Goal: Task Accomplishment & Management: Use online tool/utility

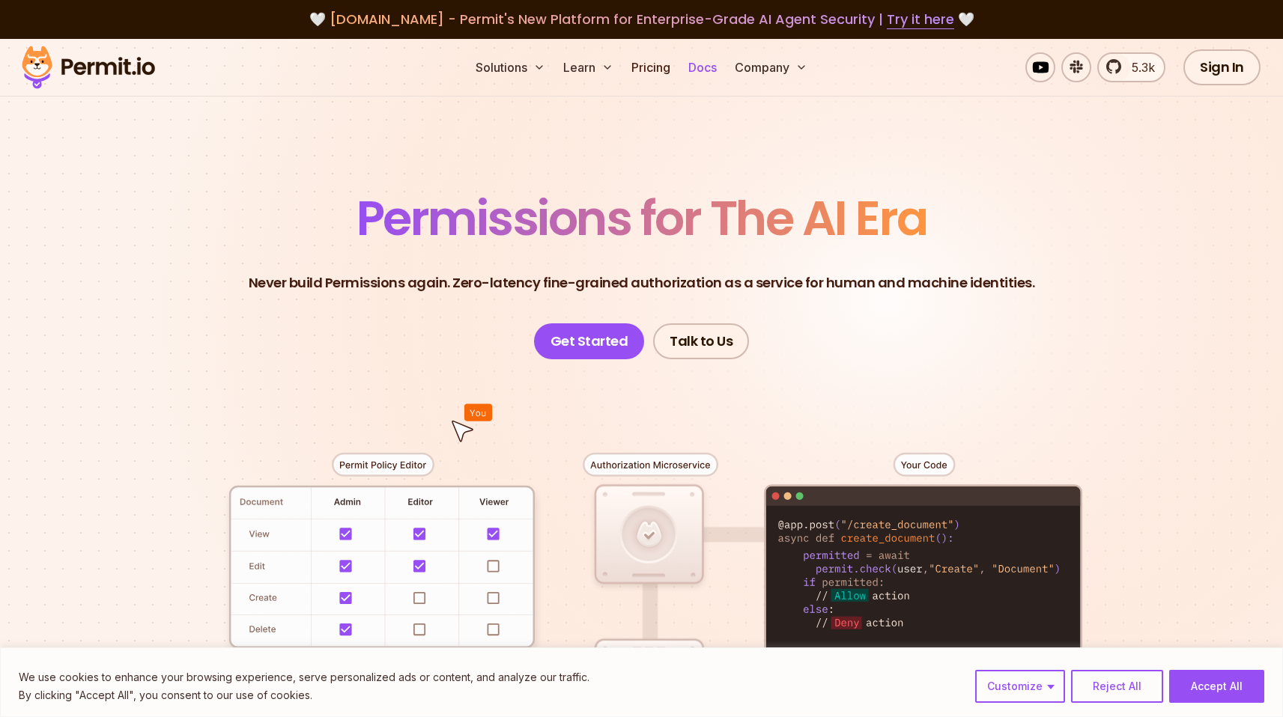
click at [699, 69] on link "Docs" at bounding box center [702, 67] width 40 height 30
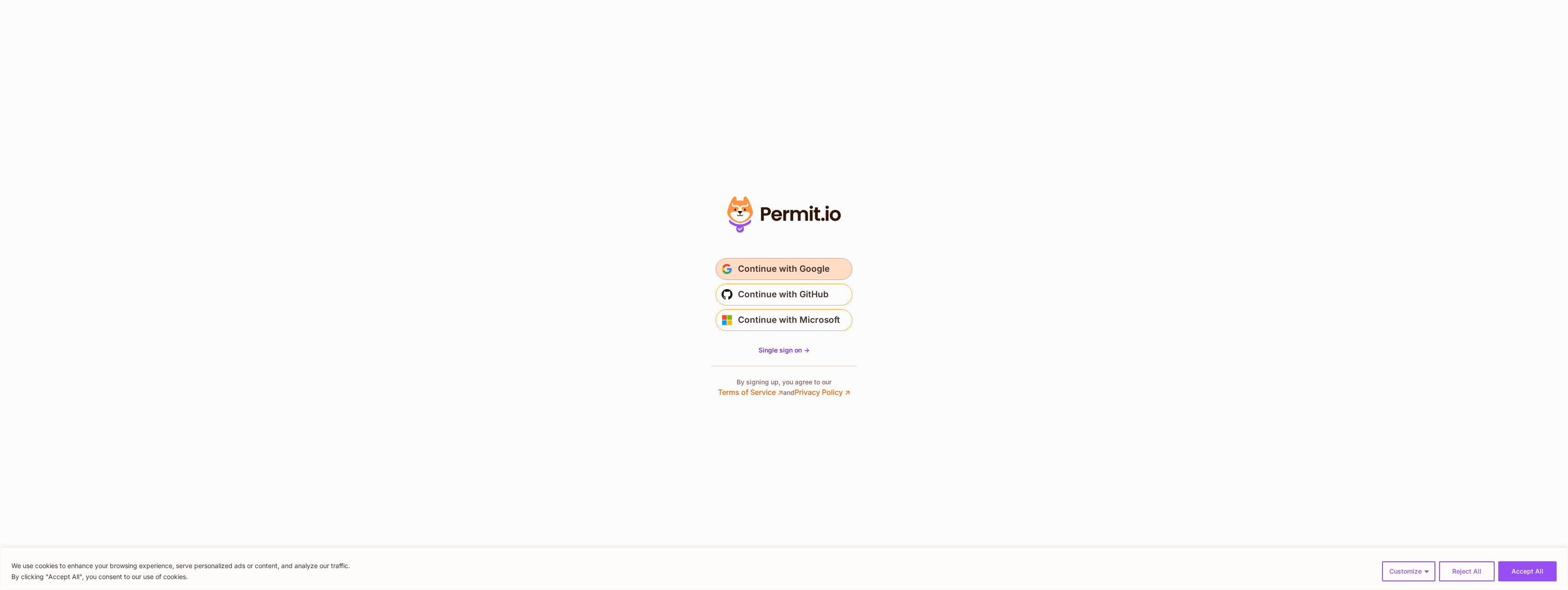
click at [783, 270] on span "Continue with Google" at bounding box center [783, 269] width 92 height 15
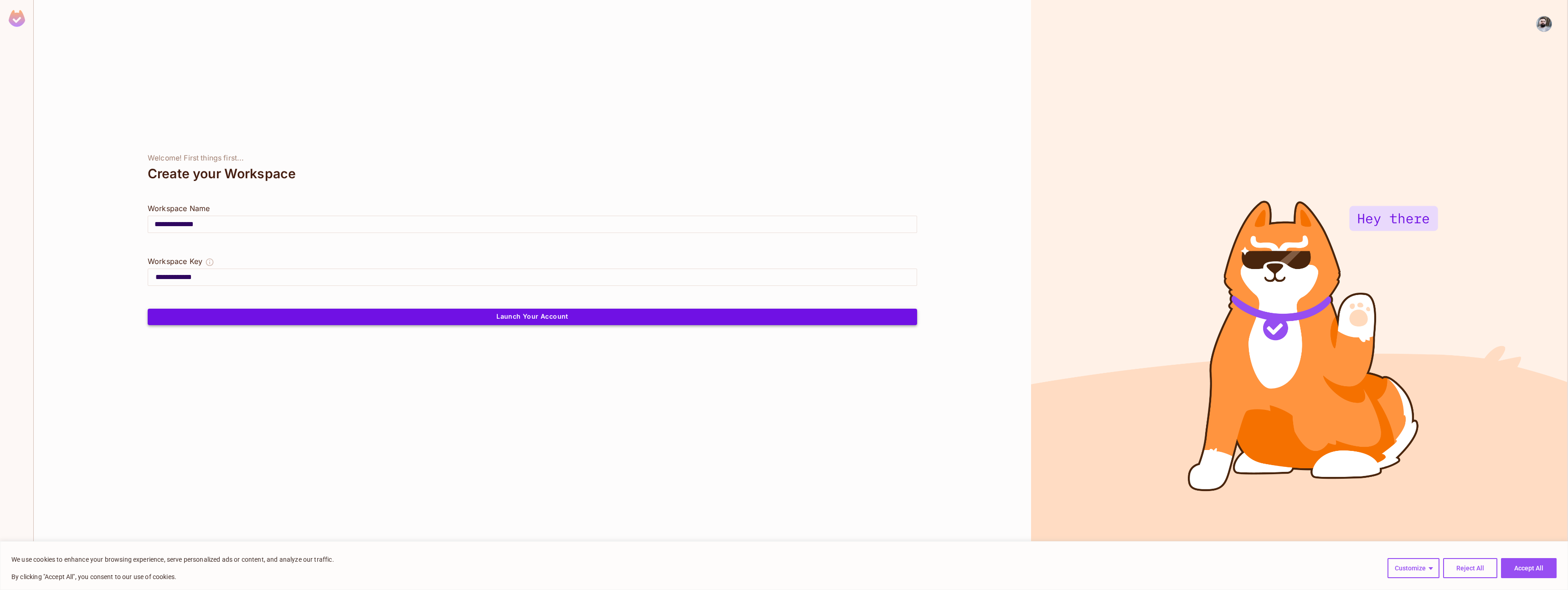
click at [498, 317] on button "Launch Your Account" at bounding box center [533, 317] width 769 height 16
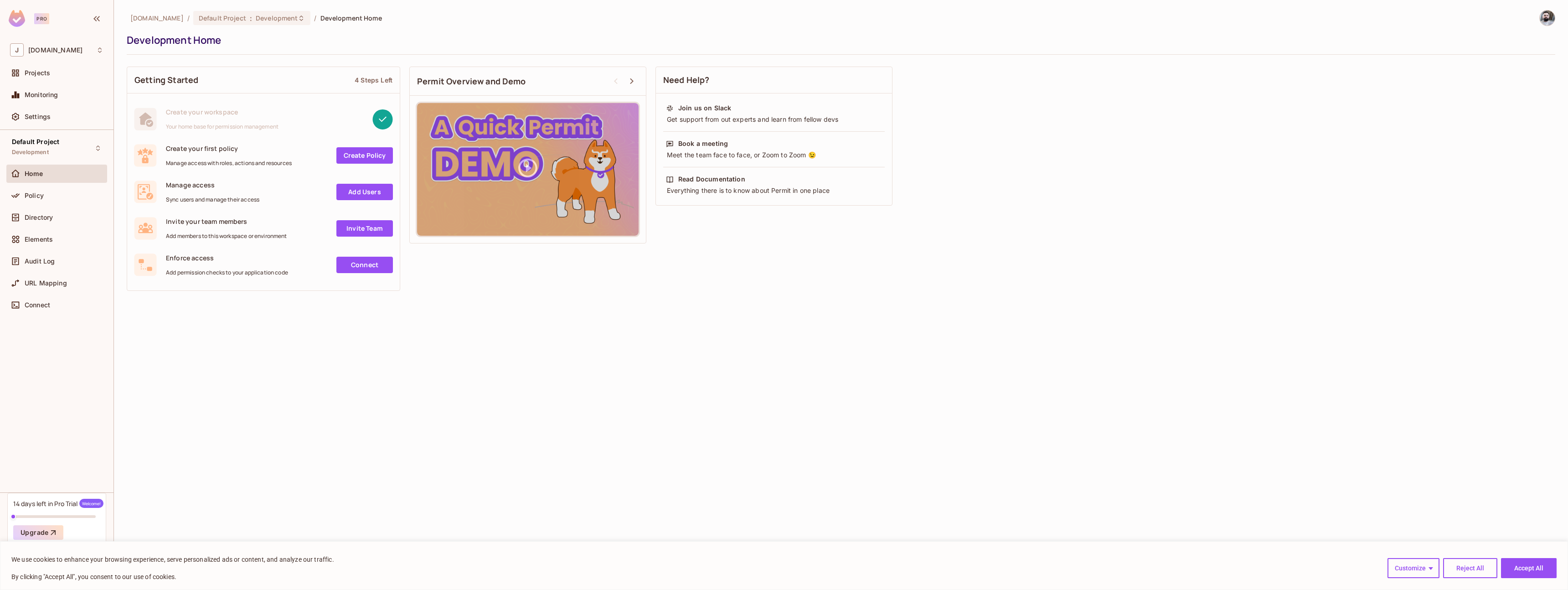
click at [363, 155] on link "Create Policy" at bounding box center [365, 155] width 57 height 16
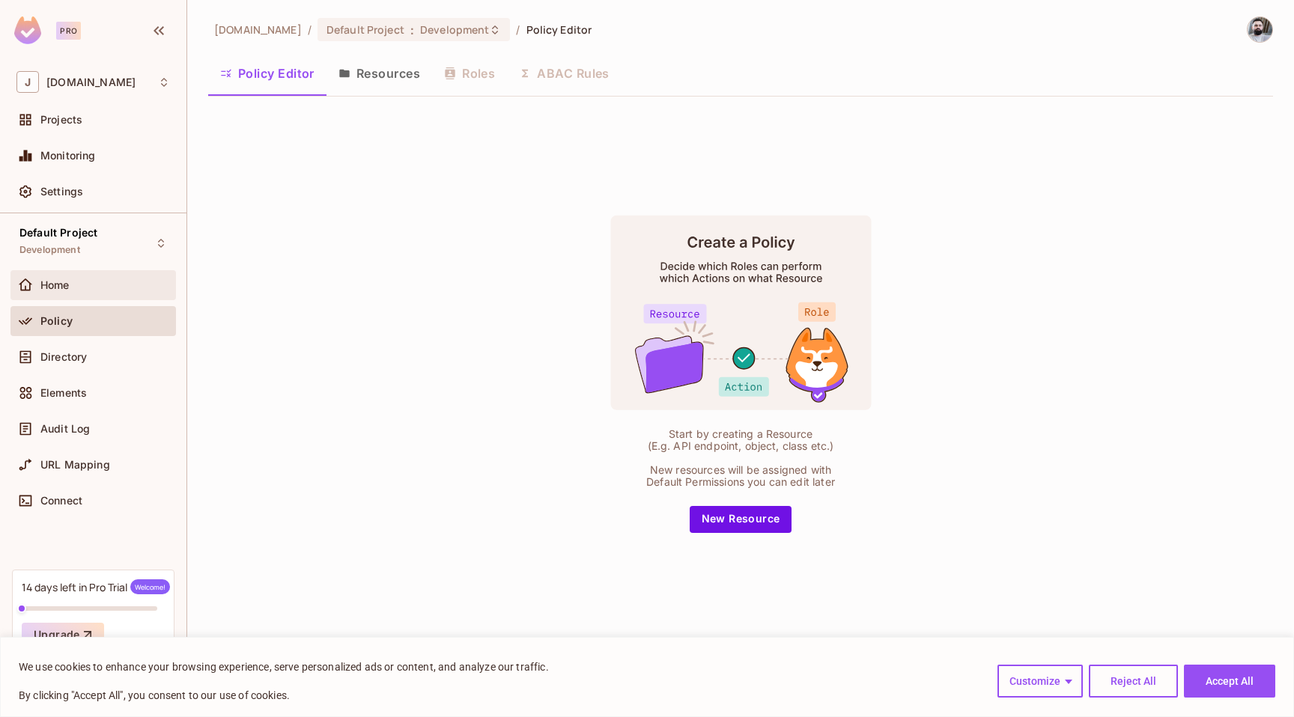
click at [67, 292] on div "Home" at bounding box center [93, 285] width 154 height 18
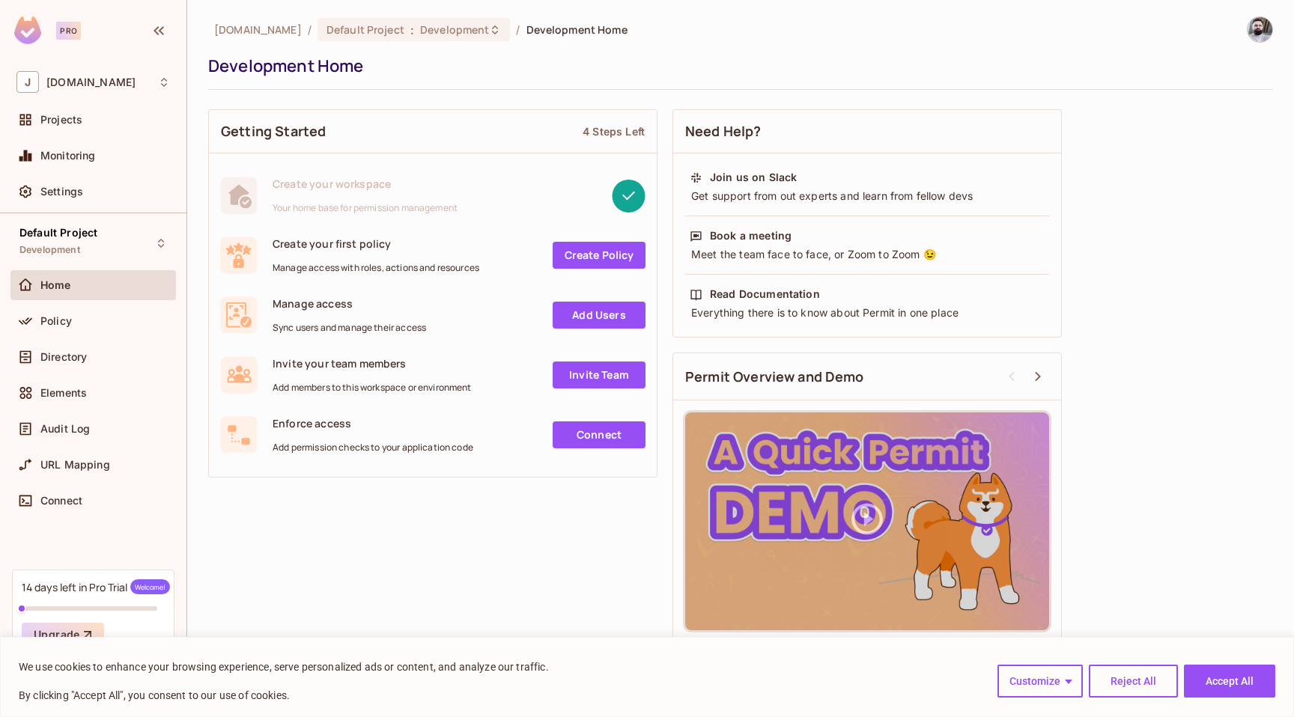
click at [82, 300] on div "Home" at bounding box center [92, 288] width 165 height 36
click at [77, 315] on div "Policy" at bounding box center [105, 321] width 130 height 12
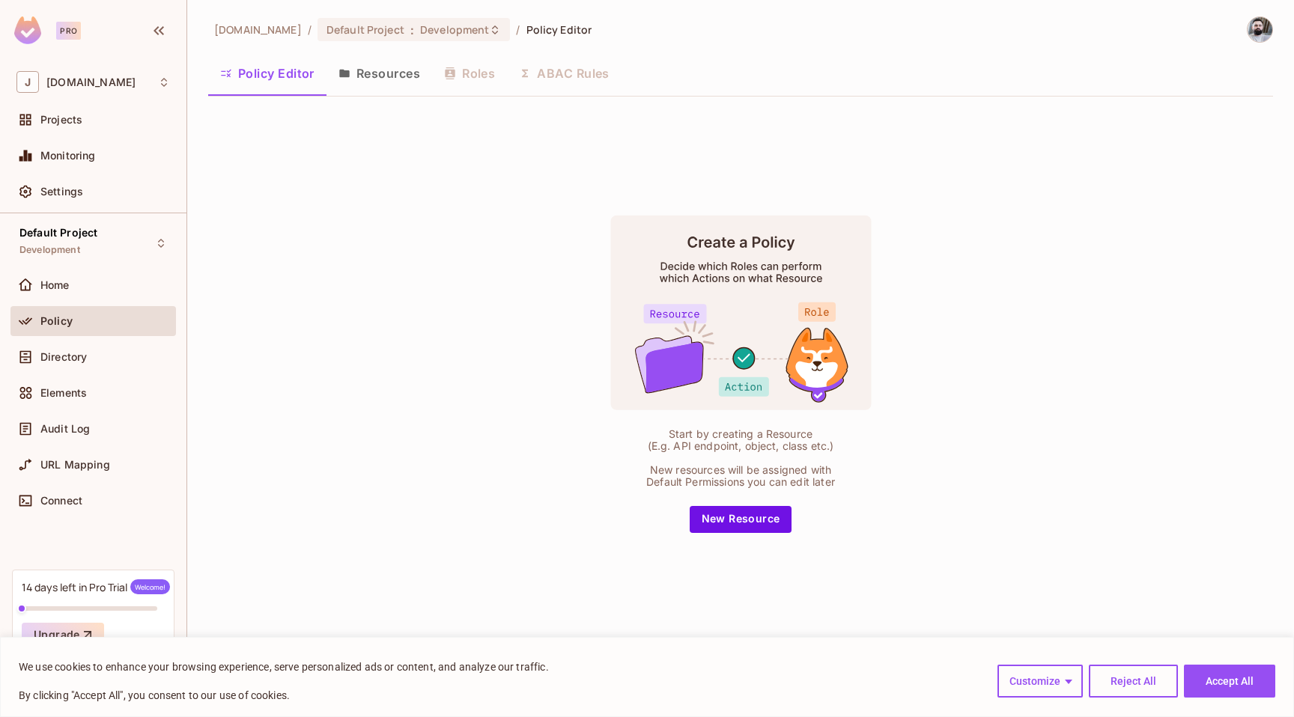
click at [443, 71] on div "Policy Editor Resources Roles ABAC Rules" at bounding box center [740, 73] width 1065 height 37
drag, startPoint x: 694, startPoint y: 429, endPoint x: 841, endPoint y: 431, distance: 146.8
click at [841, 431] on div "Start by creating a Resource (E.g. API endpoint, object, class etc.)" at bounding box center [741, 440] width 202 height 24
click at [840, 431] on div "Start by creating a Resource (E.g. API endpoint, object, class etc.)" at bounding box center [741, 440] width 202 height 24
drag, startPoint x: 674, startPoint y: 443, endPoint x: 838, endPoint y: 436, distance: 164.1
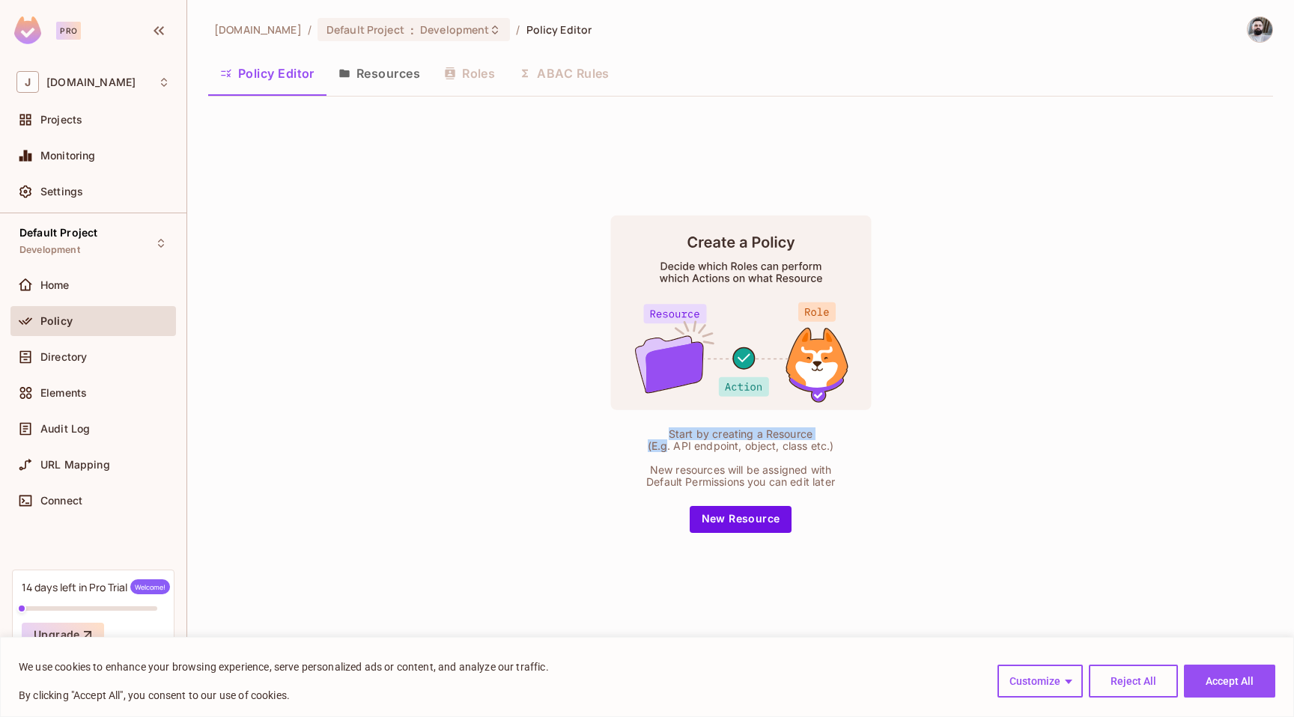
click at [830, 437] on div "Start by creating a Resource (E.g. API endpoint, object, class etc.)" at bounding box center [741, 440] width 202 height 24
click at [839, 436] on div "Start by creating a Resource (E.g. API endpoint, object, class etc.)" at bounding box center [741, 440] width 202 height 24
drag, startPoint x: 842, startPoint y: 443, endPoint x: 765, endPoint y: 452, distance: 77.0
click at [841, 443] on div "Start by creating a Resource (E.g. API endpoint, object, class etc.) New resour…" at bounding box center [740, 374] width 374 height 318
drag, startPoint x: 685, startPoint y: 470, endPoint x: 811, endPoint y: 467, distance: 125.8
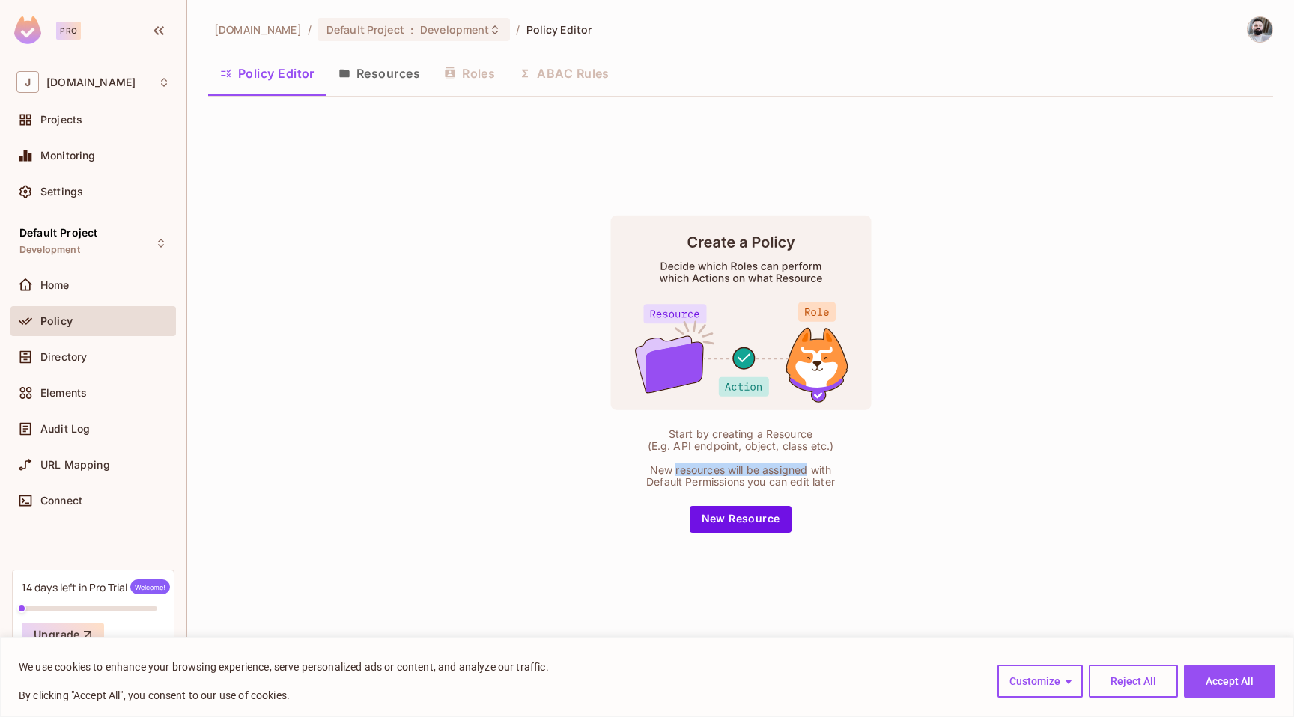
click at [810, 467] on div "New resources will be assigned with Default Permissions you can edit later" at bounding box center [741, 476] width 202 height 24
drag, startPoint x: 811, startPoint y: 467, endPoint x: 693, endPoint y: 476, distance: 118.6
click at [811, 467] on div "New resources will be assigned with Default Permissions you can edit later" at bounding box center [741, 476] width 202 height 24
drag, startPoint x: 658, startPoint y: 480, endPoint x: 801, endPoint y: 482, distance: 143.0
click at [801, 482] on div "New resources will be assigned with Default Permissions you can edit later" at bounding box center [741, 476] width 202 height 24
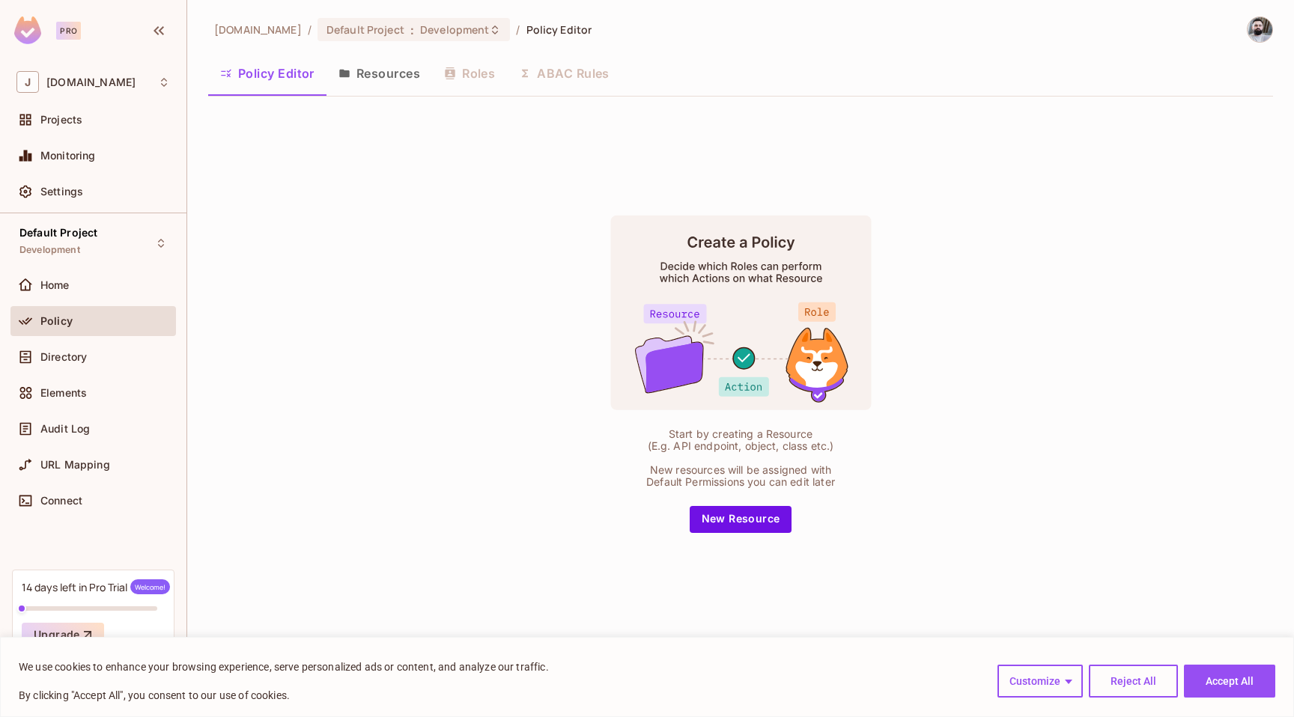
click at [801, 482] on div "New resources will be assigned with Default Permissions you can edit later" at bounding box center [741, 476] width 202 height 24
click at [723, 518] on button "New Resource" at bounding box center [741, 519] width 103 height 27
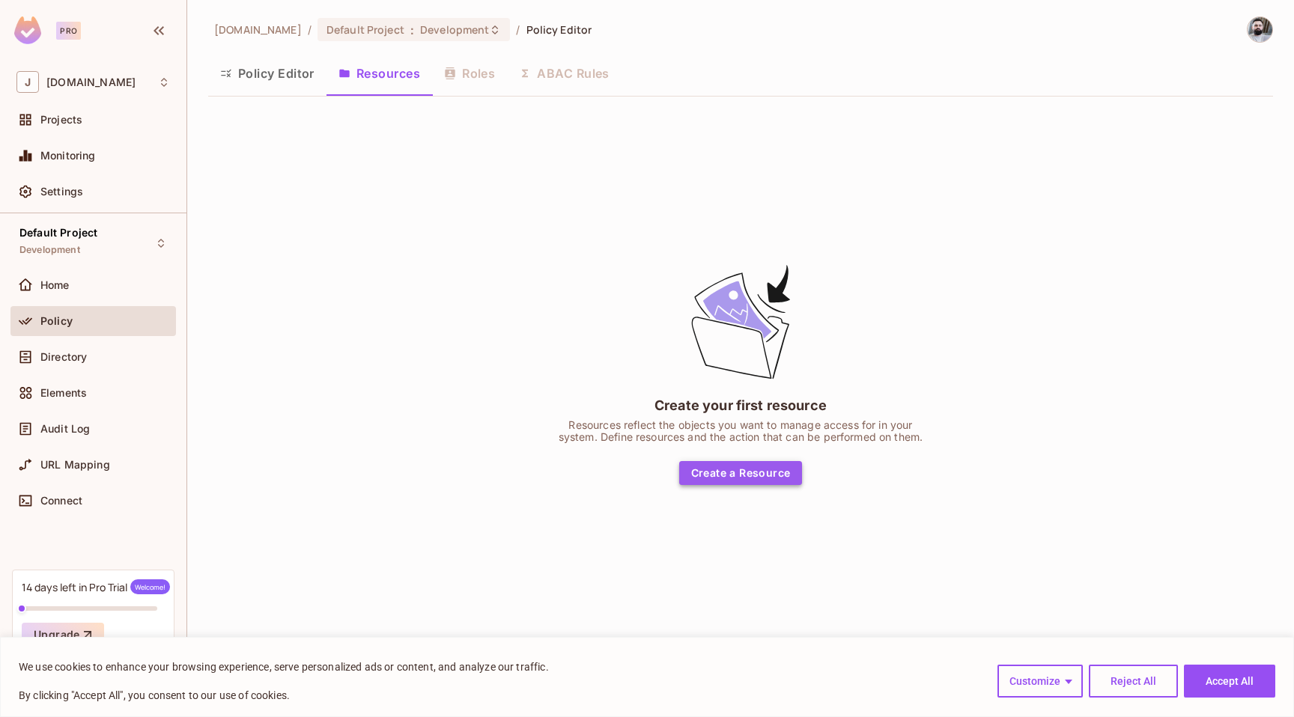
click at [741, 479] on button "Create a Resource" at bounding box center [741, 473] width 124 height 24
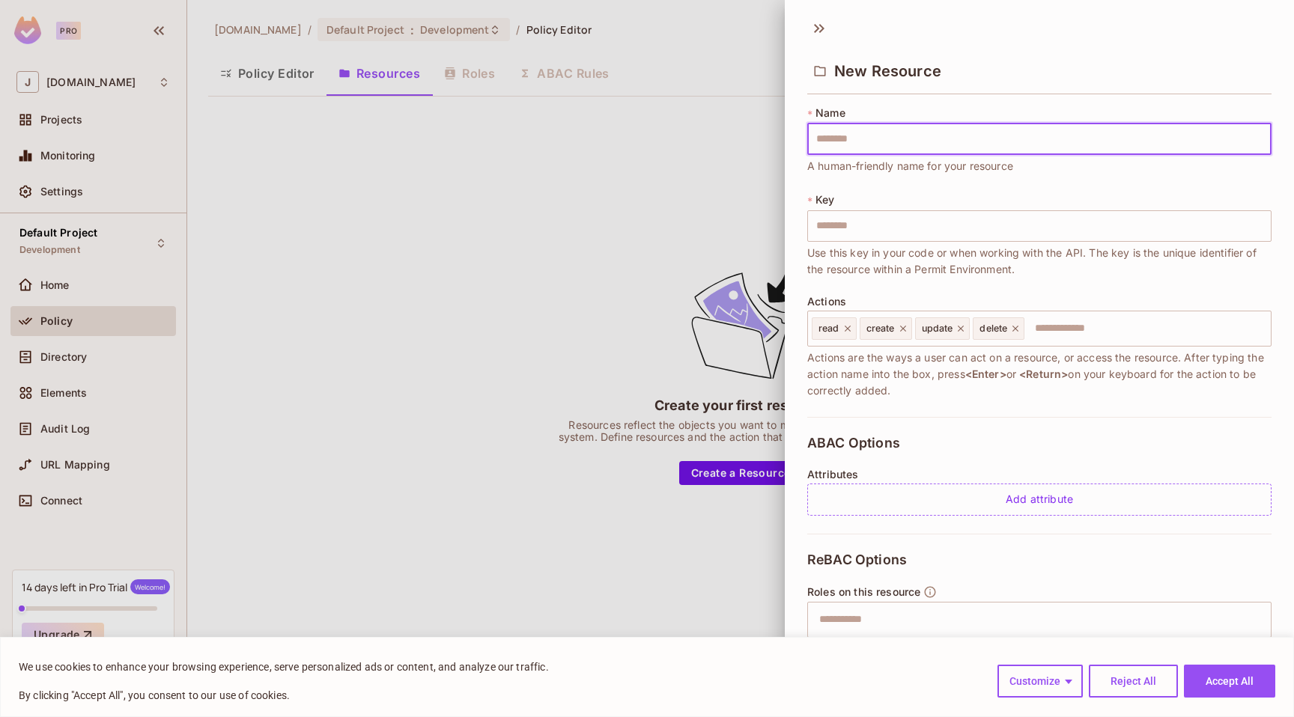
click at [554, 220] on div at bounding box center [647, 358] width 1294 height 717
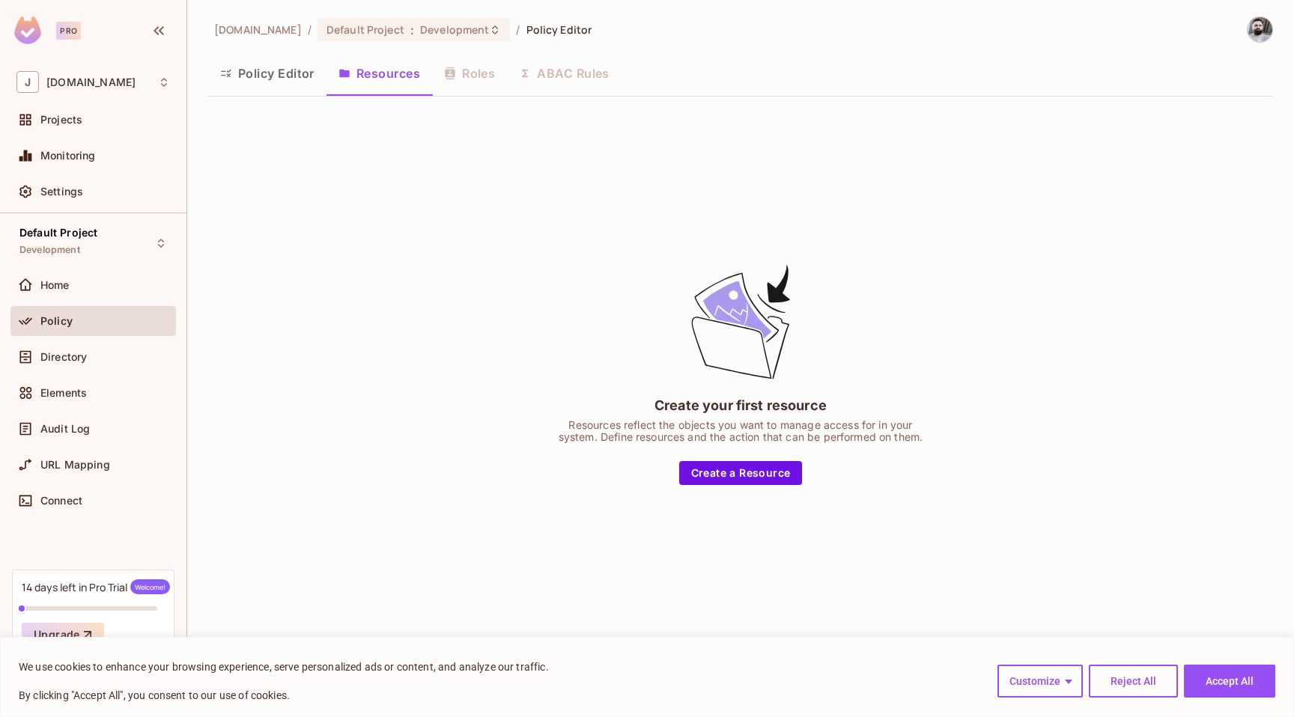
drag, startPoint x: 448, startPoint y: 77, endPoint x: 469, endPoint y: 72, distance: 21.6
click at [450, 76] on div "Policy Editor Resources Roles ABAC Rules" at bounding box center [740, 73] width 1065 height 37
click at [469, 72] on div "Policy Editor Resources Roles ABAC Rules" at bounding box center [740, 73] width 1065 height 37
click at [70, 351] on span "Directory" at bounding box center [63, 357] width 46 height 12
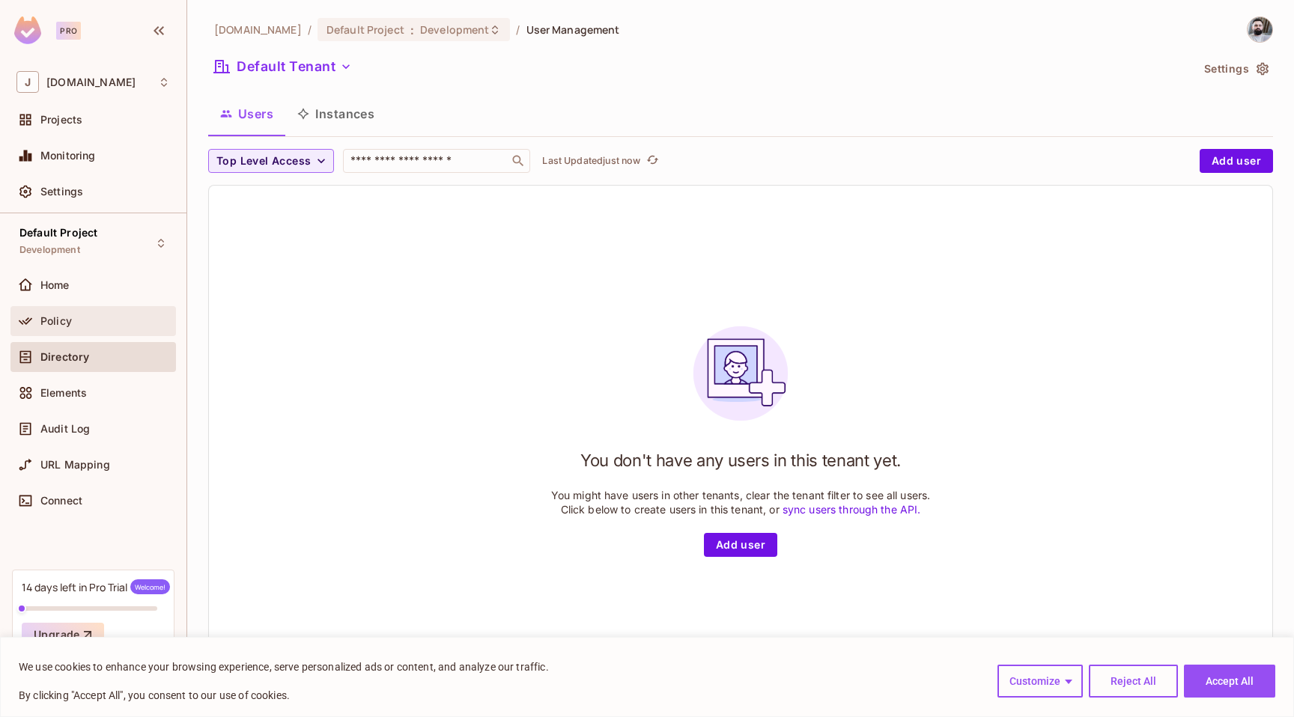
click at [80, 330] on div "Policy" at bounding box center [92, 321] width 165 height 30
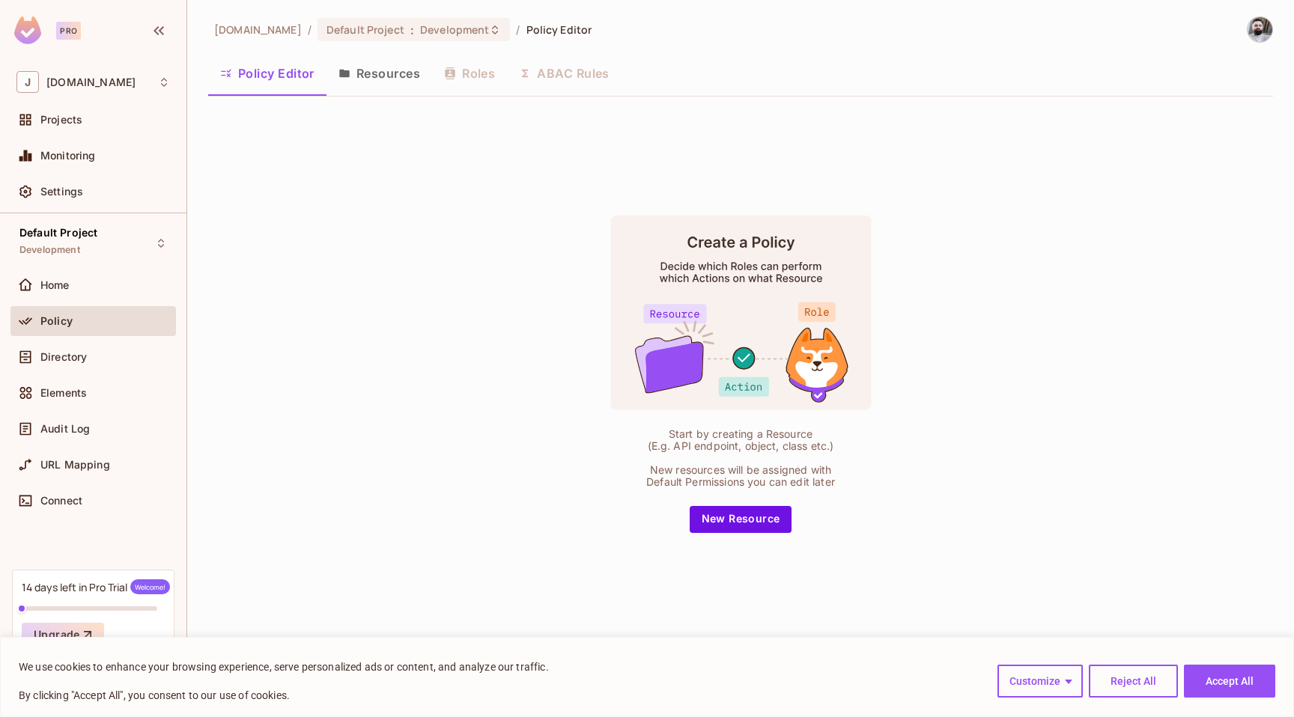
click at [350, 79] on button "Resources" at bounding box center [379, 73] width 106 height 37
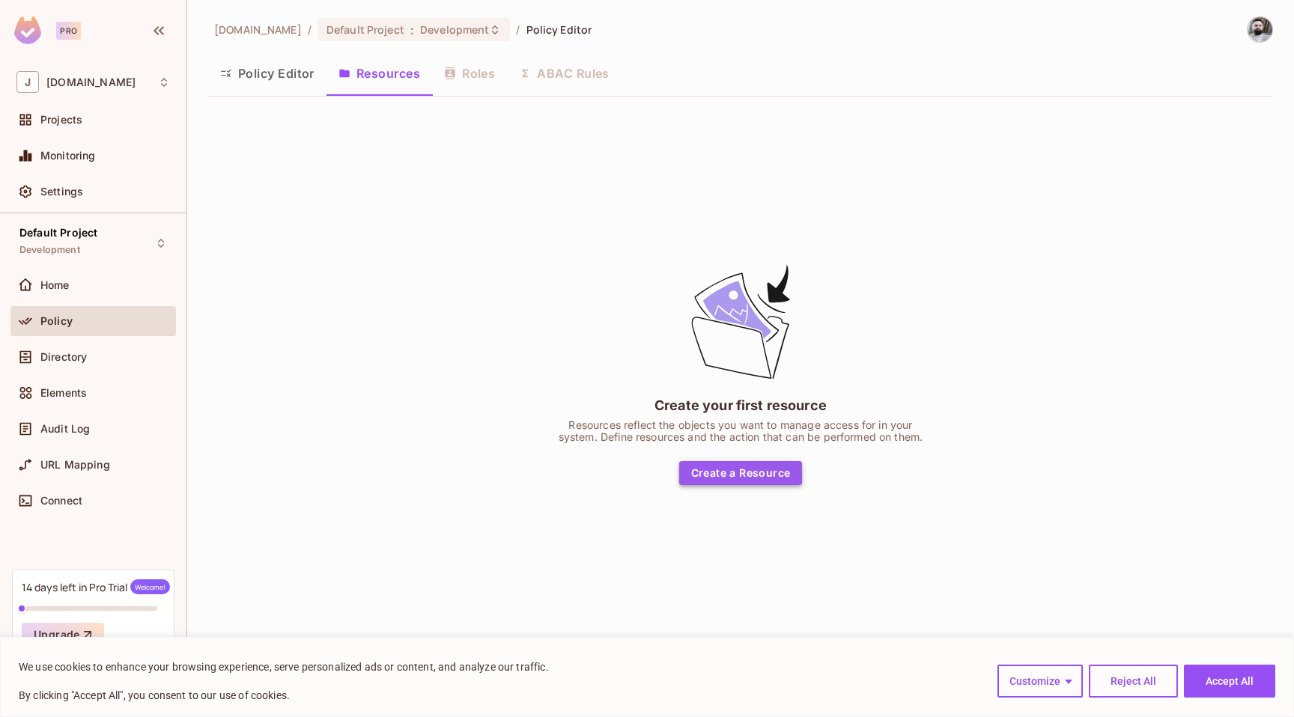
click at [768, 473] on button "Create a Resource" at bounding box center [741, 473] width 124 height 24
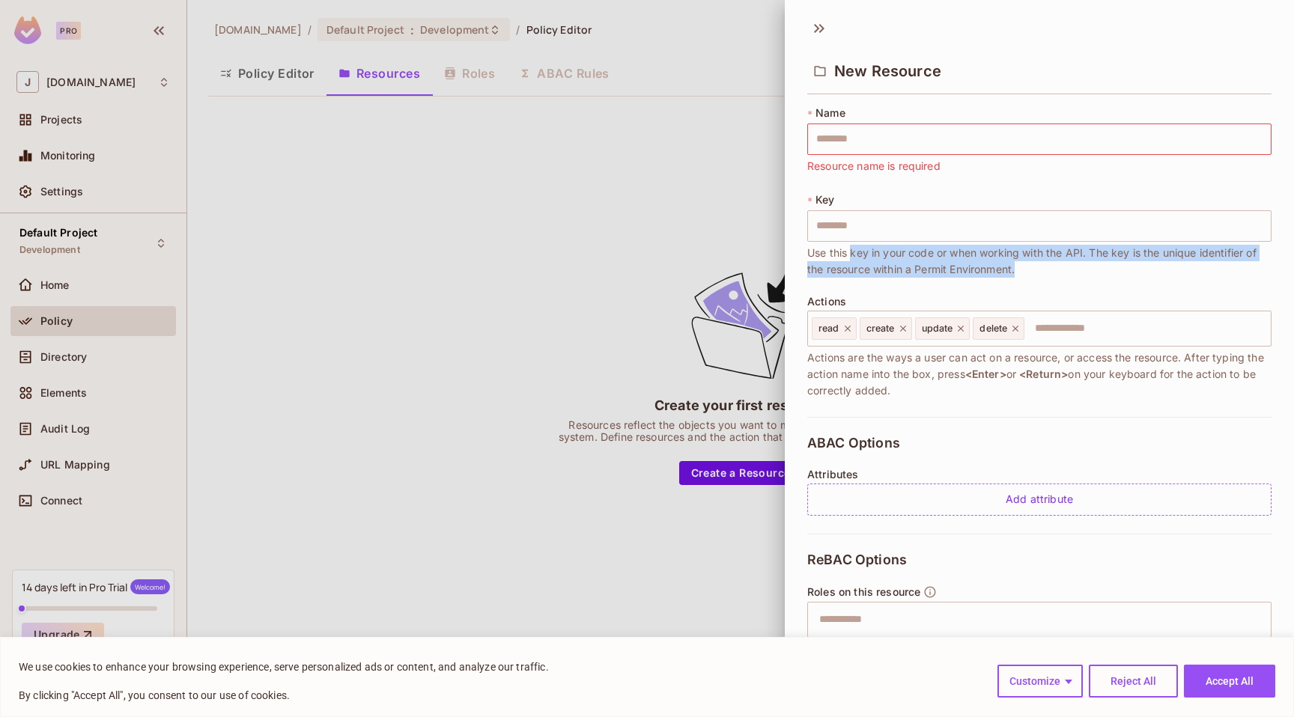
drag, startPoint x: 851, startPoint y: 258, endPoint x: 1179, endPoint y: 270, distance: 329.0
click at [1179, 270] on span "Use this key in your code or when working with the API. The key is the unique i…" at bounding box center [1039, 261] width 464 height 33
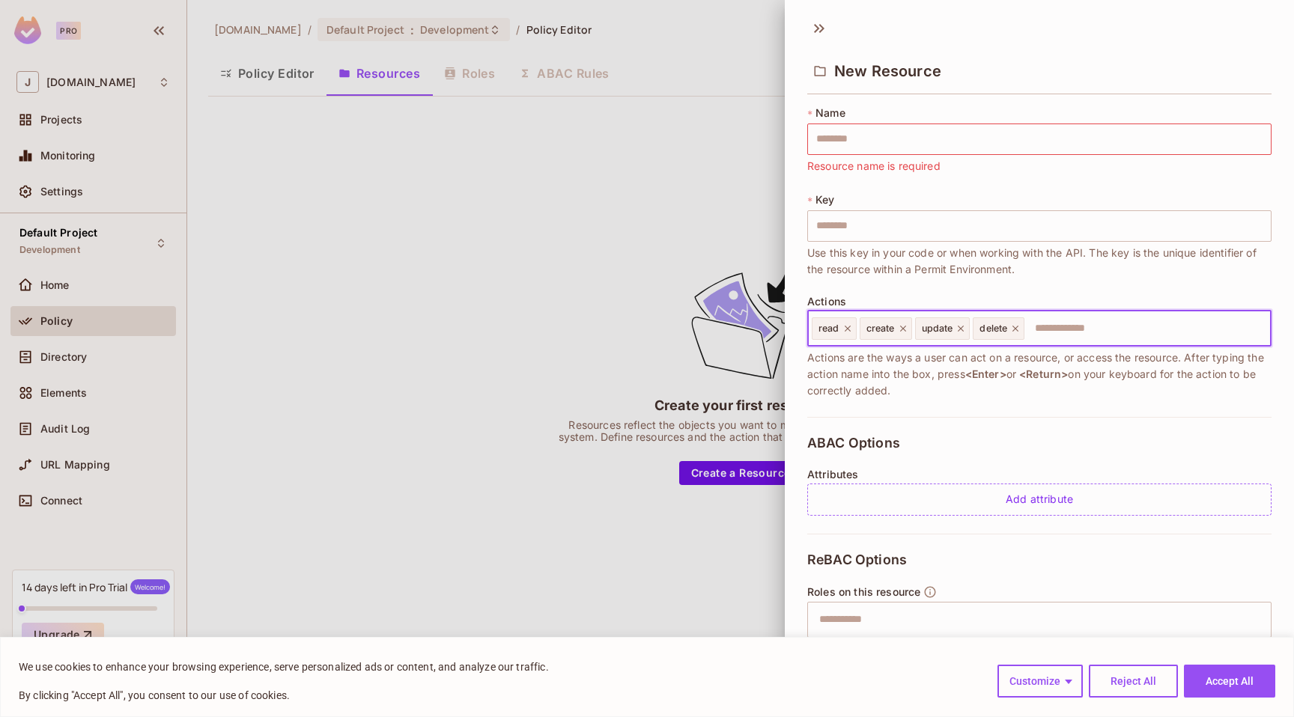
click at [1126, 325] on input "text" at bounding box center [1145, 329] width 239 height 30
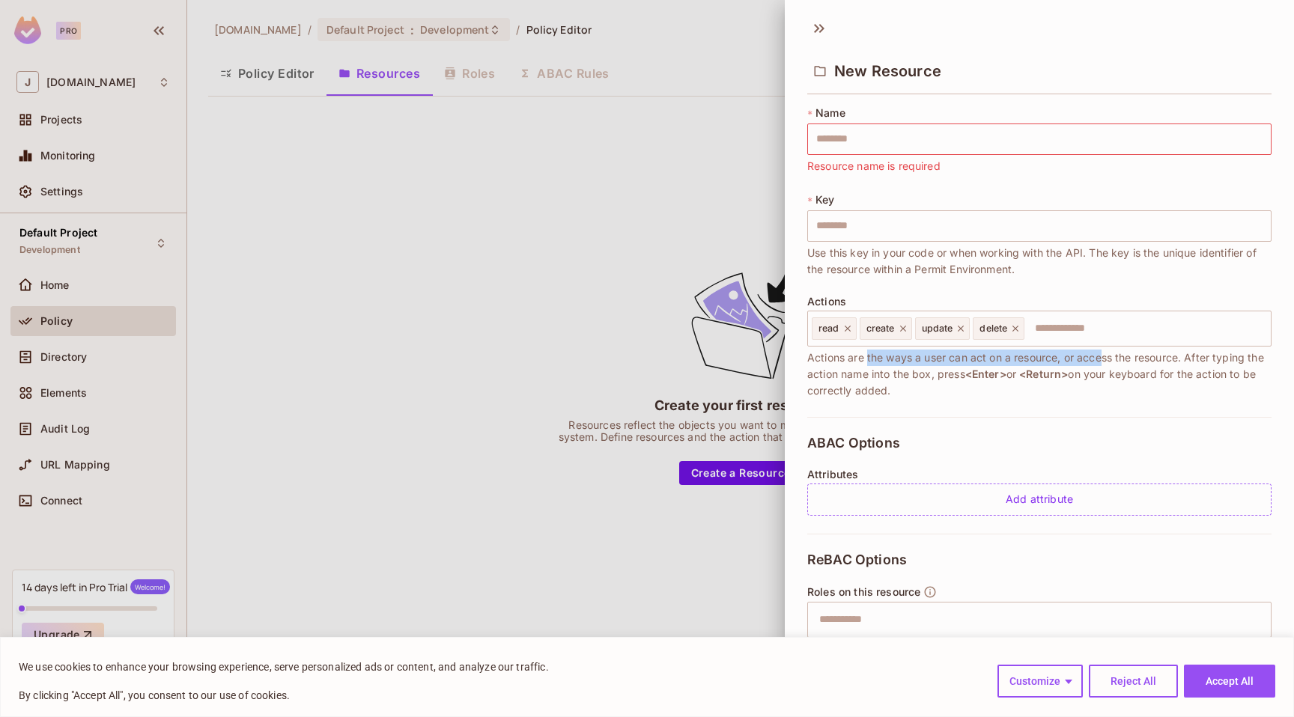
drag, startPoint x: 953, startPoint y: 358, endPoint x: 1105, endPoint y: 360, distance: 152.0
click at [1104, 360] on span "Actions are the ways a user can act on a resource, or access the resource. Afte…" at bounding box center [1039, 374] width 464 height 49
drag, startPoint x: 1105, startPoint y: 360, endPoint x: 1042, endPoint y: 369, distance: 63.5
click at [1105, 361] on span "Actions are the ways a user can act on a resource, or access the resource. Afte…" at bounding box center [1039, 374] width 464 height 49
drag, startPoint x: 1107, startPoint y: 368, endPoint x: 1206, endPoint y: 370, distance: 99.6
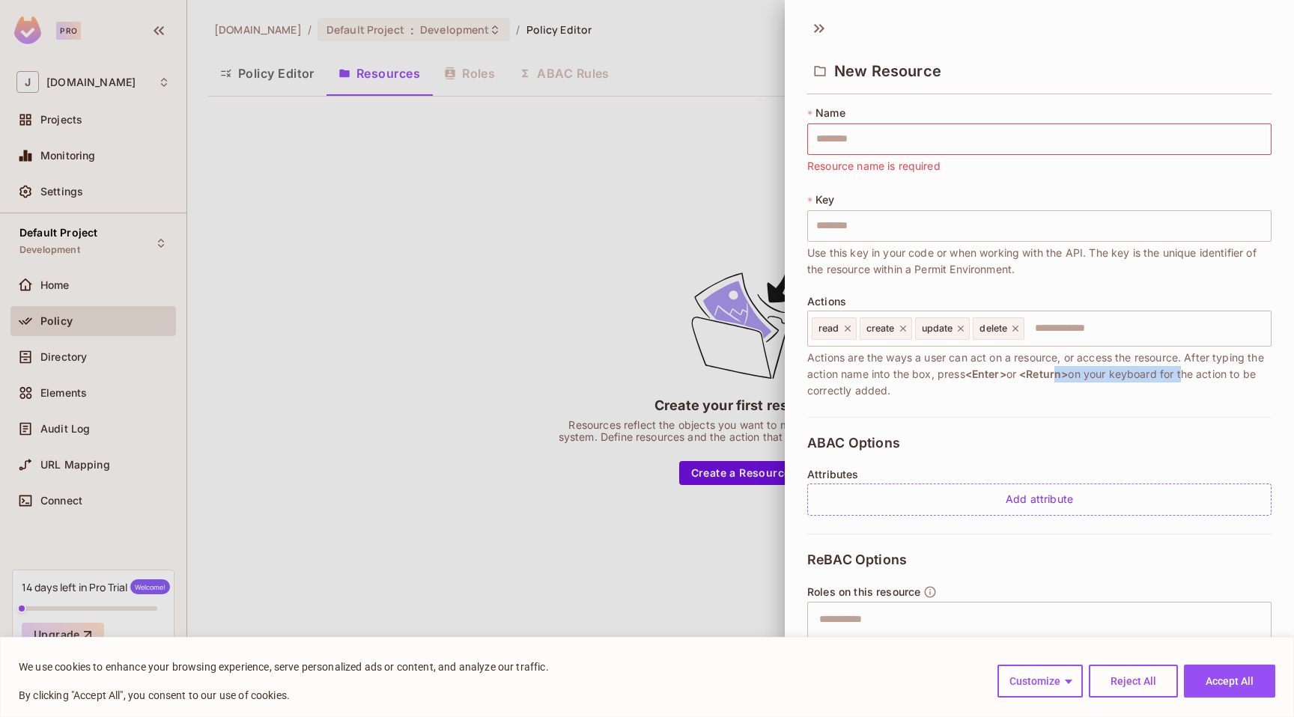
click at [1206, 370] on span "Actions are the ways a user can act on a resource, or access the resource. Afte…" at bounding box center [1039, 374] width 464 height 49
drag, startPoint x: 1205, startPoint y: 369, endPoint x: 1084, endPoint y: 374, distance: 120.6
click at [1204, 369] on span "Actions are the ways a user can act on a resource, or access the resource. Afte…" at bounding box center [1039, 374] width 464 height 49
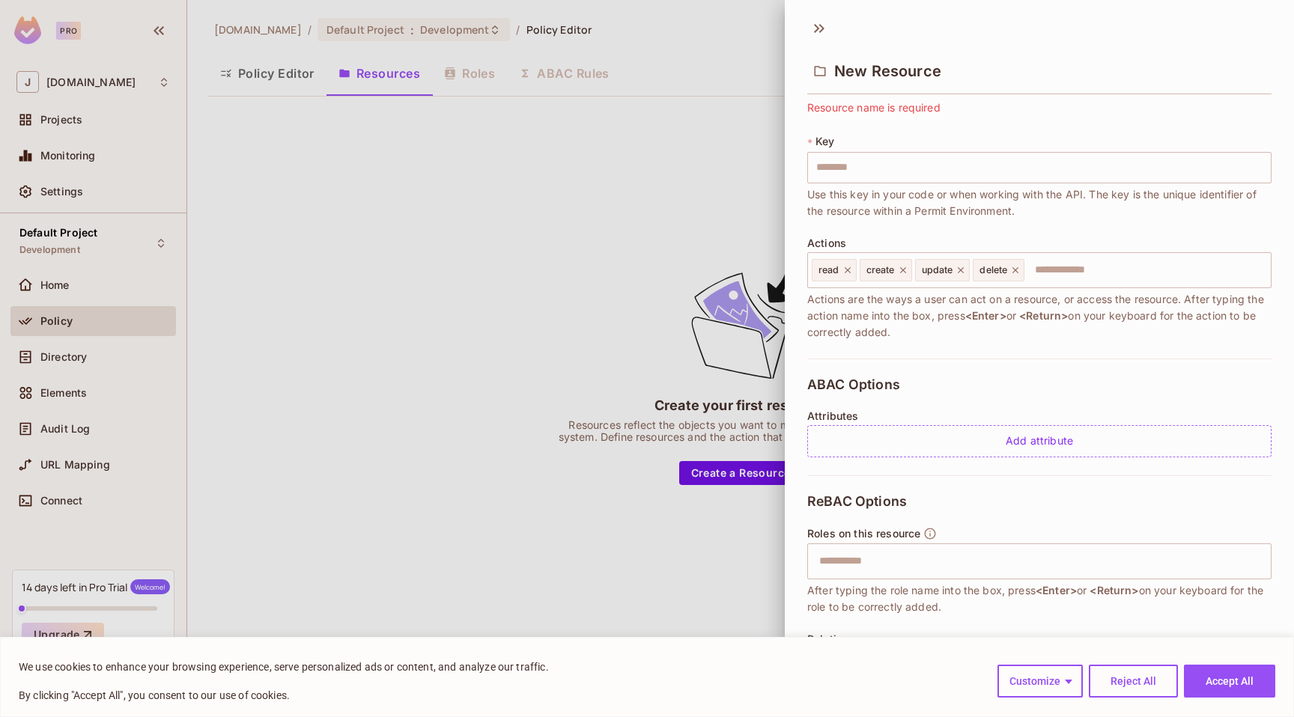
scroll to position [164, 0]
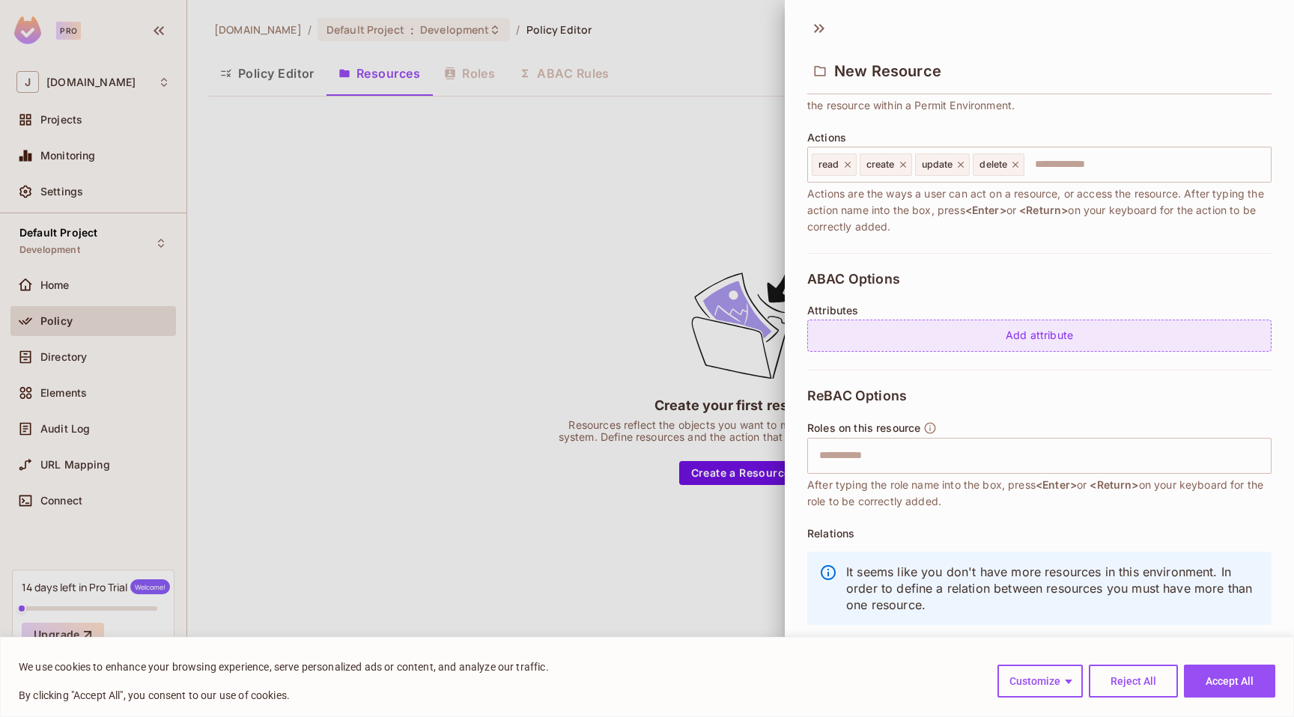
click at [1078, 338] on div "Add attribute" at bounding box center [1039, 336] width 464 height 32
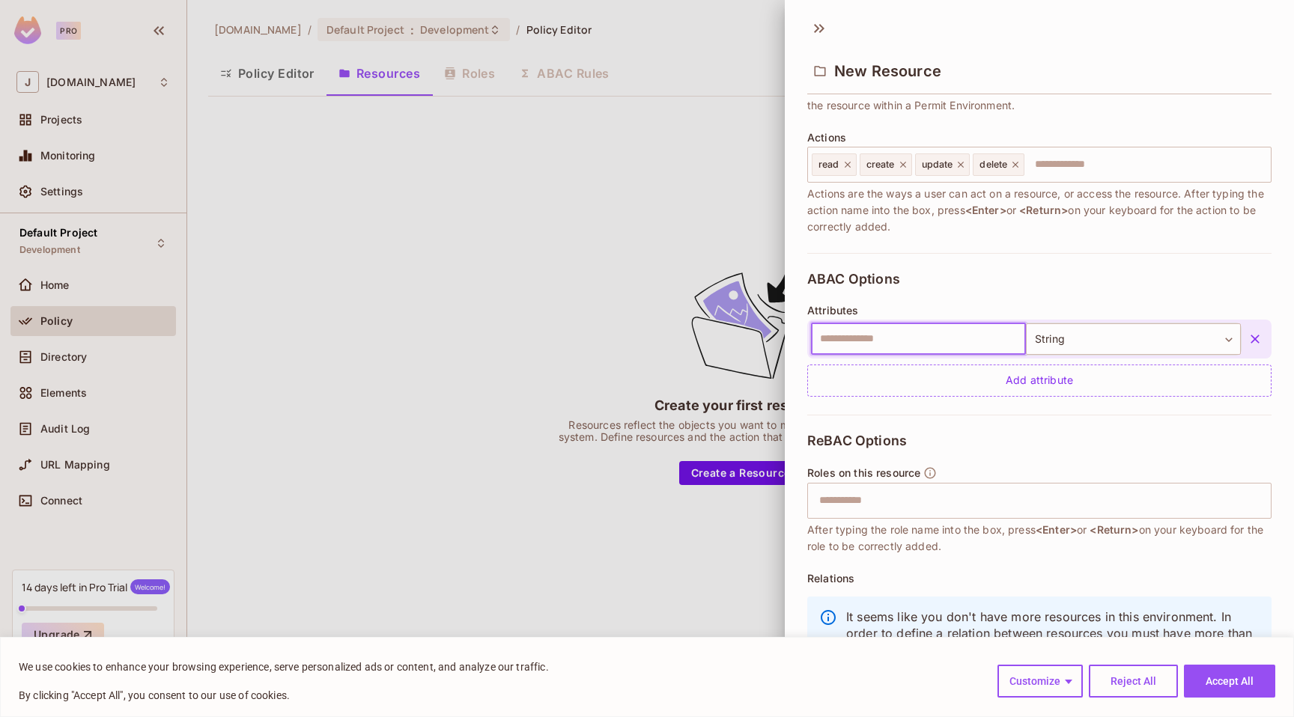
drag, startPoint x: 913, startPoint y: 332, endPoint x: 961, endPoint y: 338, distance: 48.2
click at [915, 333] on input "text" at bounding box center [918, 338] width 215 height 31
click at [1248, 344] on icon "button" at bounding box center [1255, 339] width 15 height 15
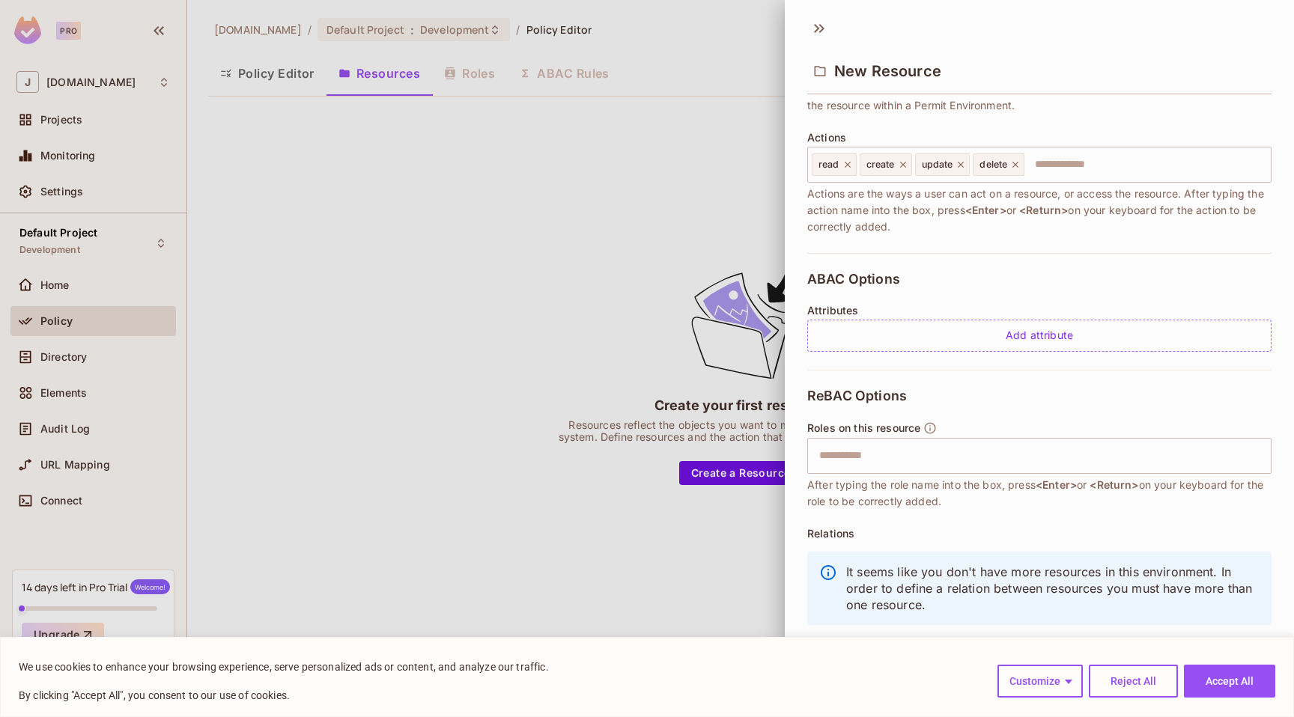
scroll to position [0, 0]
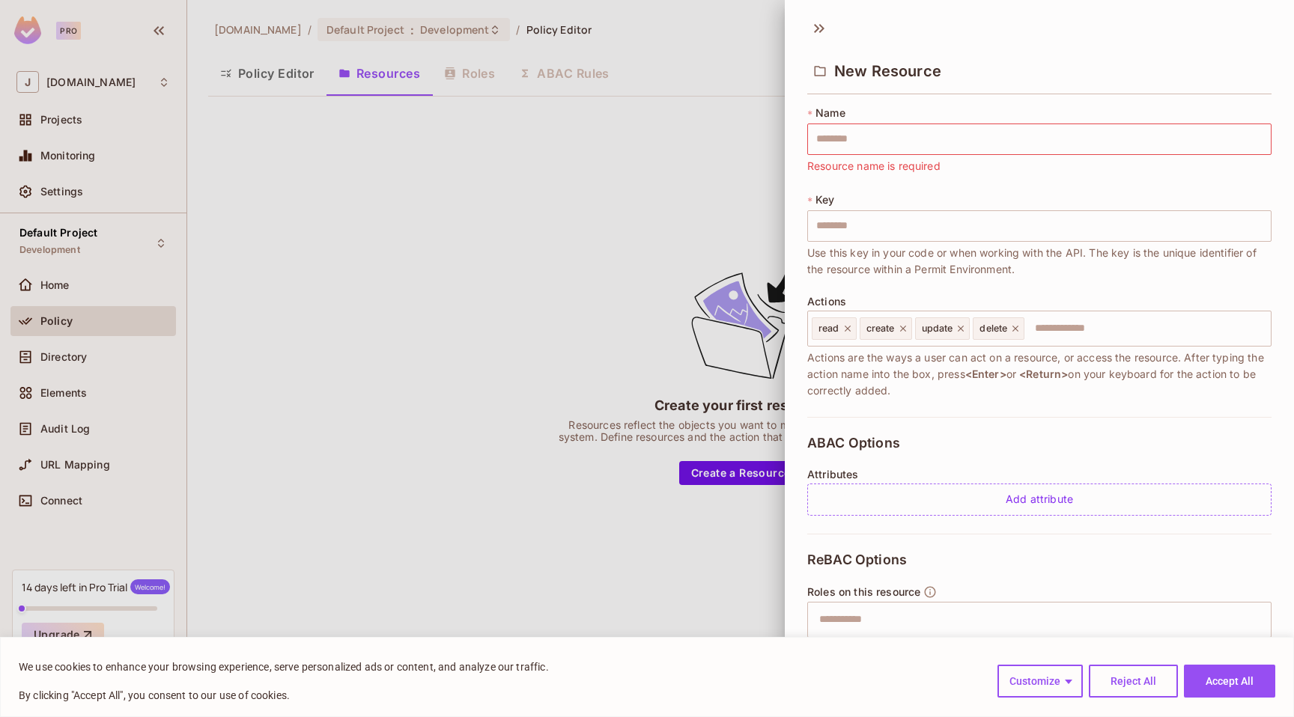
click at [435, 219] on div at bounding box center [647, 358] width 1294 height 717
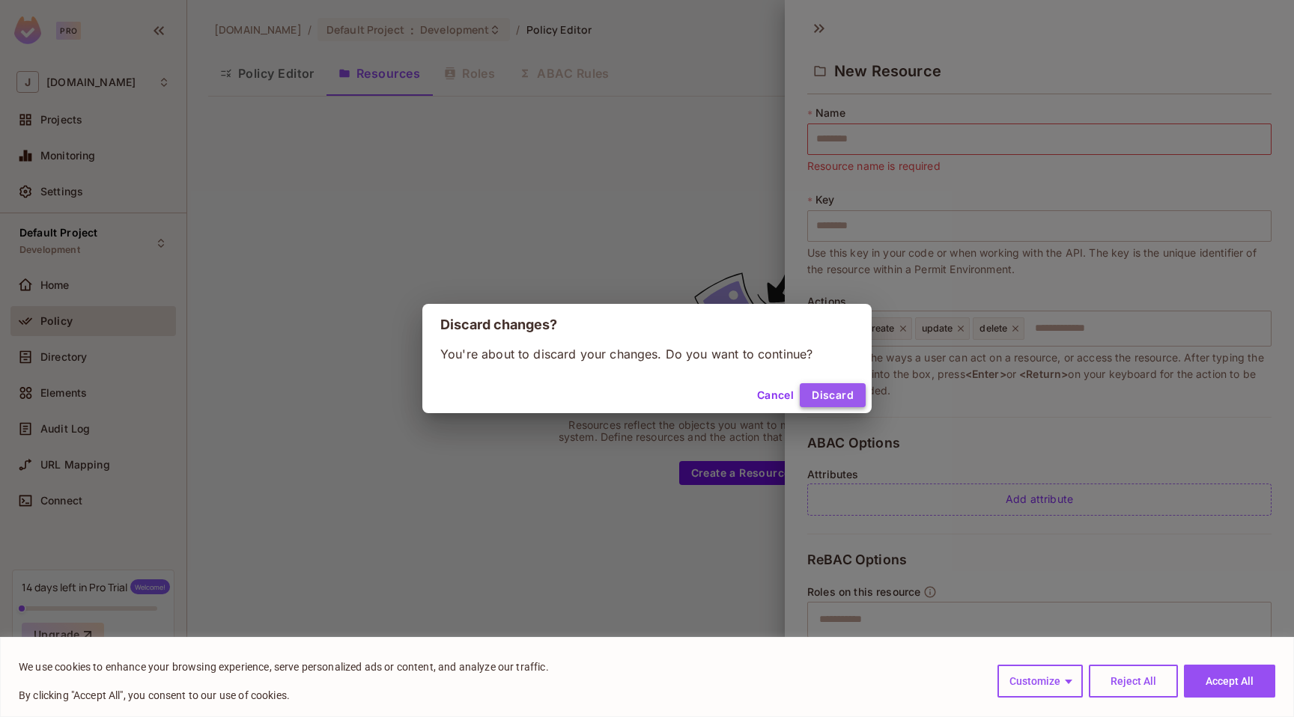
click at [818, 395] on button "Discard" at bounding box center [833, 395] width 66 height 24
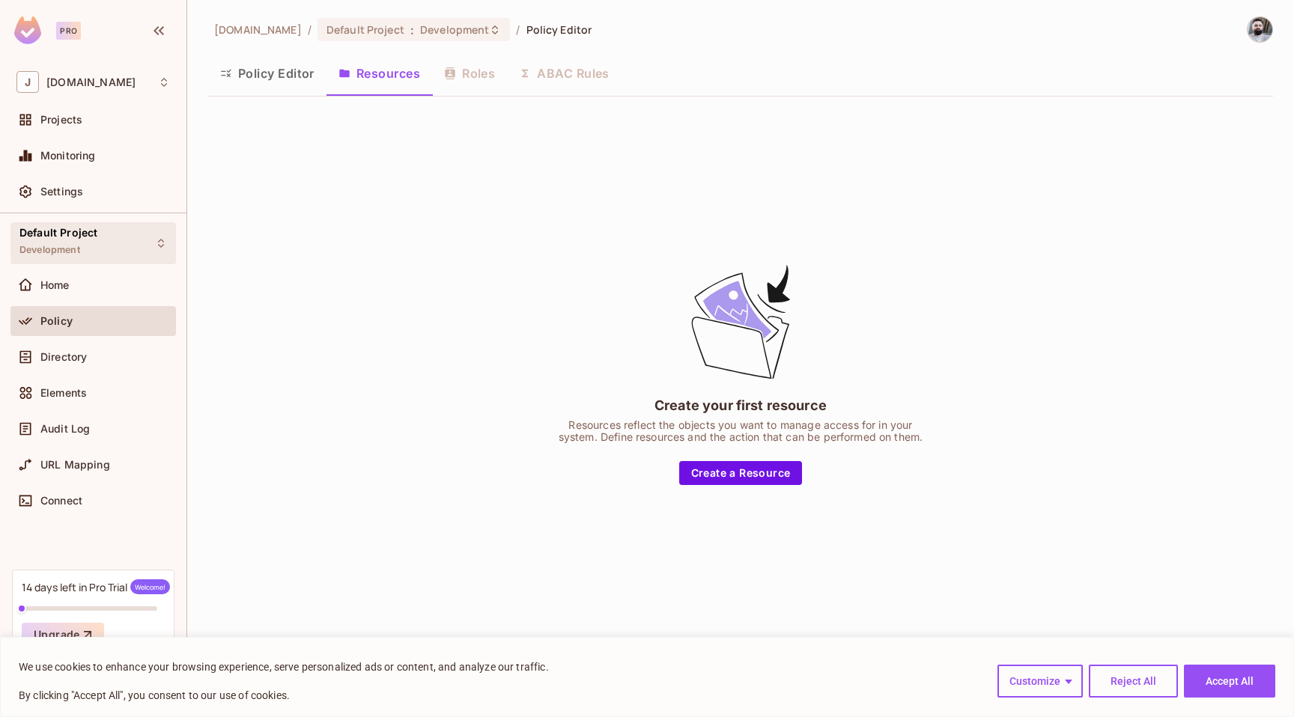
click at [139, 242] on div "Default Project Development" at bounding box center [92, 242] width 165 height 41
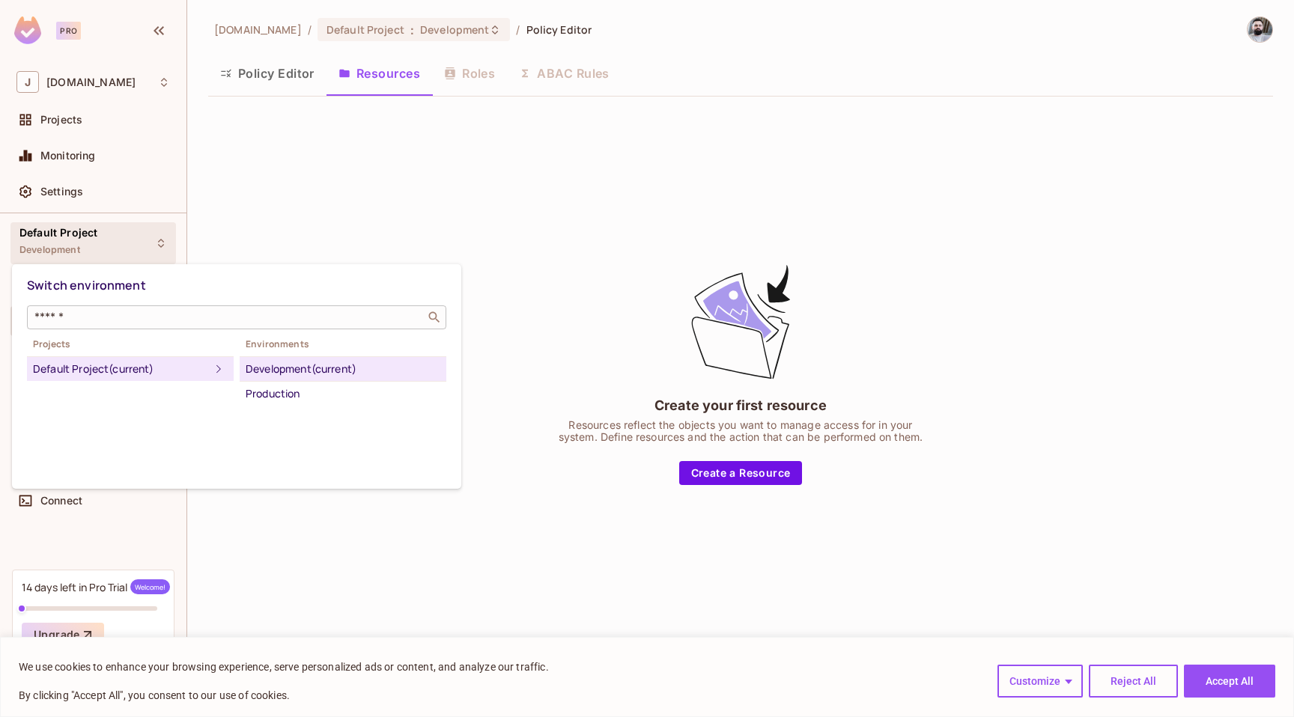
click at [264, 325] on div "​" at bounding box center [236, 318] width 419 height 24
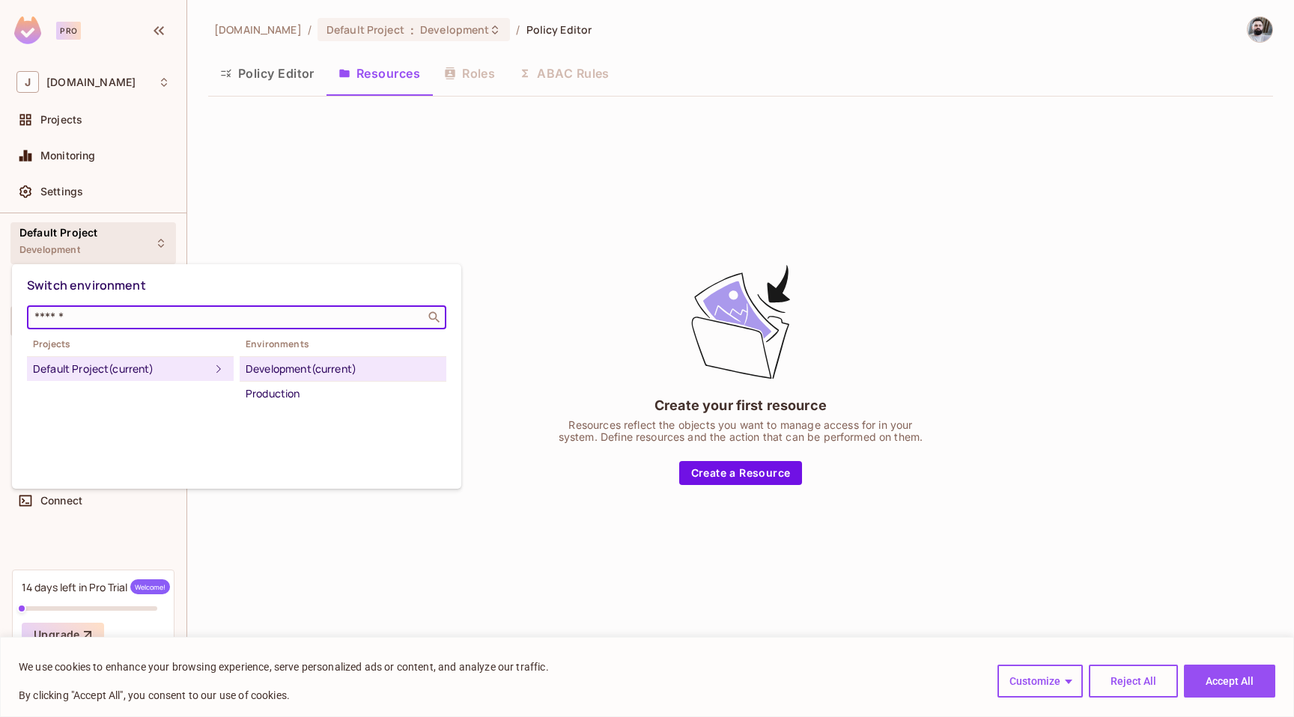
click at [504, 246] on div at bounding box center [647, 358] width 1294 height 717
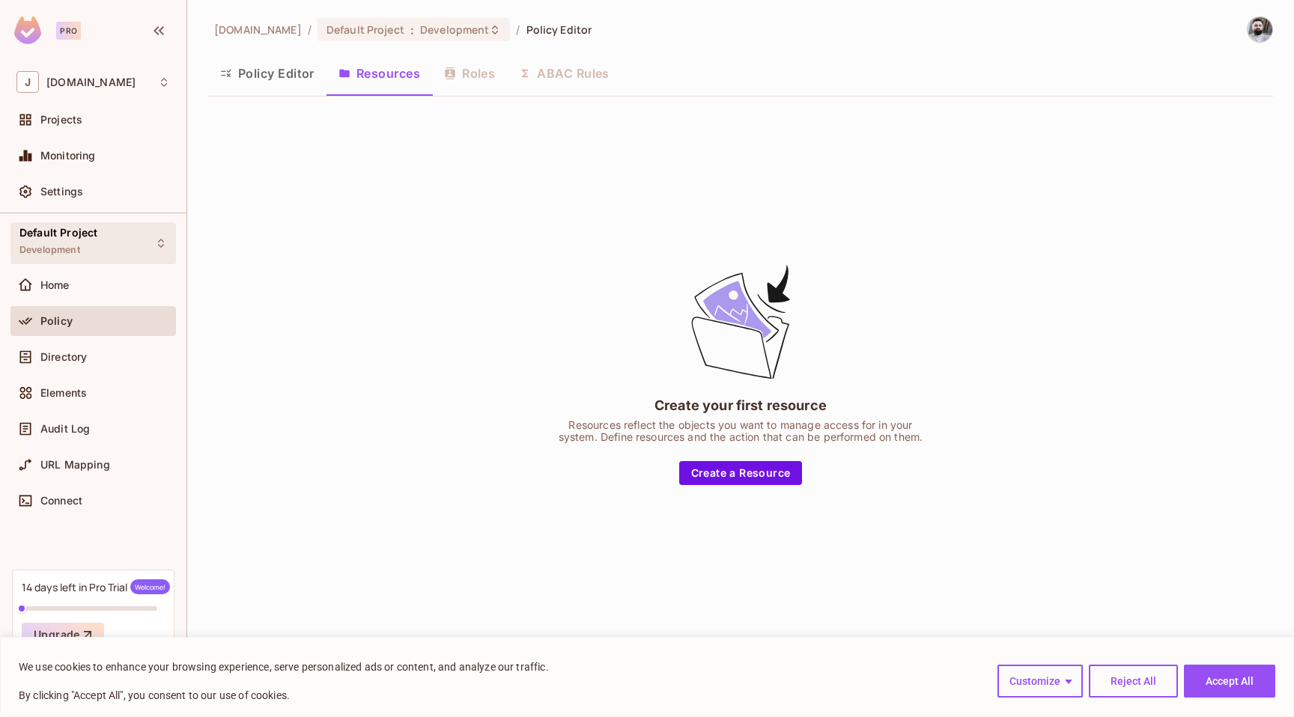
click at [109, 242] on div "Default Project Development" at bounding box center [92, 242] width 165 height 41
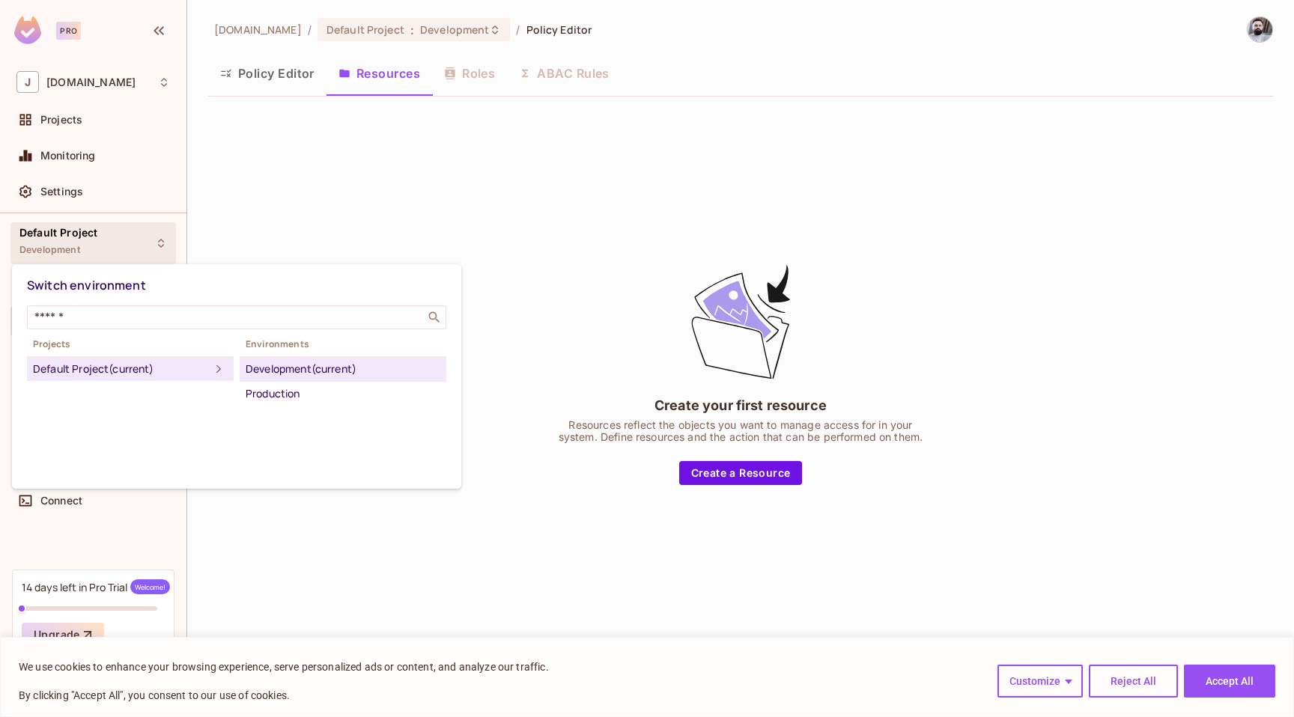
click at [449, 174] on div at bounding box center [647, 358] width 1294 height 717
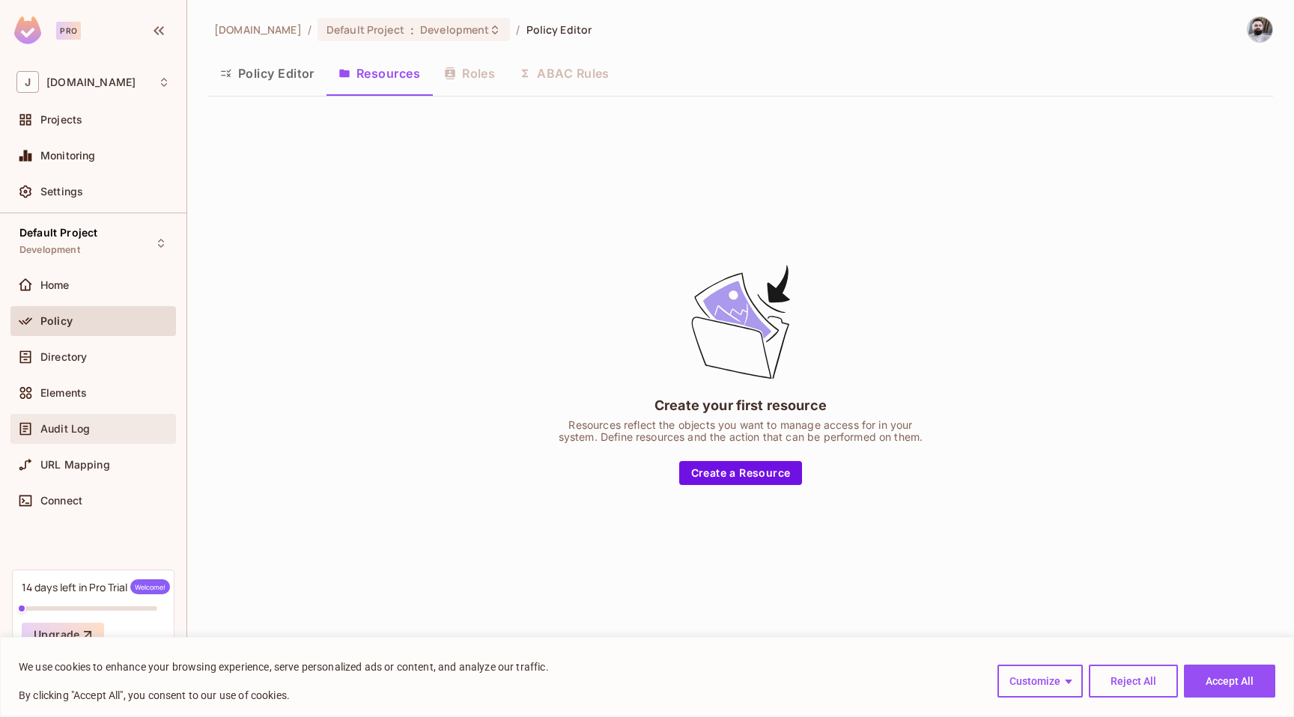
click at [85, 436] on div "Audit Log" at bounding box center [93, 429] width 154 height 18
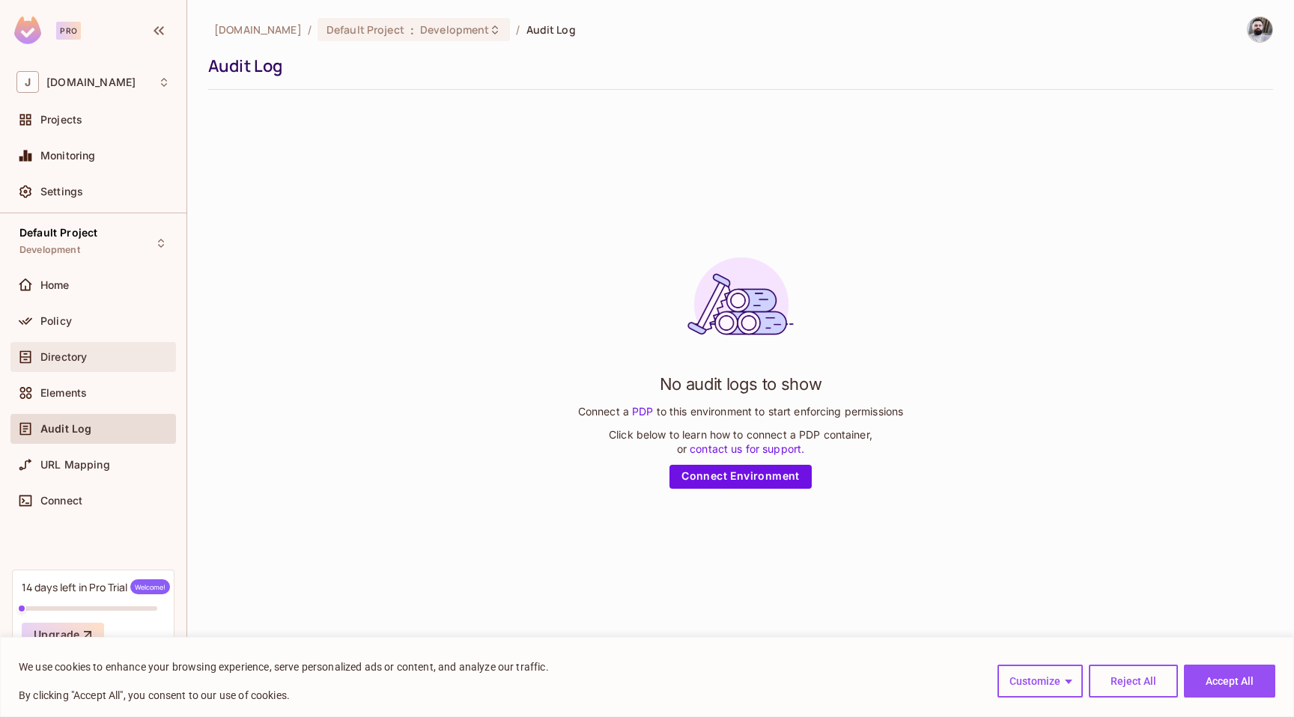
click at [75, 352] on span "Directory" at bounding box center [63, 357] width 46 height 12
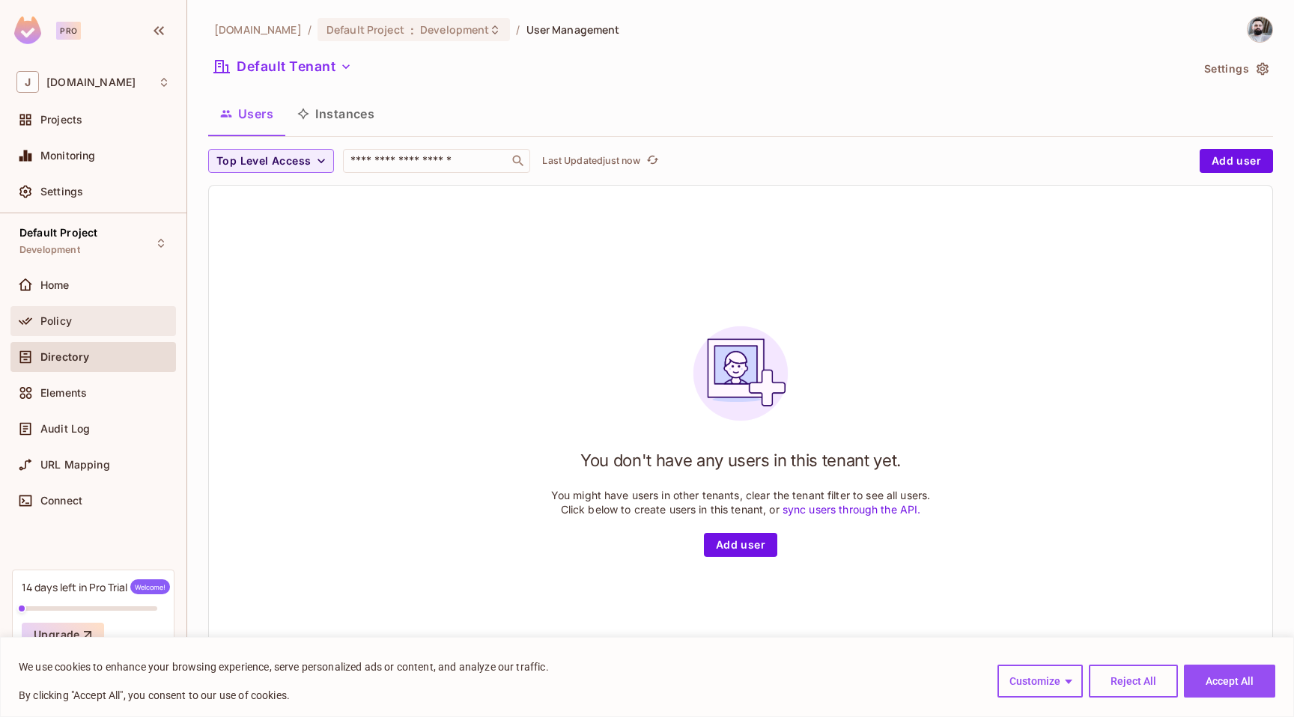
click at [86, 318] on div "Policy" at bounding box center [105, 321] width 130 height 12
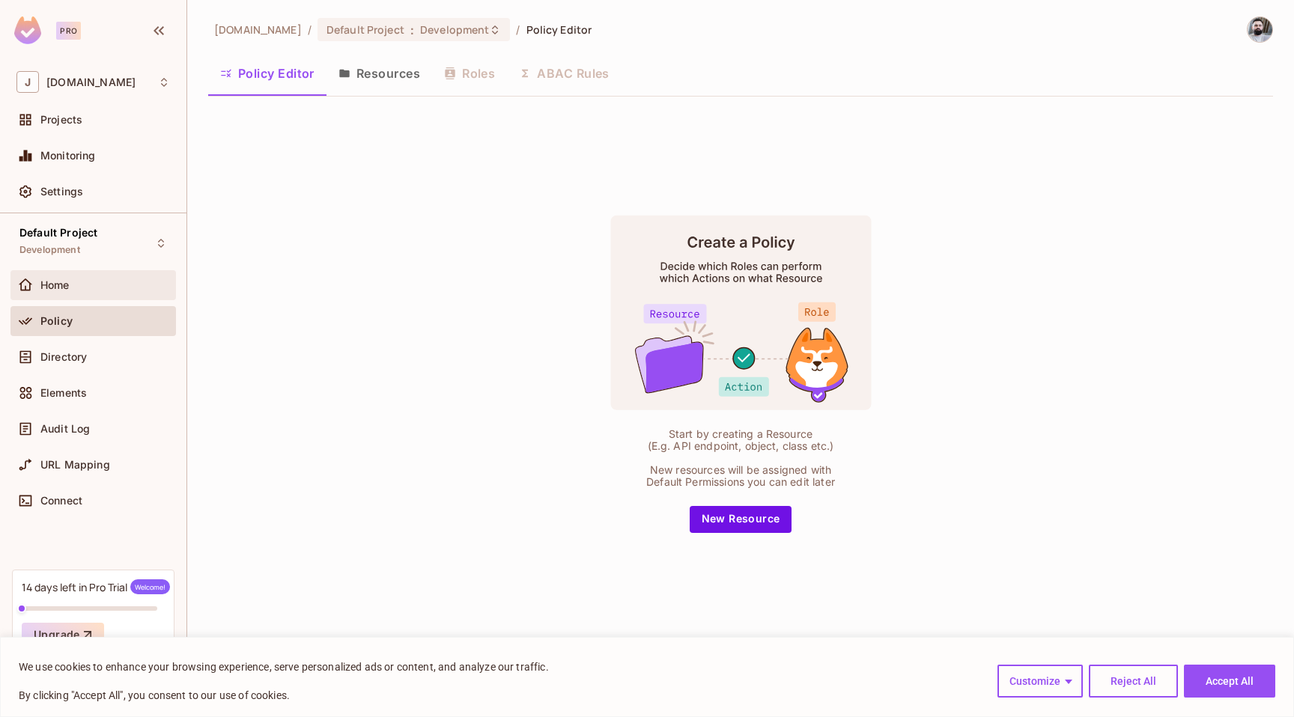
click at [78, 291] on div "Home" at bounding box center [93, 285] width 154 height 18
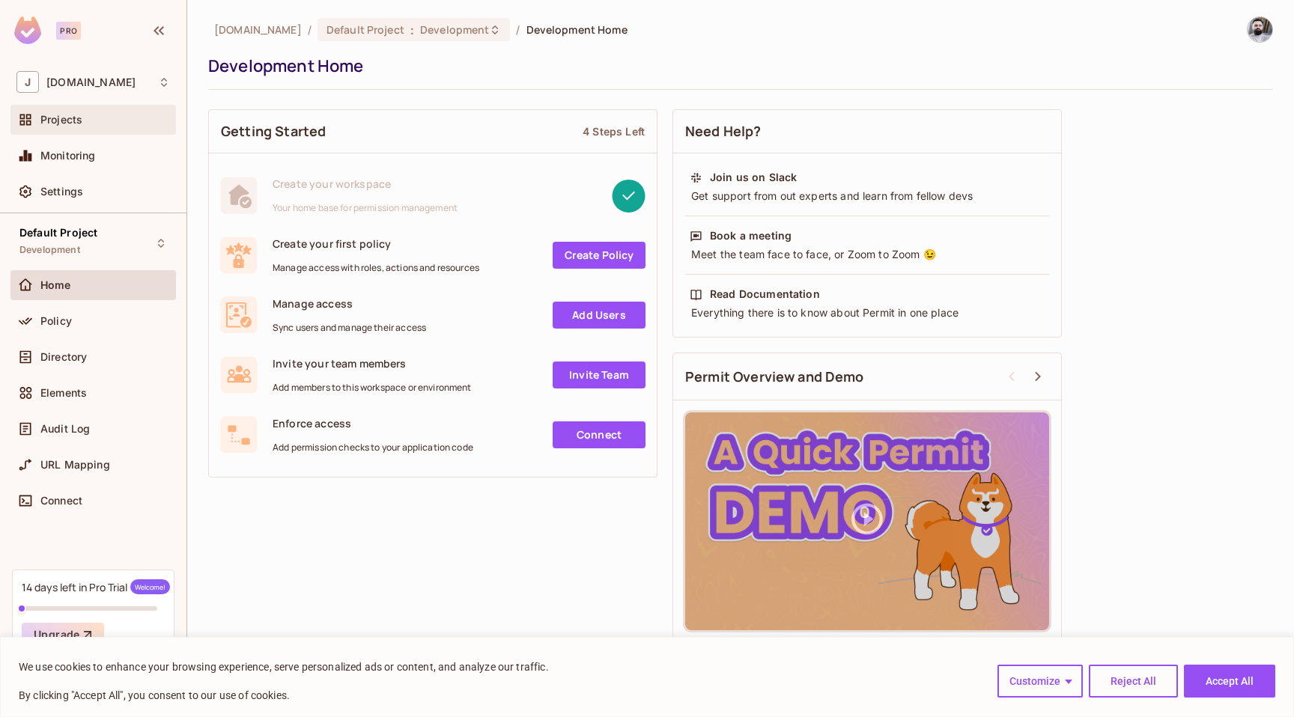
click at [67, 134] on div "Projects" at bounding box center [92, 120] width 165 height 30
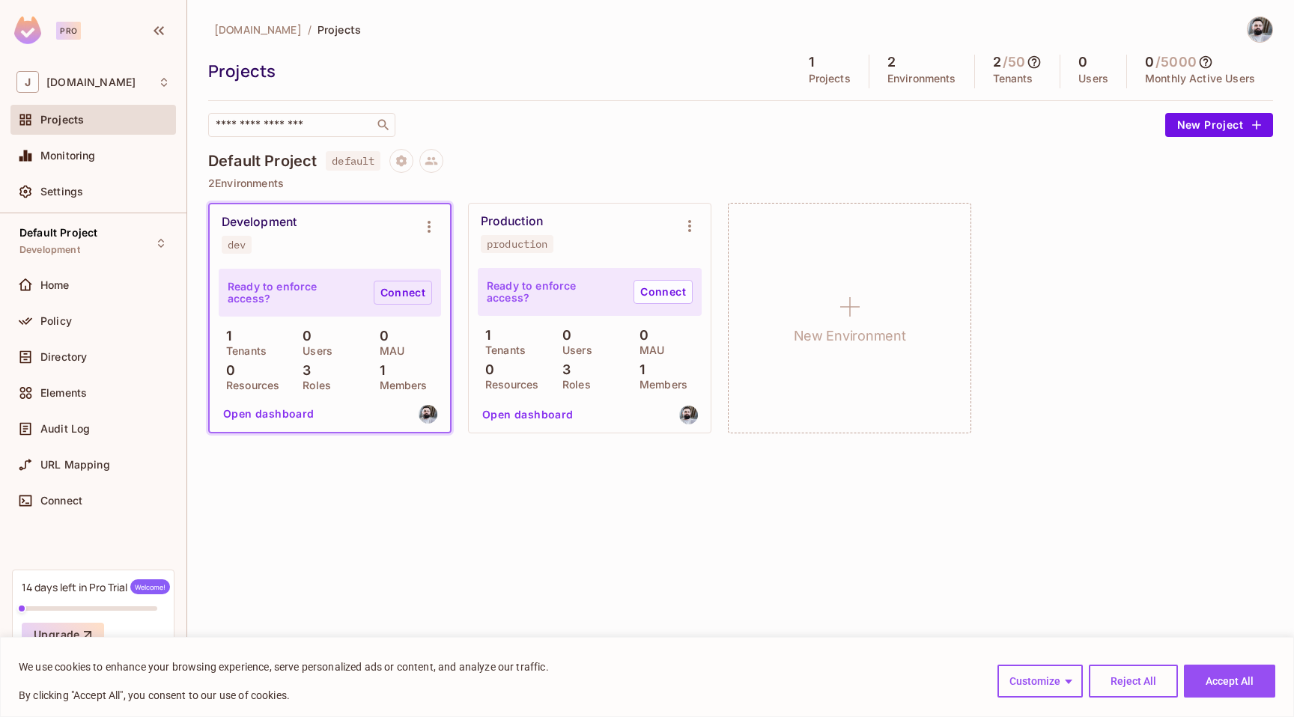
click at [401, 293] on link "Connect" at bounding box center [403, 293] width 58 height 24
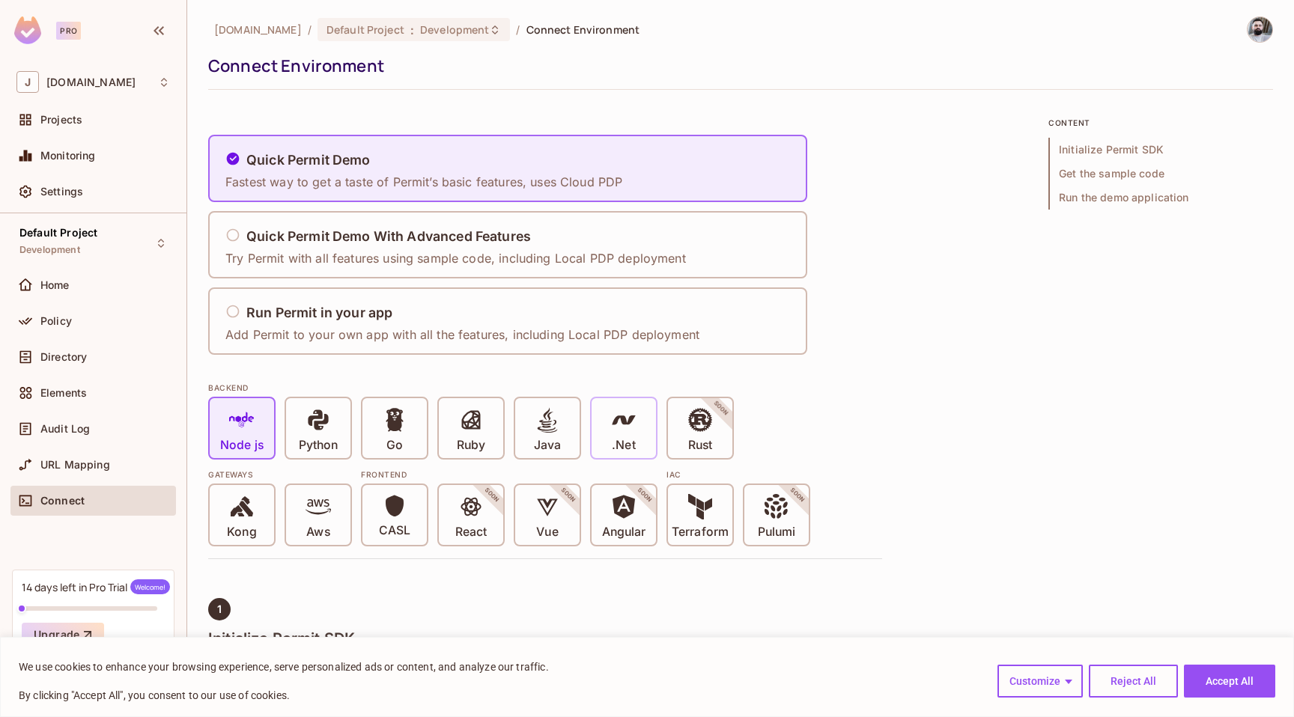
click at [616, 437] on span at bounding box center [623, 422] width 25 height 31
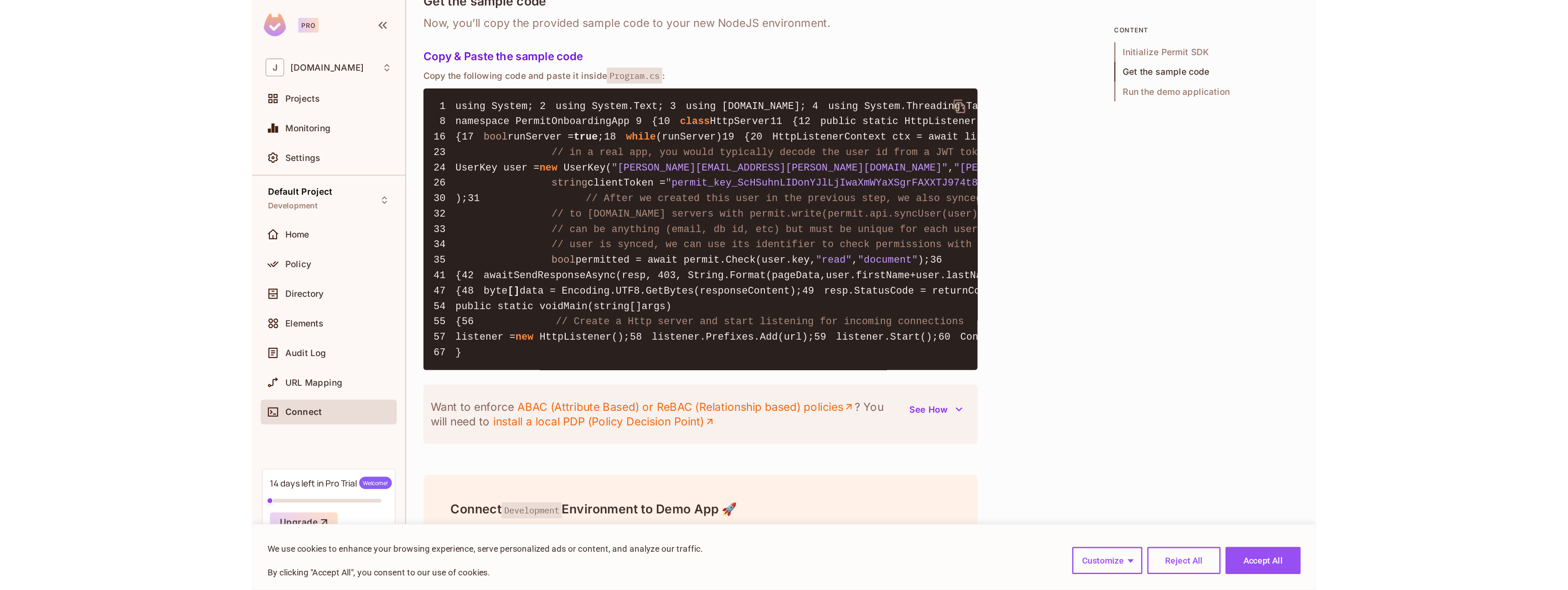
scroll to position [603, 0]
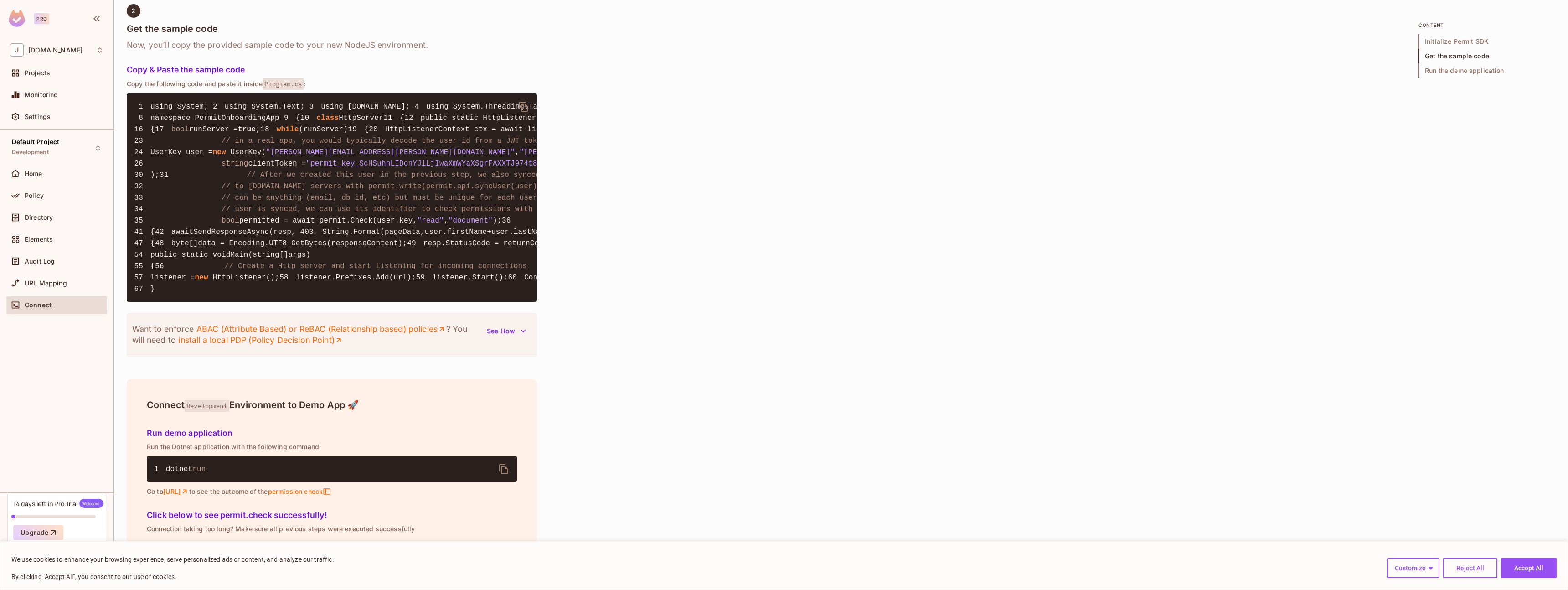
click at [963, 156] on span "// init Permit SDK" at bounding box center [1003, 152] width 80 height 8
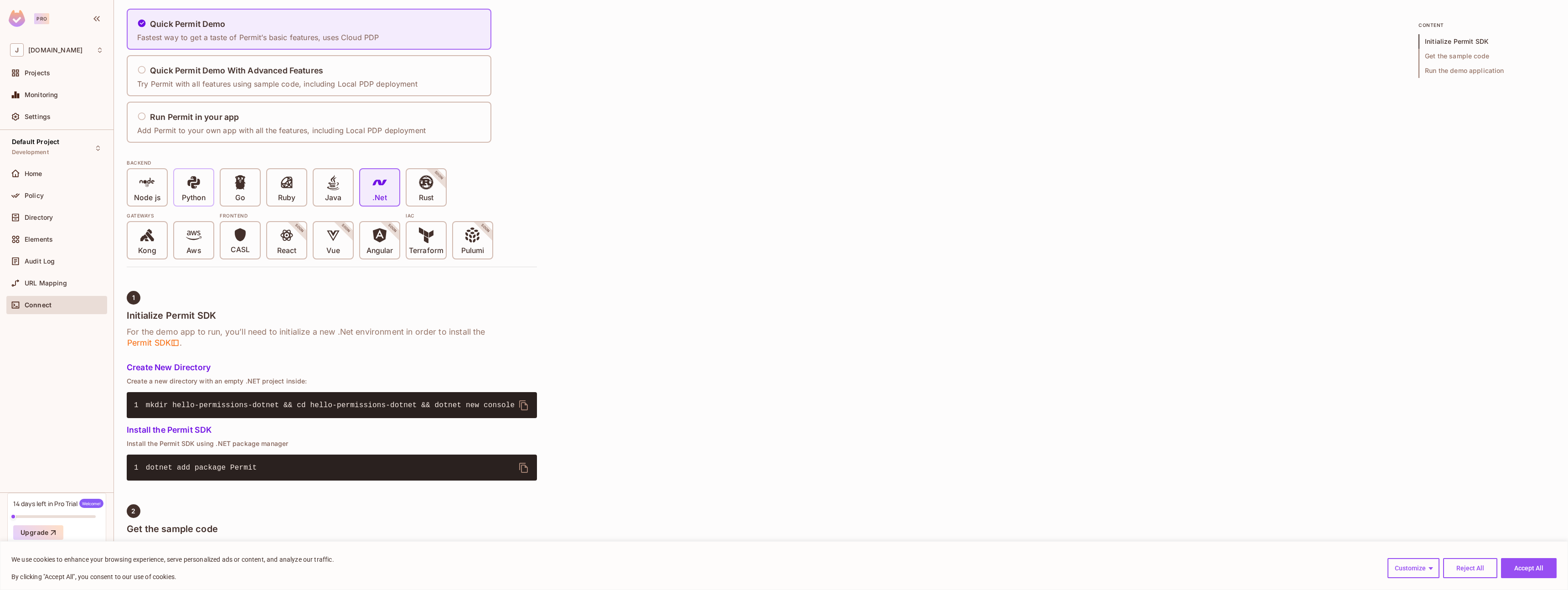
scroll to position [56, 0]
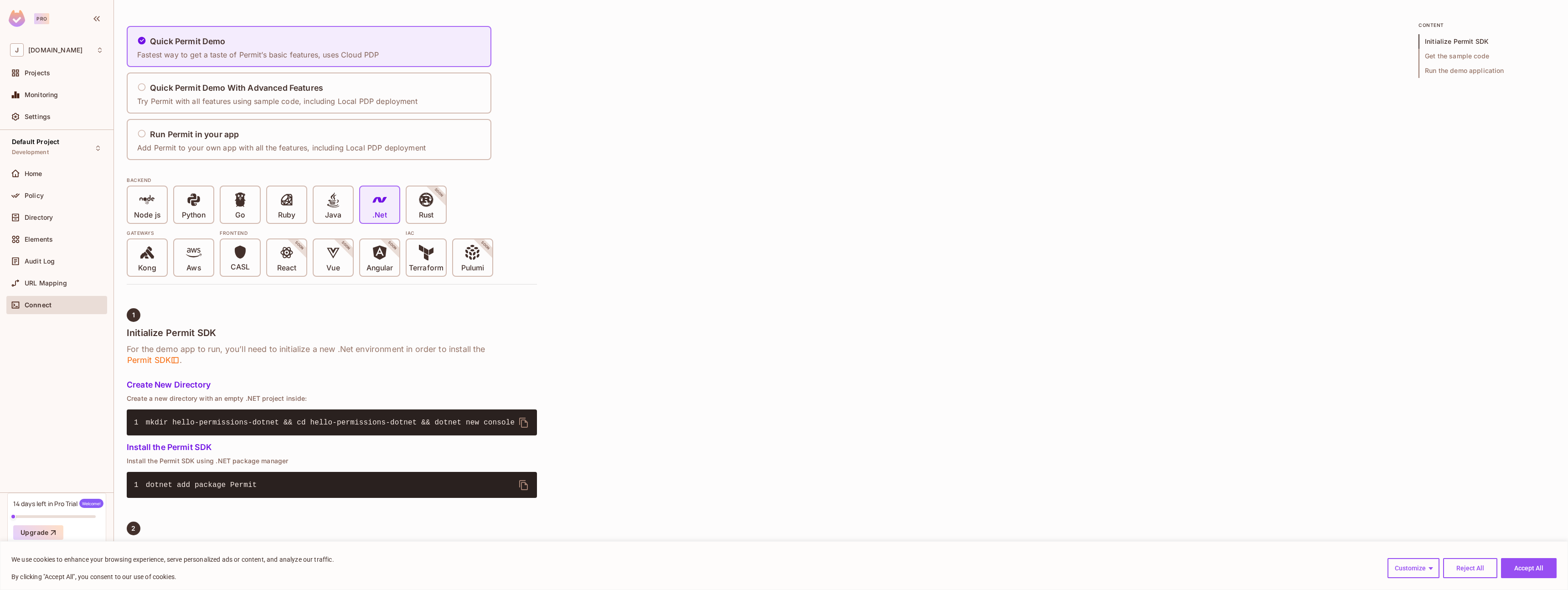
click at [1458, 57] on span "Get the sample code" at bounding box center [1486, 56] width 137 height 15
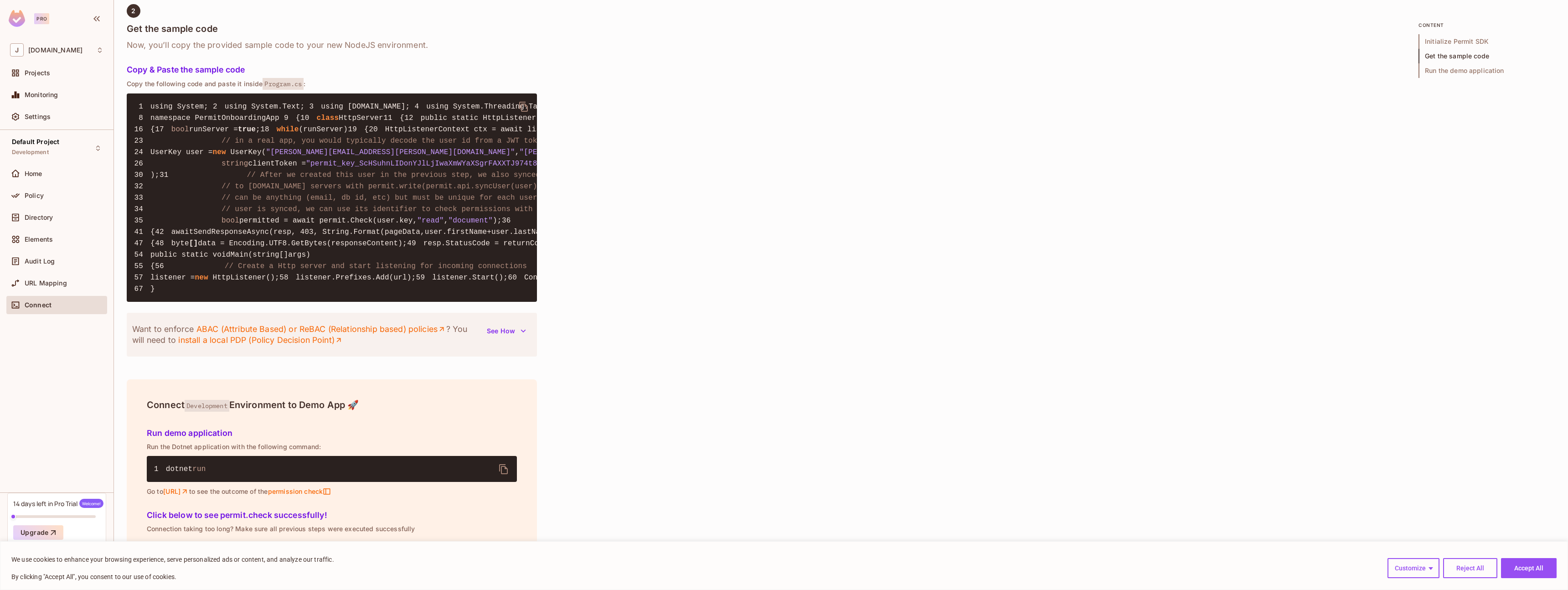
click at [1483, 69] on span "Run the demo application" at bounding box center [1486, 71] width 137 height 15
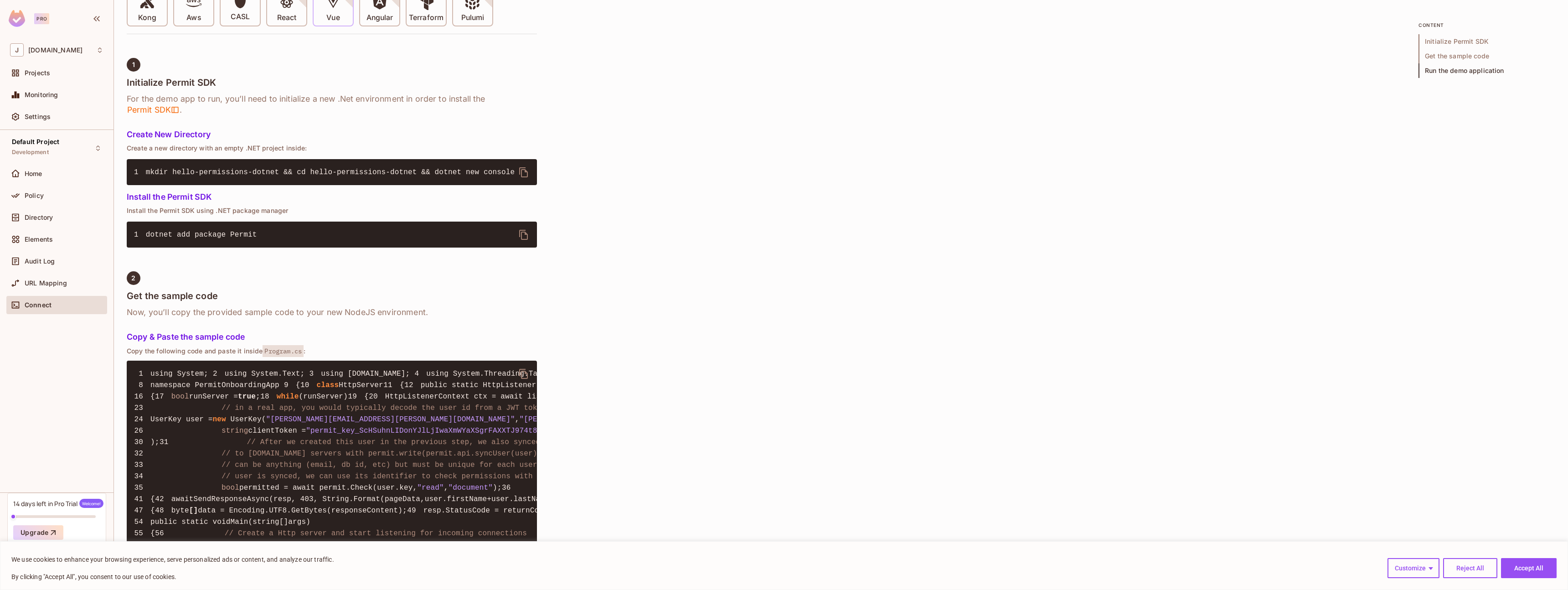
scroll to position [163, 0]
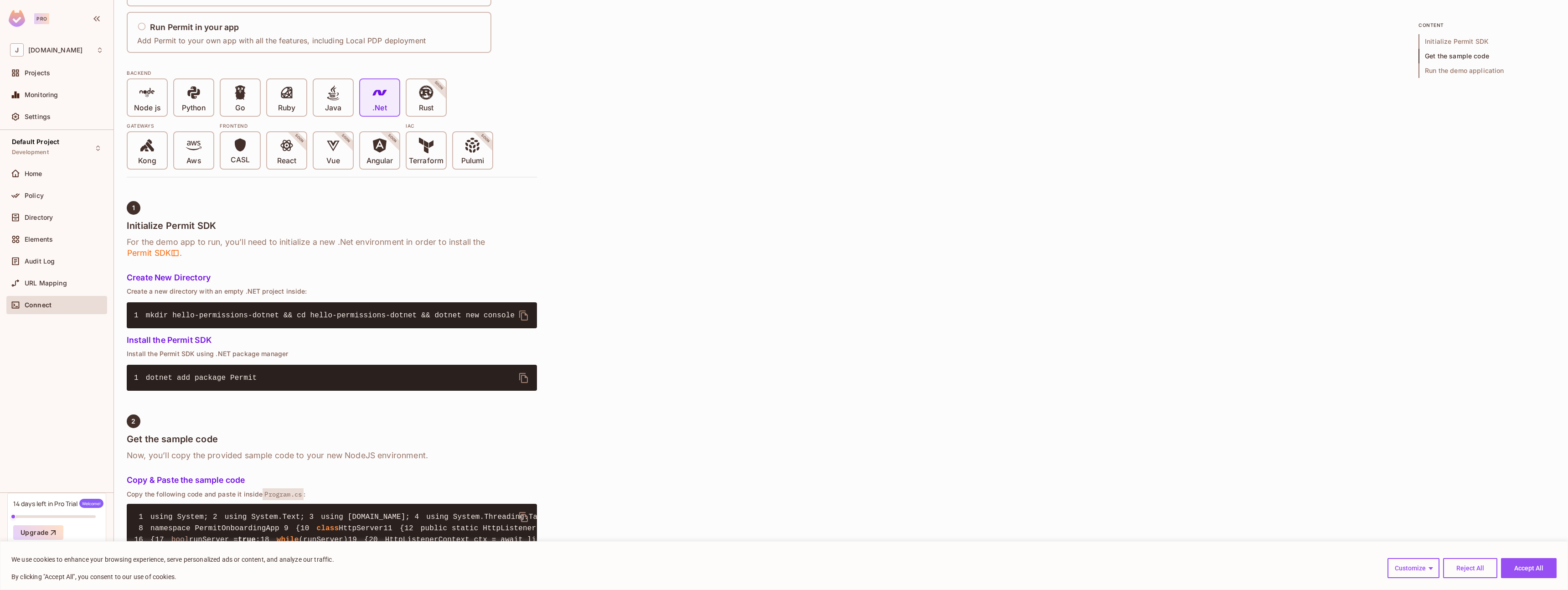
click at [95, 18] on icon "button" at bounding box center [97, 19] width 11 height 11
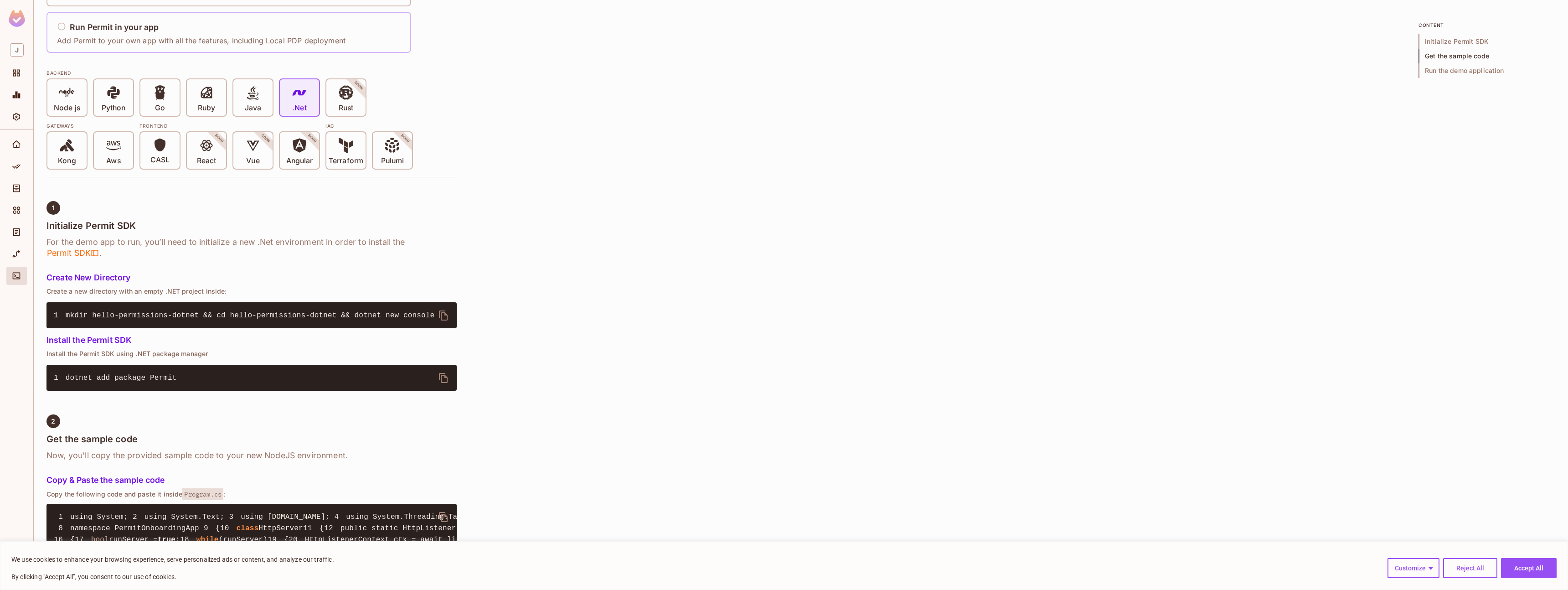
click at [96, 19] on div "Run Permit in your app Add Permit to your own app with all the features, includ…" at bounding box center [201, 32] width 289 height 27
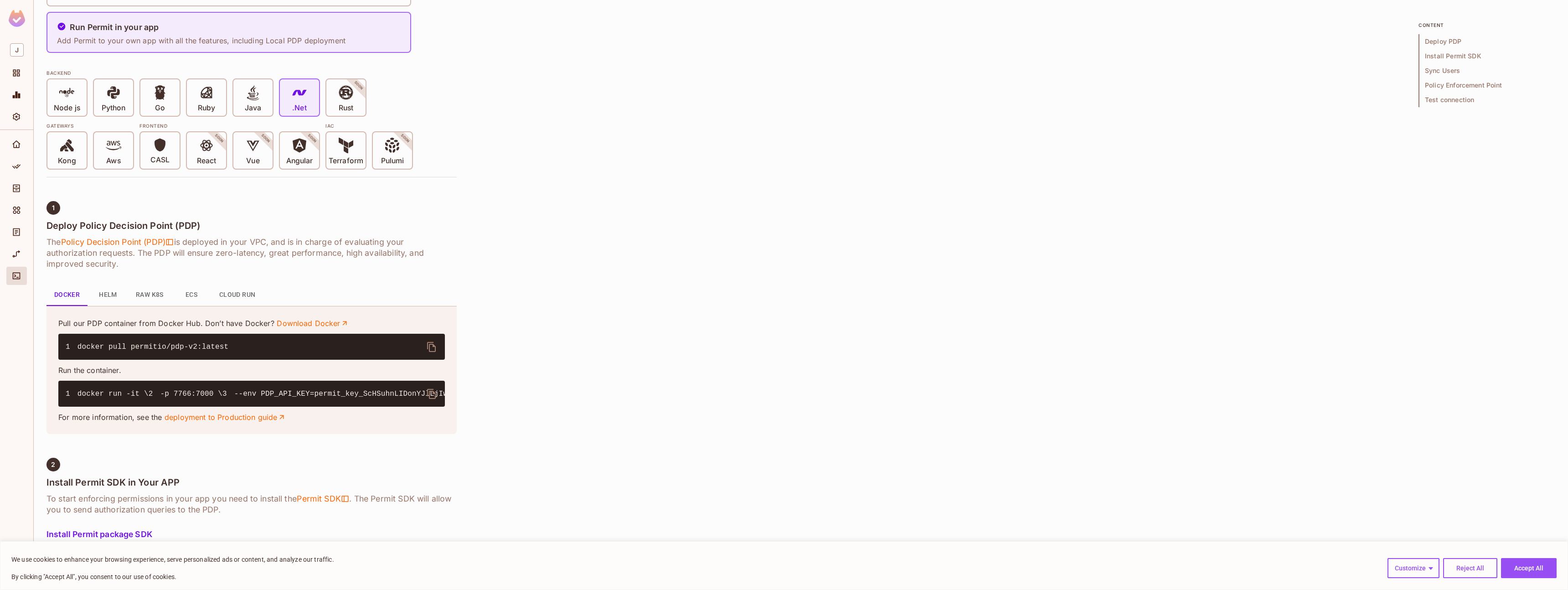
click at [26, 279] on div at bounding box center [16, 341] width 33 height 423
click at [15, 280] on icon "Connect" at bounding box center [16, 276] width 9 height 9
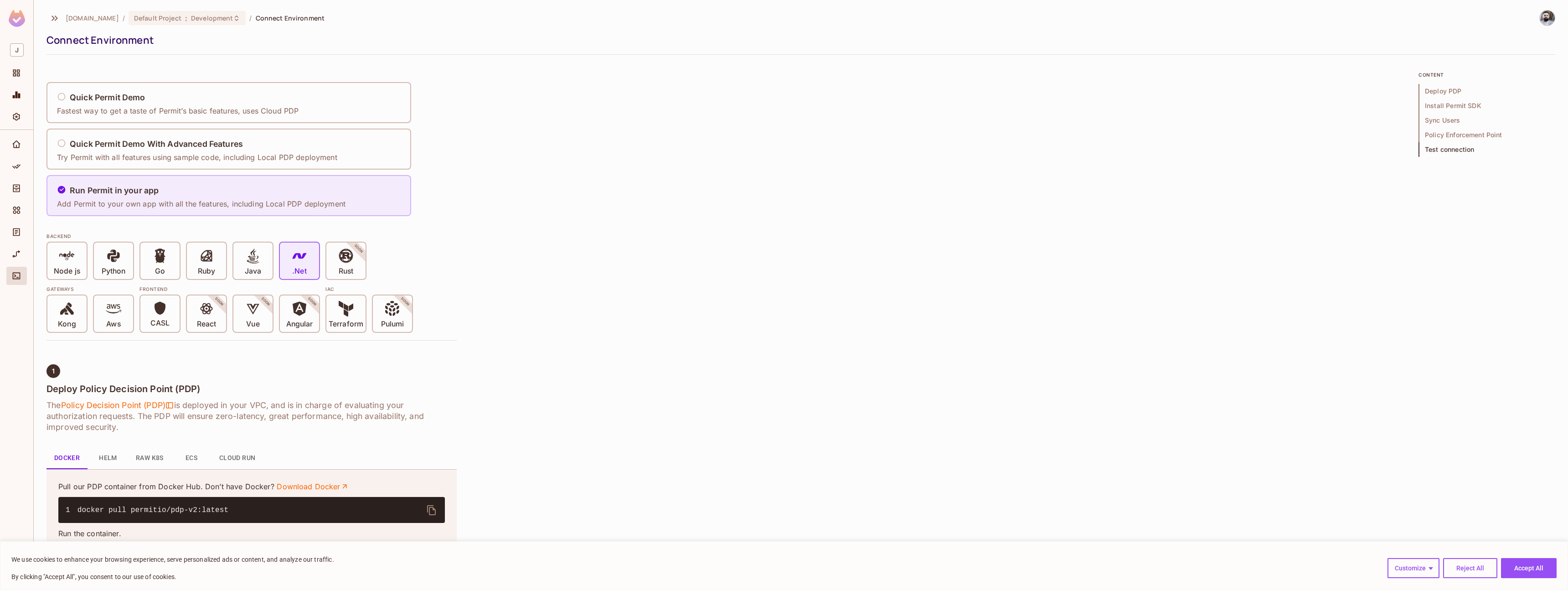
click at [185, 200] on p "Add Permit to your own app with all the features, including Local PDP deployment" at bounding box center [201, 203] width 289 height 10
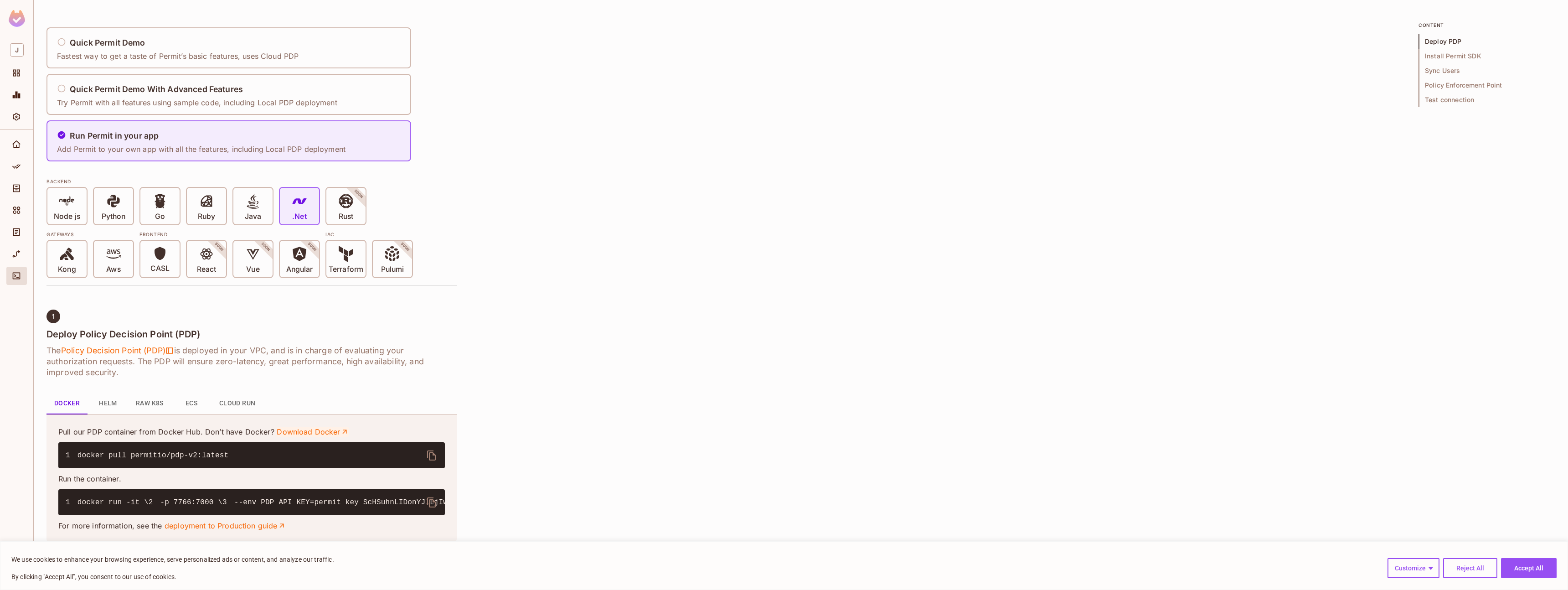
scroll to position [170, 0]
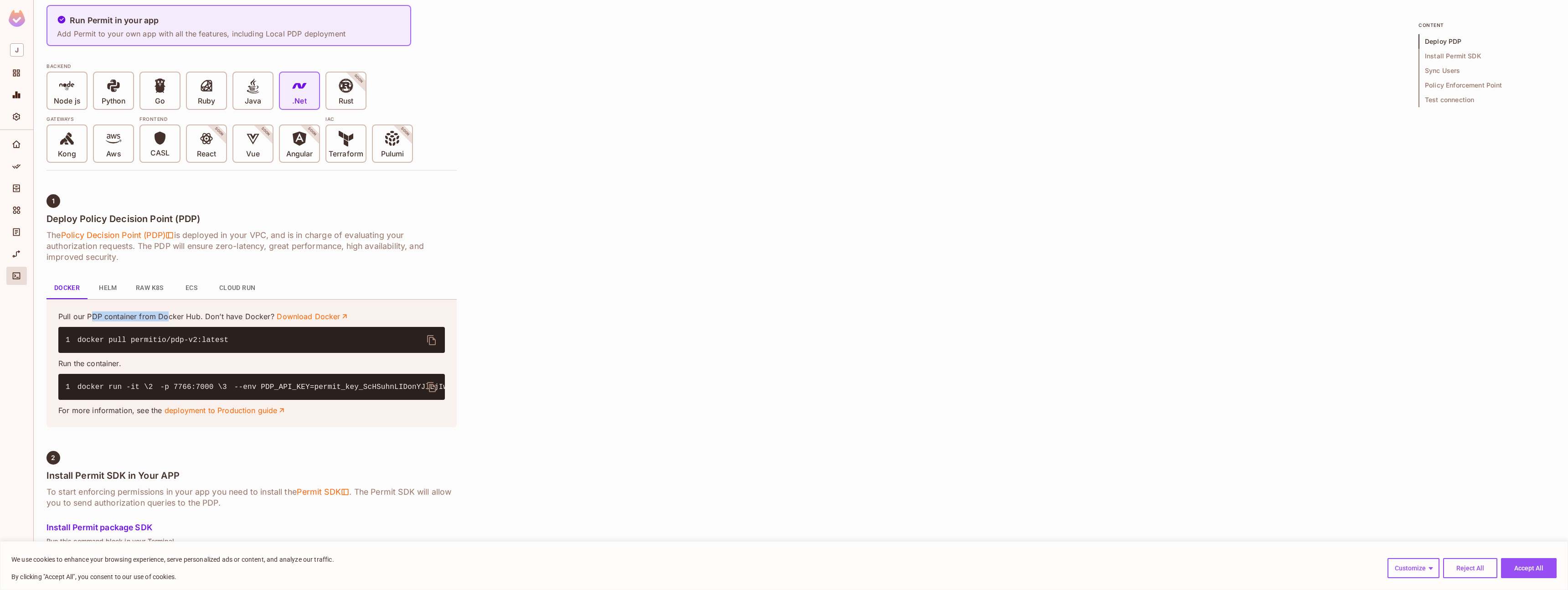
drag, startPoint x: 94, startPoint y: 317, endPoint x: 173, endPoint y: 317, distance: 79.0
click at [167, 317] on p "Pull our PDP container from Docker Hub. Don’t have Docker? Download Docker" at bounding box center [251, 316] width 387 height 10
drag, startPoint x: 173, startPoint y: 317, endPoint x: 234, endPoint y: 318, distance: 61.0
click at [173, 317] on p "Pull our PDP container from Docker Hub. Don’t have Docker? Download Docker" at bounding box center [251, 316] width 387 height 10
click at [84, 318] on p "Pull our PDP container from Docker Hub. Don’t have Docker? Download Docker" at bounding box center [251, 316] width 387 height 10
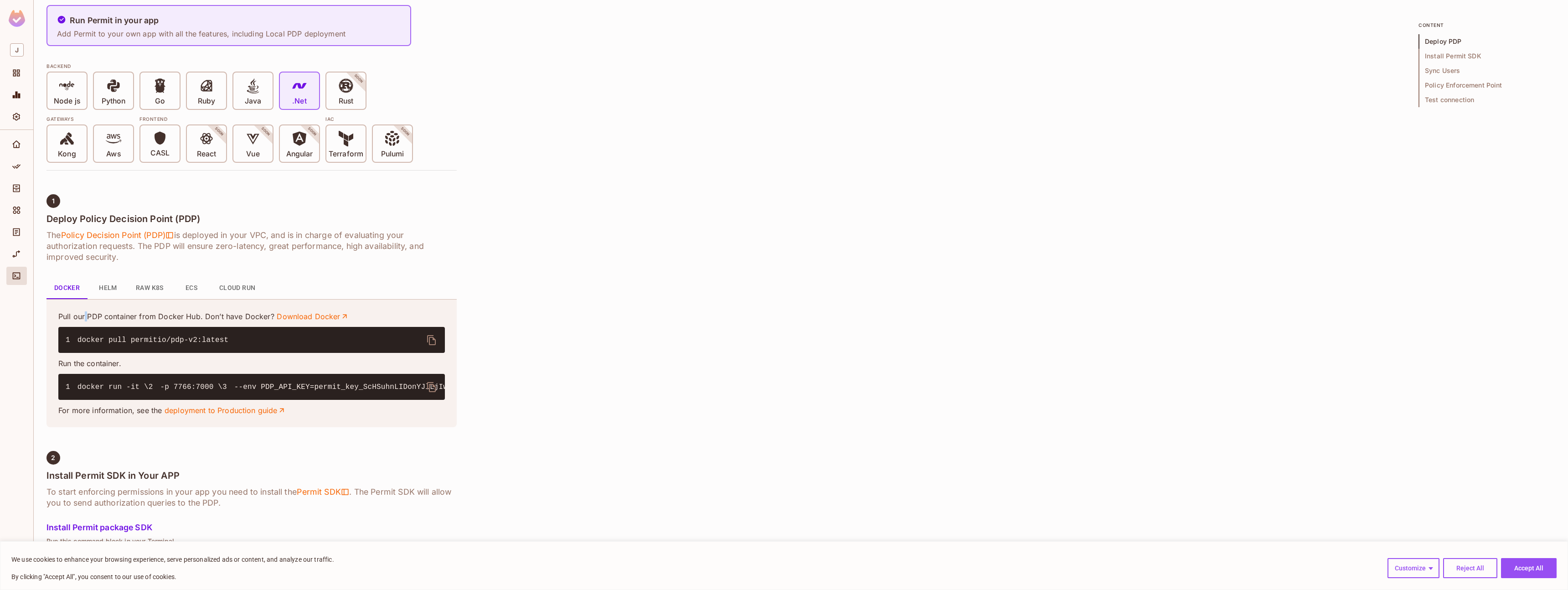
click at [84, 318] on p "Pull our PDP container from Docker Hub. Don’t have Docker? Download Docker" at bounding box center [251, 316] width 387 height 10
drag, startPoint x: 103, startPoint y: 286, endPoint x: 99, endPoint y: 298, distance: 12.6
click at [103, 286] on button "Helm" at bounding box center [108, 288] width 41 height 22
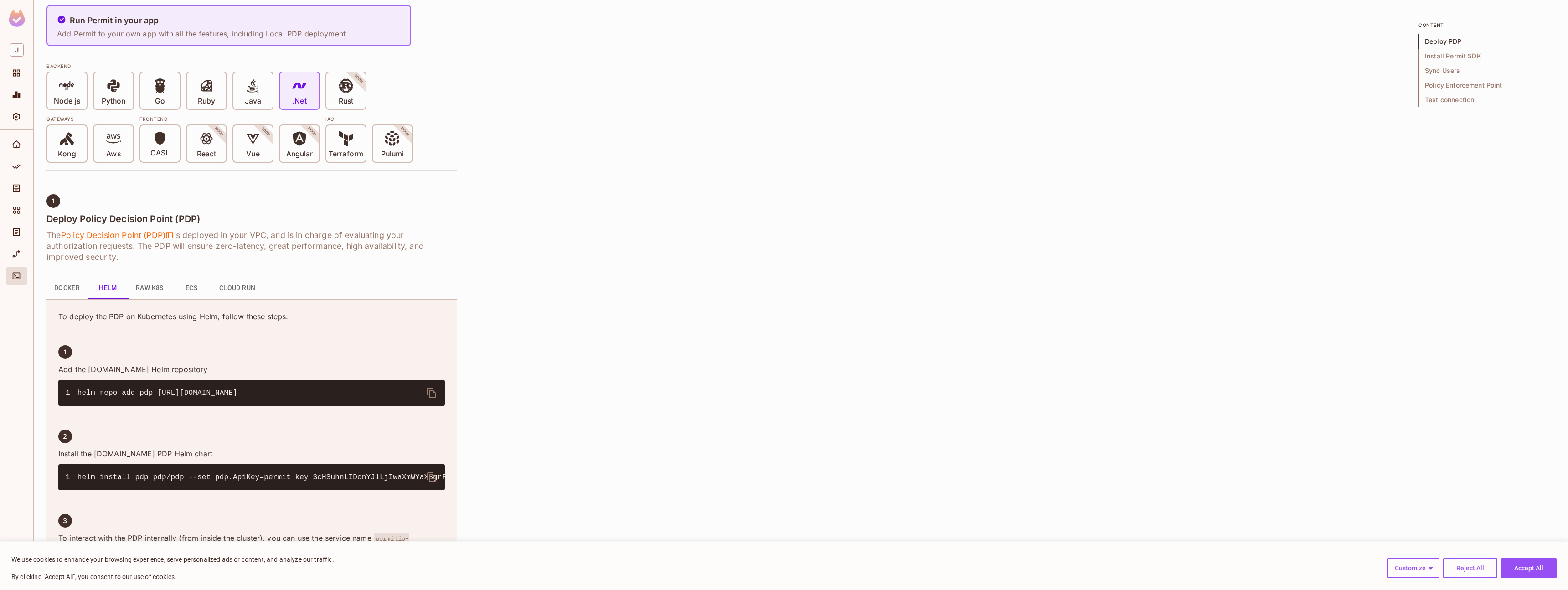
click at [140, 289] on button "Raw K8s" at bounding box center [150, 288] width 43 height 22
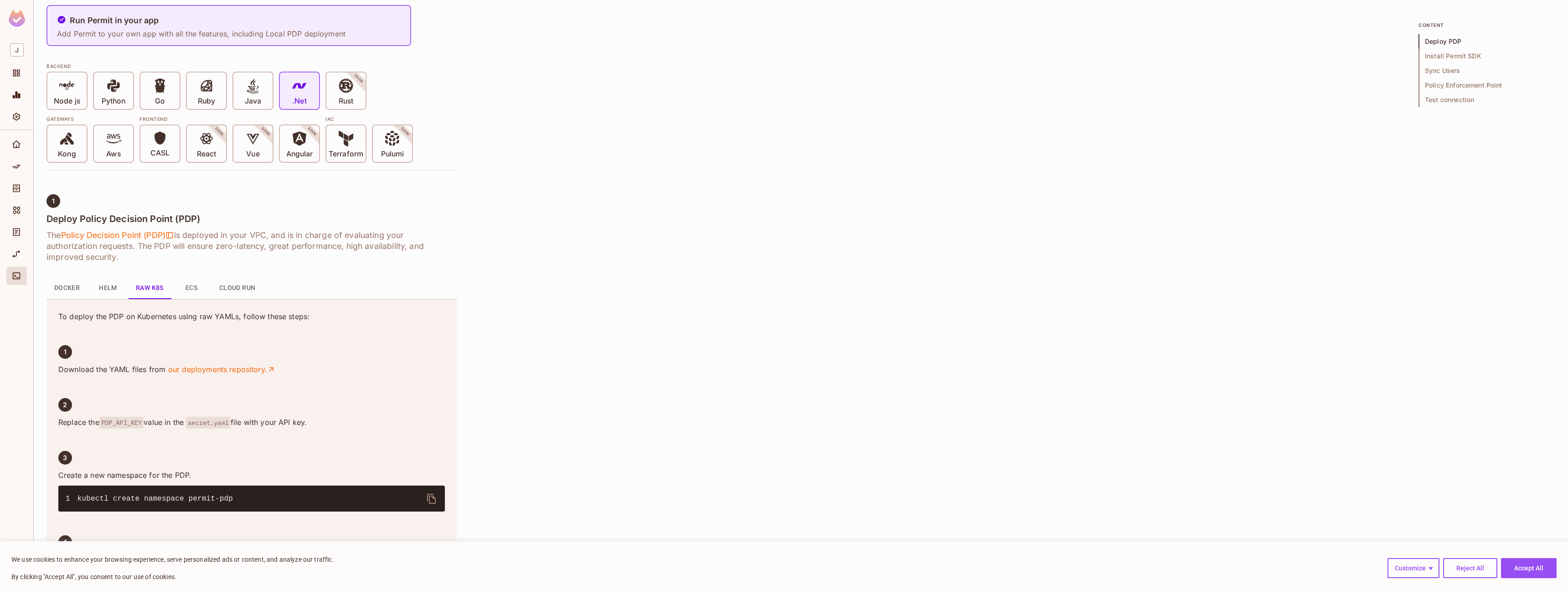
click at [190, 290] on button "ECS" at bounding box center [191, 288] width 41 height 22
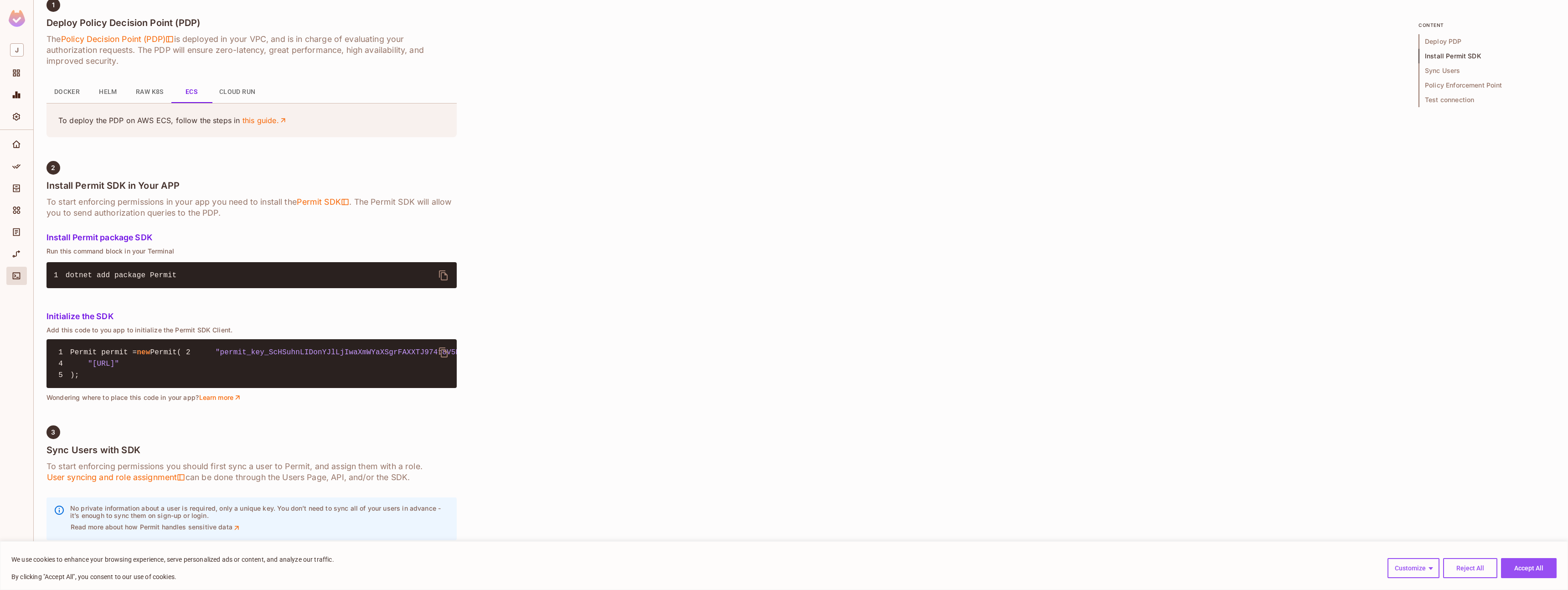
scroll to position [365, 0]
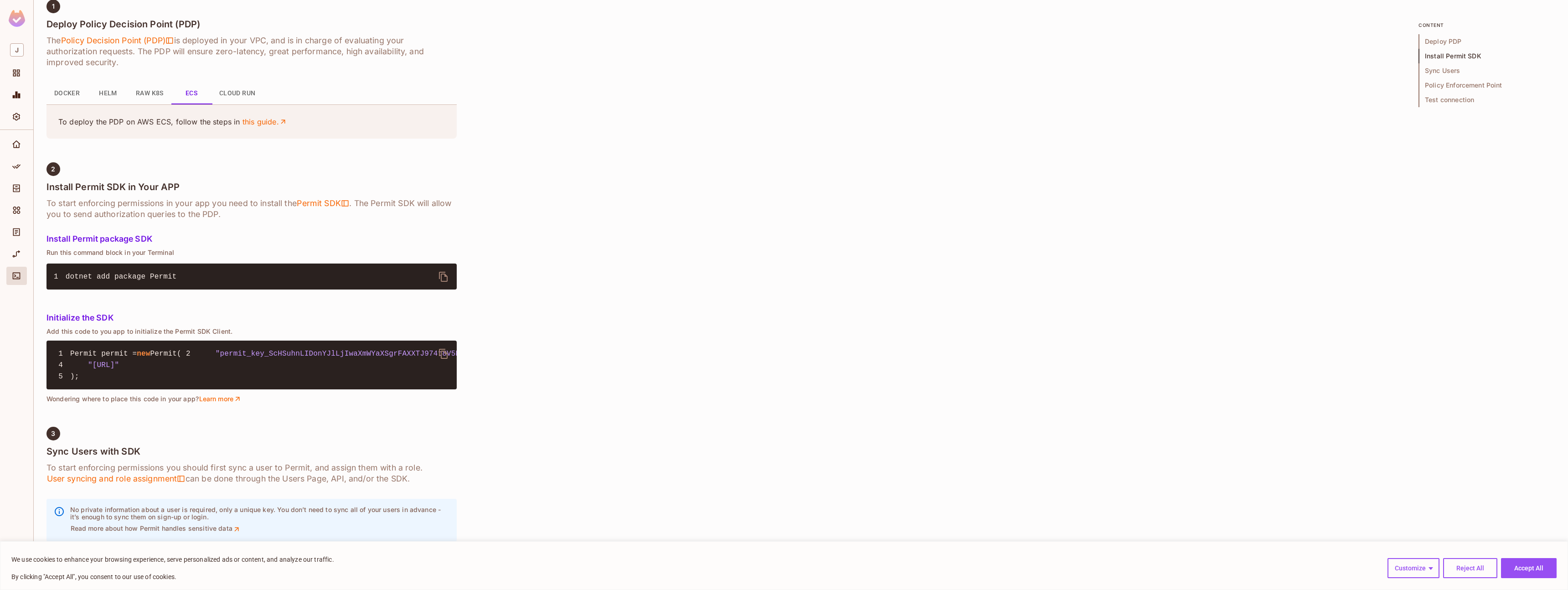
click at [222, 96] on button "Cloud Run" at bounding box center [237, 94] width 51 height 22
click at [177, 94] on button "ECS" at bounding box center [191, 94] width 41 height 22
click at [148, 95] on button "Raw K8s" at bounding box center [150, 94] width 43 height 22
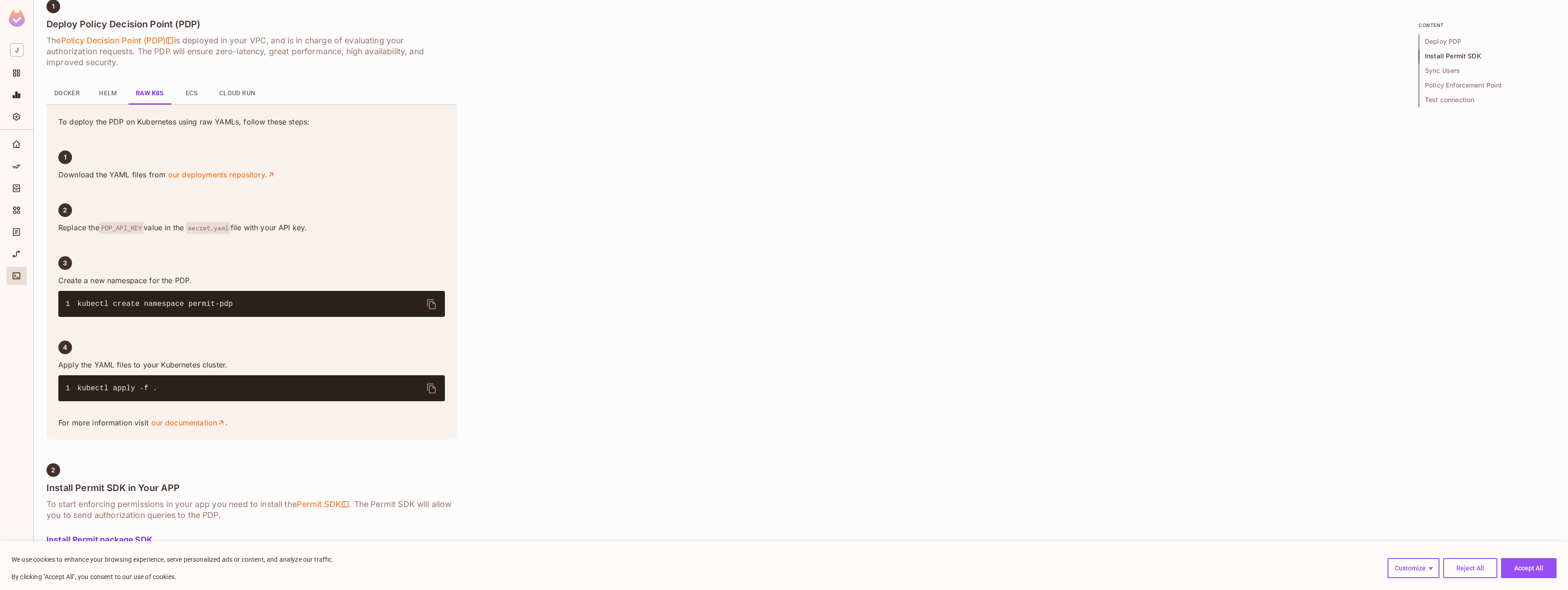
click at [72, 97] on button "Docker" at bounding box center [66, 94] width 41 height 22
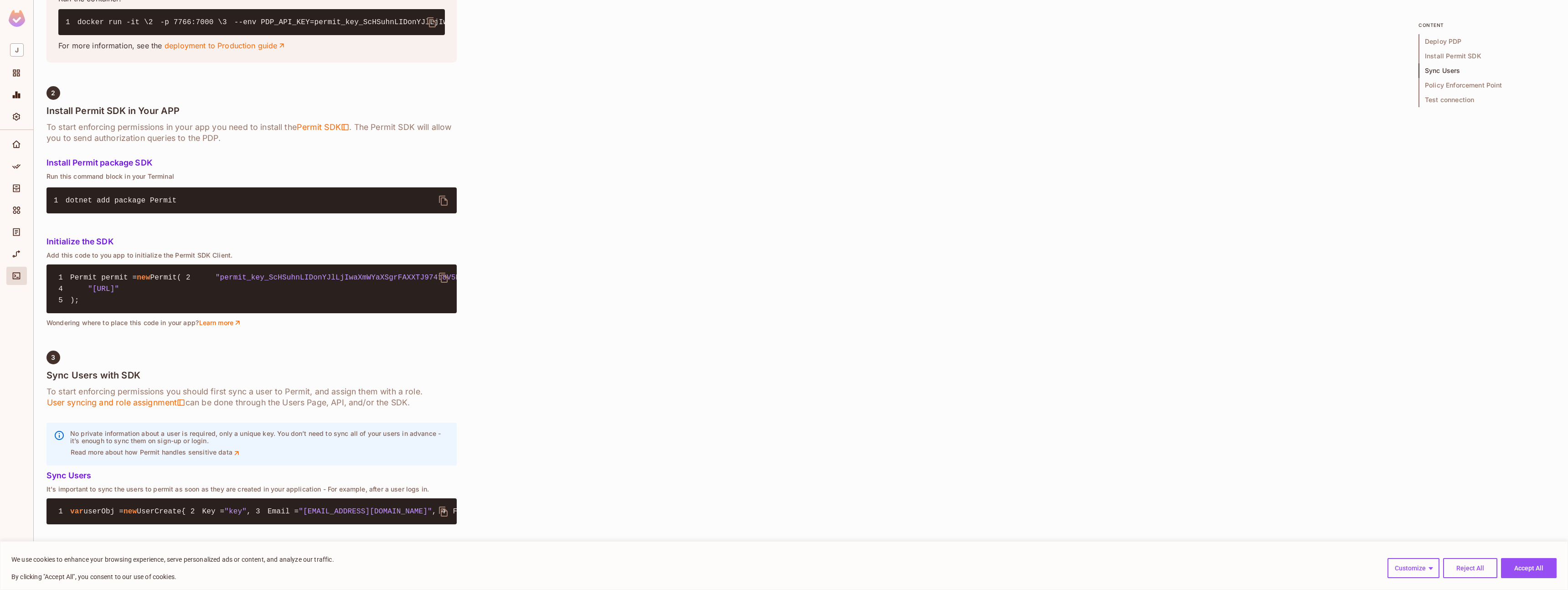
scroll to position [342, 0]
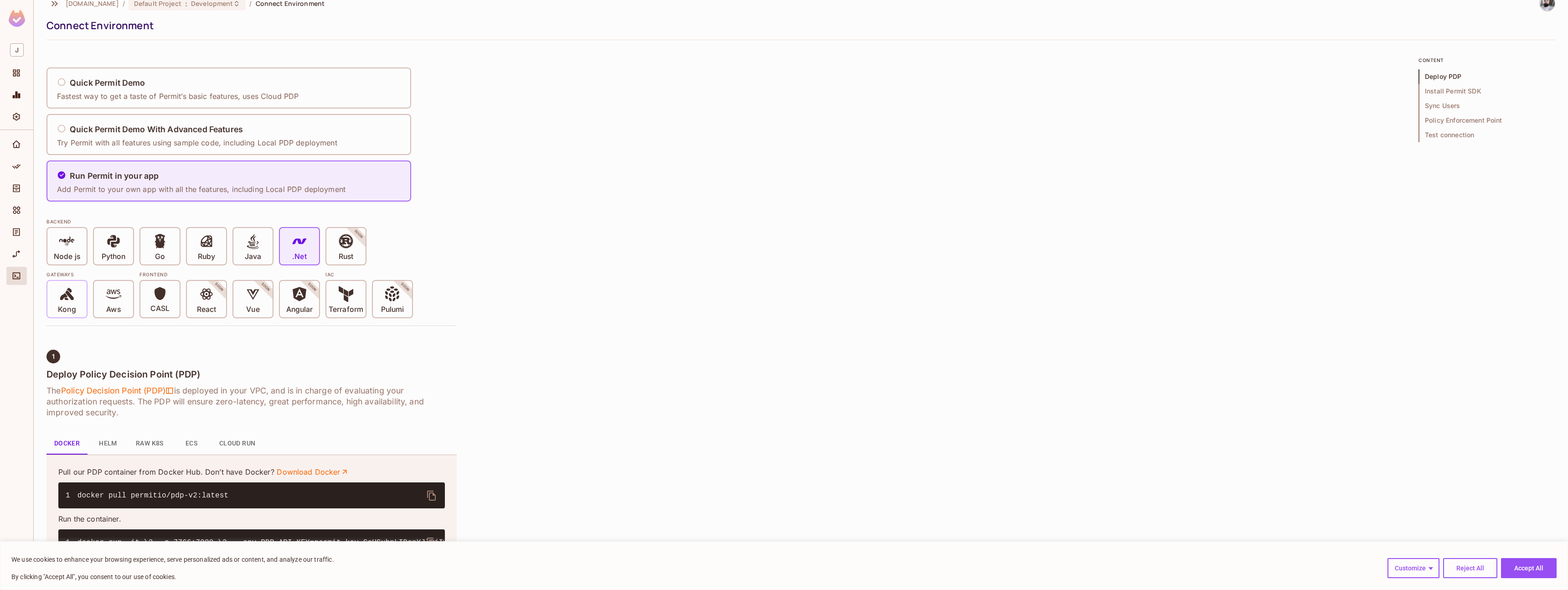
scroll to position [0, 0]
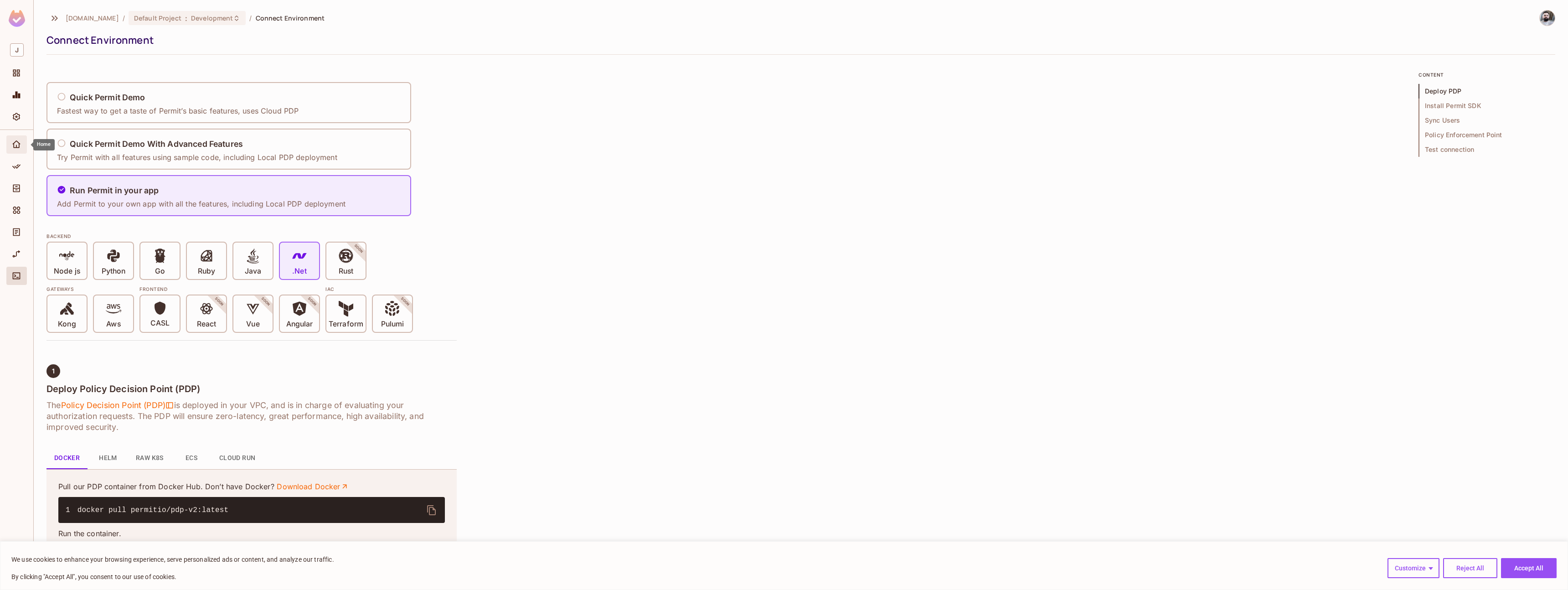
click at [13, 150] on div "Home" at bounding box center [16, 144] width 21 height 18
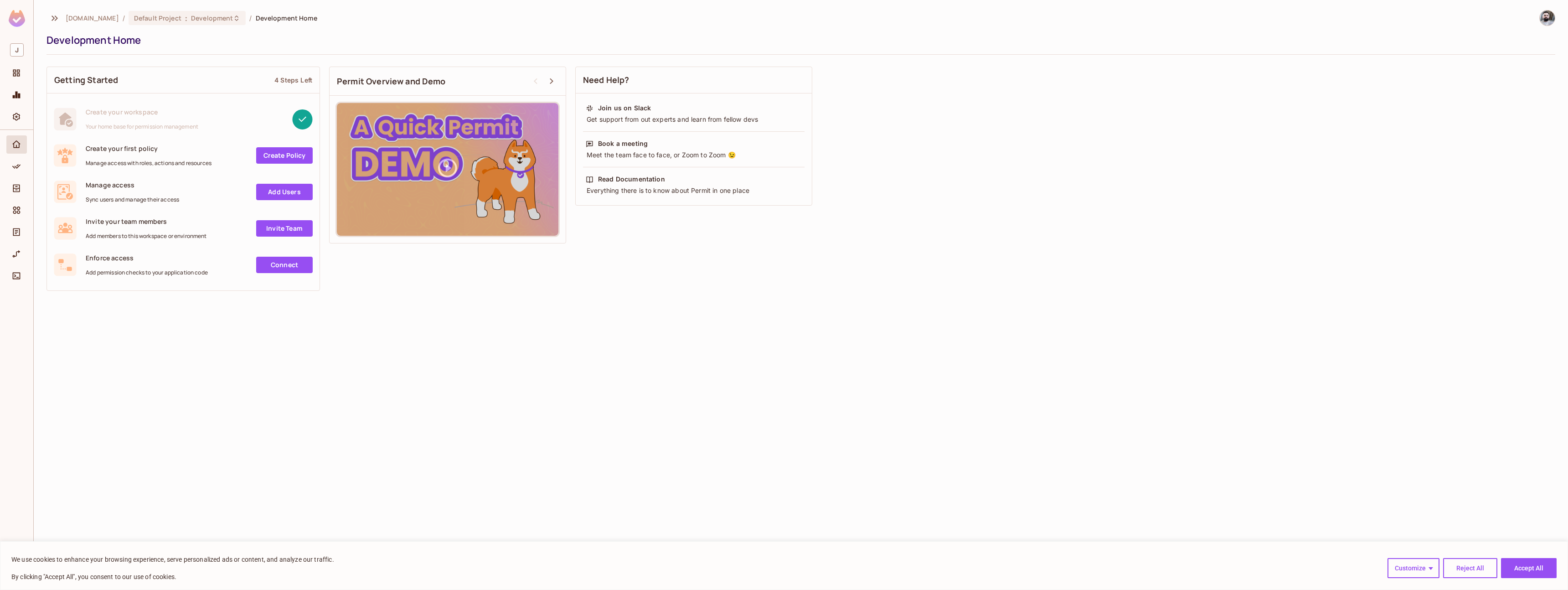
click at [275, 160] on link "Create Policy" at bounding box center [284, 155] width 57 height 16
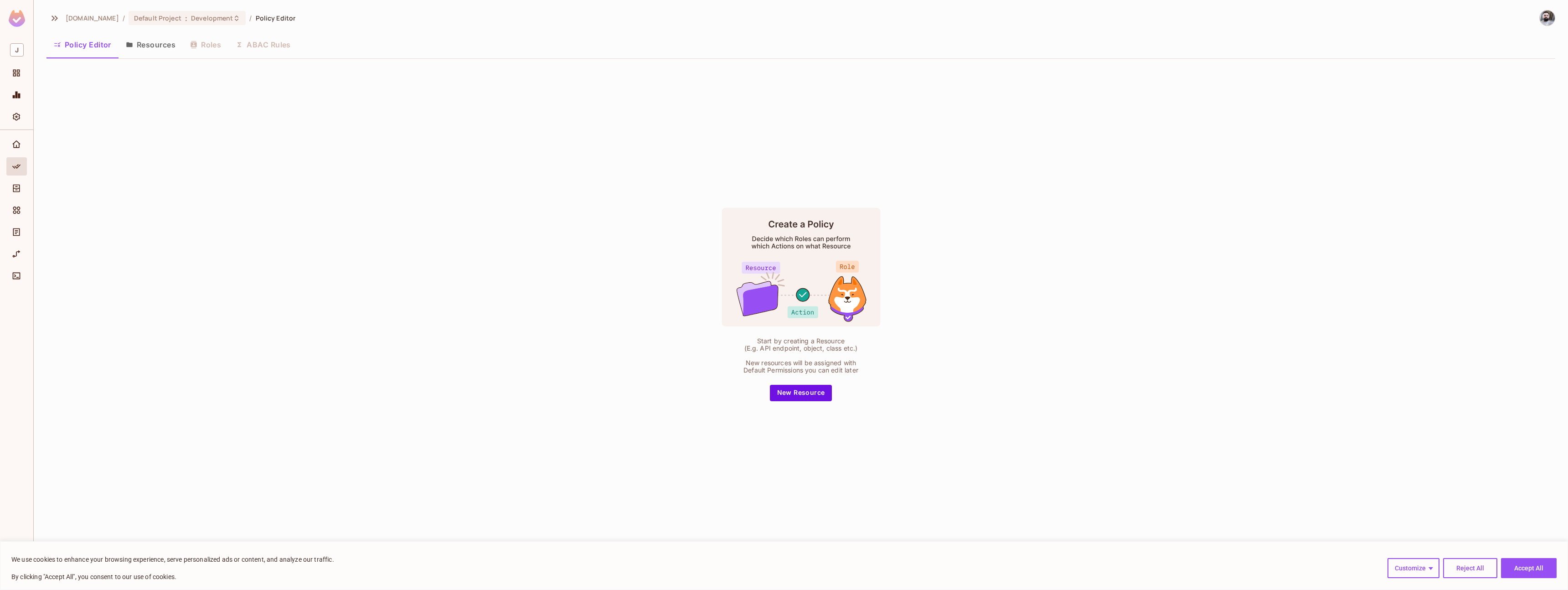
click at [206, 50] on div "Policy Editor Resources Roles ABAC Rules" at bounding box center [800, 44] width 1509 height 23
click at [789, 392] on button "New Resource" at bounding box center [801, 393] width 63 height 16
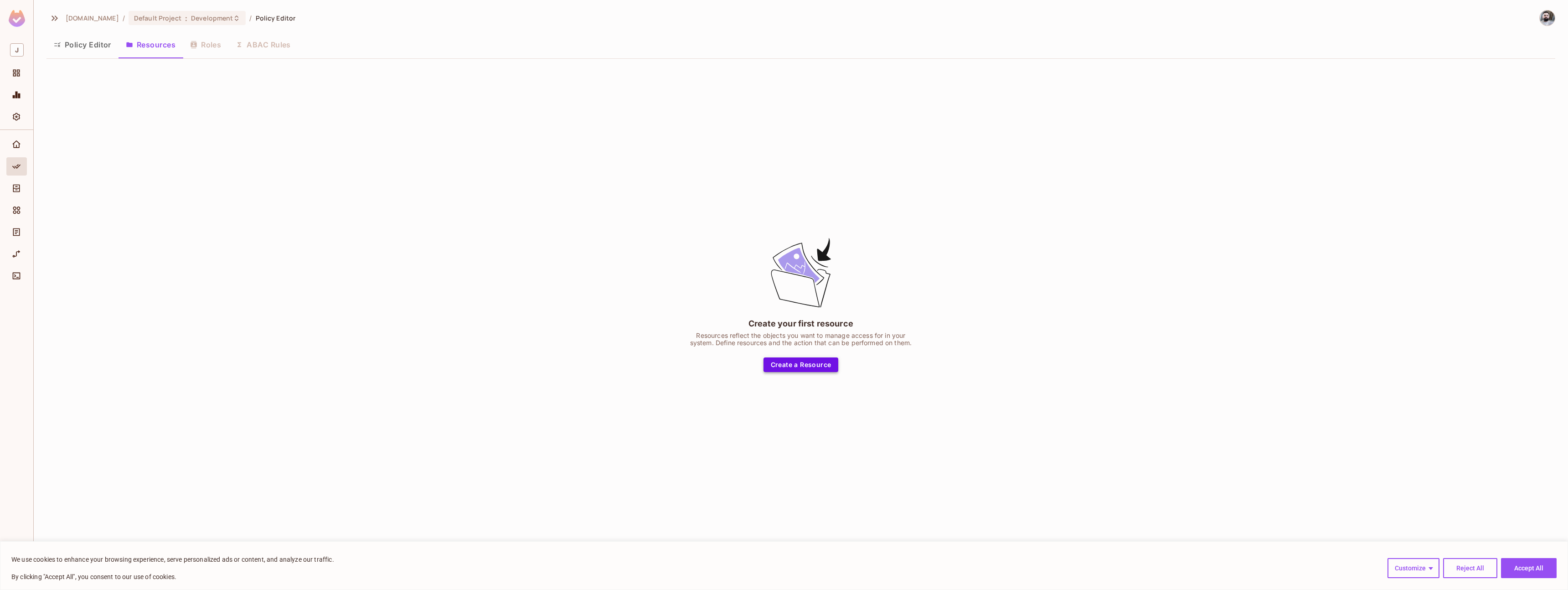
click at [785, 364] on button "Create a Resource" at bounding box center [801, 365] width 75 height 15
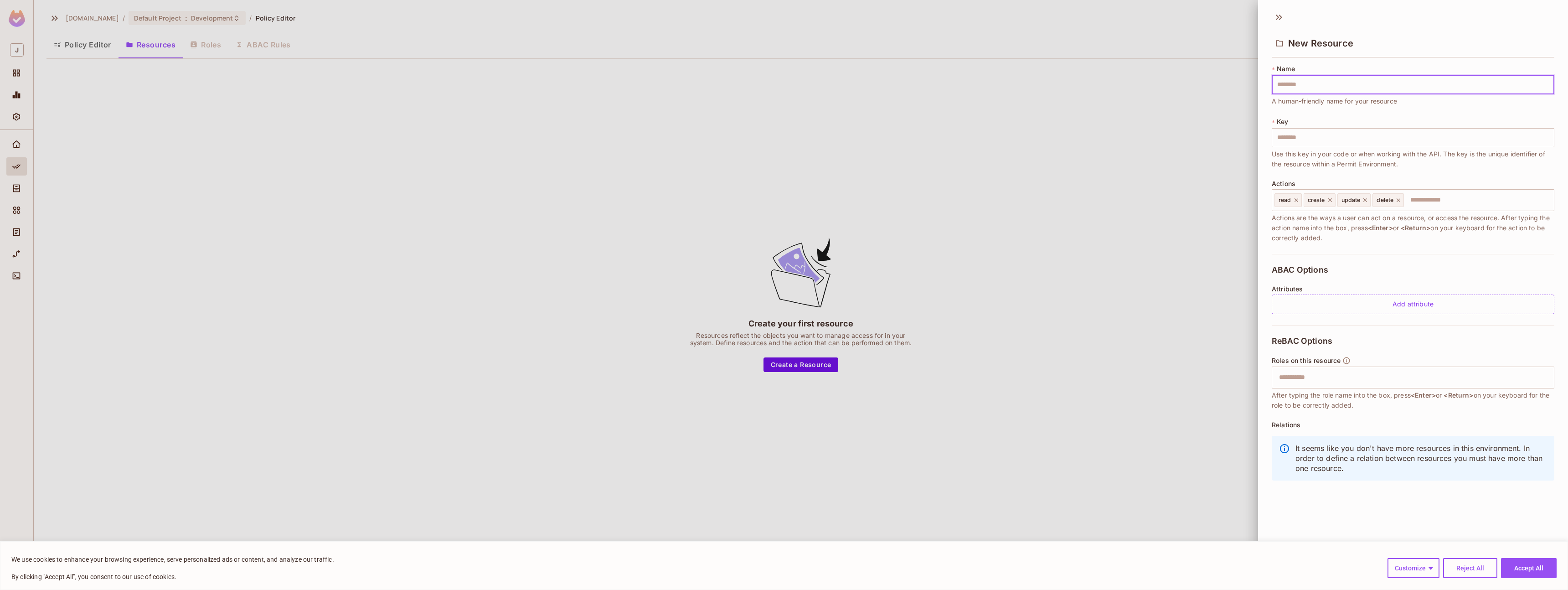
type input "*"
type input "**"
type input "***"
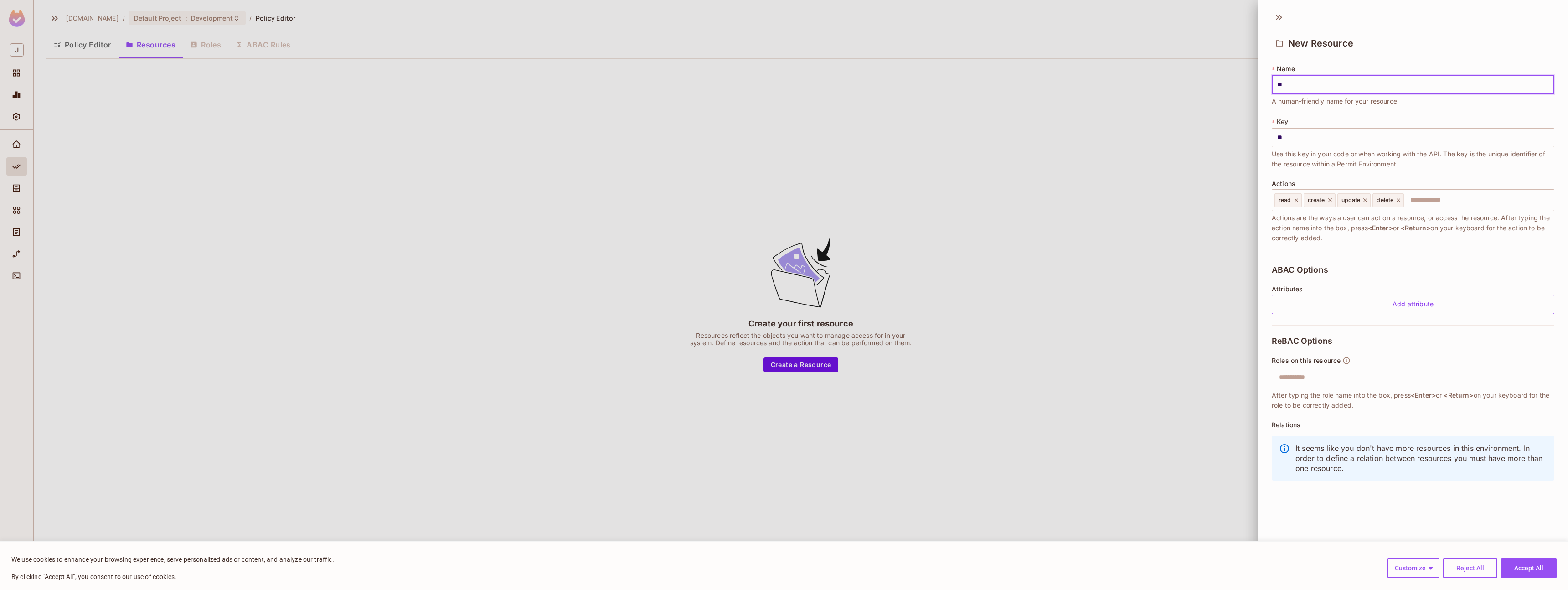
type input "***"
type input "****"
type input "*****"
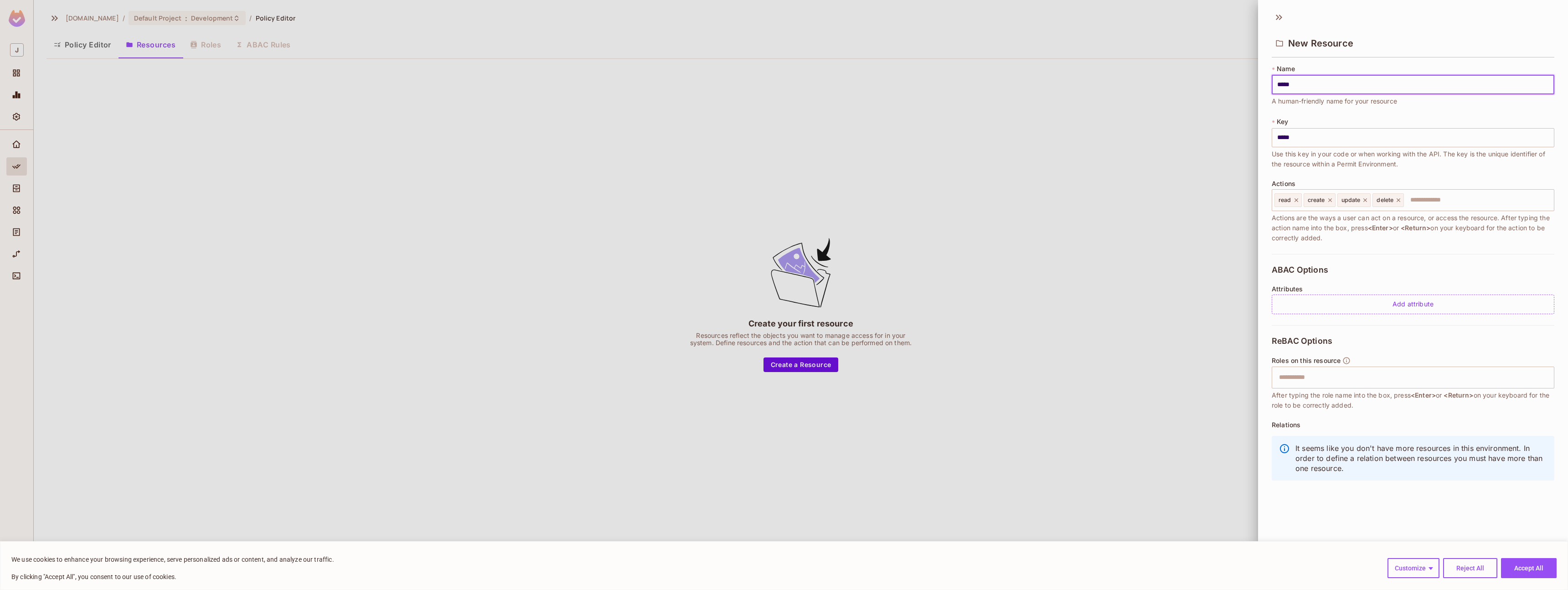
type input "******"
type input "*******"
type input "********"
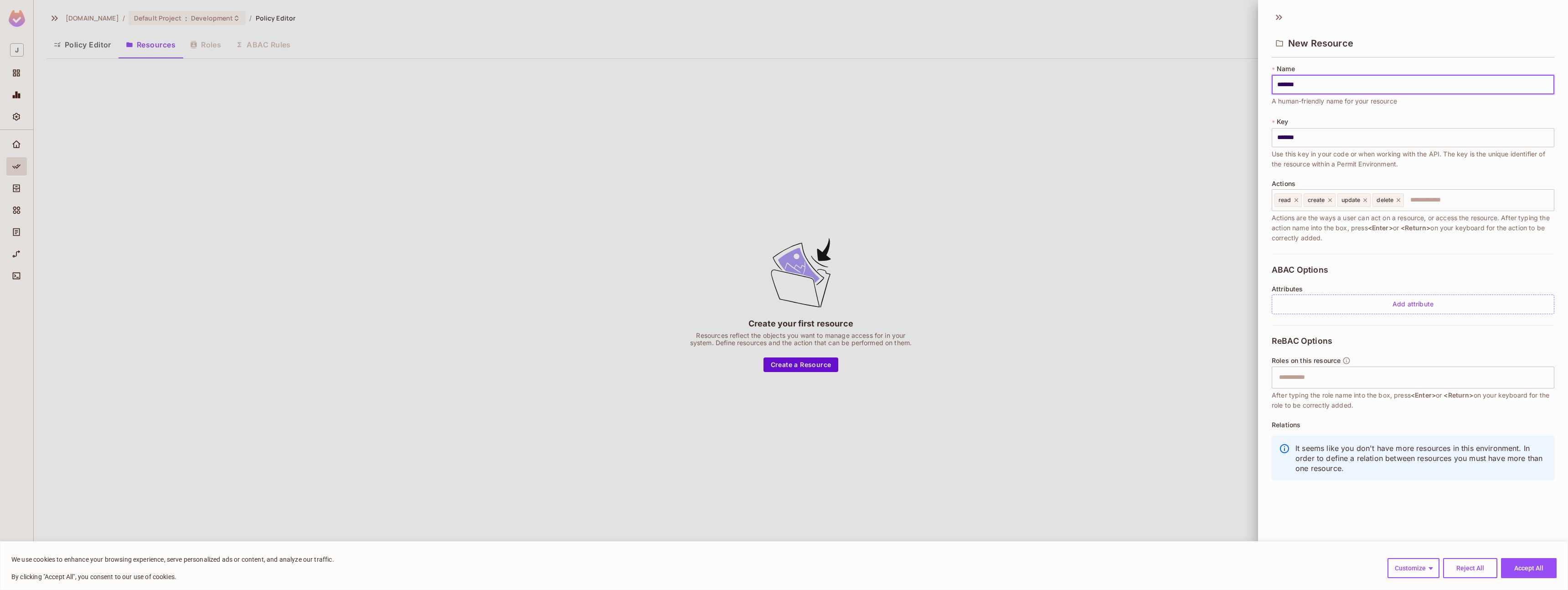
type input "********"
type input "*********"
type input "**********"
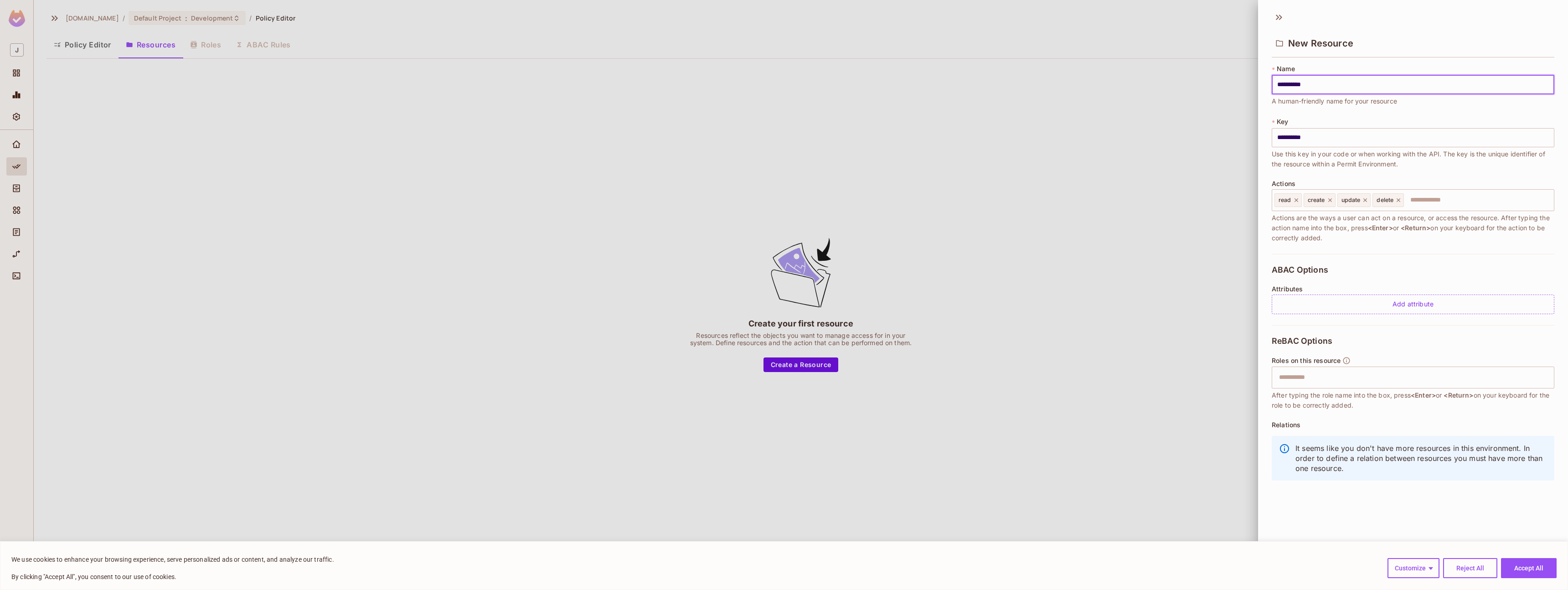
type input "**********"
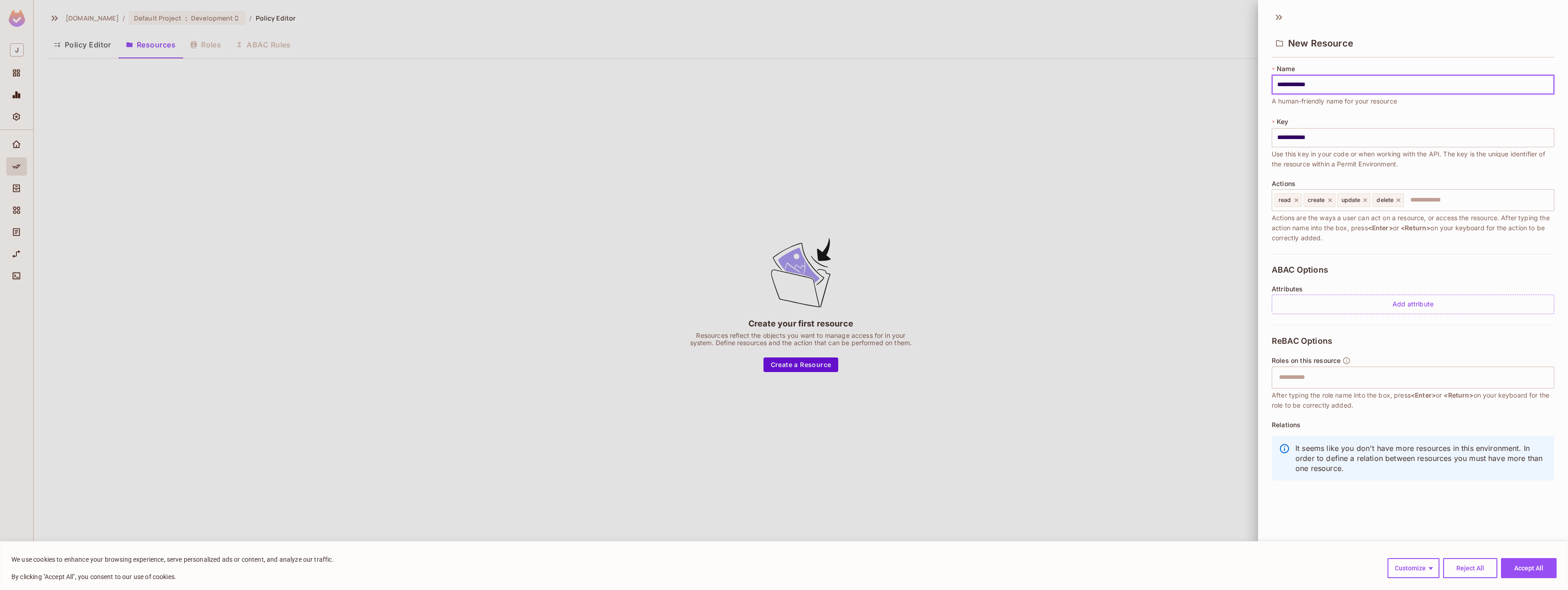
type input "**********"
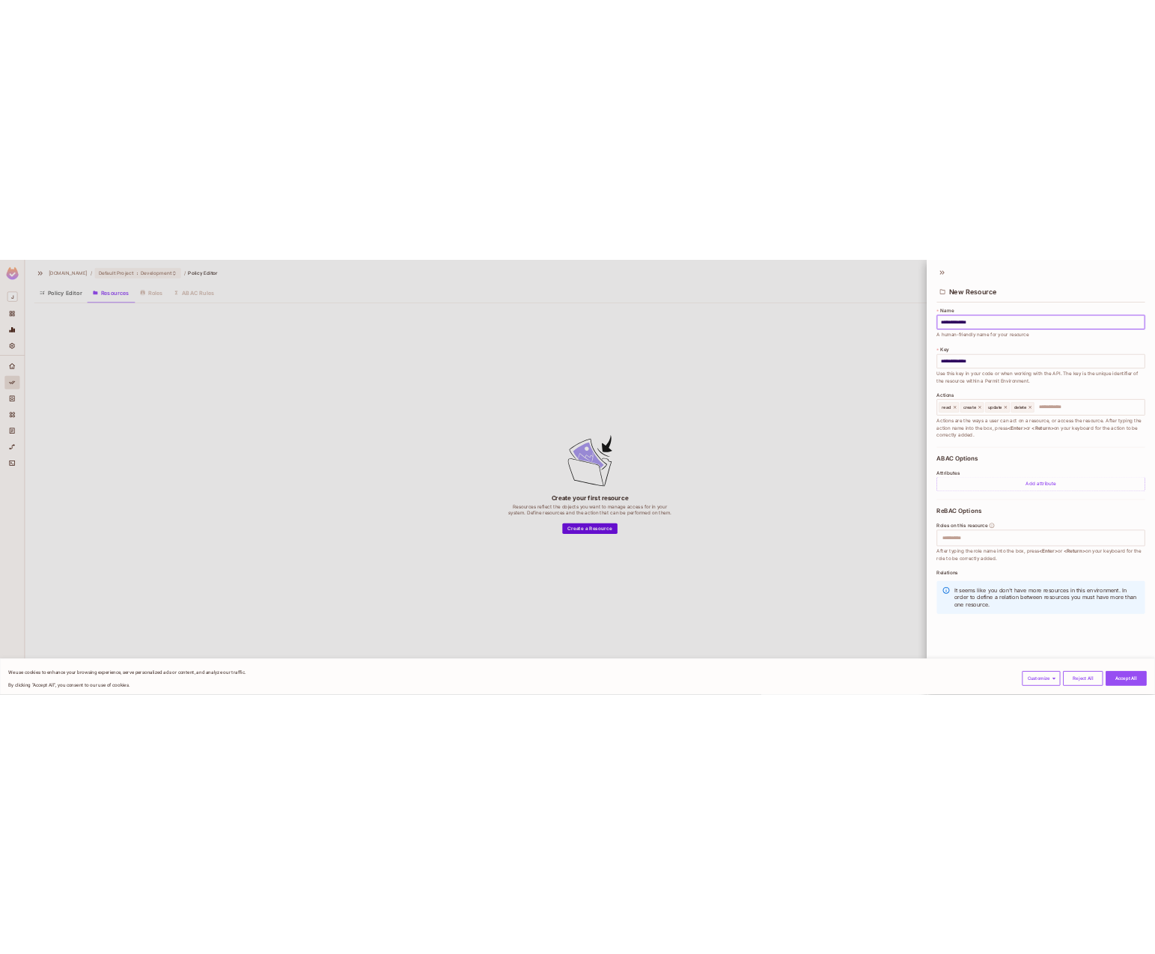
scroll to position [2, 0]
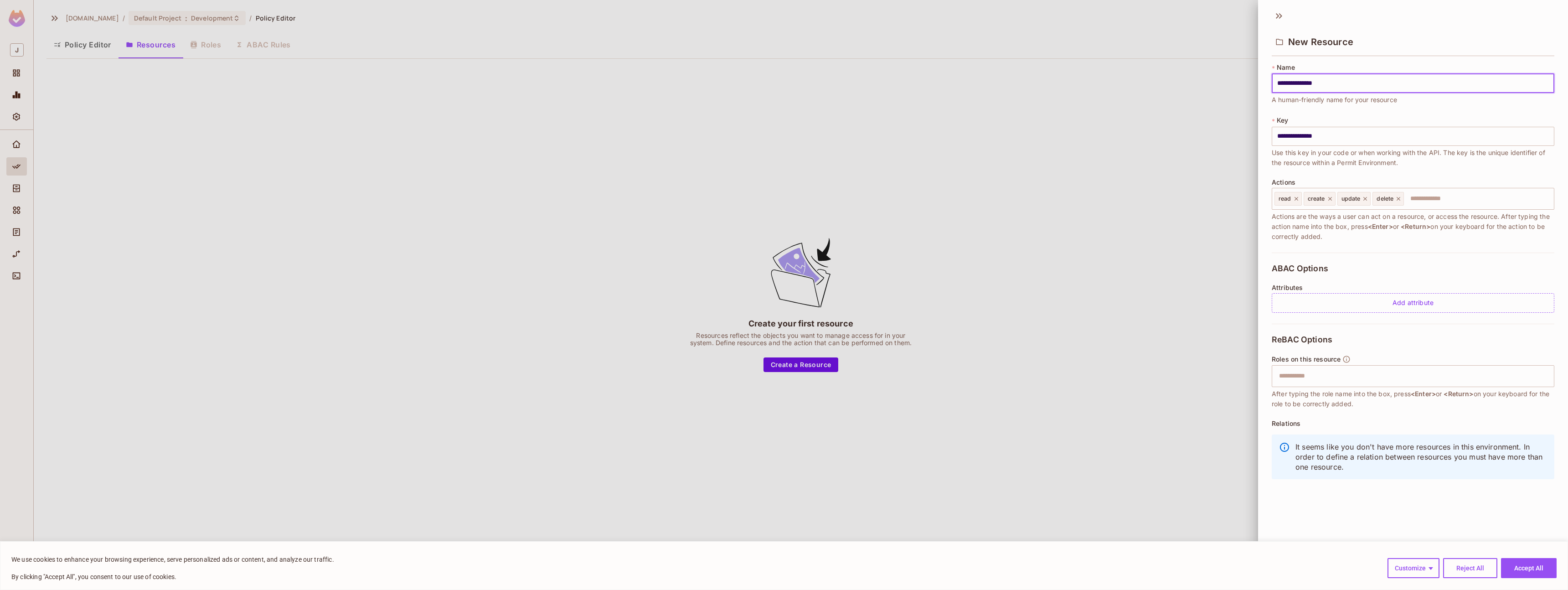
type input "**********"
click at [1432, 500] on div "**********" at bounding box center [1413, 283] width 310 height 557
click at [1458, 573] on button "Reject All" at bounding box center [1470, 568] width 54 height 20
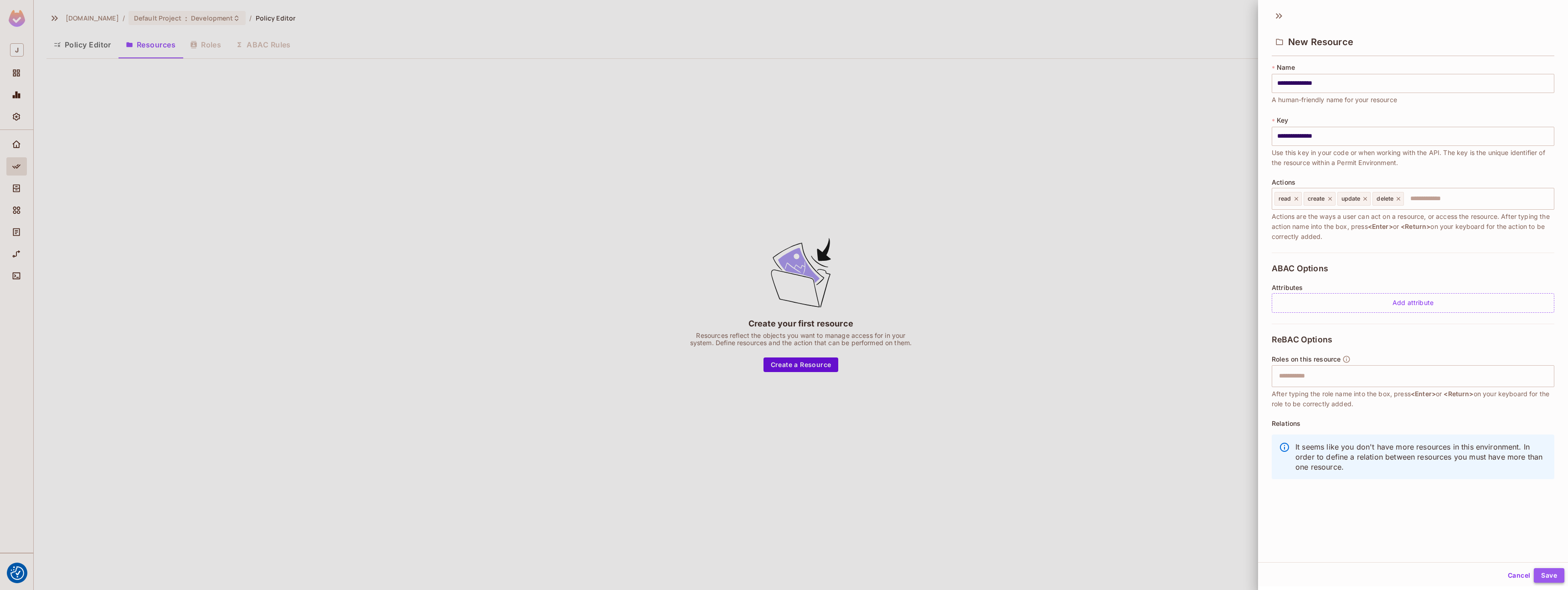
click at [1544, 575] on button "Save" at bounding box center [1549, 575] width 30 height 15
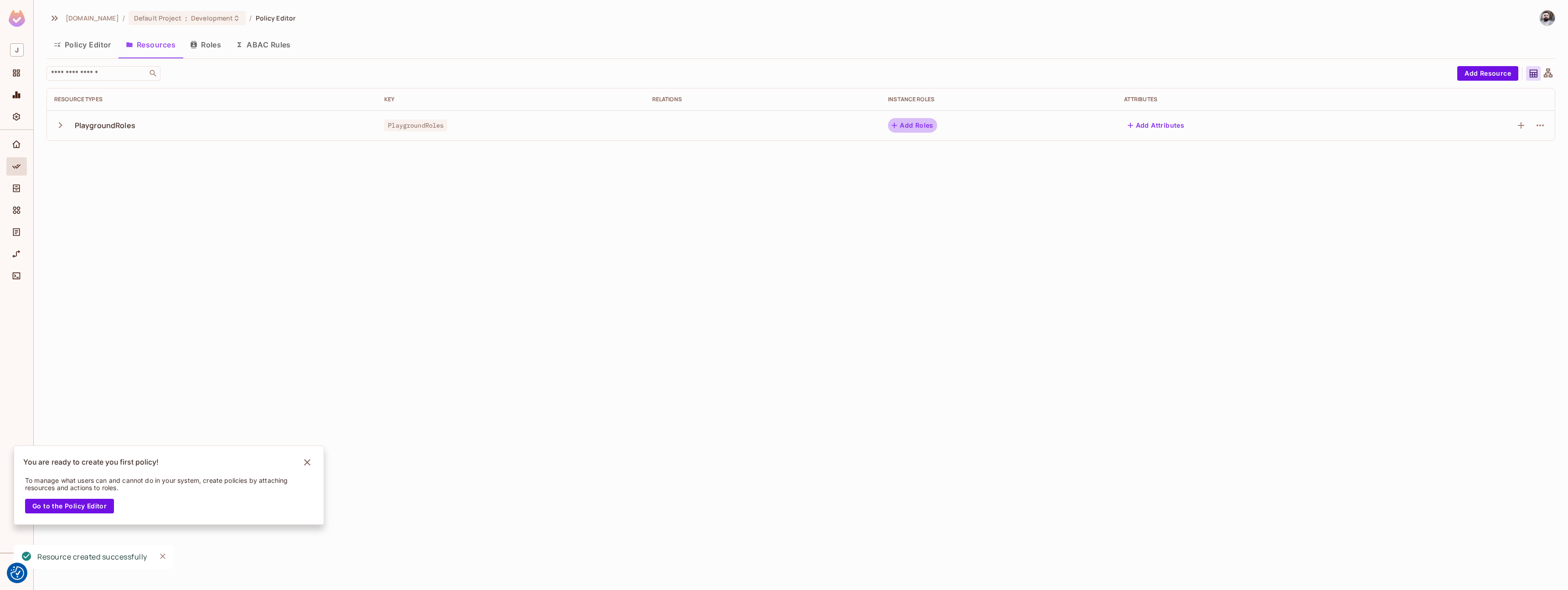
click at [922, 127] on button "Add Roles" at bounding box center [912, 125] width 49 height 15
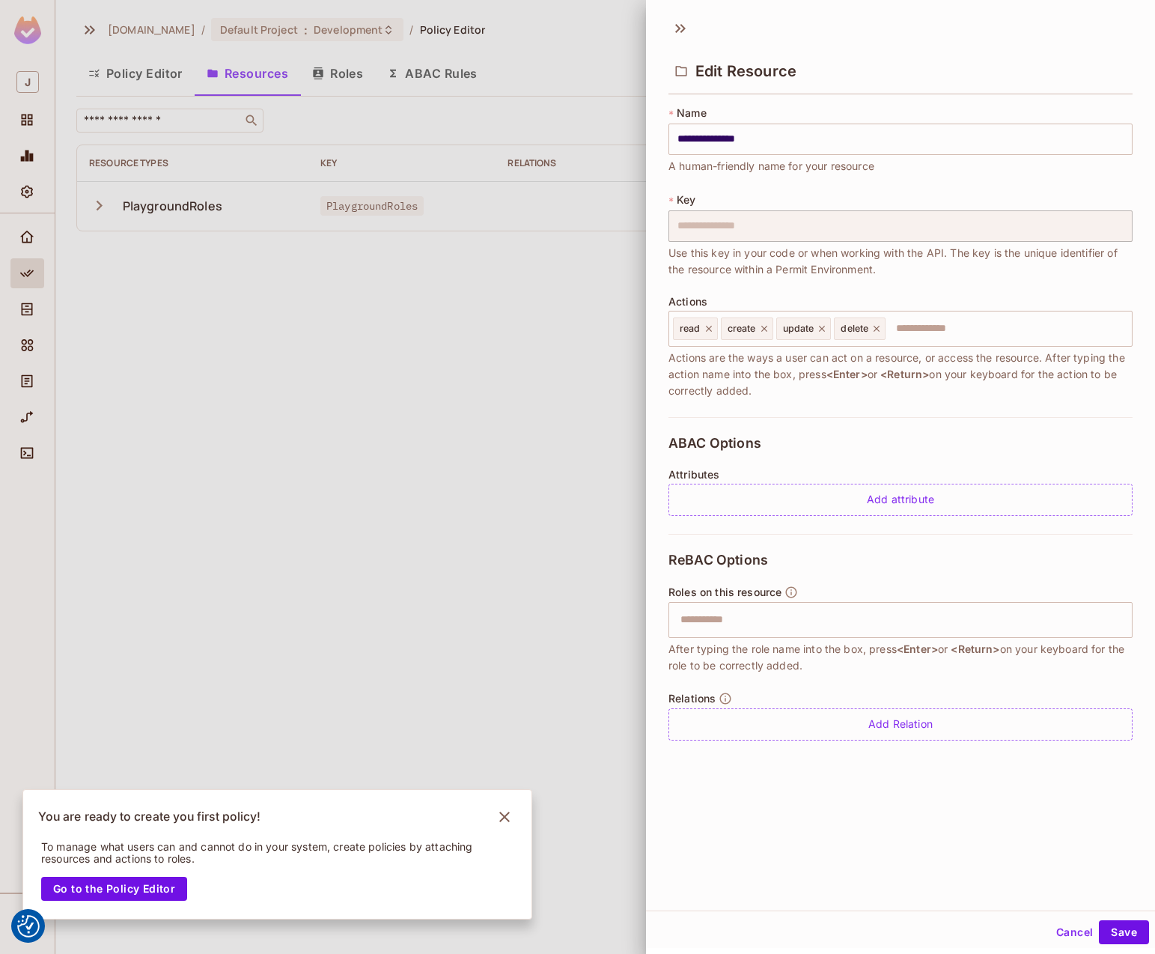
click at [323, 369] on div at bounding box center [577, 477] width 1155 height 954
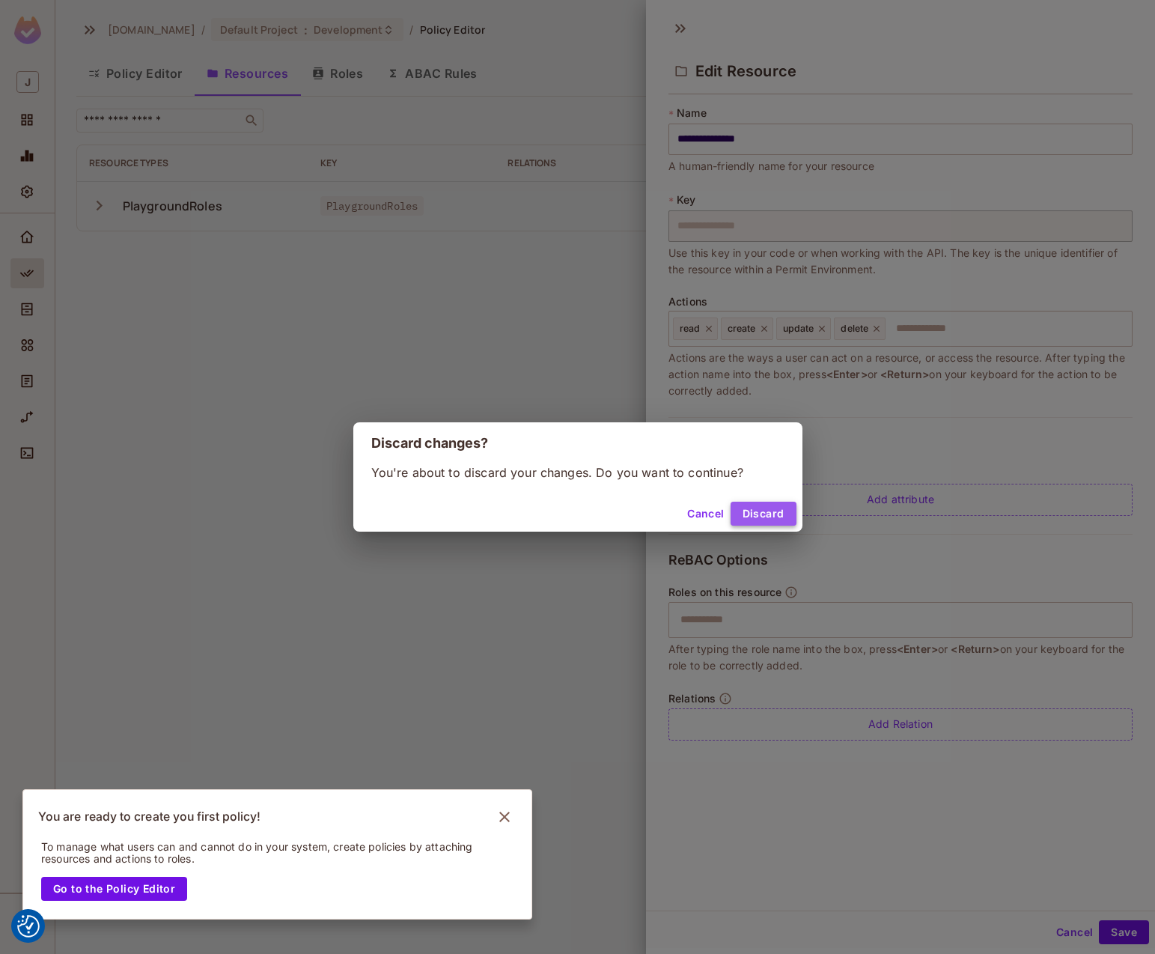
click at [747, 514] on button "Discard" at bounding box center [764, 514] width 66 height 24
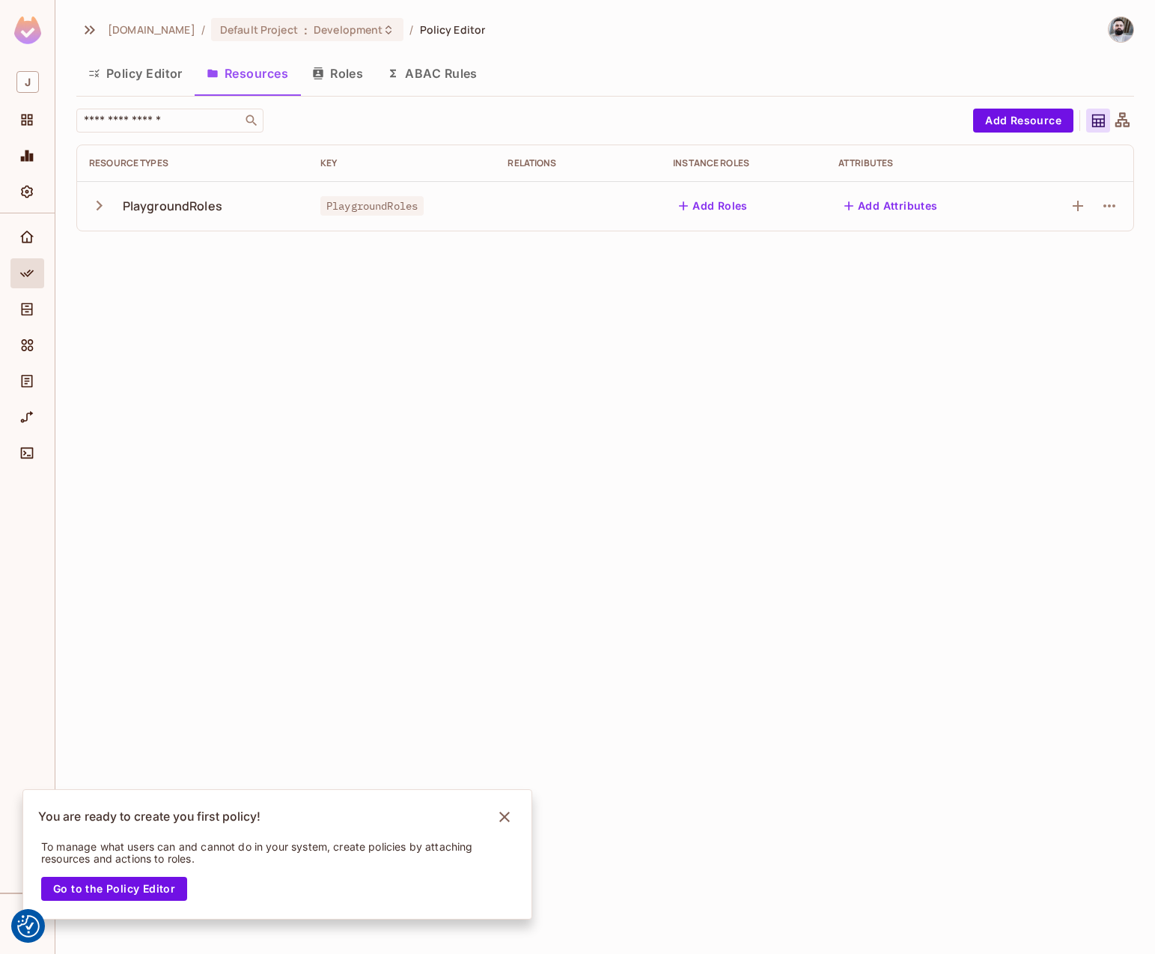
click at [509, 321] on div "[DOMAIN_NAME] / Default Project : Development / Policy Editor Policy Editor Res…" at bounding box center [605, 477] width 1100 height 954
click at [332, 73] on button "Roles" at bounding box center [337, 73] width 75 height 37
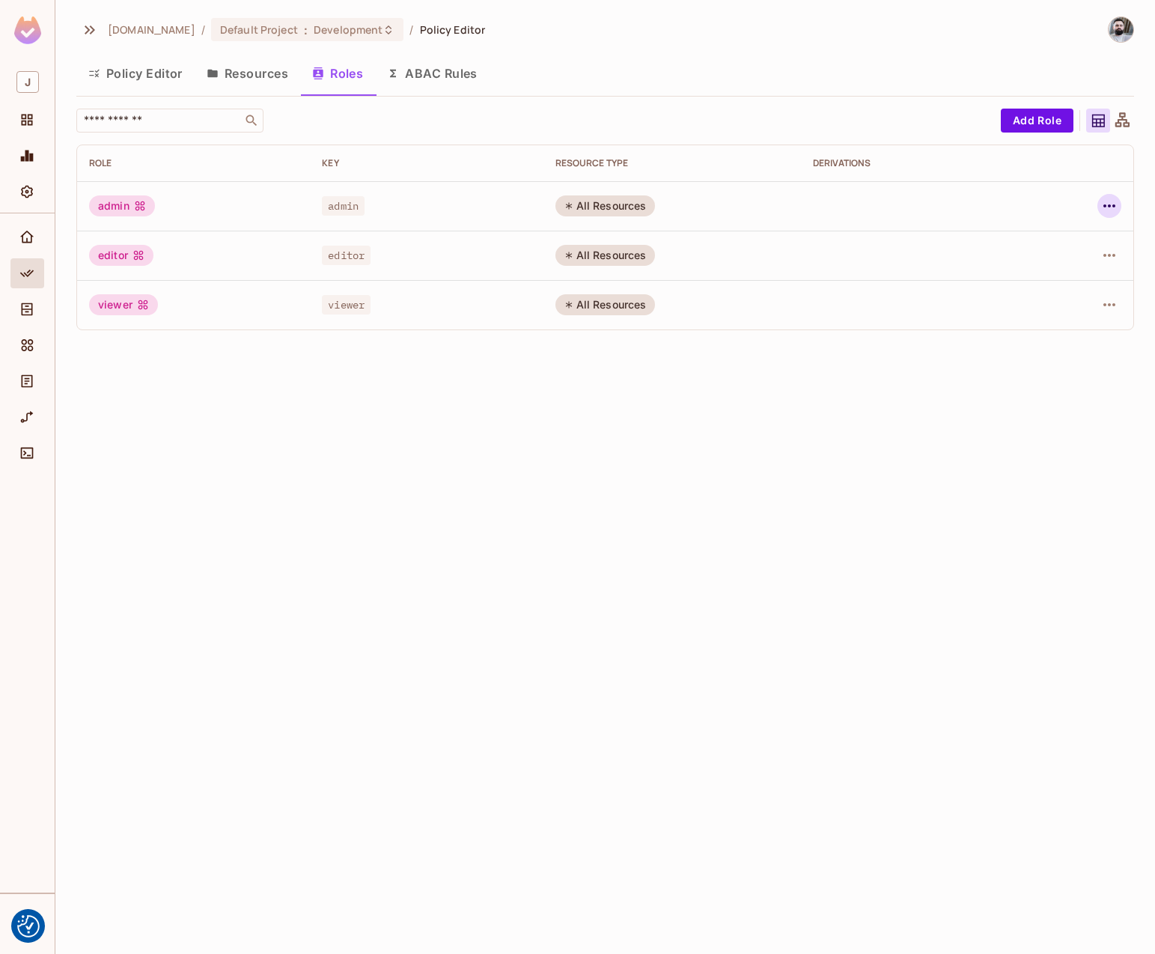
click at [1118, 207] on icon "button" at bounding box center [1110, 206] width 18 height 18
click at [1030, 249] on span "Edit Role" at bounding box center [1043, 240] width 54 height 24
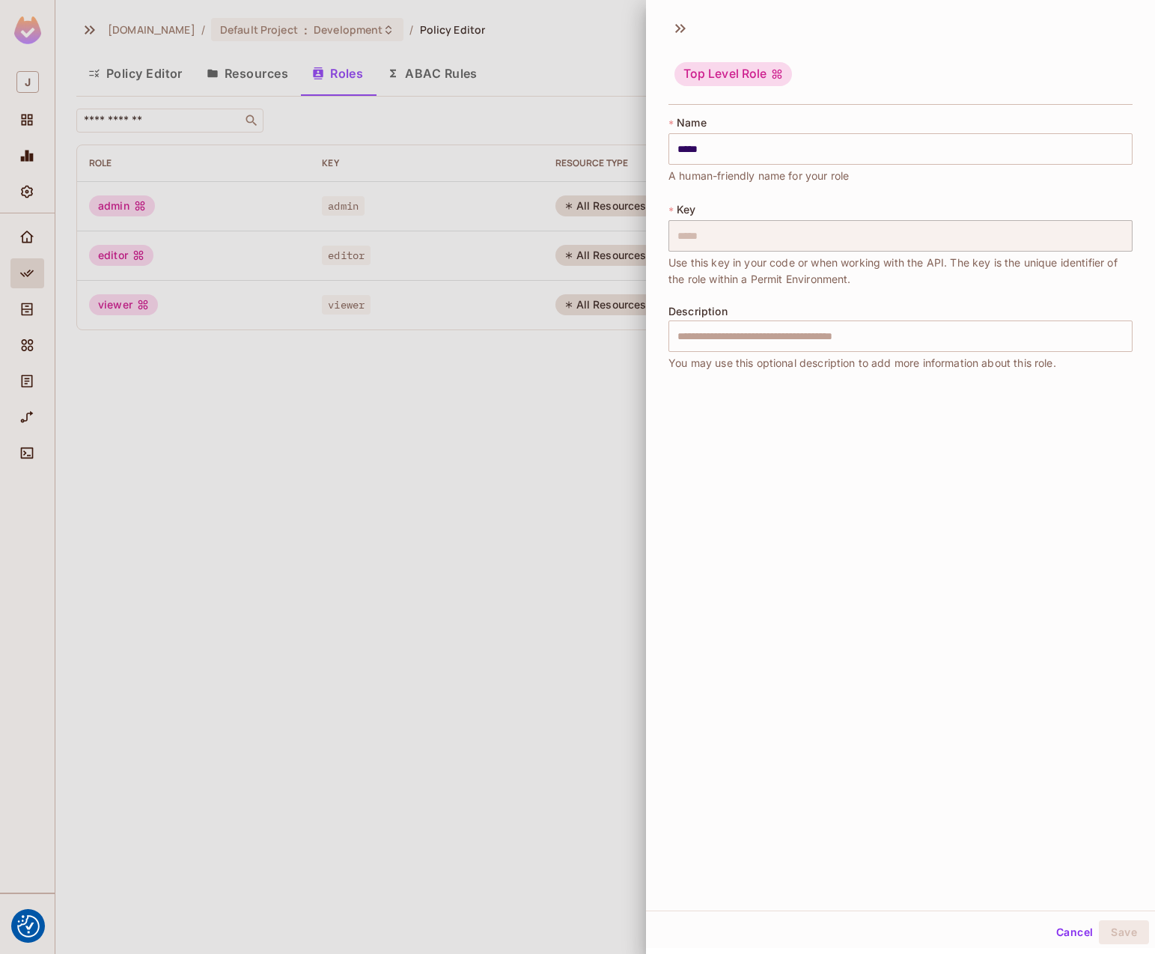
click at [400, 330] on div at bounding box center [577, 477] width 1155 height 954
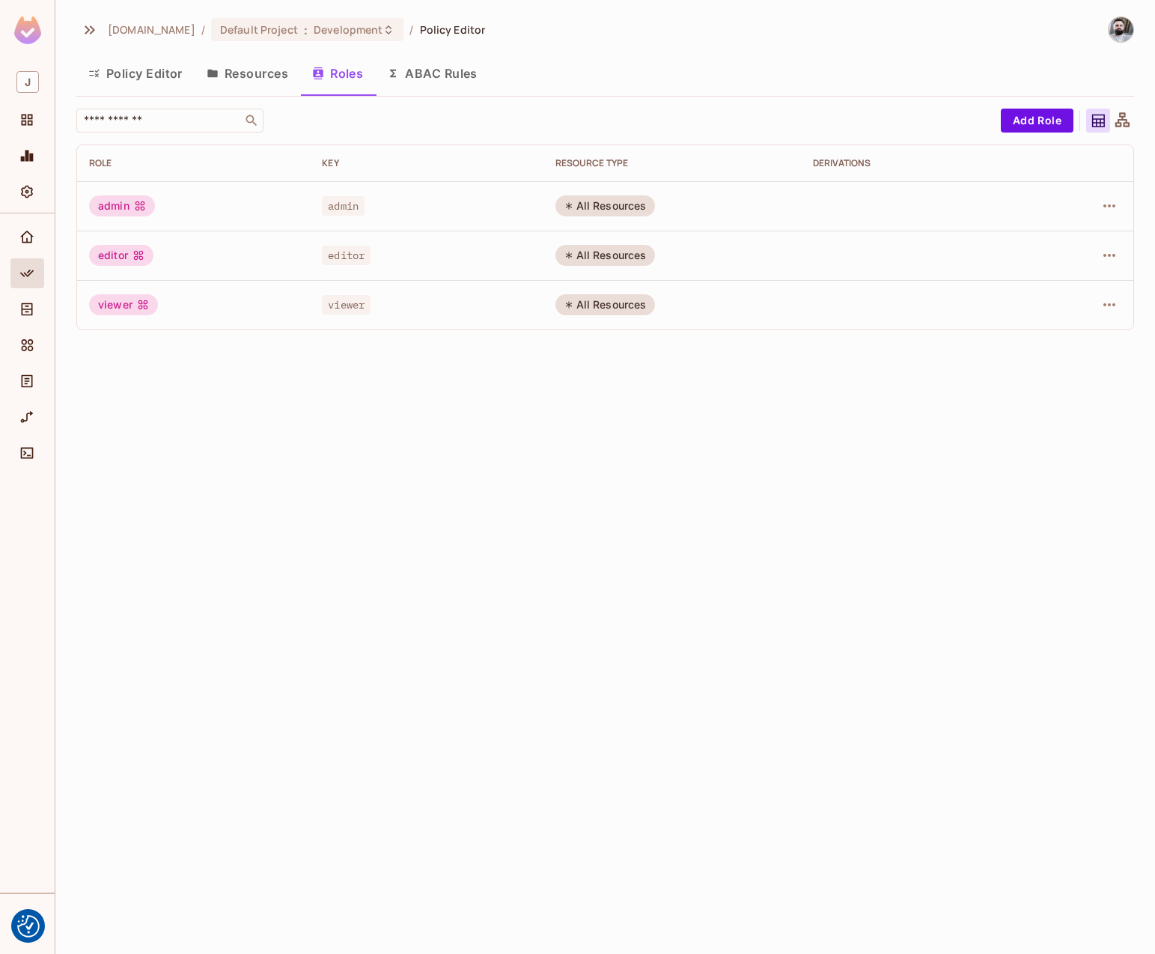
click at [279, 73] on button "Resources" at bounding box center [248, 73] width 106 height 37
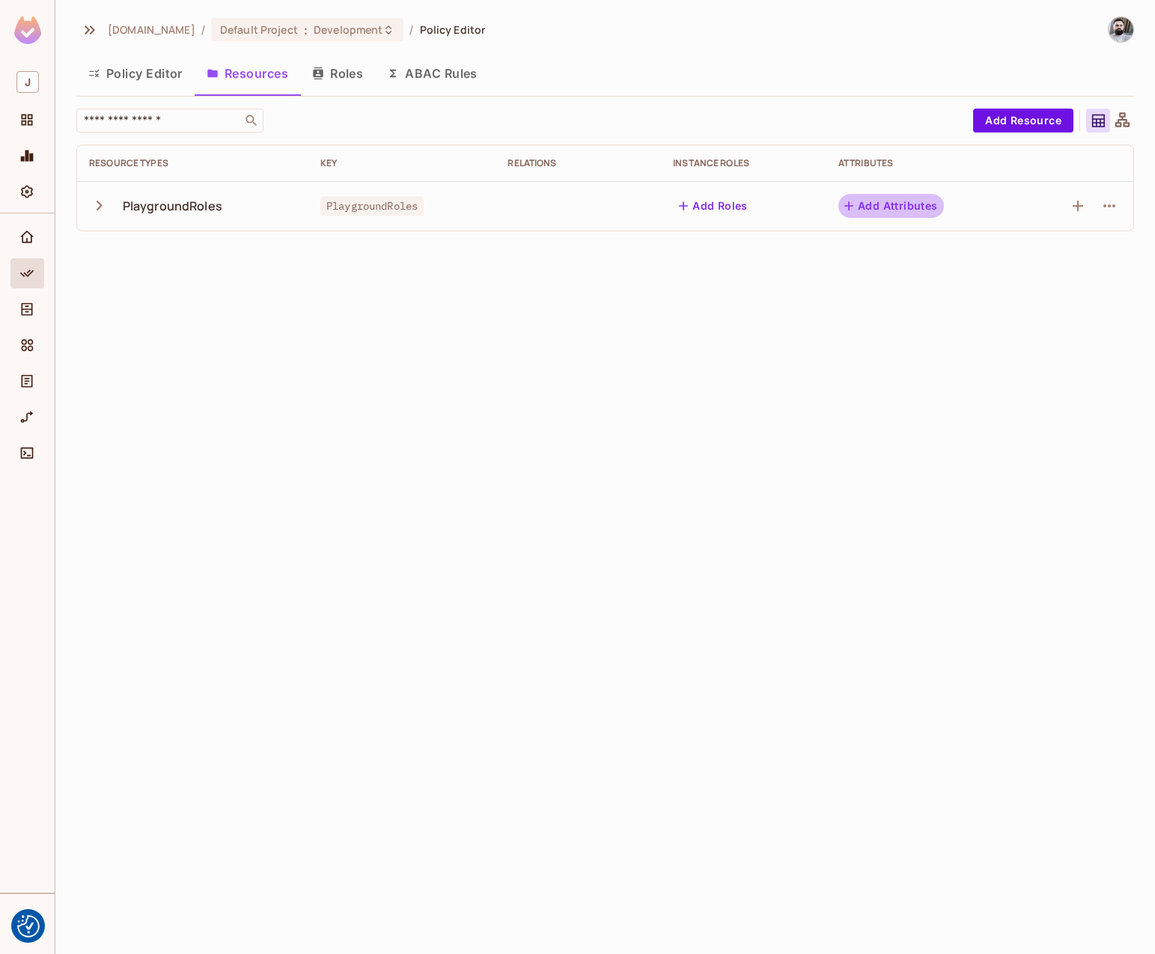
click at [920, 212] on button "Add Attributes" at bounding box center [892, 206] width 106 height 24
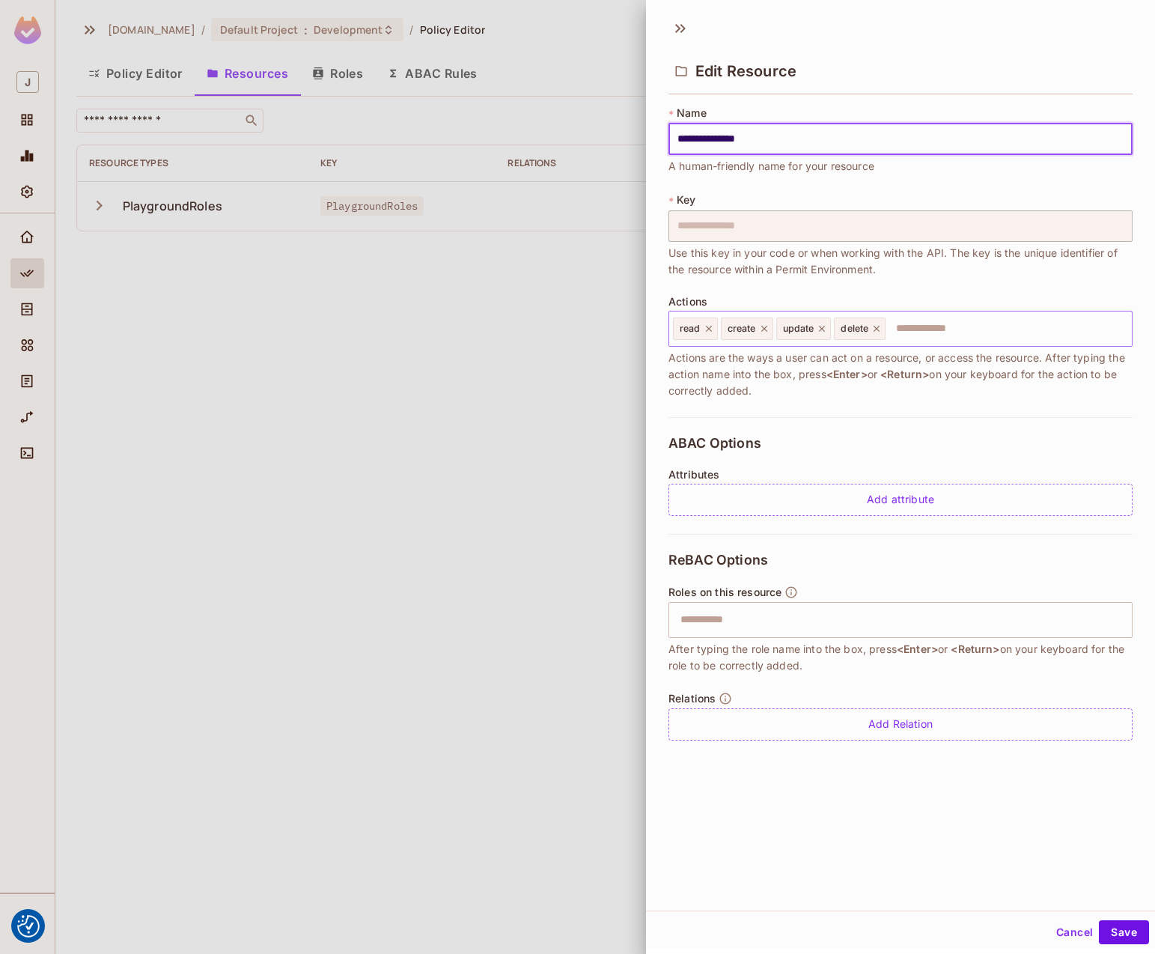
click at [904, 340] on input "text" at bounding box center [1006, 329] width 239 height 30
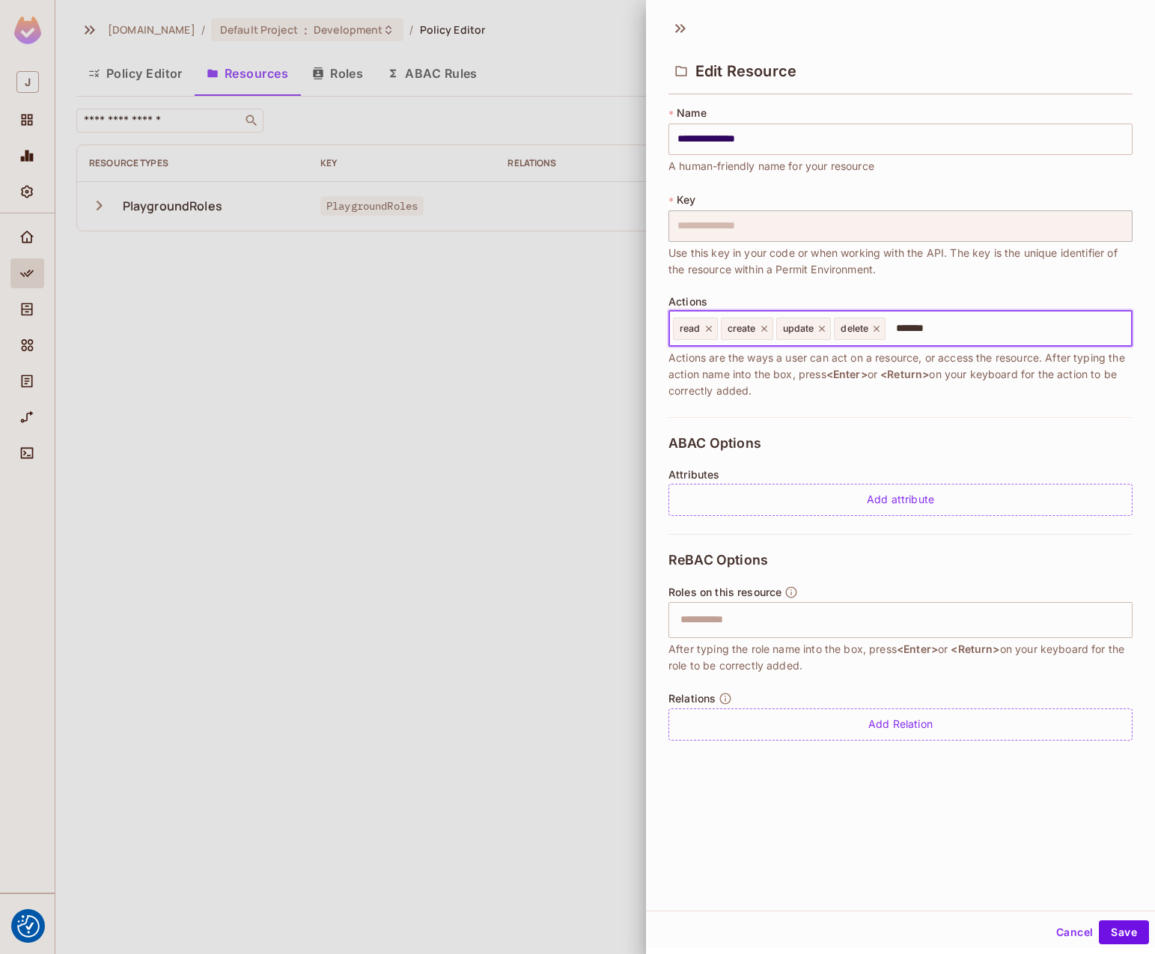
type input "********"
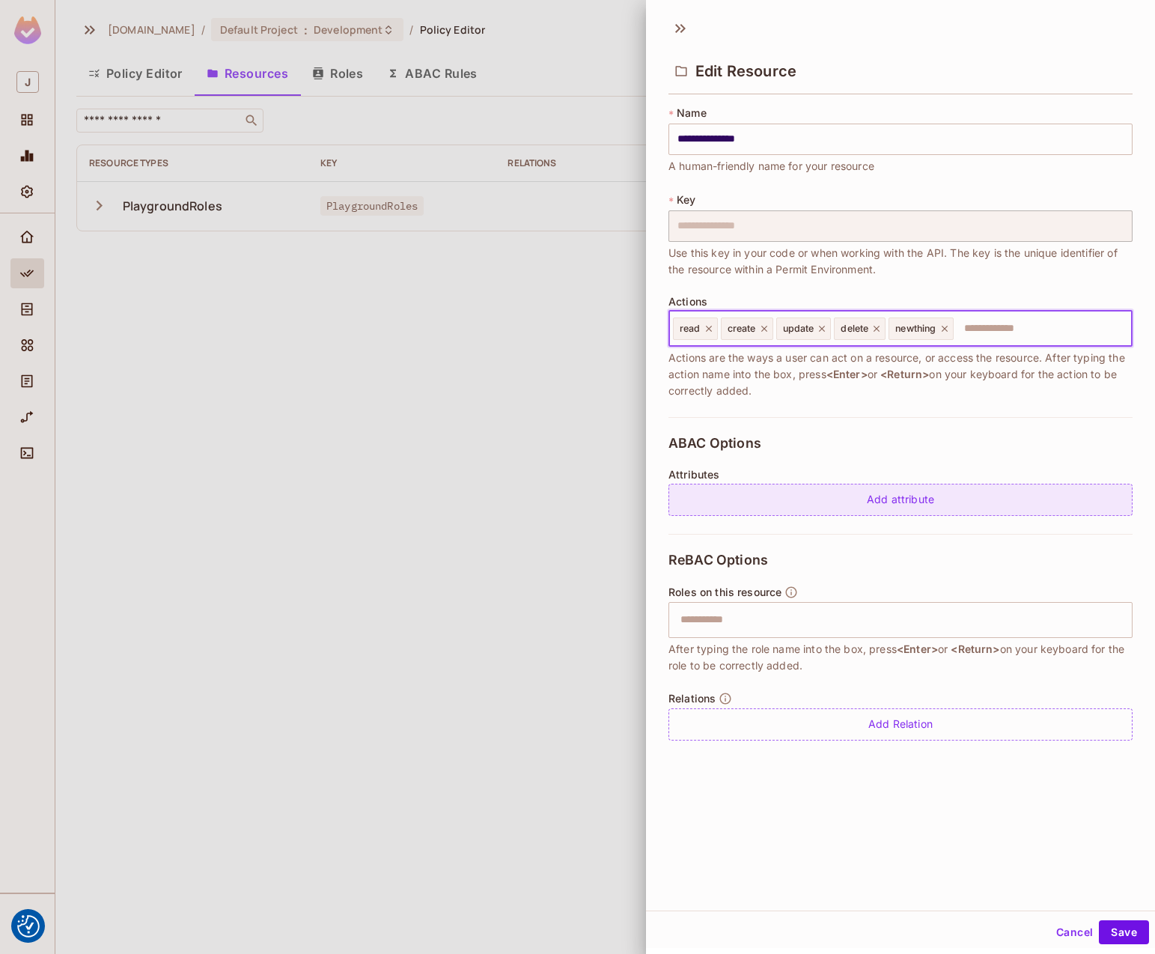
click at [933, 487] on div "Add attribute" at bounding box center [901, 500] width 464 height 32
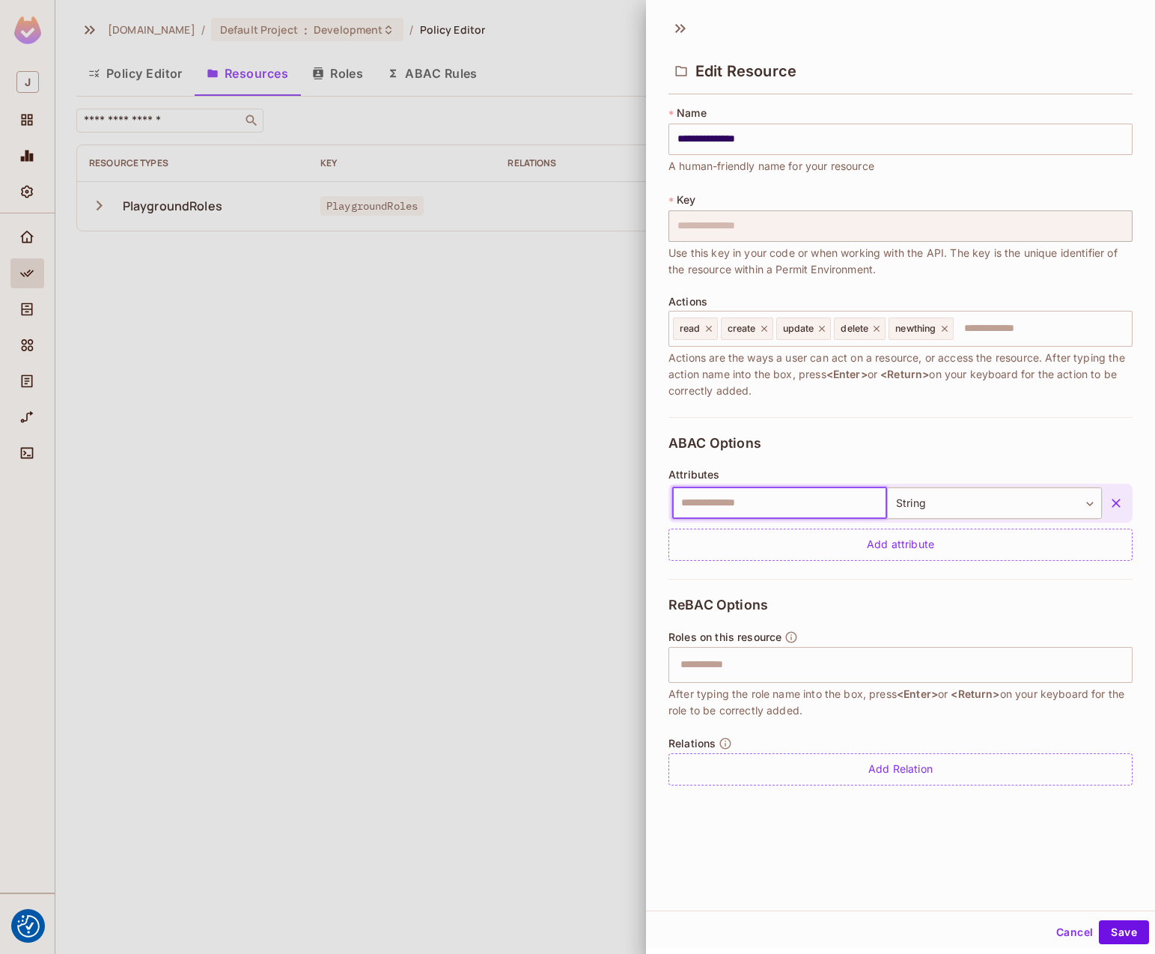
click at [1059, 928] on button "Cancel" at bounding box center [1075, 932] width 49 height 24
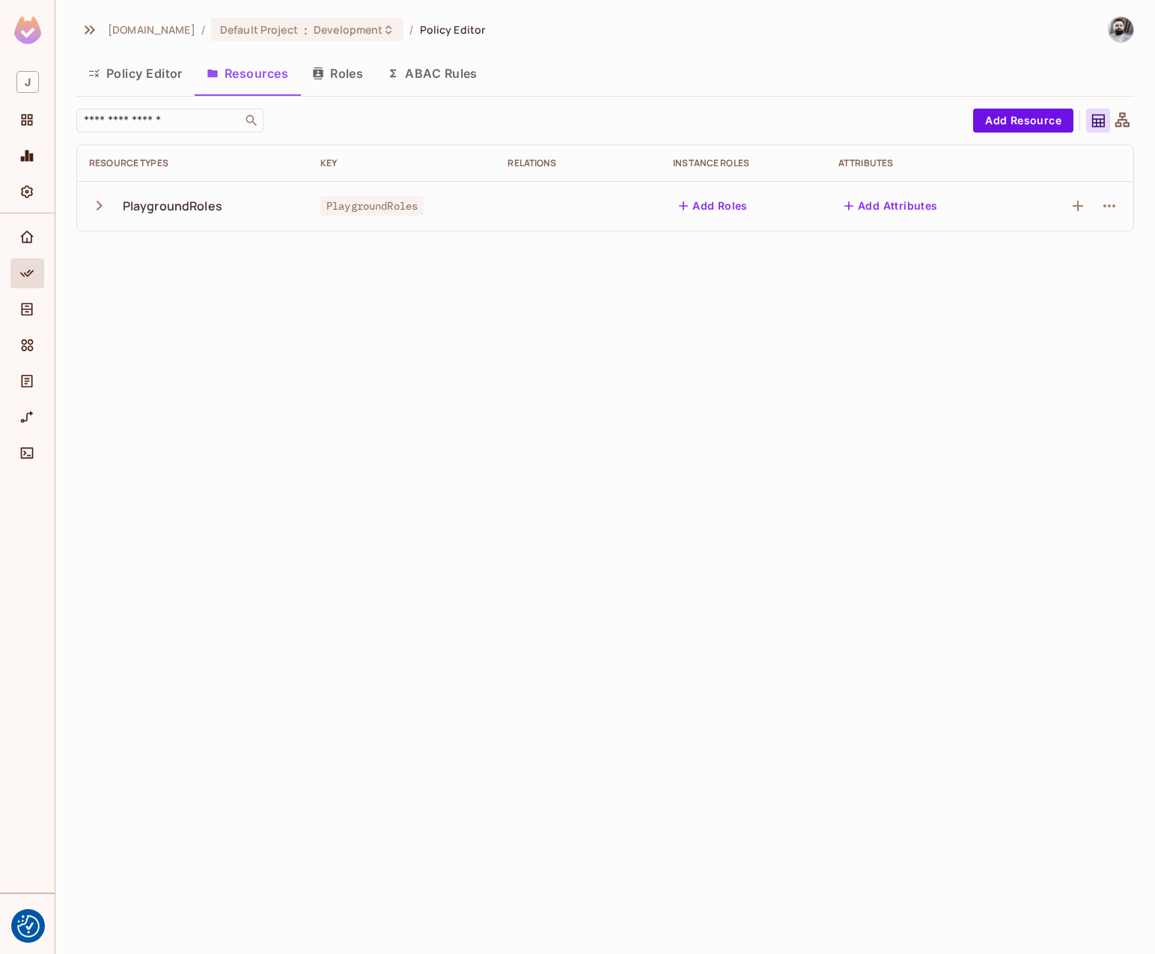
click at [339, 83] on button "Roles" at bounding box center [337, 73] width 75 height 37
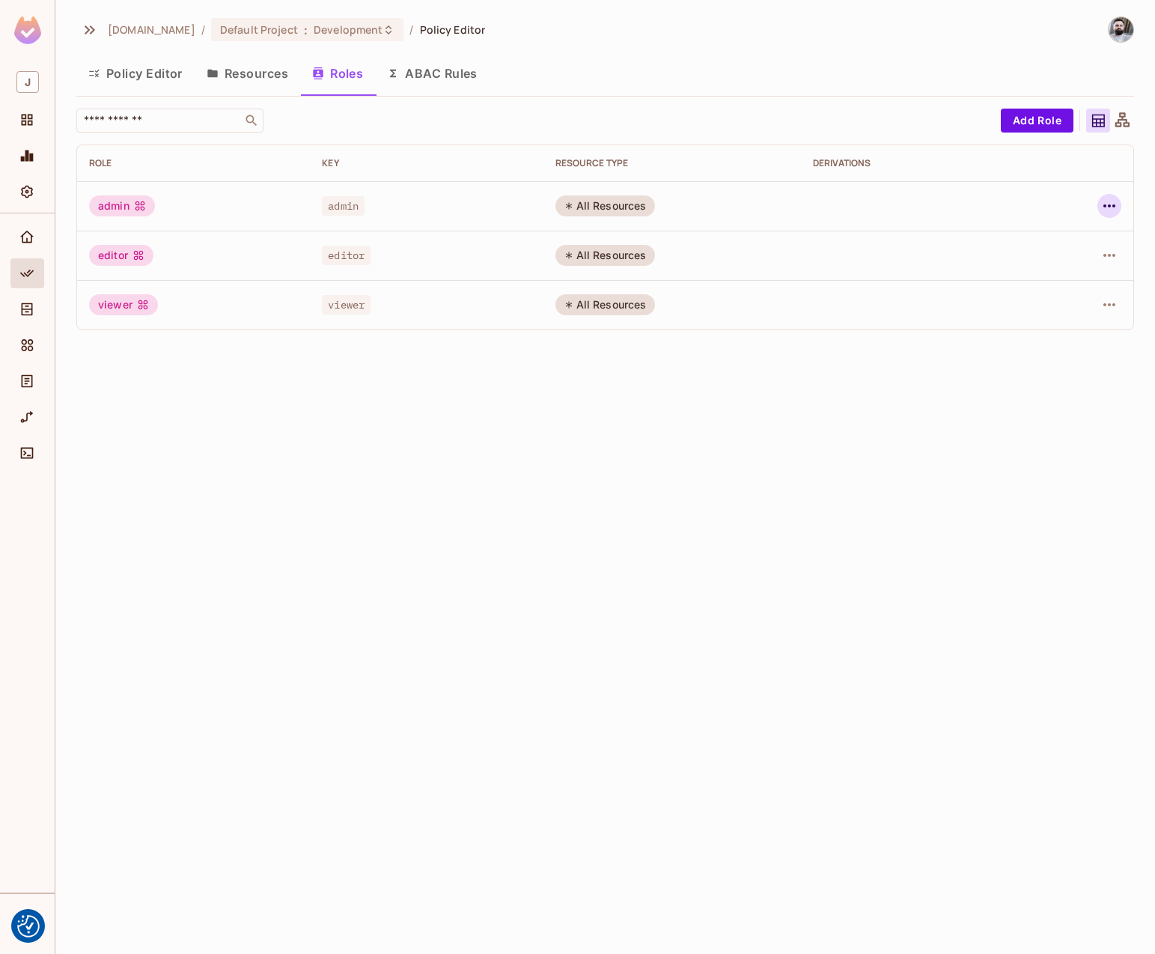
click at [1117, 204] on icon "button" at bounding box center [1110, 206] width 18 height 18
click at [1021, 245] on div "Edit Role" at bounding box center [1043, 240] width 45 height 15
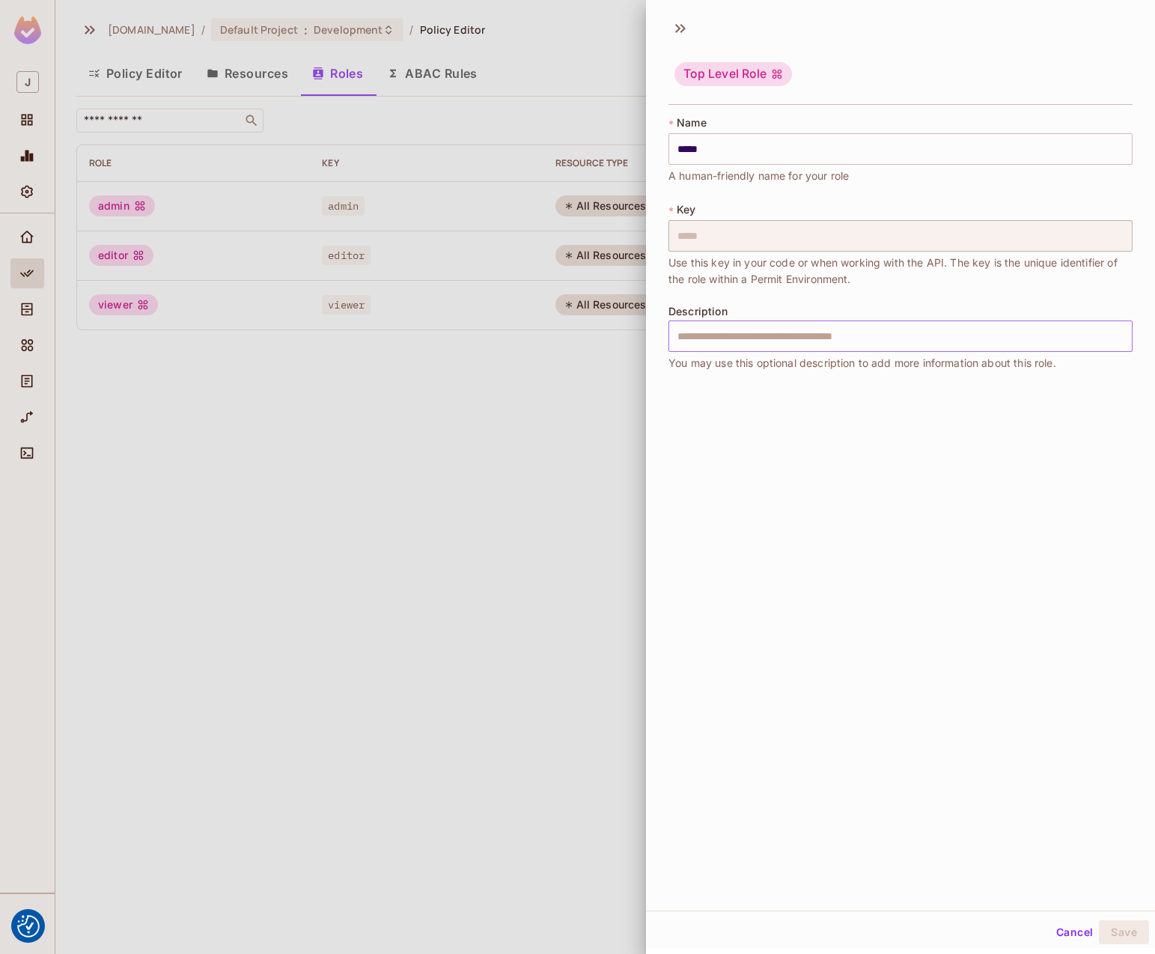
drag, startPoint x: 716, startPoint y: 334, endPoint x: 758, endPoint y: 335, distance: 42.0
click at [716, 334] on input "text" at bounding box center [901, 336] width 464 height 31
click at [522, 502] on div at bounding box center [577, 477] width 1155 height 954
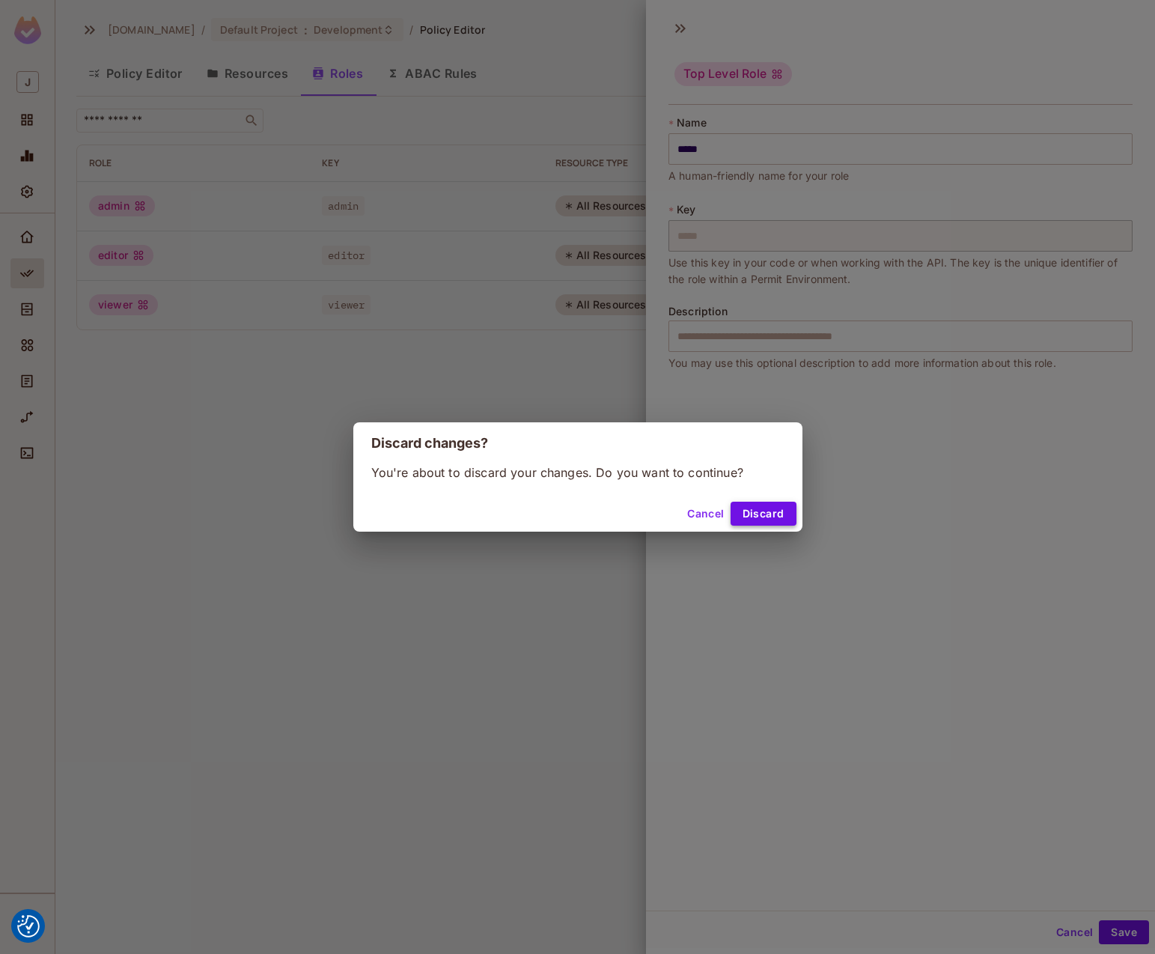
click at [762, 518] on button "Discard" at bounding box center [764, 514] width 66 height 24
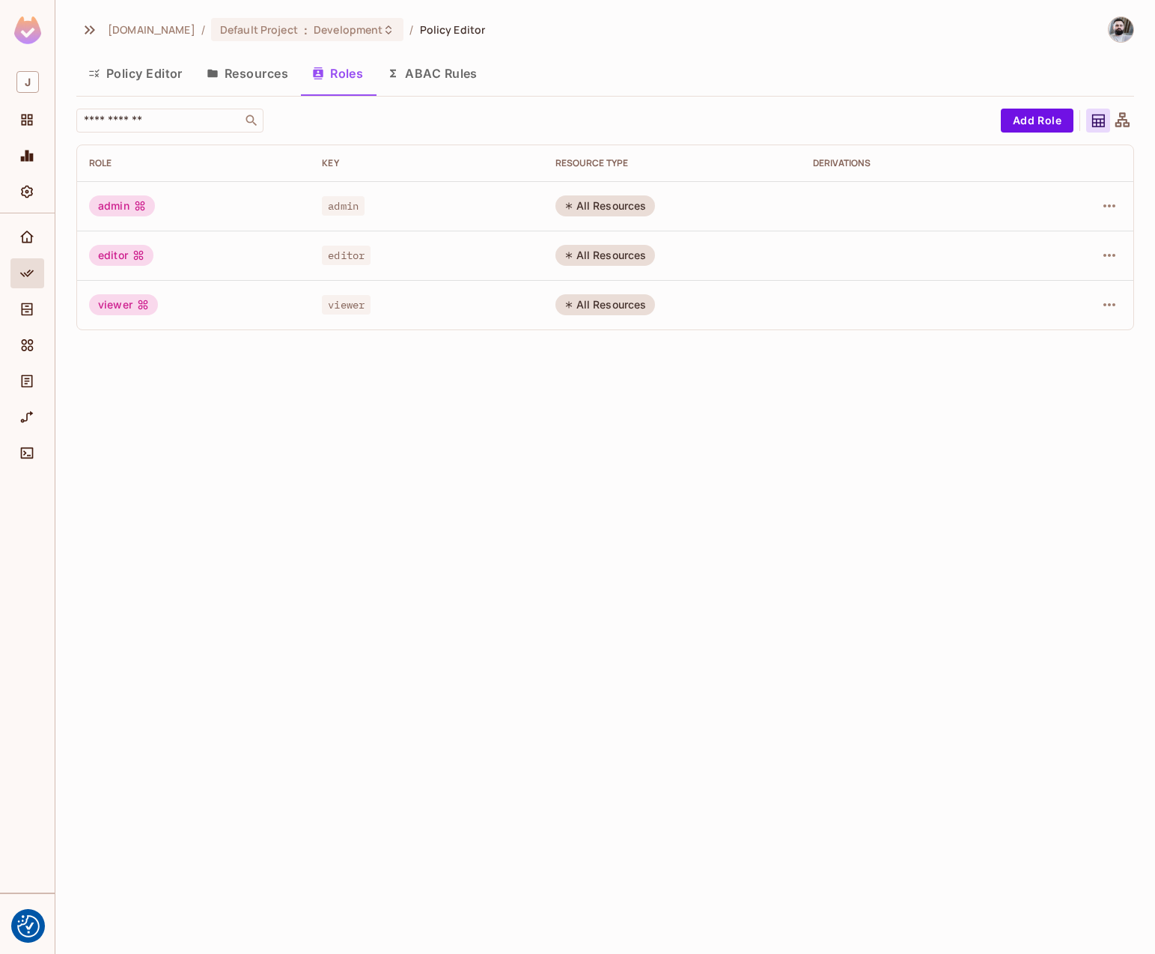
click at [603, 199] on div "All Resources" at bounding box center [606, 205] width 100 height 21
click at [1048, 118] on button "Add Role" at bounding box center [1037, 121] width 73 height 24
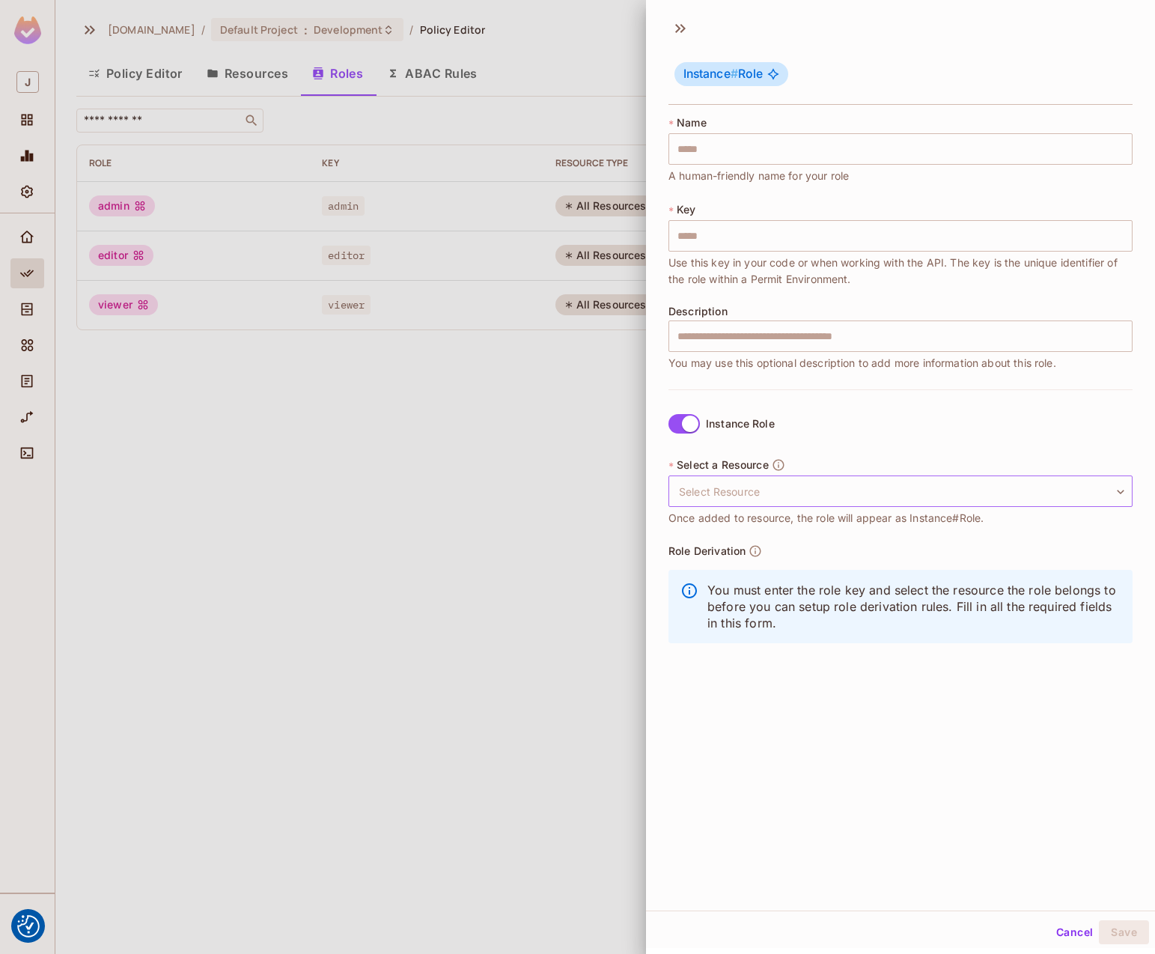
click at [720, 499] on body "We use cookies to enhance your browsing experience, serve personalized ads or c…" at bounding box center [577, 477] width 1155 height 954
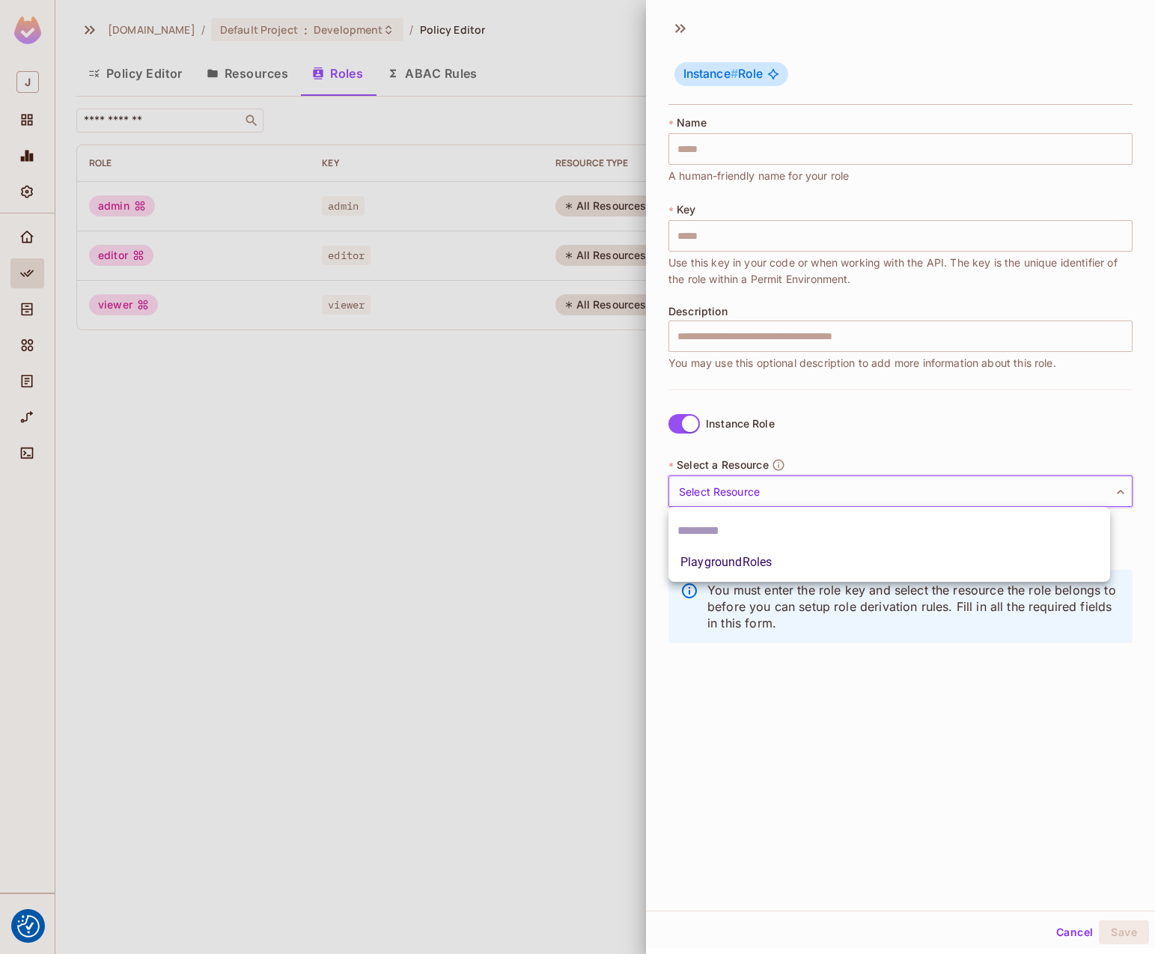
click at [502, 479] on div at bounding box center [577, 477] width 1155 height 954
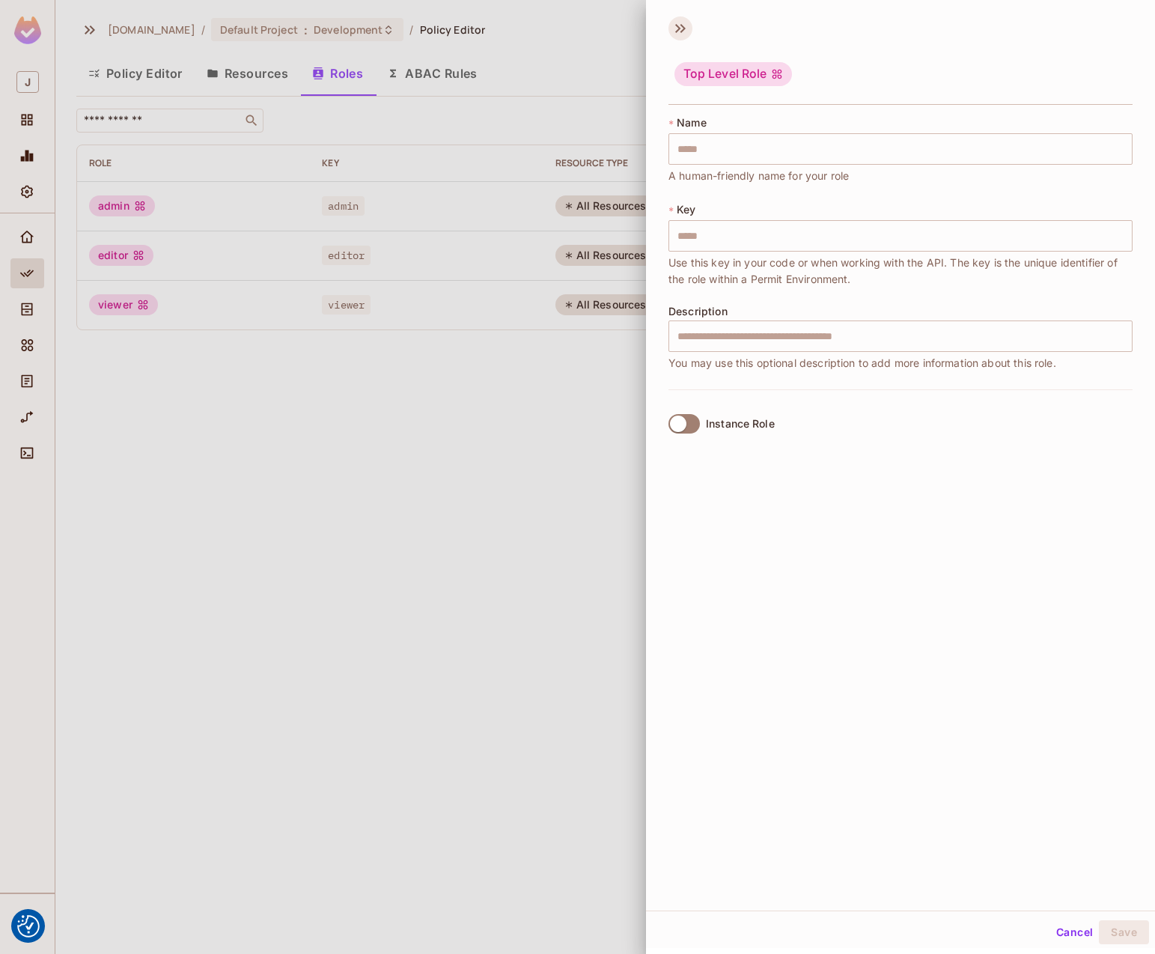
click at [675, 23] on icon at bounding box center [681, 28] width 24 height 24
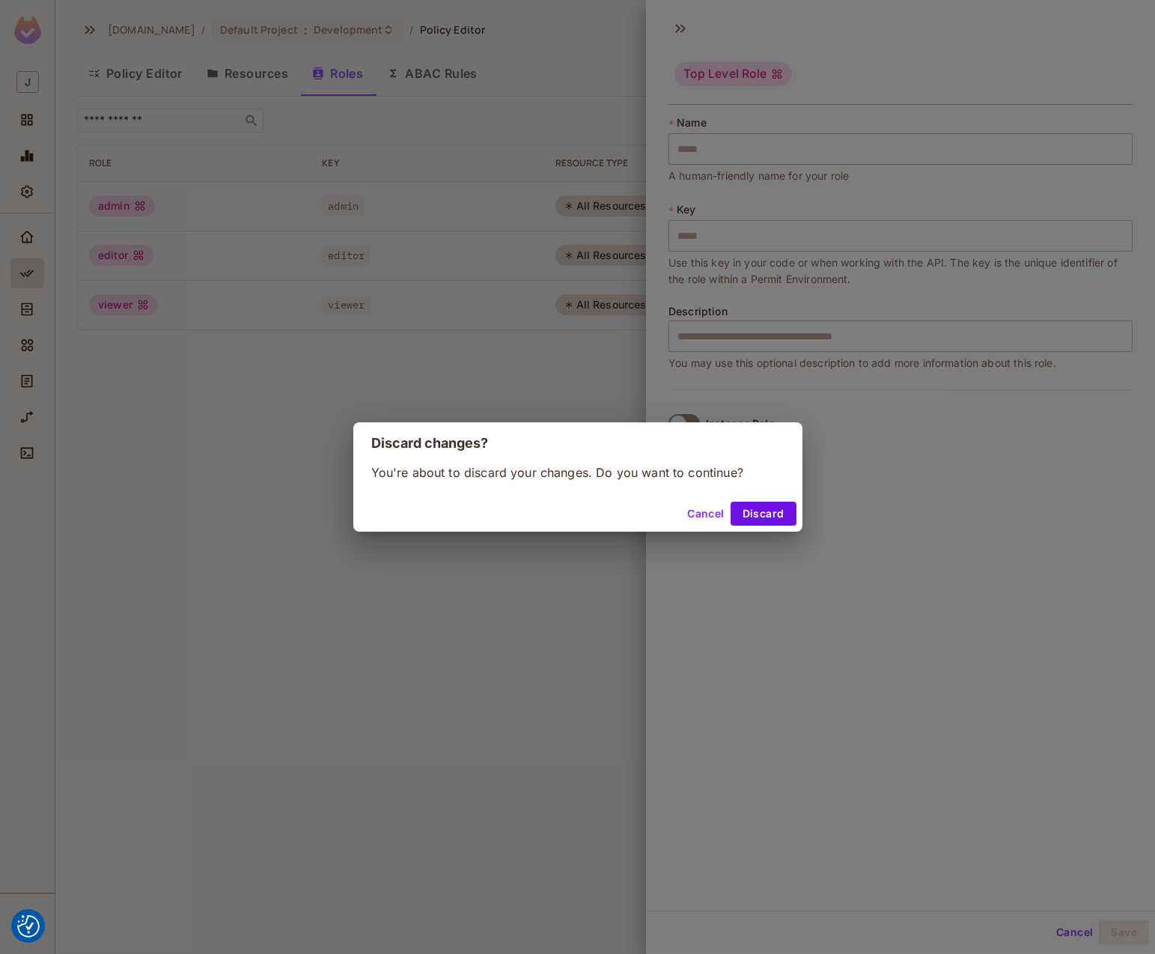
click at [746, 508] on button "Discard" at bounding box center [764, 514] width 66 height 24
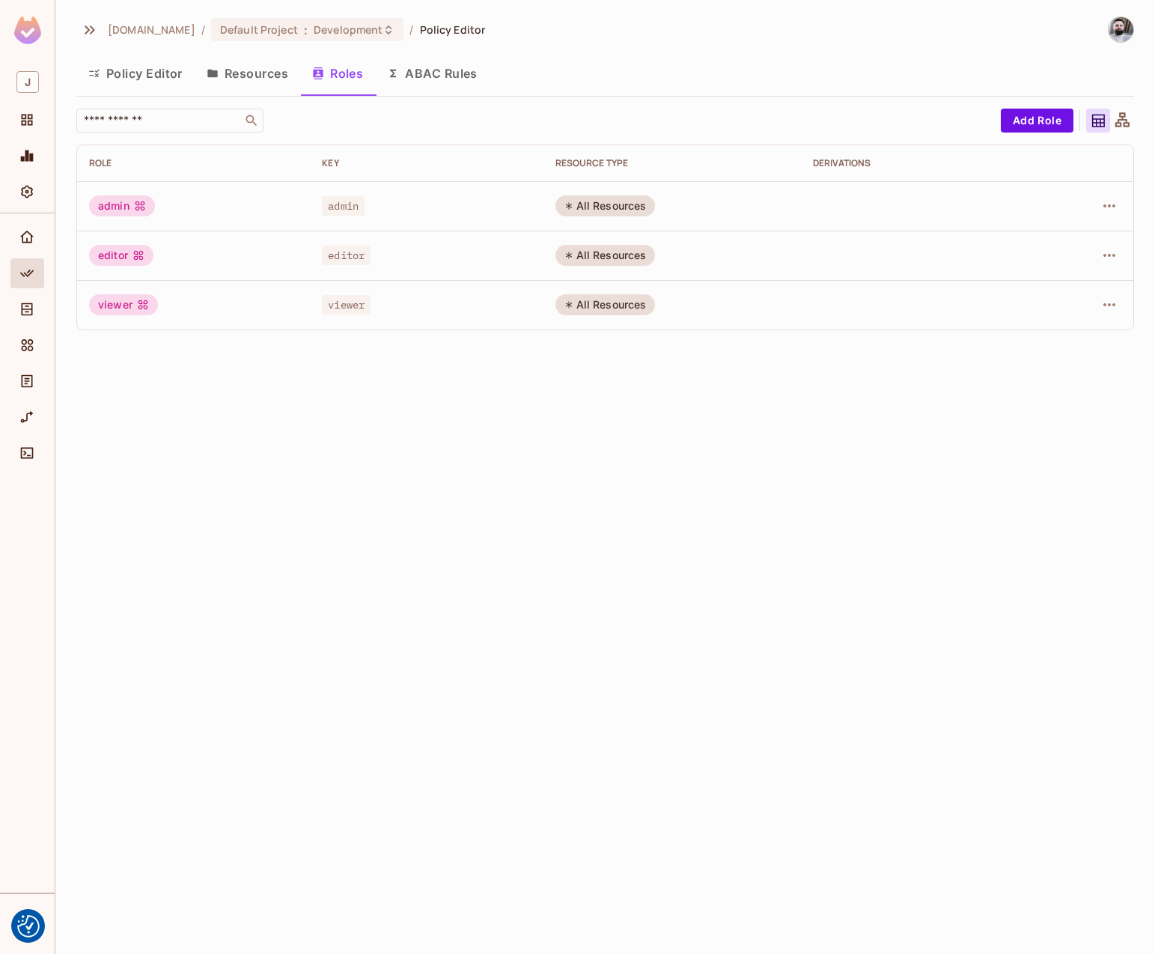
click at [249, 80] on button "Resources" at bounding box center [248, 73] width 106 height 37
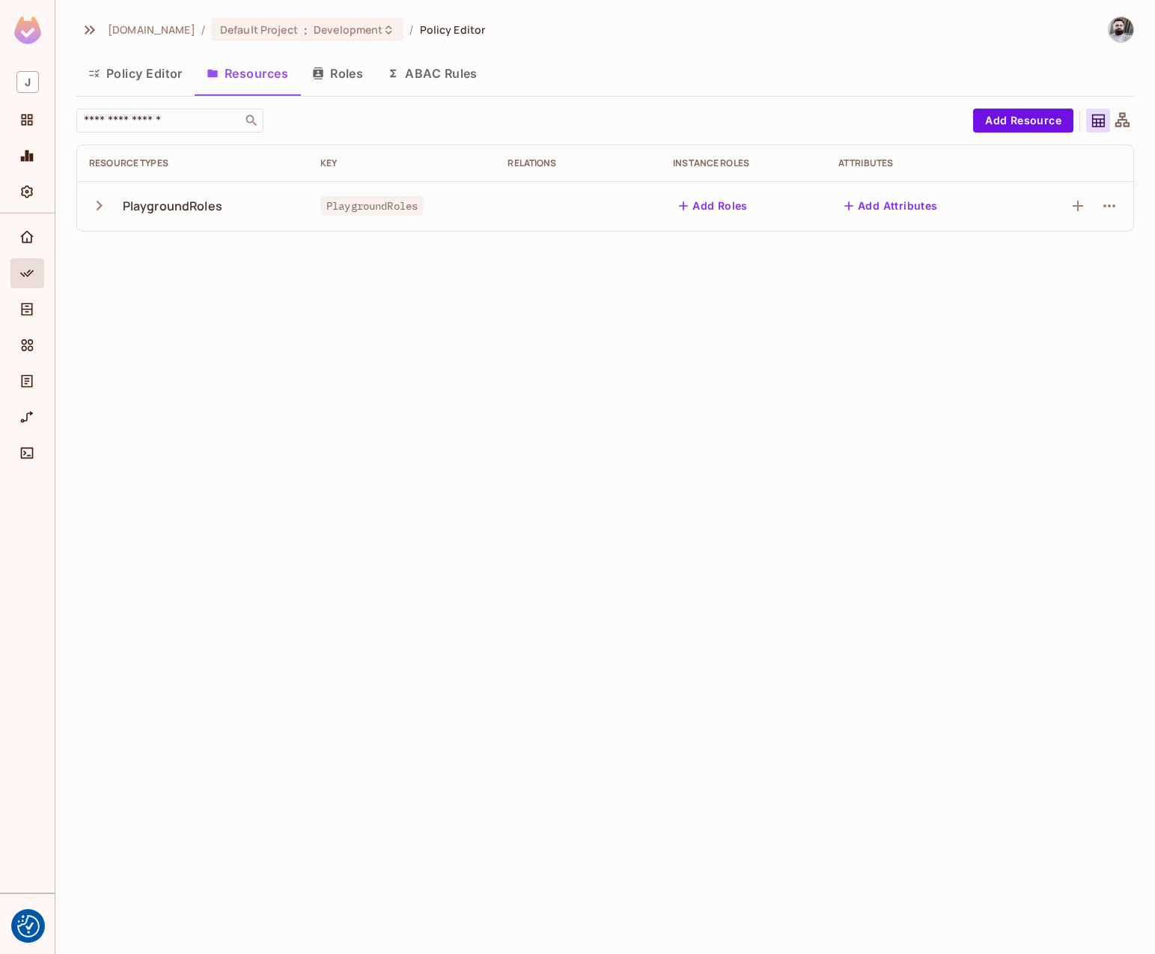
click at [729, 205] on button "Add Roles" at bounding box center [713, 206] width 81 height 24
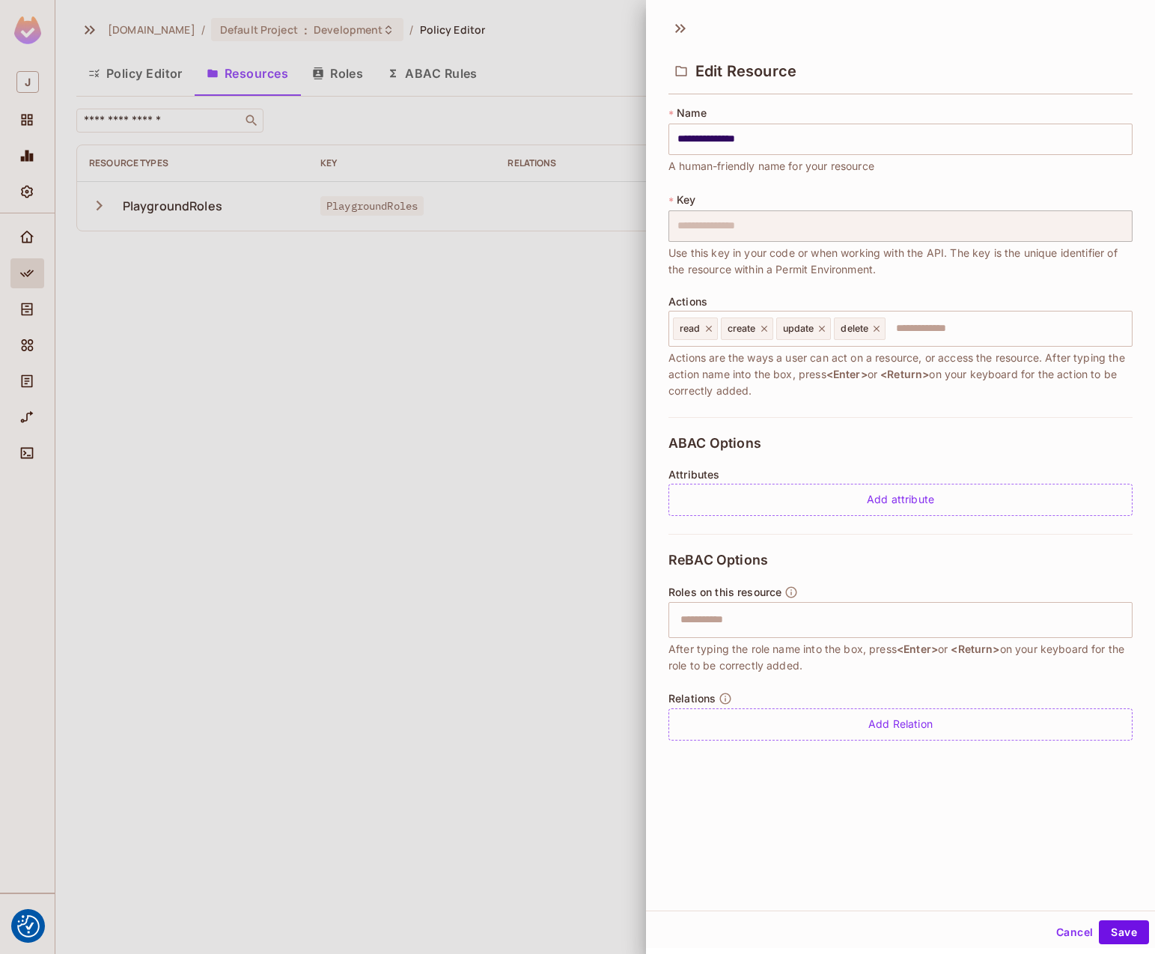
click at [521, 237] on div at bounding box center [577, 477] width 1155 height 954
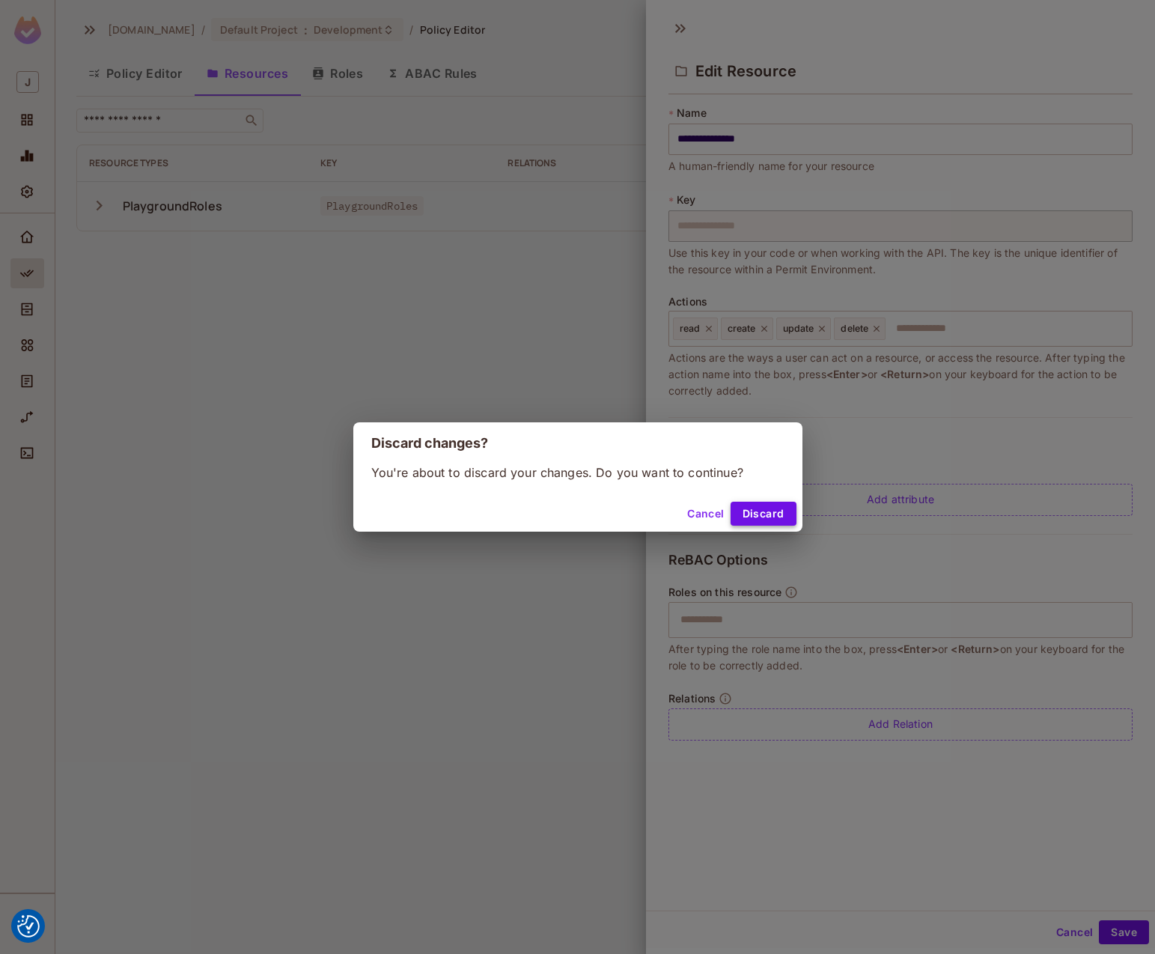
click at [746, 511] on button "Discard" at bounding box center [764, 514] width 66 height 24
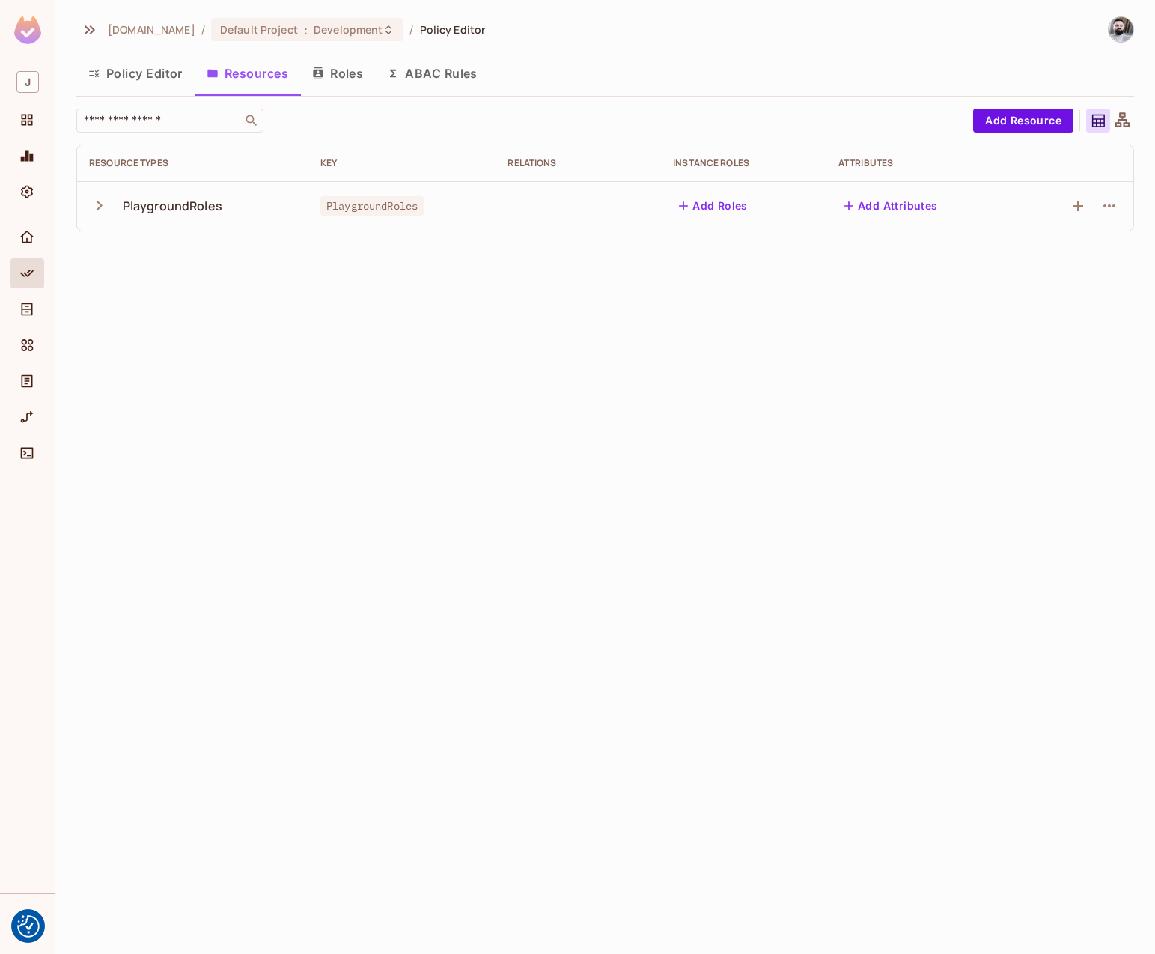
click at [335, 68] on button "Roles" at bounding box center [337, 73] width 75 height 37
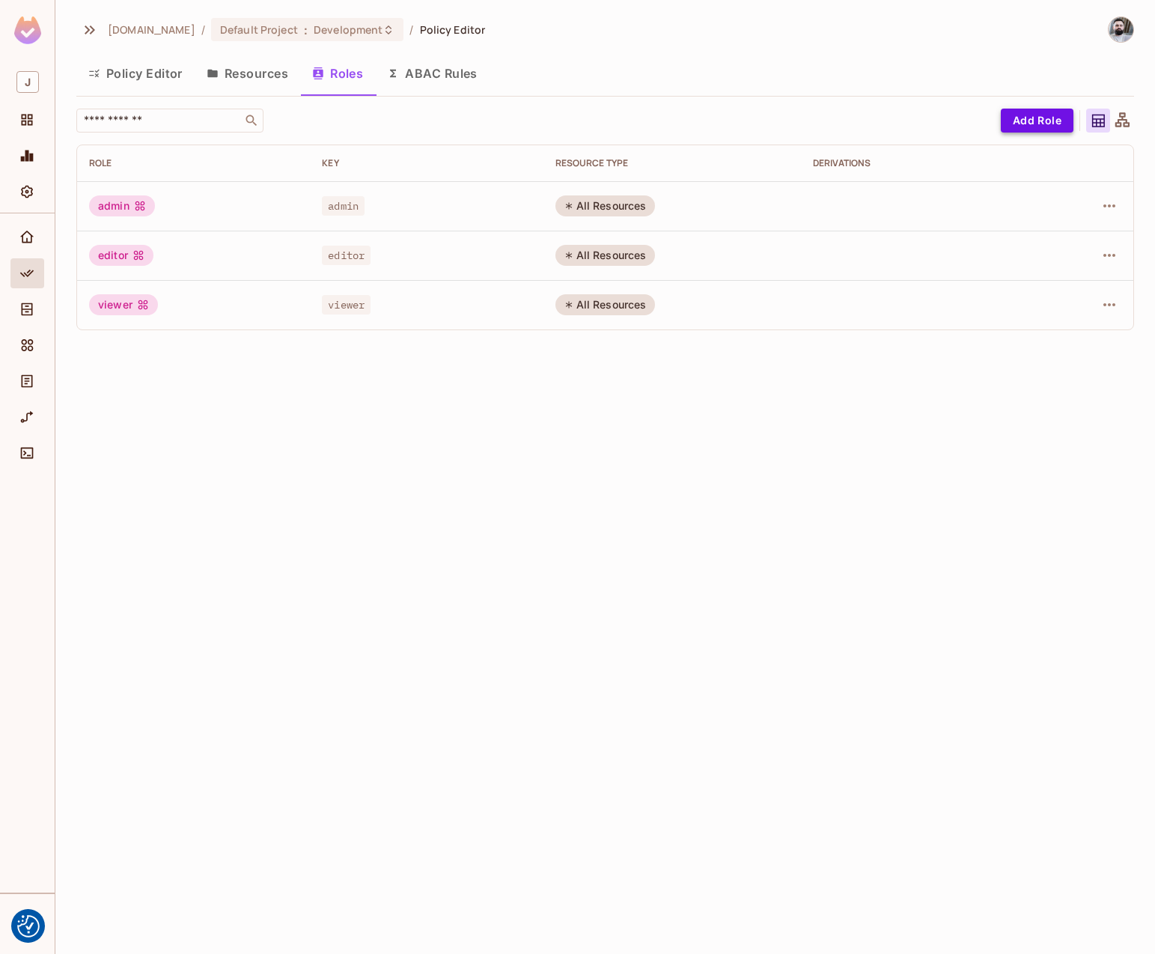
click at [1003, 125] on button "Add Role" at bounding box center [1037, 121] width 73 height 24
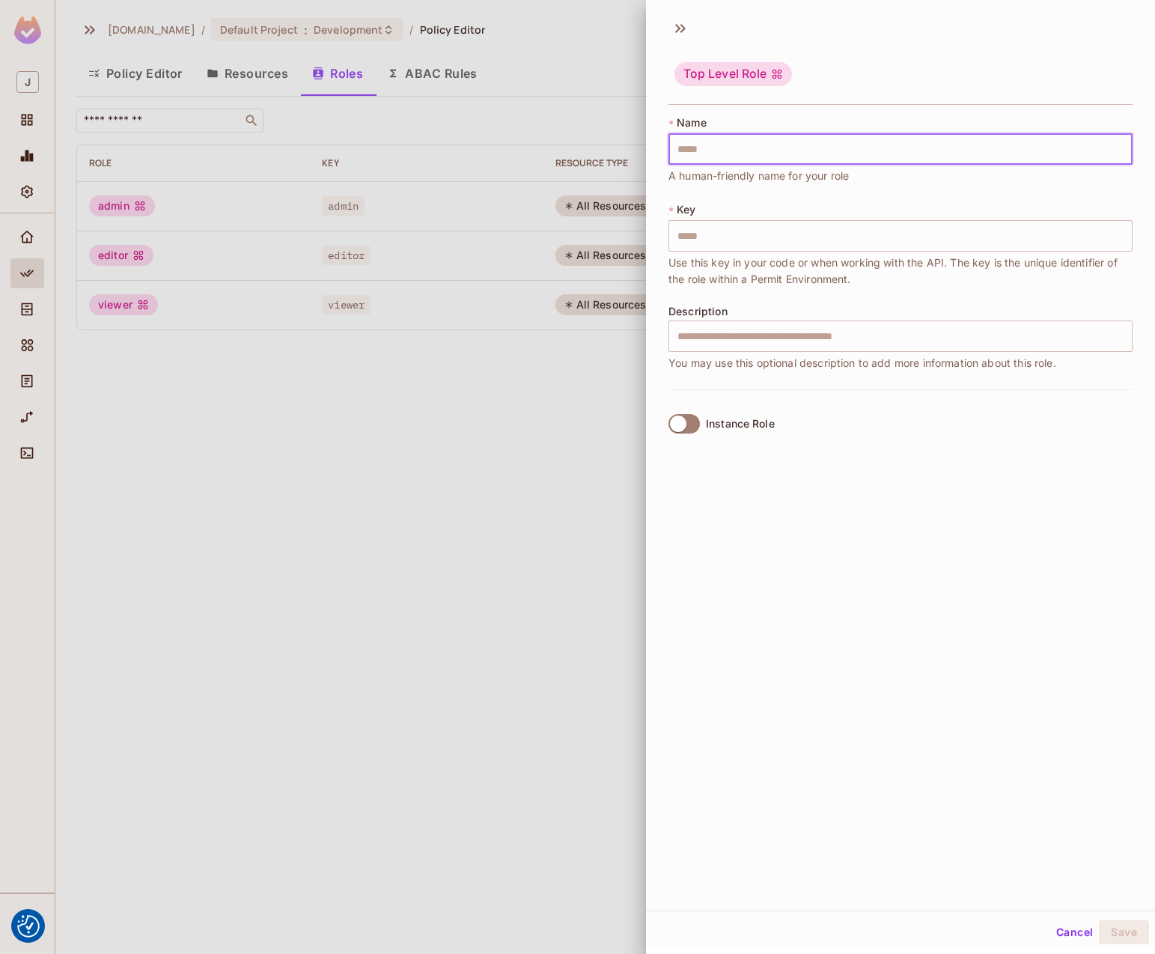
click at [735, 152] on input "text" at bounding box center [901, 148] width 464 height 31
click at [726, 67] on div "Top Level Role" at bounding box center [734, 74] width 118 height 24
click at [771, 74] on div "Top Level Role" at bounding box center [734, 74] width 118 height 24
click at [780, 74] on icon at bounding box center [777, 74] width 12 height 12
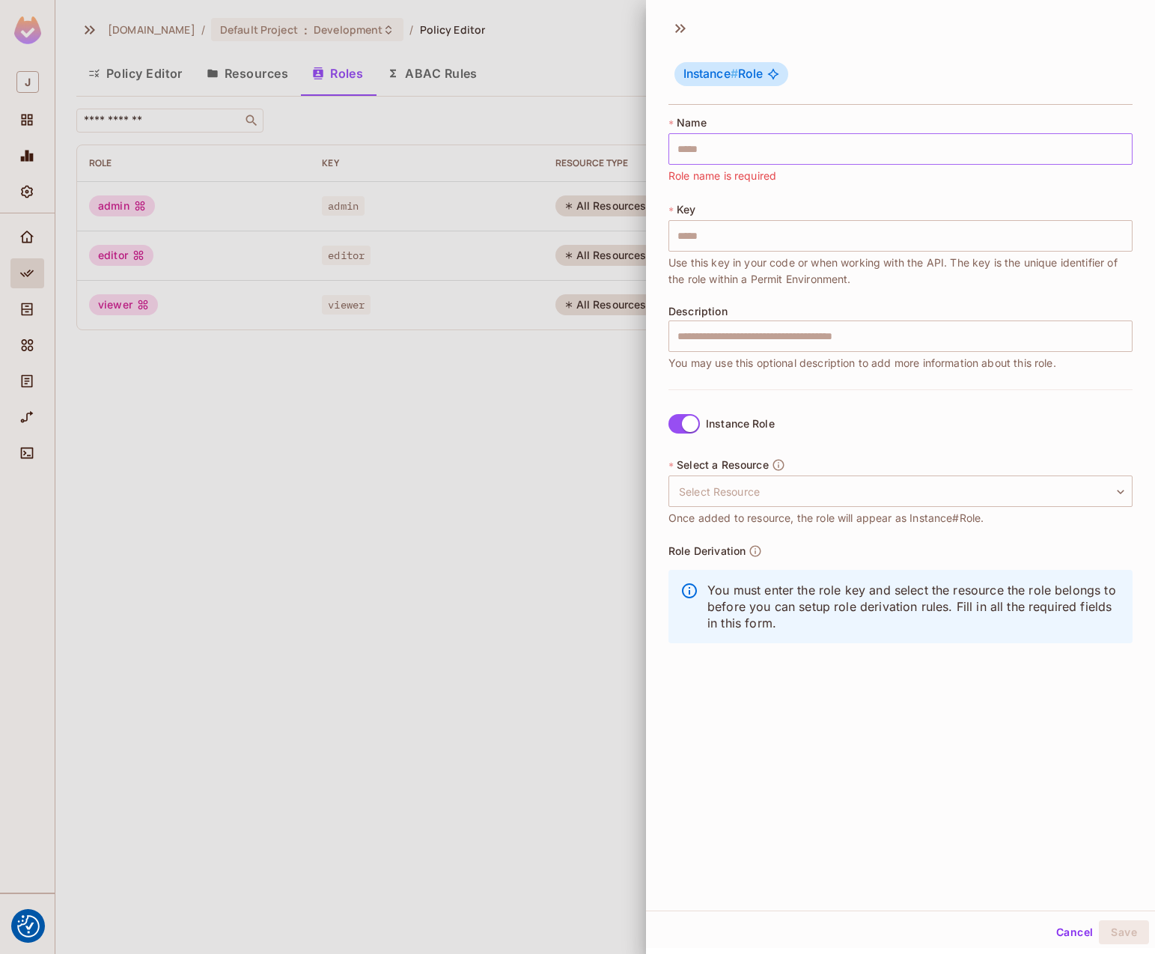
click at [772, 154] on input "text" at bounding box center [901, 148] width 464 height 31
type input "*"
type input "**"
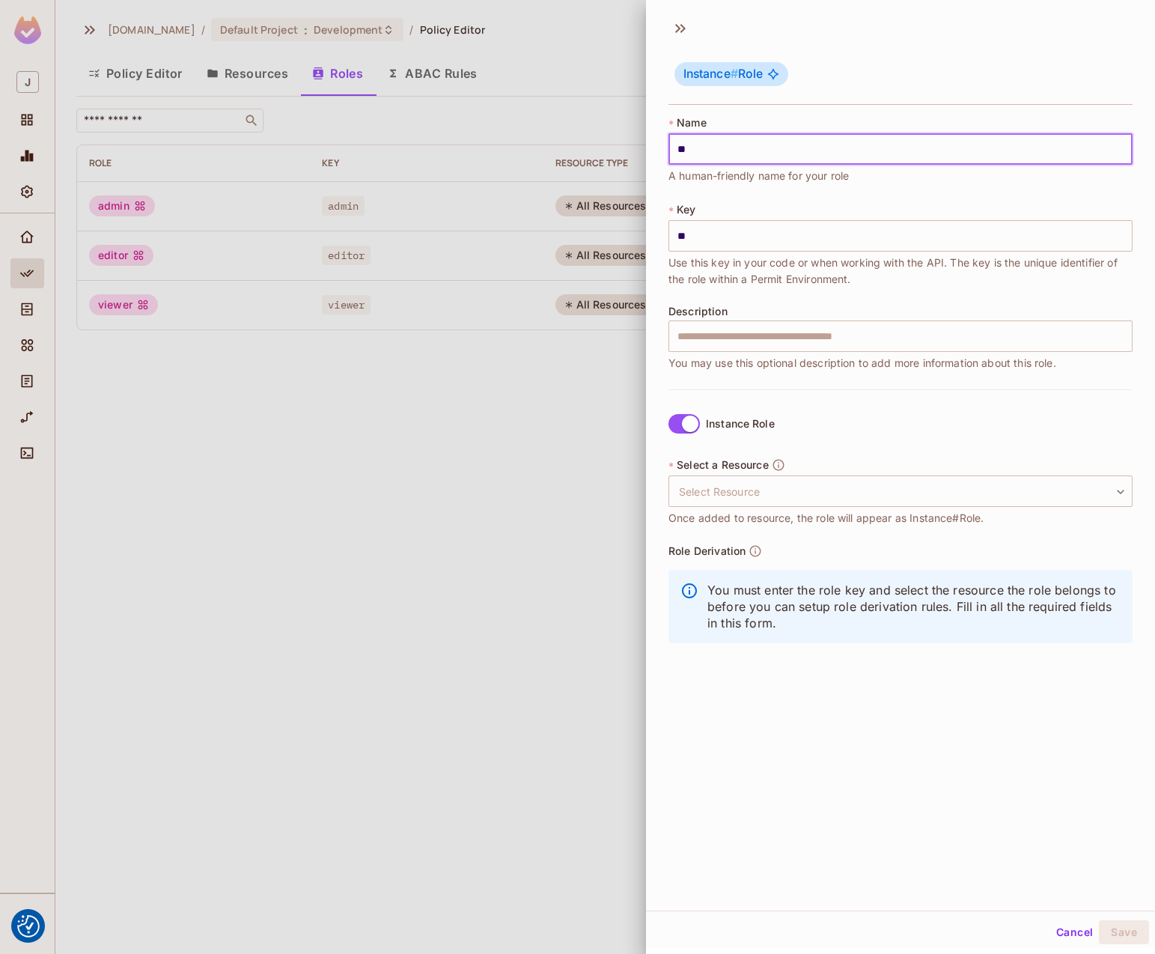
type input "*"
type input "**"
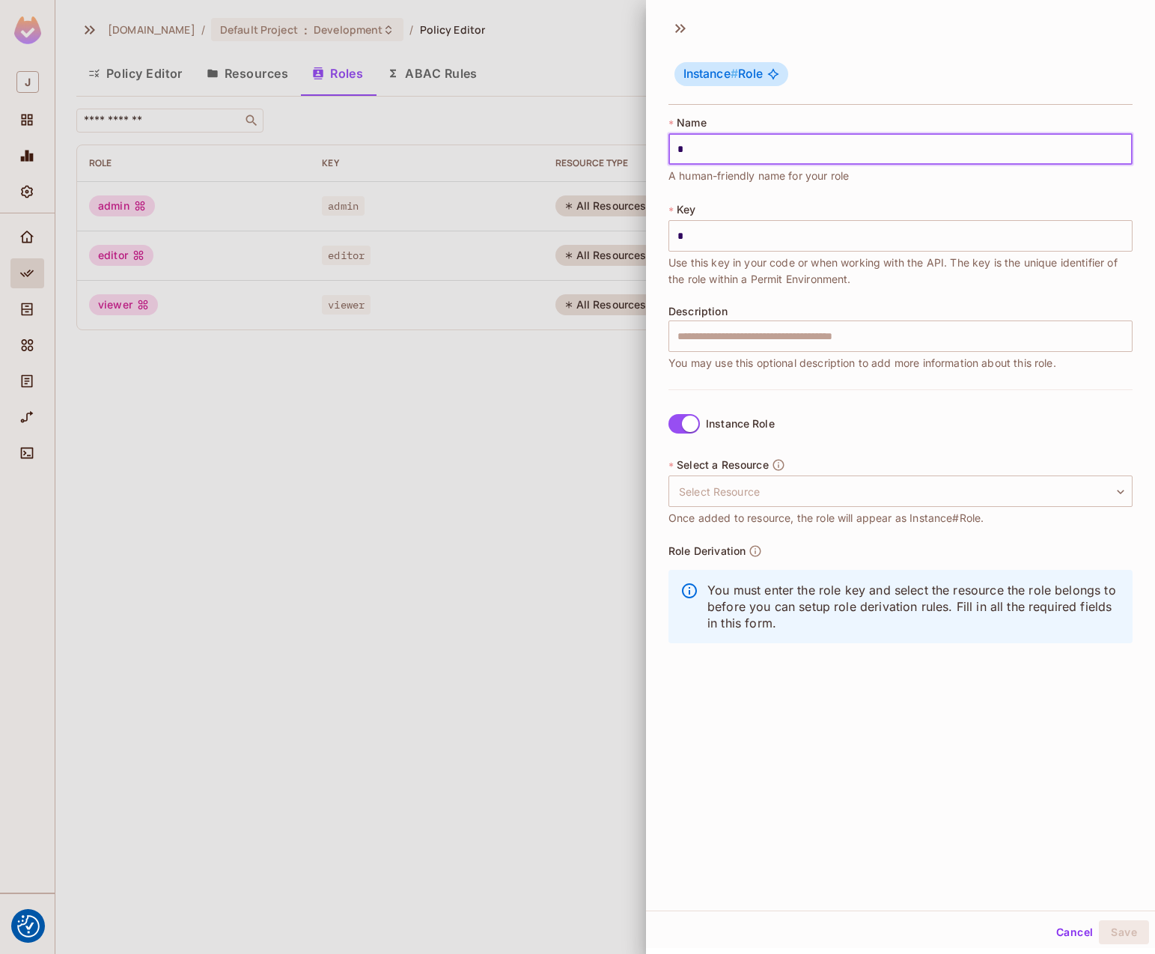
type input "**"
type input "***"
type input "****"
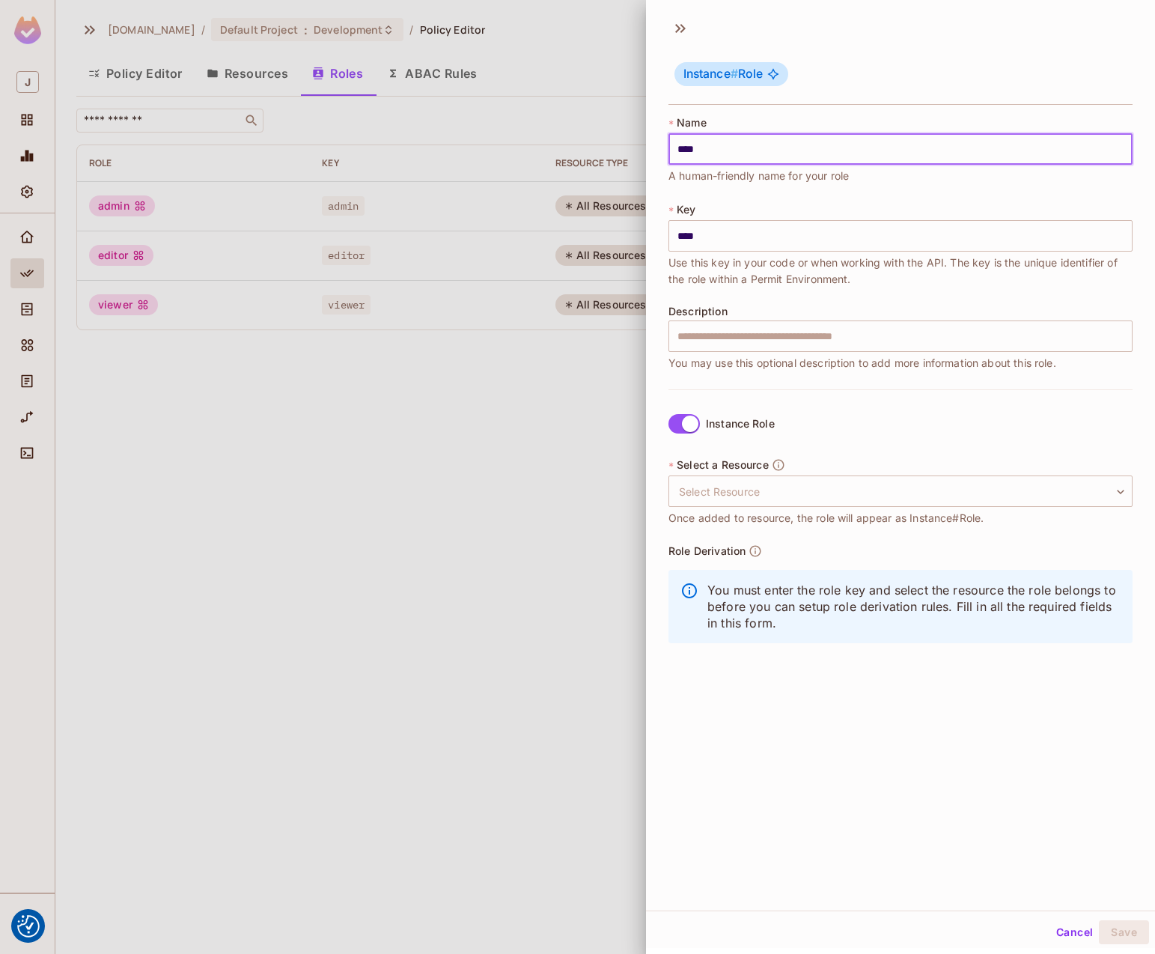
type input "*****"
type input "******"
type input "*******"
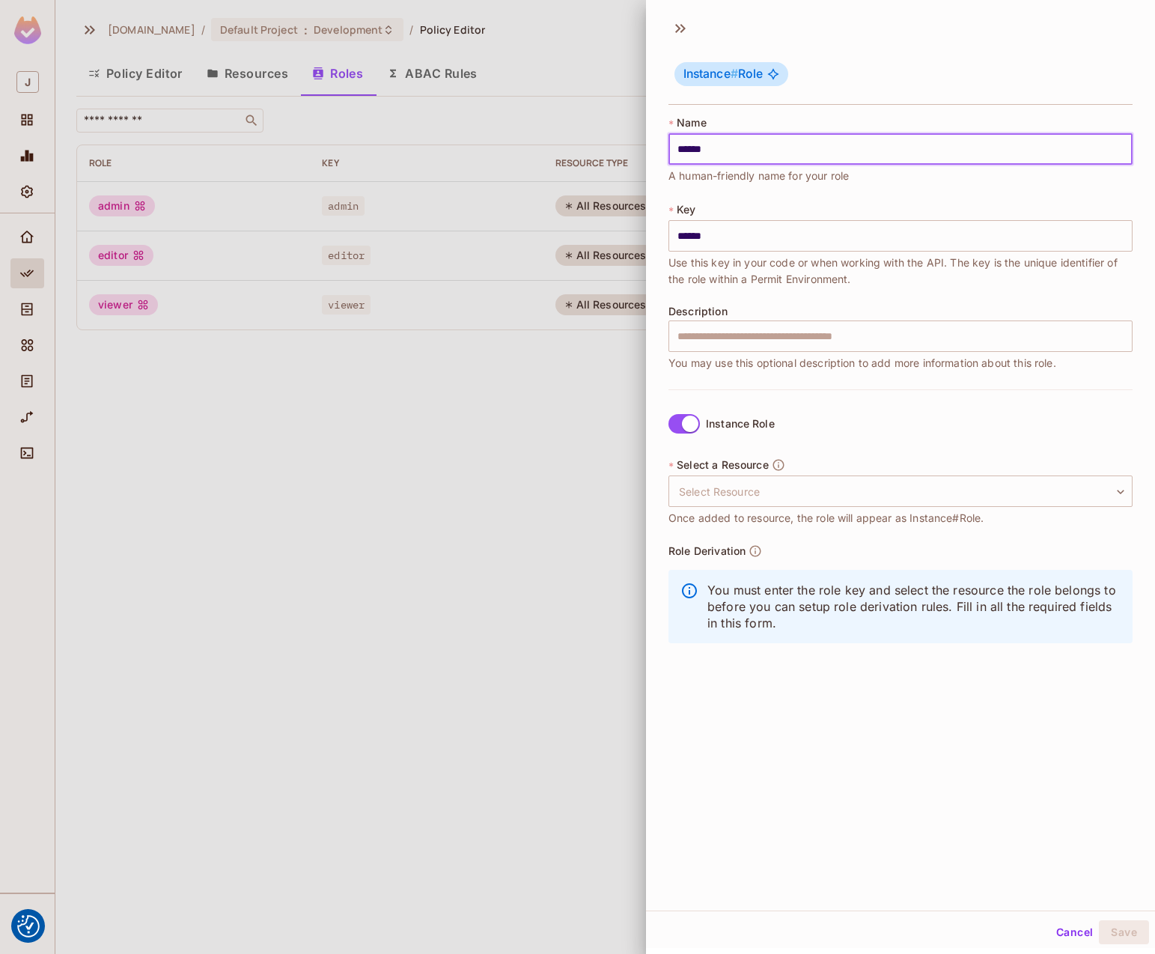
type input "*******"
type input "********"
type input "*********"
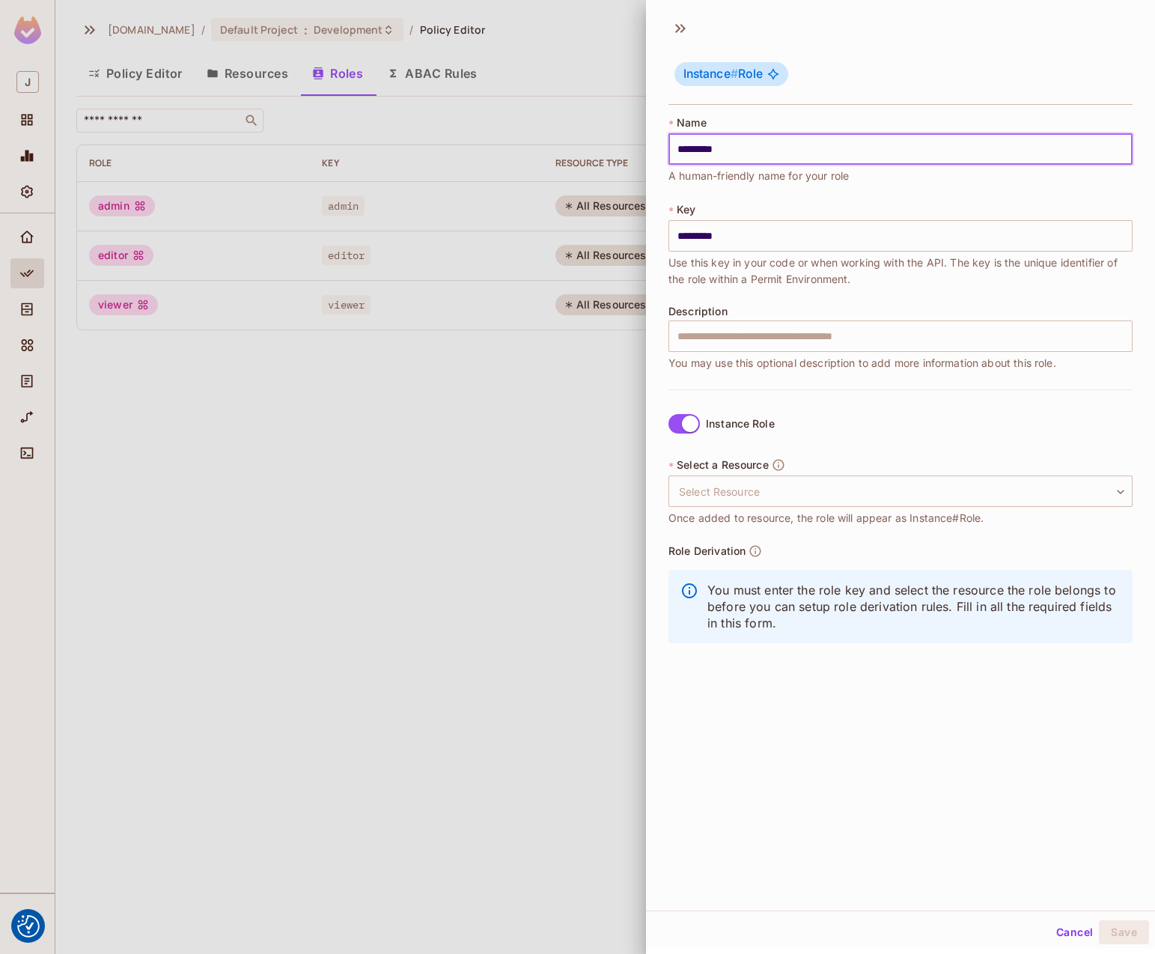
type input "**********"
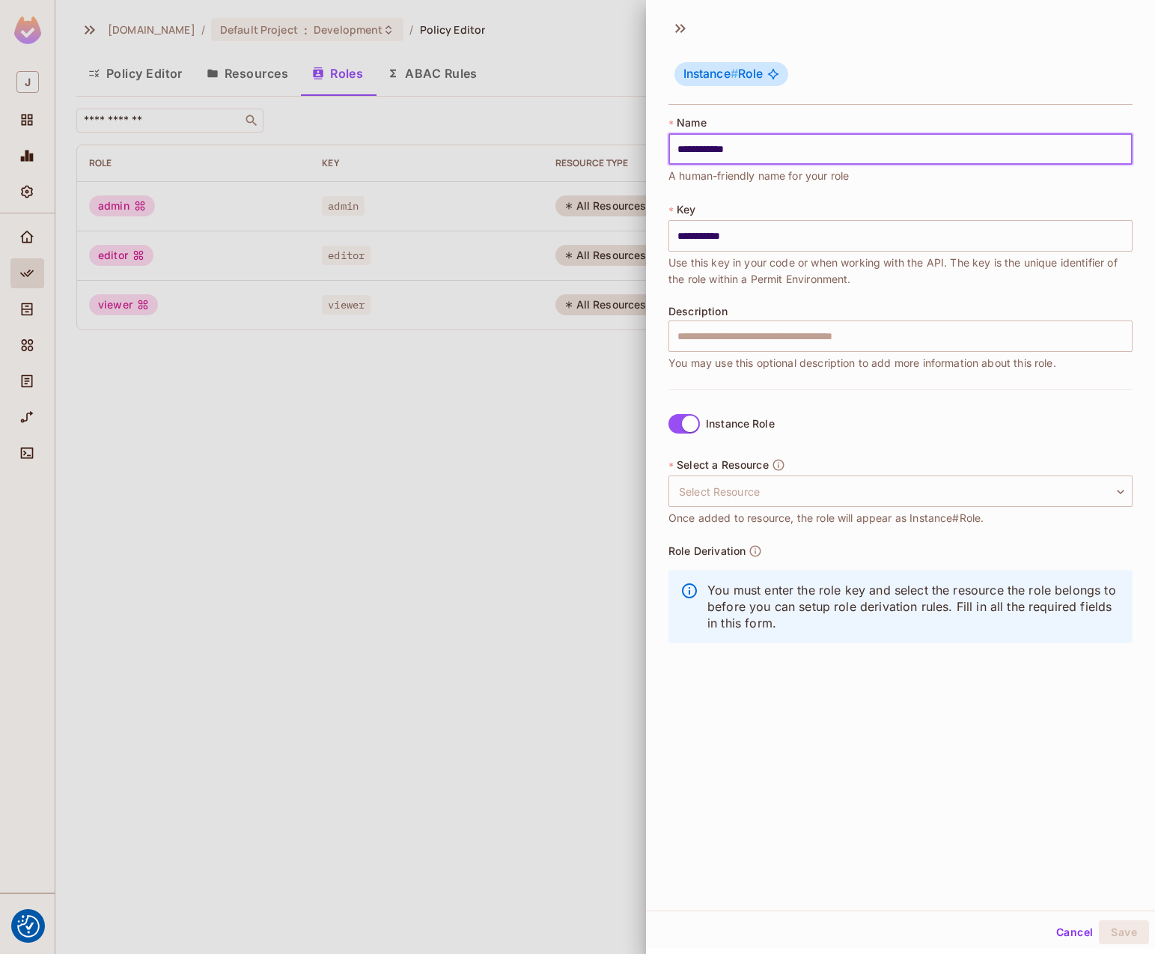
type input "**********"
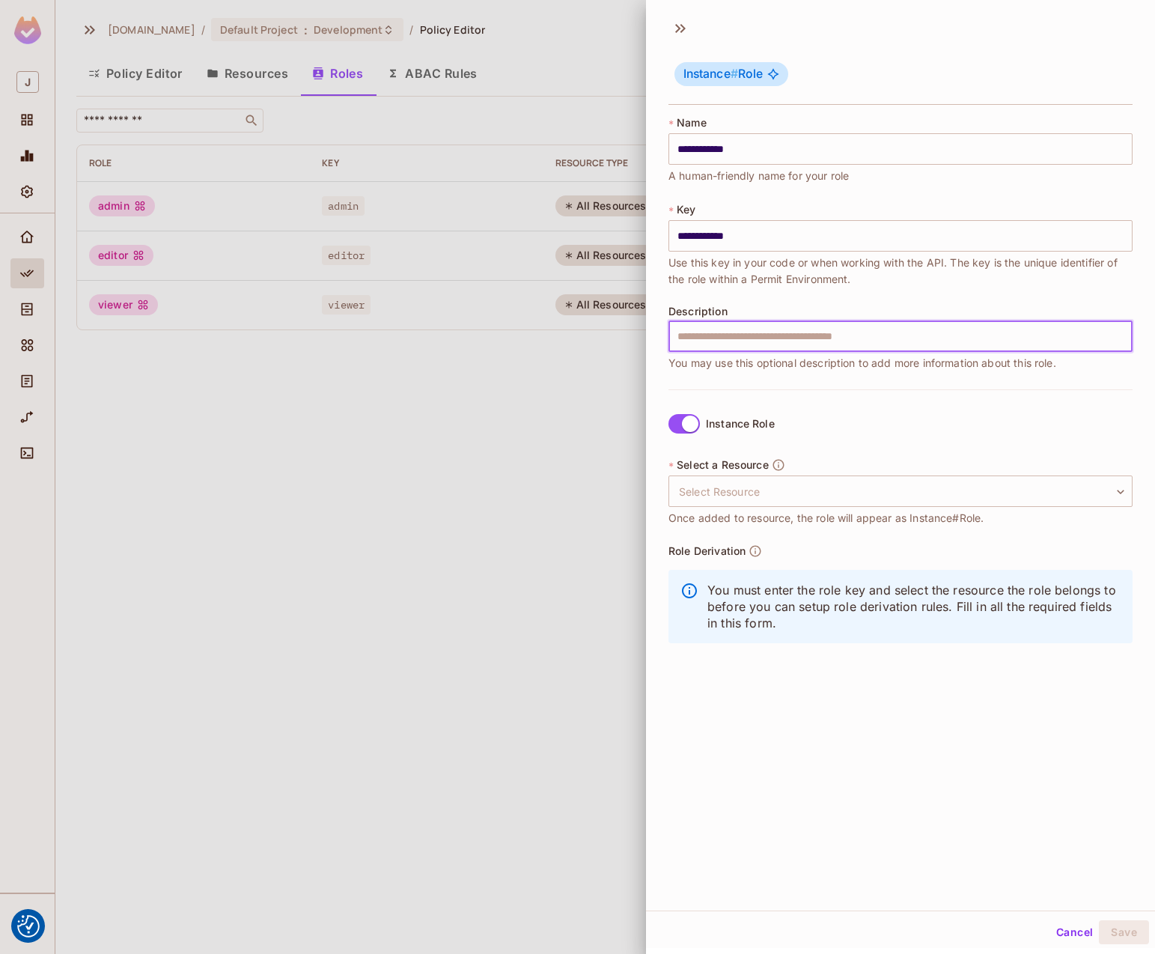
click at [824, 348] on input "text" at bounding box center [901, 336] width 464 height 31
click at [756, 503] on body "We use cookies to enhance your browsing experience, serve personalized ads or c…" at bounding box center [577, 477] width 1155 height 954
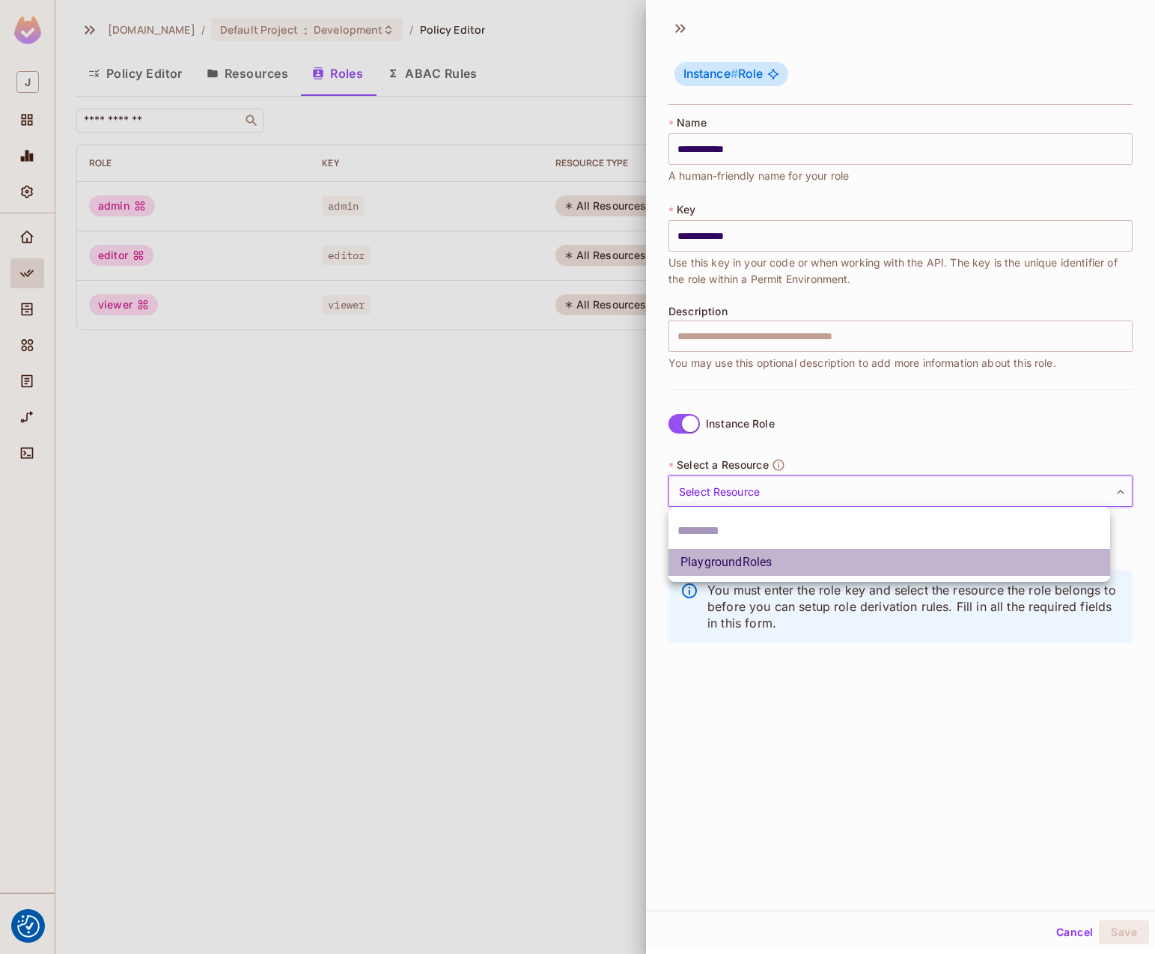
click at [754, 556] on li "PlaygroundRoles" at bounding box center [890, 562] width 442 height 27
type input "**********"
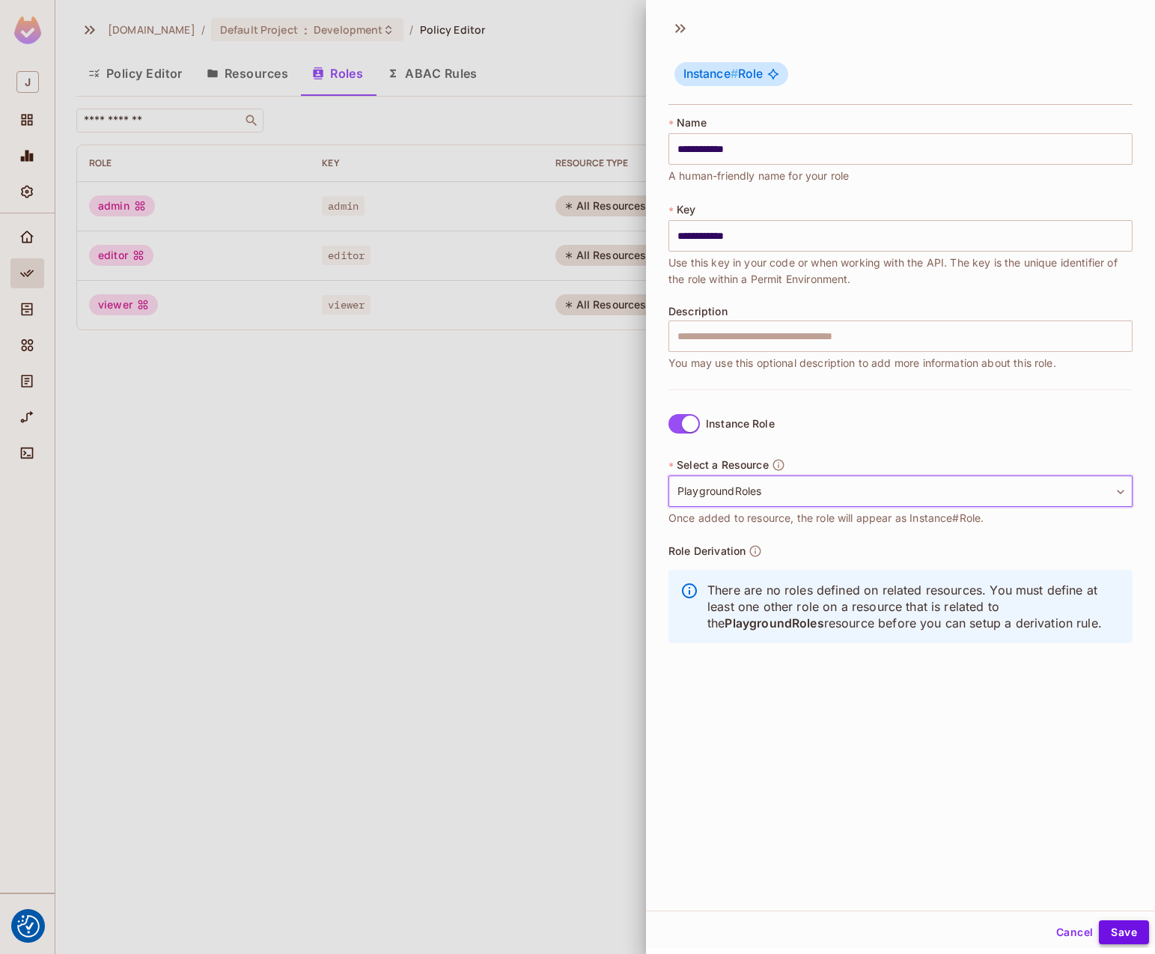
click at [1119, 938] on button "Save" at bounding box center [1124, 932] width 50 height 24
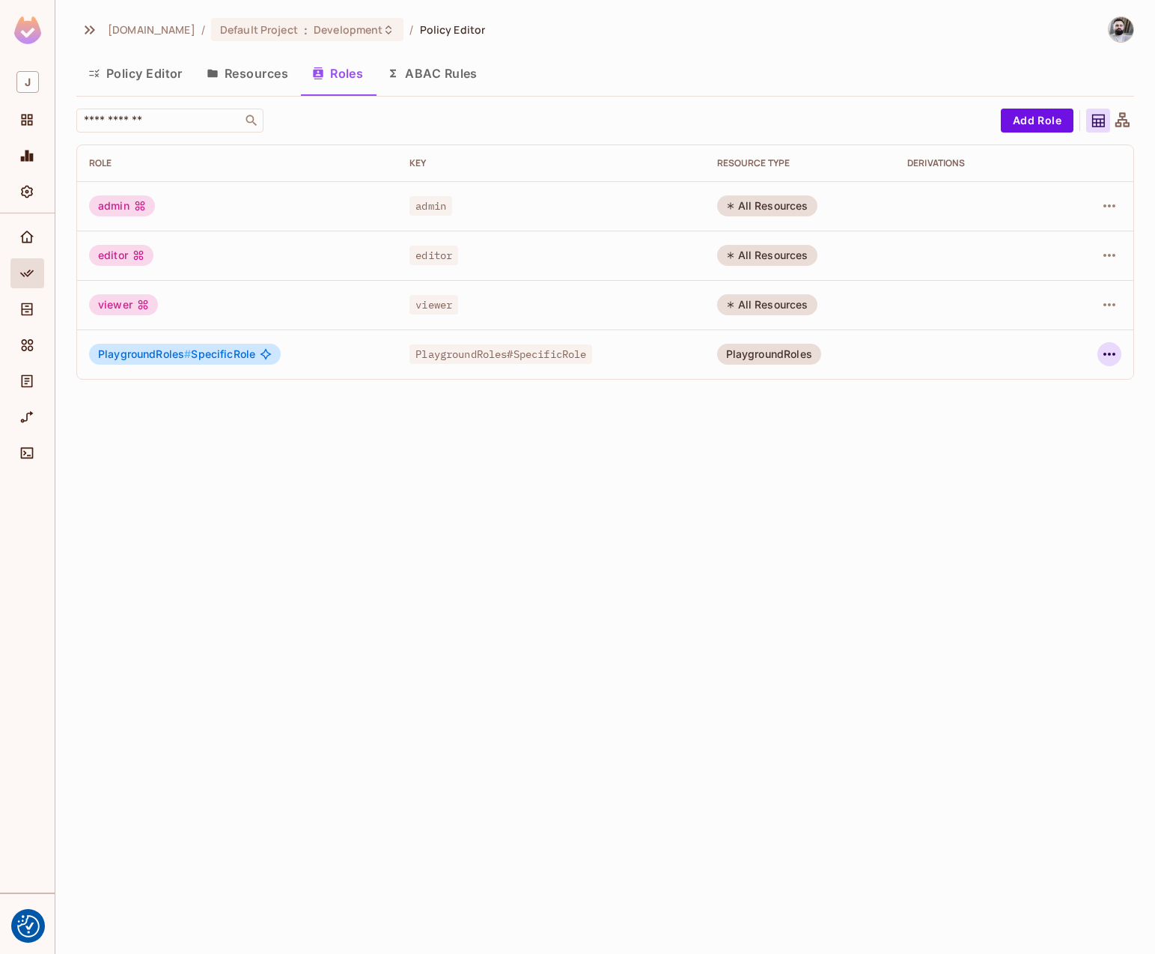
click at [1118, 351] on icon "button" at bounding box center [1110, 354] width 18 height 18
click at [1021, 419] on div "Edit Attributes" at bounding box center [1058, 421] width 74 height 15
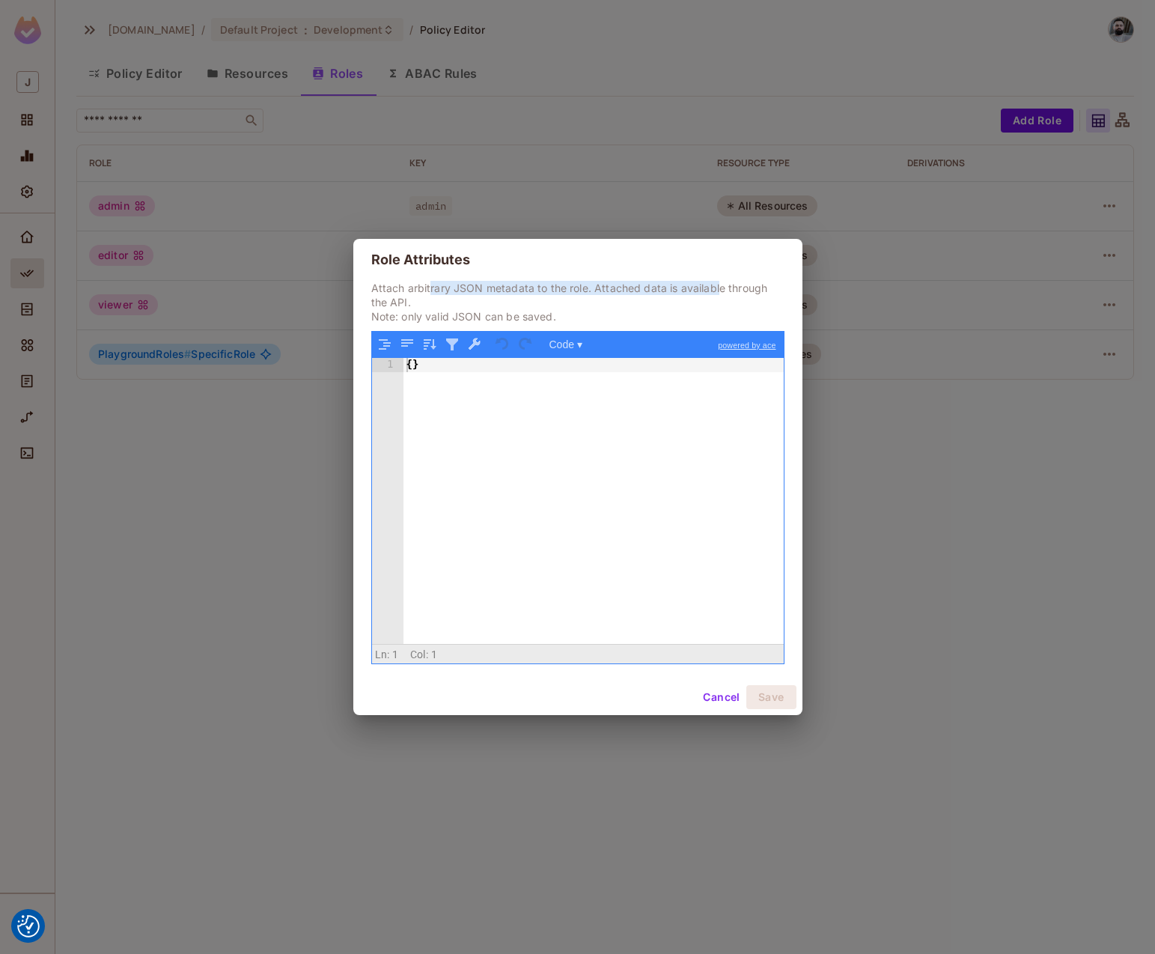
drag, startPoint x: 451, startPoint y: 288, endPoint x: 720, endPoint y: 291, distance: 268.8
click at [720, 291] on p "Attach arbitrary JSON metadata to the role. Attached data is available through …" at bounding box center [577, 302] width 413 height 43
drag, startPoint x: 449, startPoint y: 318, endPoint x: 591, endPoint y: 318, distance: 141.5
click at [591, 318] on p "Attach arbitrary JSON metadata to the role. Attached data is available through …" at bounding box center [577, 302] width 413 height 43
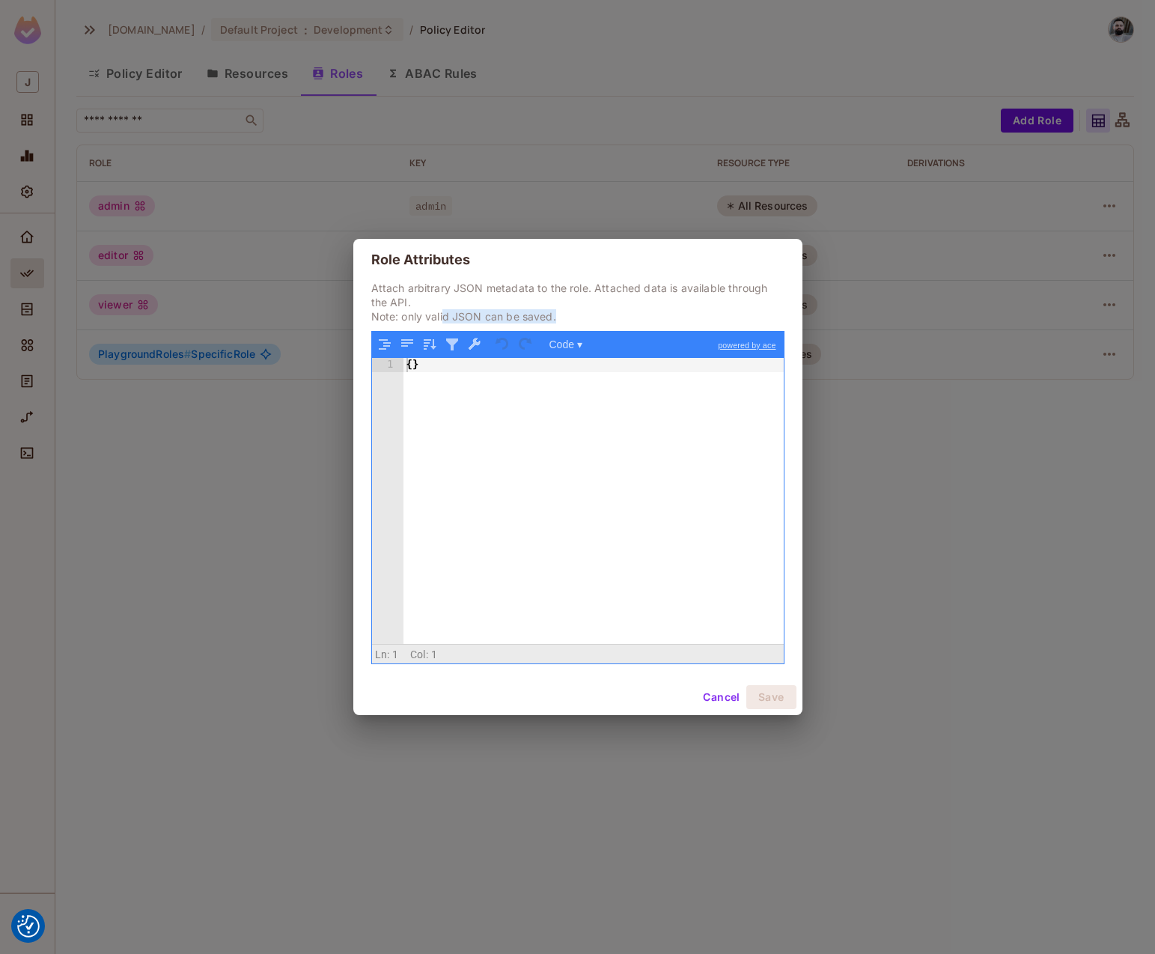
click at [702, 695] on button "Cancel" at bounding box center [721, 697] width 49 height 24
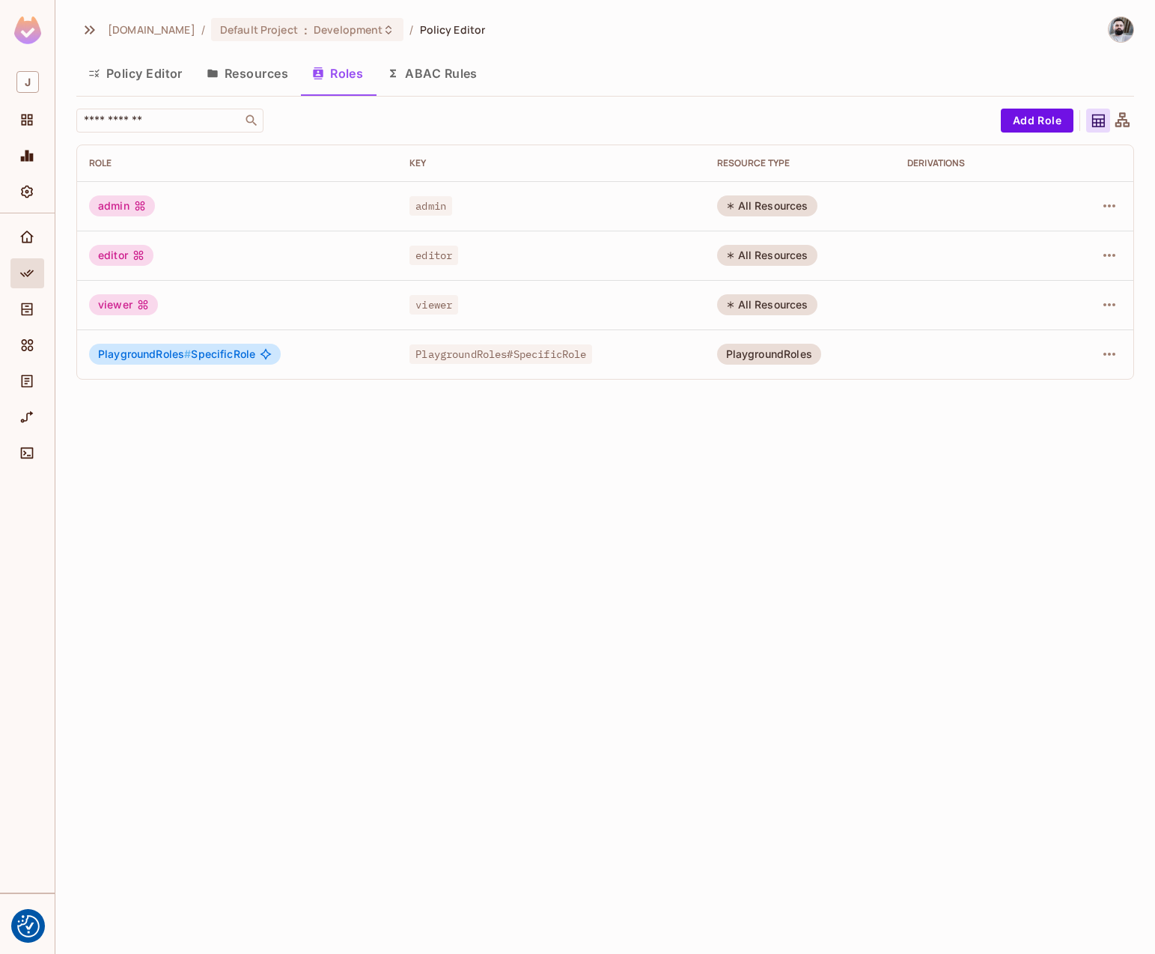
click at [249, 76] on button "Resources" at bounding box center [248, 73] width 106 height 37
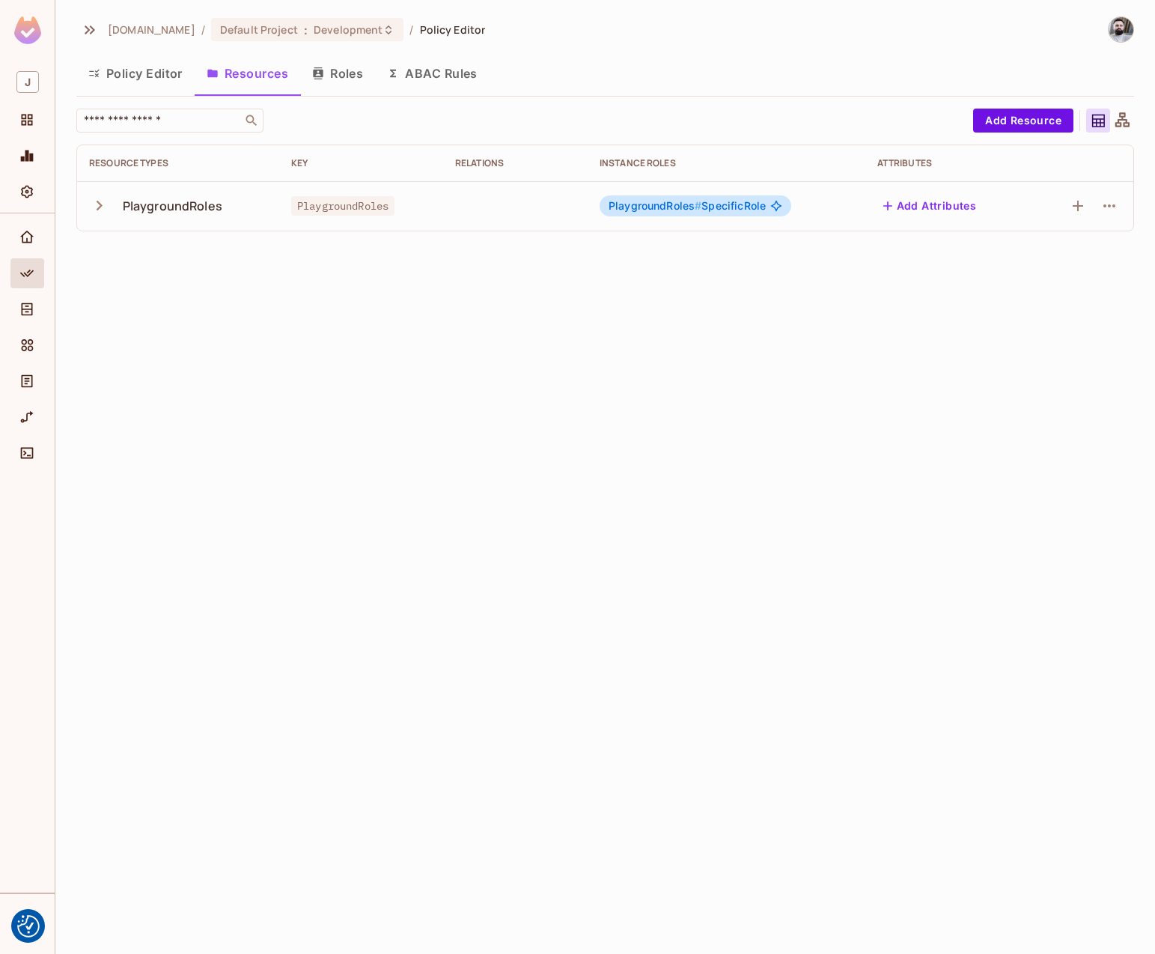
click at [95, 206] on icon "button" at bounding box center [99, 205] width 20 height 20
drag, startPoint x: 389, startPoint y: 456, endPoint x: 599, endPoint y: 405, distance: 216.5
click at [391, 455] on div "[DOMAIN_NAME] / Default Project : Development / Policy Editor Policy Editor Res…" at bounding box center [605, 477] width 1100 height 954
click at [1078, 210] on icon "button" at bounding box center [1078, 206] width 10 height 10
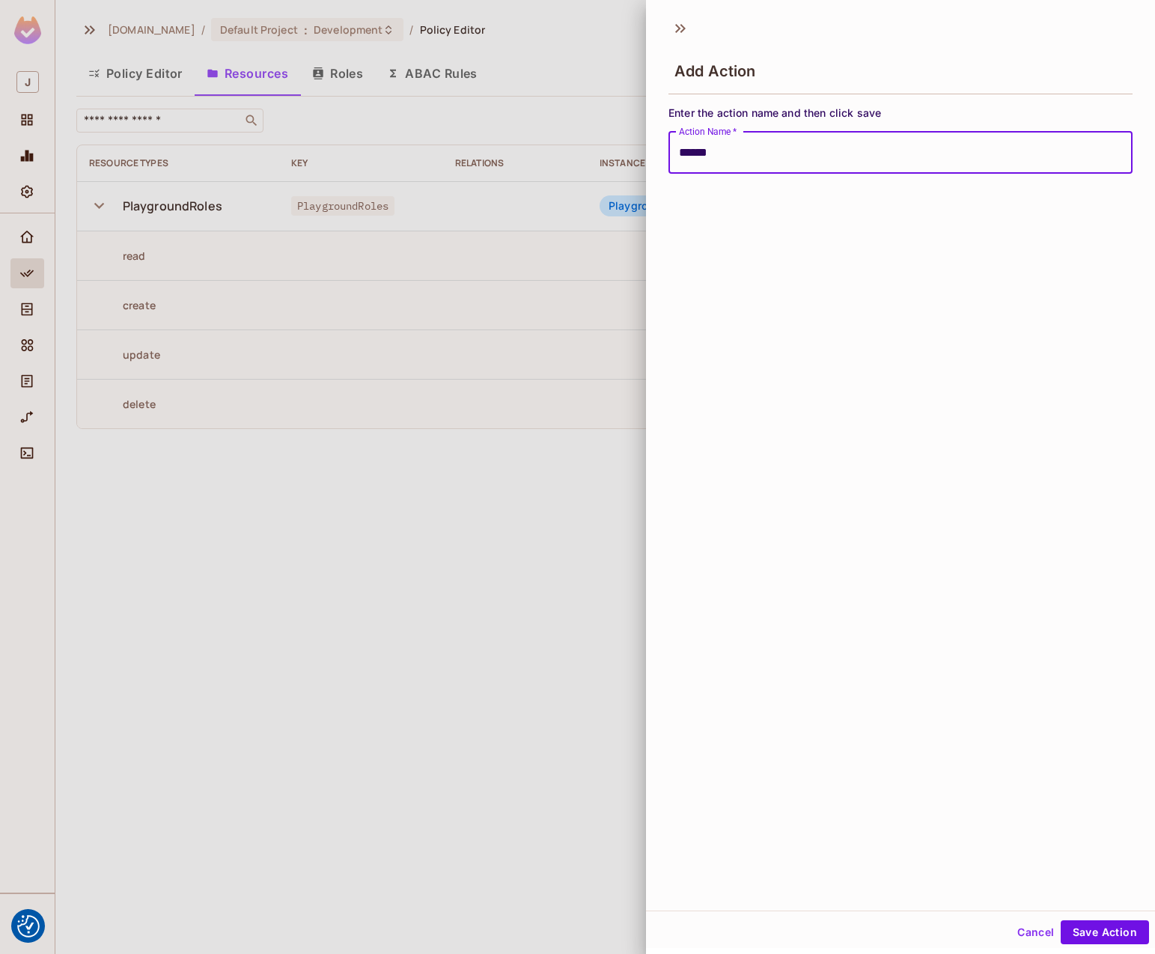
type input "*******"
click at [1107, 941] on button "Save Action" at bounding box center [1105, 932] width 88 height 24
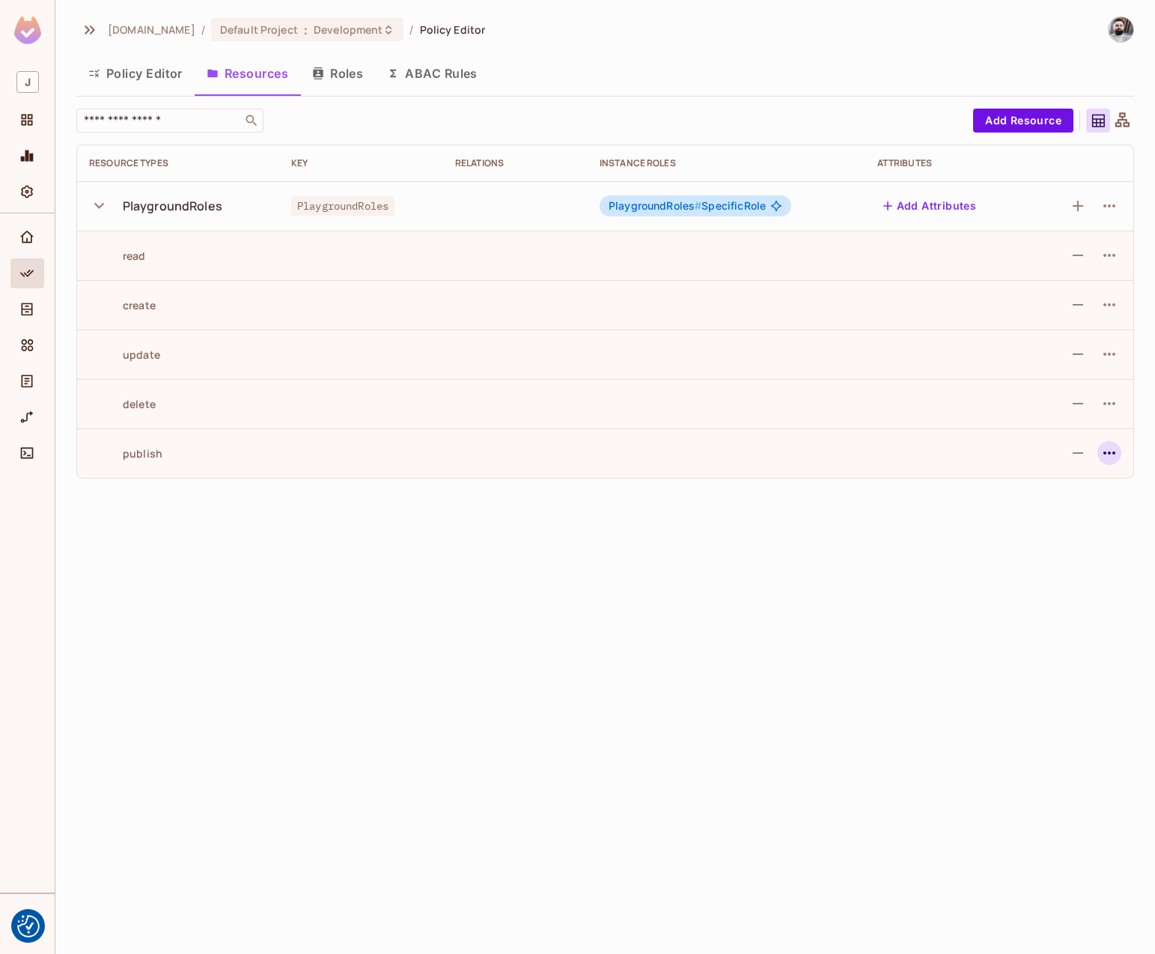
click at [1105, 451] on icon "button" at bounding box center [1110, 453] width 18 height 18
click at [1025, 492] on div "Edit Action" at bounding box center [1052, 487] width 55 height 15
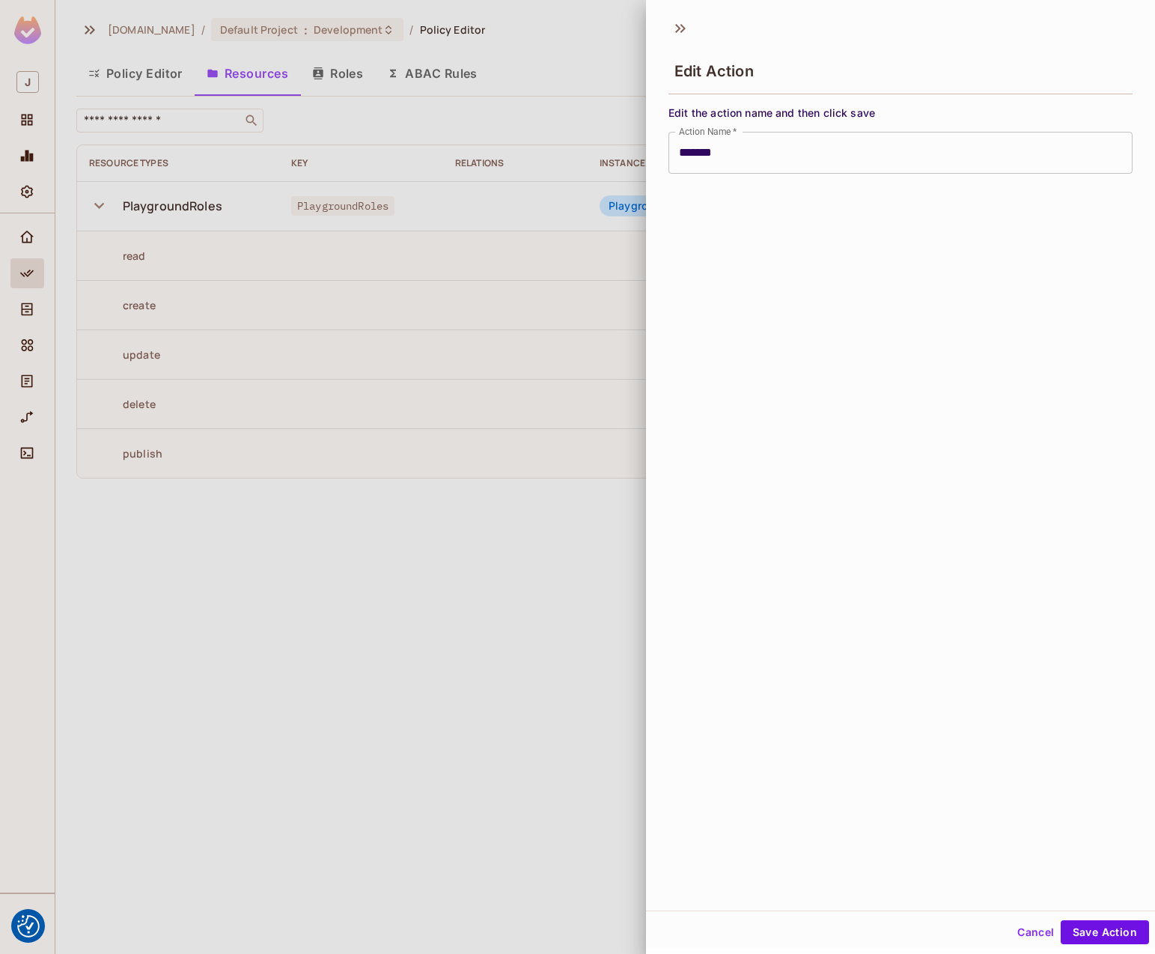
drag, startPoint x: 370, startPoint y: 547, endPoint x: 420, endPoint y: 547, distance: 50.2
click at [371, 547] on div at bounding box center [577, 477] width 1155 height 954
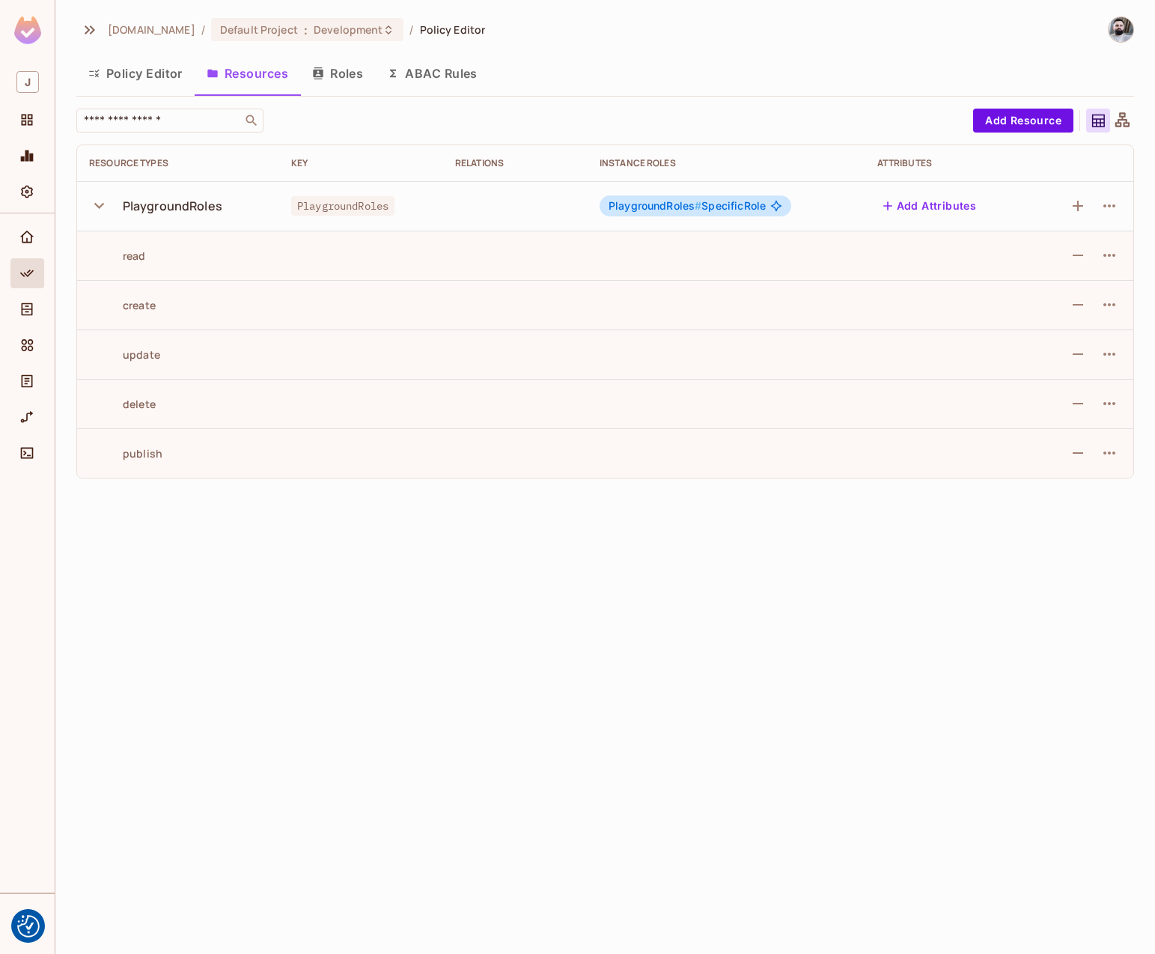
click at [356, 79] on button "Roles" at bounding box center [337, 73] width 75 height 37
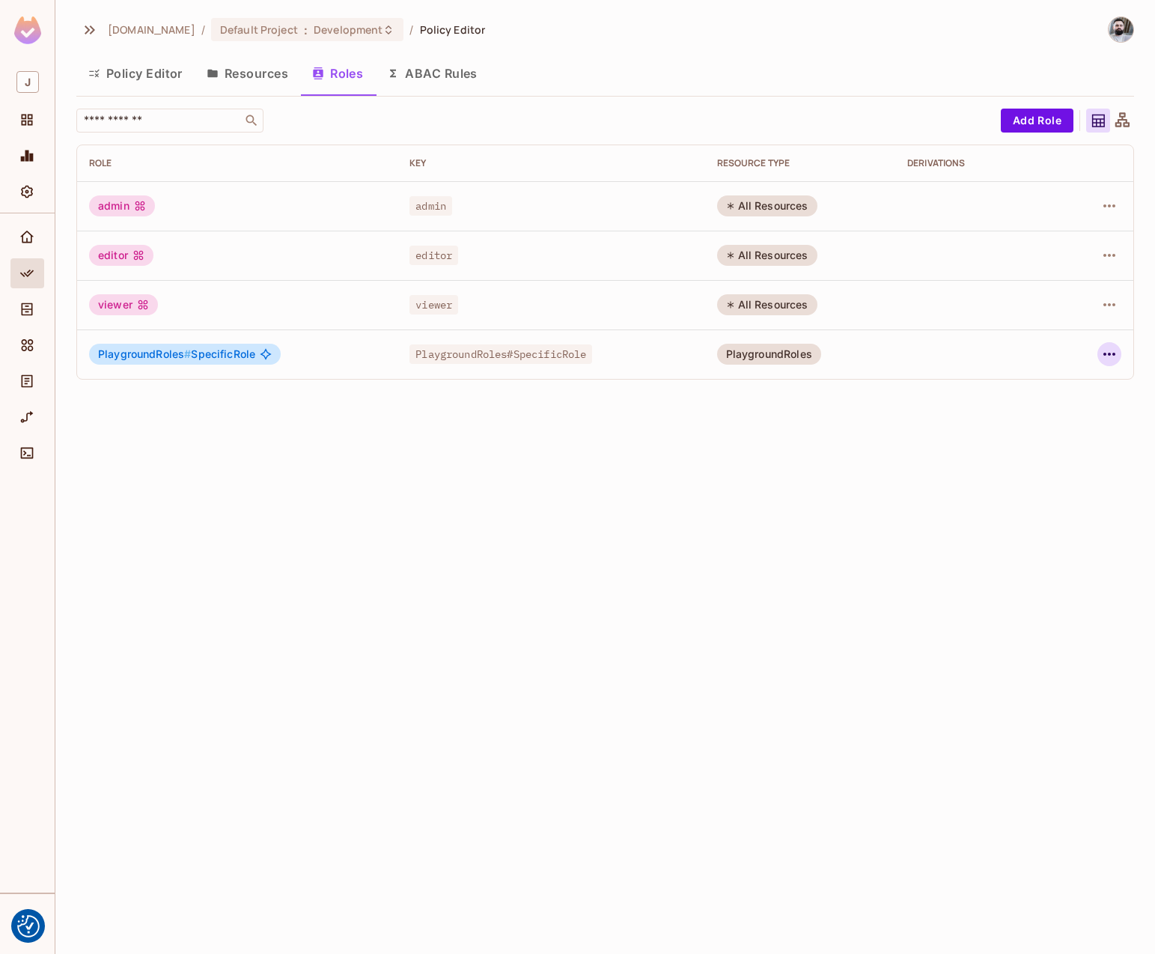
click at [1105, 356] on icon "button" at bounding box center [1110, 354] width 18 height 18
click at [1037, 414] on div "Edit Attributes" at bounding box center [1058, 421] width 74 height 15
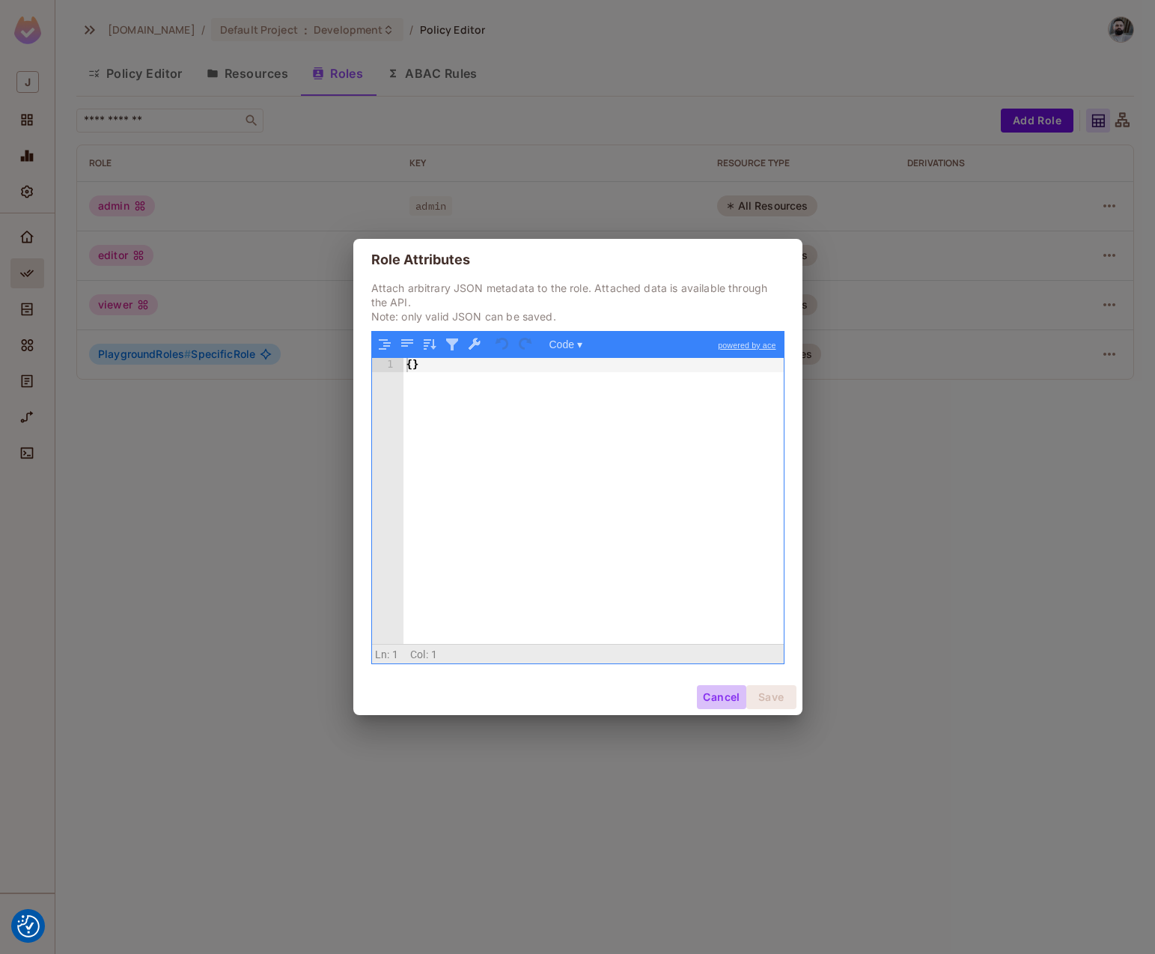
click at [705, 696] on button "Cancel" at bounding box center [721, 697] width 49 height 24
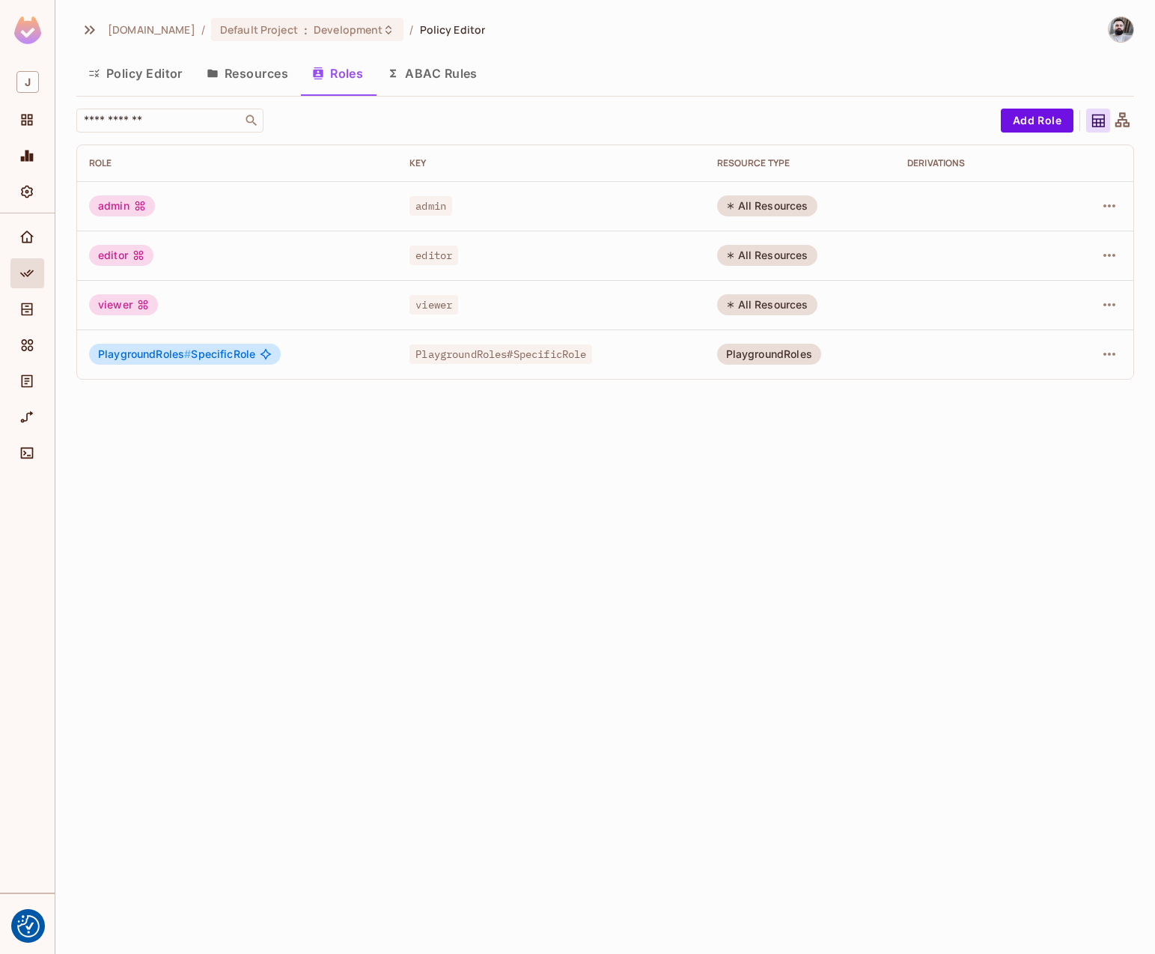
click at [426, 205] on span "admin" at bounding box center [431, 205] width 43 height 19
click at [777, 208] on div "All Resources" at bounding box center [767, 205] width 100 height 21
click at [1125, 204] on td at bounding box center [1098, 205] width 71 height 49
click at [1117, 204] on icon "button" at bounding box center [1110, 206] width 18 height 18
click at [1088, 246] on li "Edit Role" at bounding box center [1045, 240] width 133 height 33
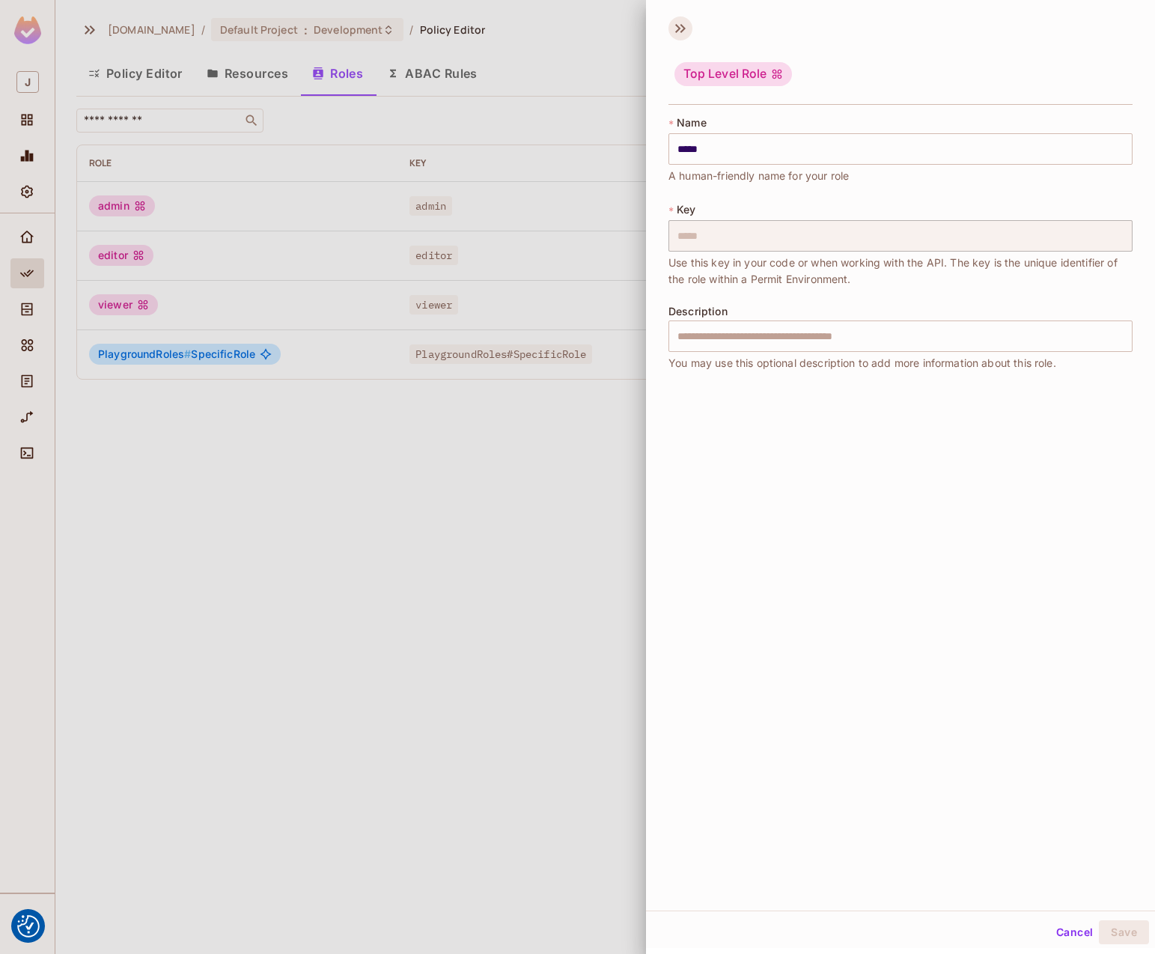
click at [683, 31] on icon at bounding box center [681, 28] width 24 height 24
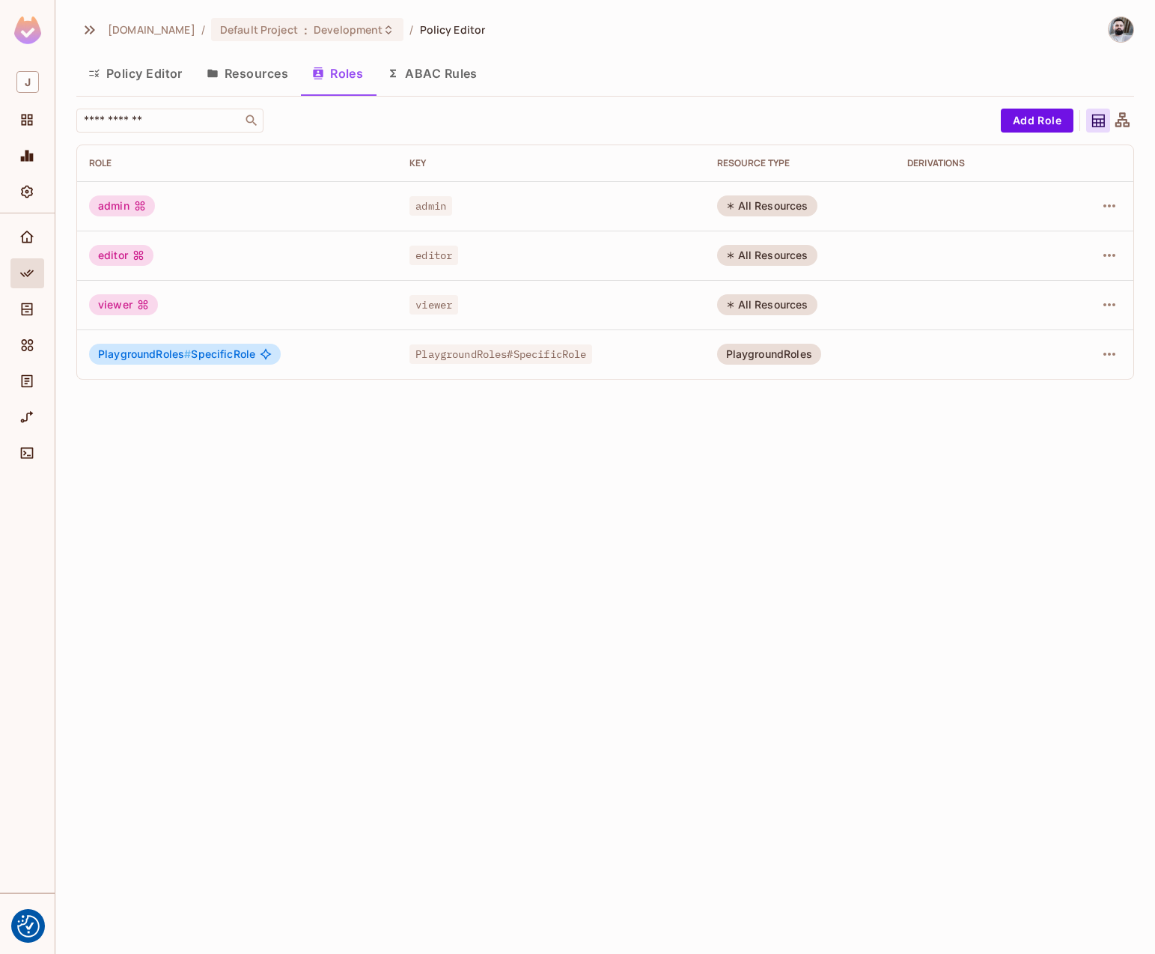
drag, startPoint x: 468, startPoint y: 570, endPoint x: 328, endPoint y: 344, distance: 265.4
click at [458, 552] on div "[DOMAIN_NAME] / Default Project : Development / Policy Editor Policy Editor Res…" at bounding box center [605, 477] width 1100 height 954
click at [257, 76] on button "Resources" at bounding box center [248, 73] width 106 height 37
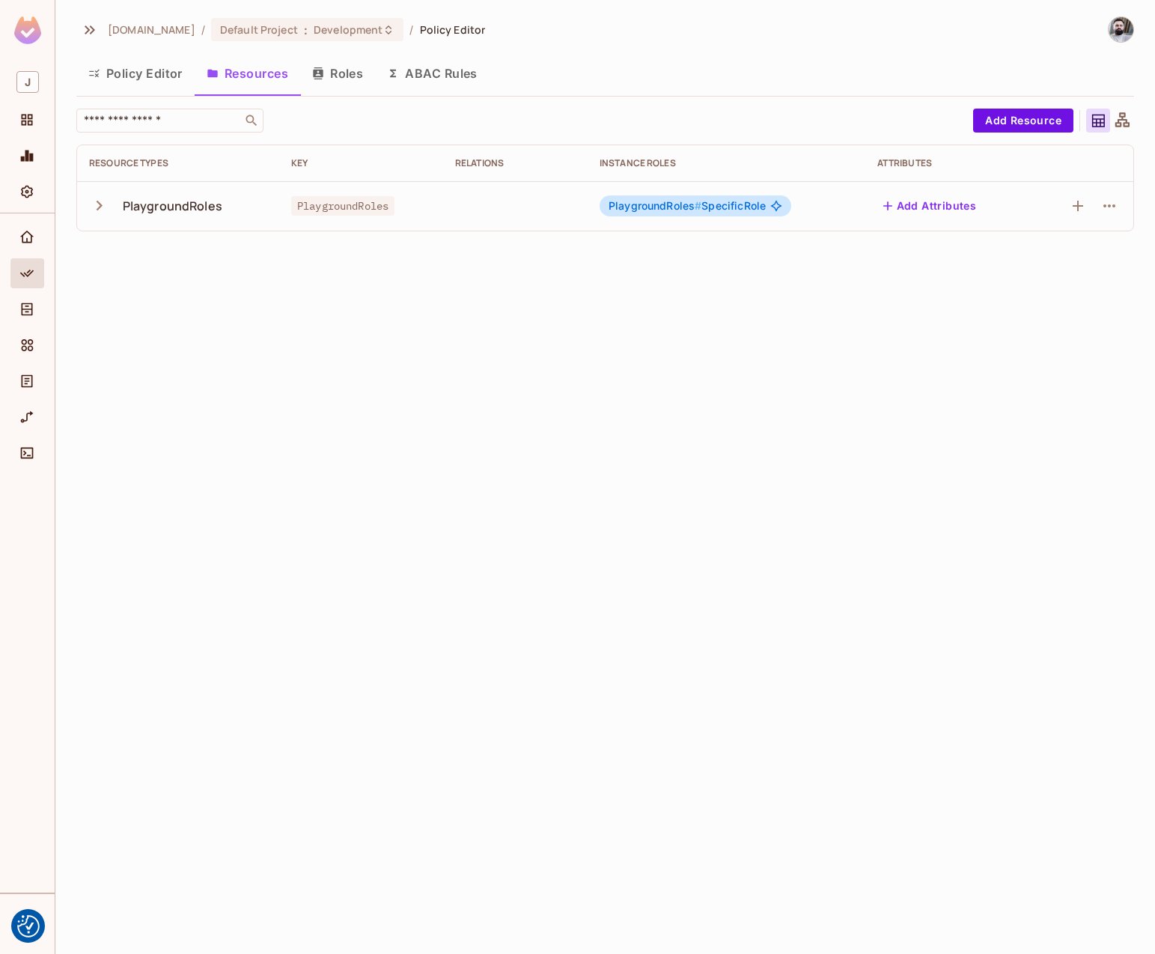
click at [98, 205] on icon "button" at bounding box center [99, 205] width 20 height 20
click at [737, 207] on span "PlaygroundRoles # SpecificRole" at bounding box center [687, 206] width 157 height 12
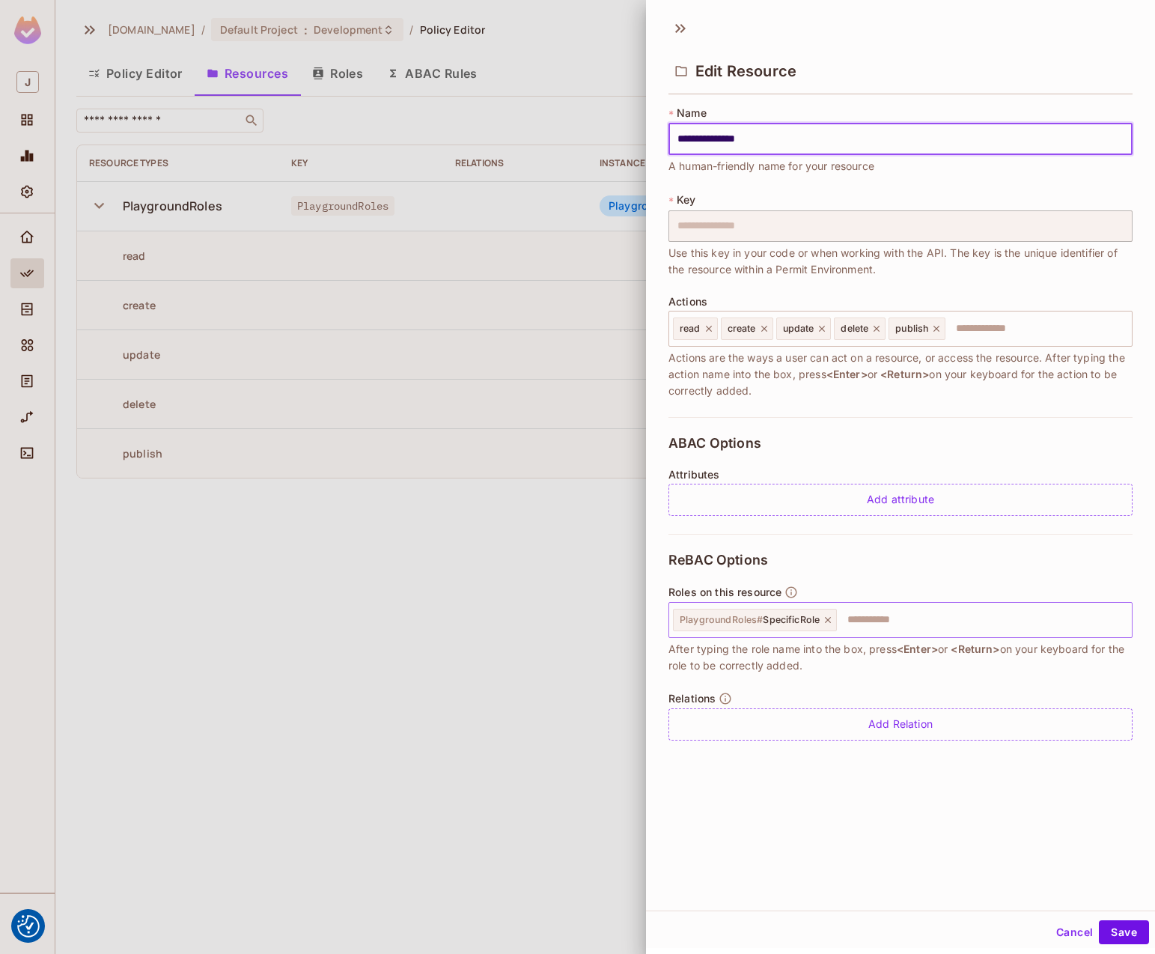
click at [866, 637] on div "PlaygroundRoles # SpecificRole ​" at bounding box center [901, 620] width 464 height 36
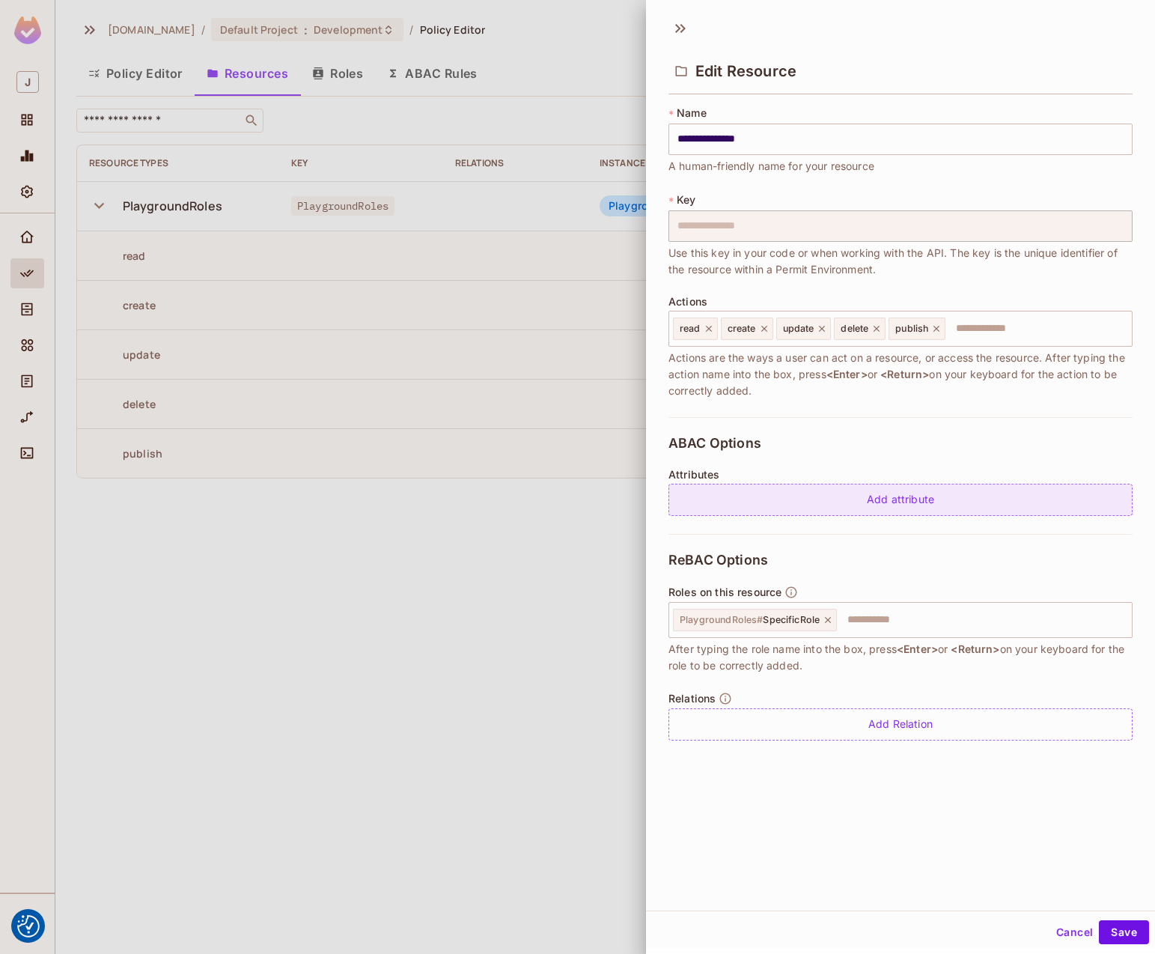
click at [881, 505] on div "Add attribute" at bounding box center [901, 500] width 464 height 32
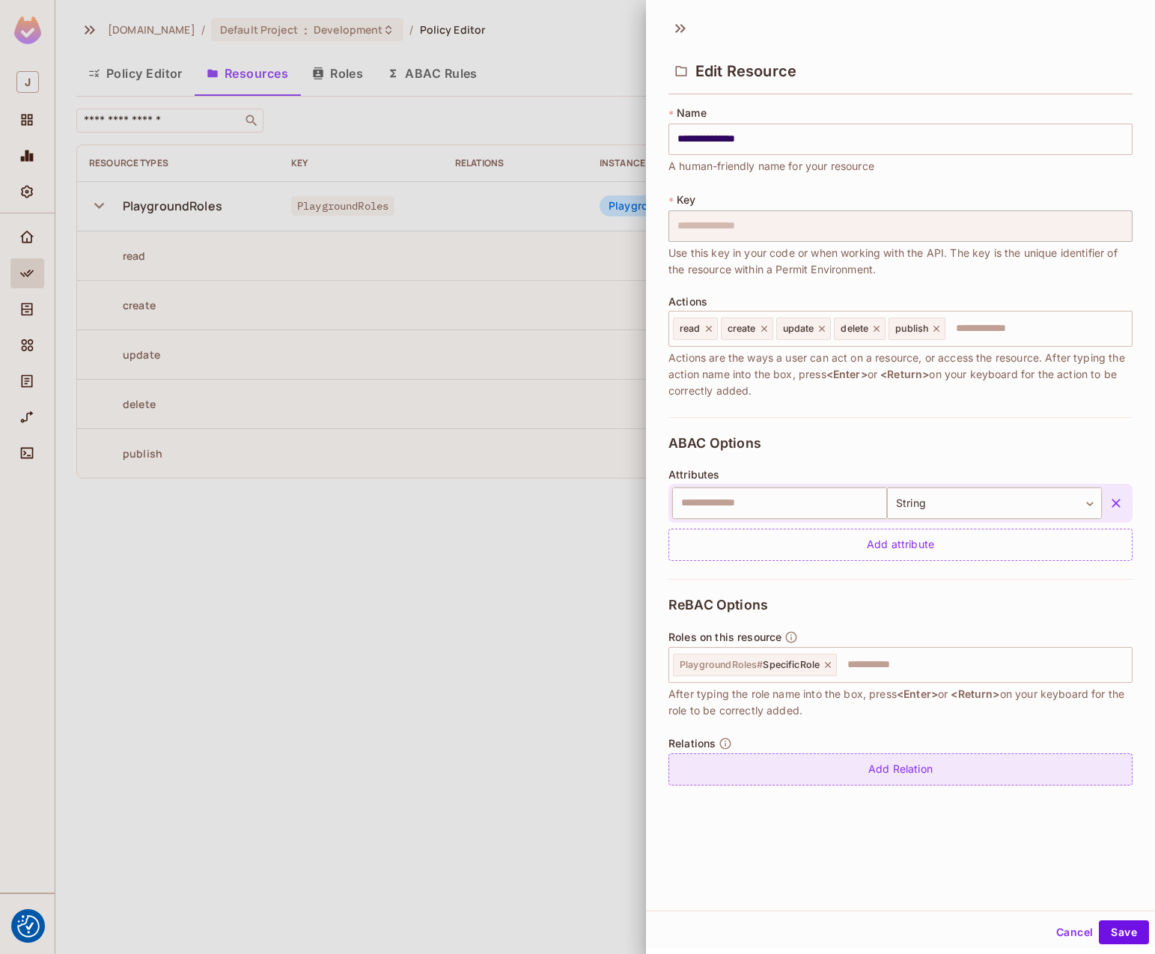
click at [764, 774] on div "Add Relation" at bounding box center [901, 769] width 464 height 32
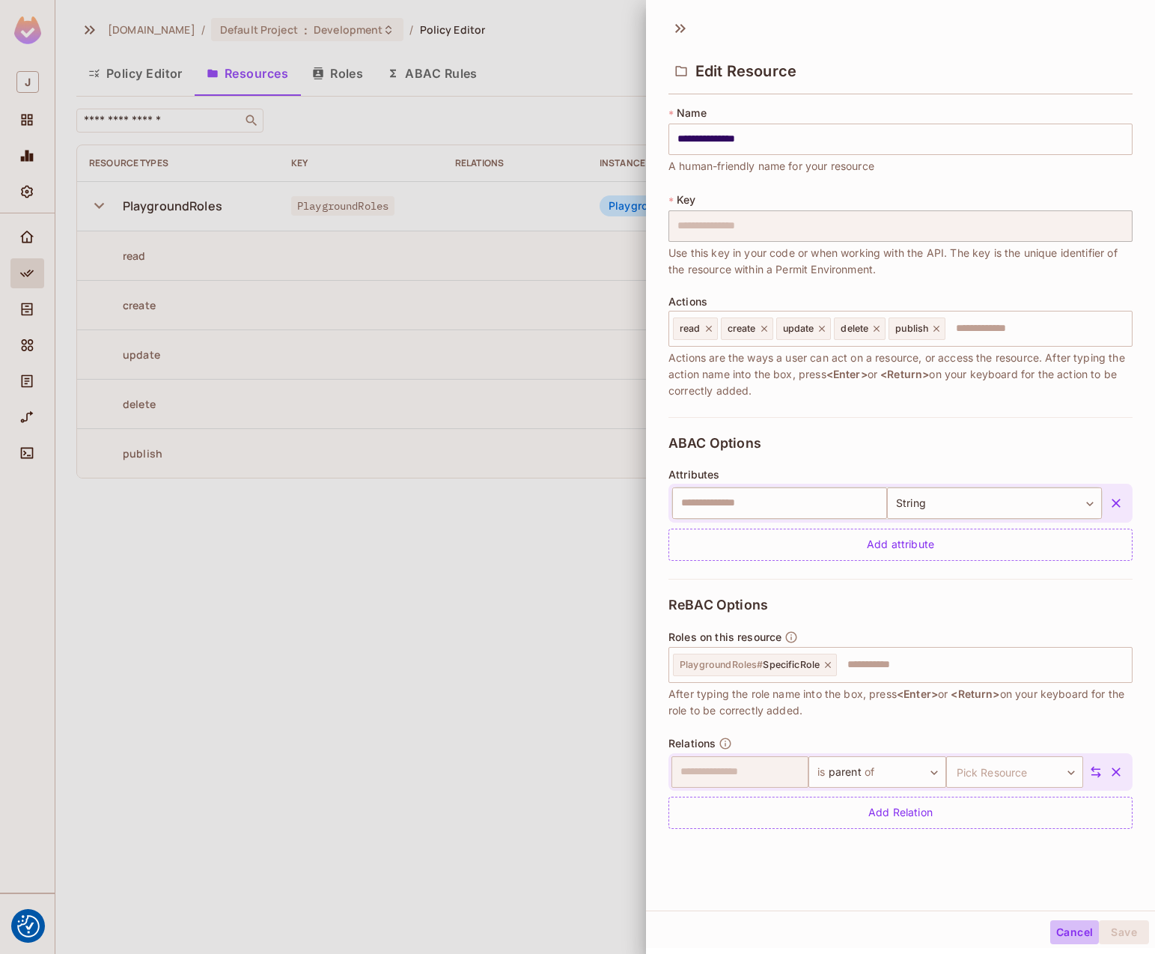
click at [1063, 927] on button "Cancel" at bounding box center [1075, 932] width 49 height 24
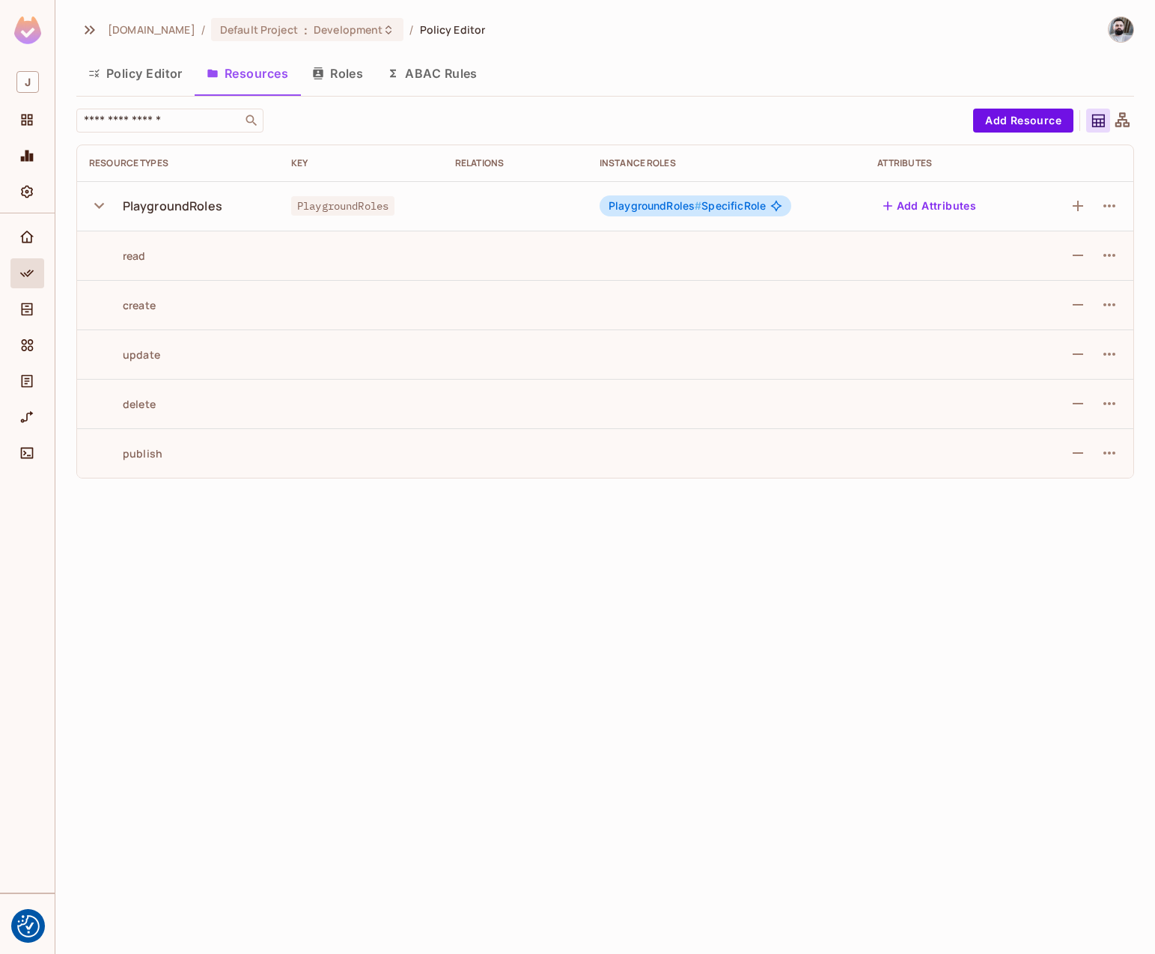
click at [326, 74] on button "Roles" at bounding box center [337, 73] width 75 height 37
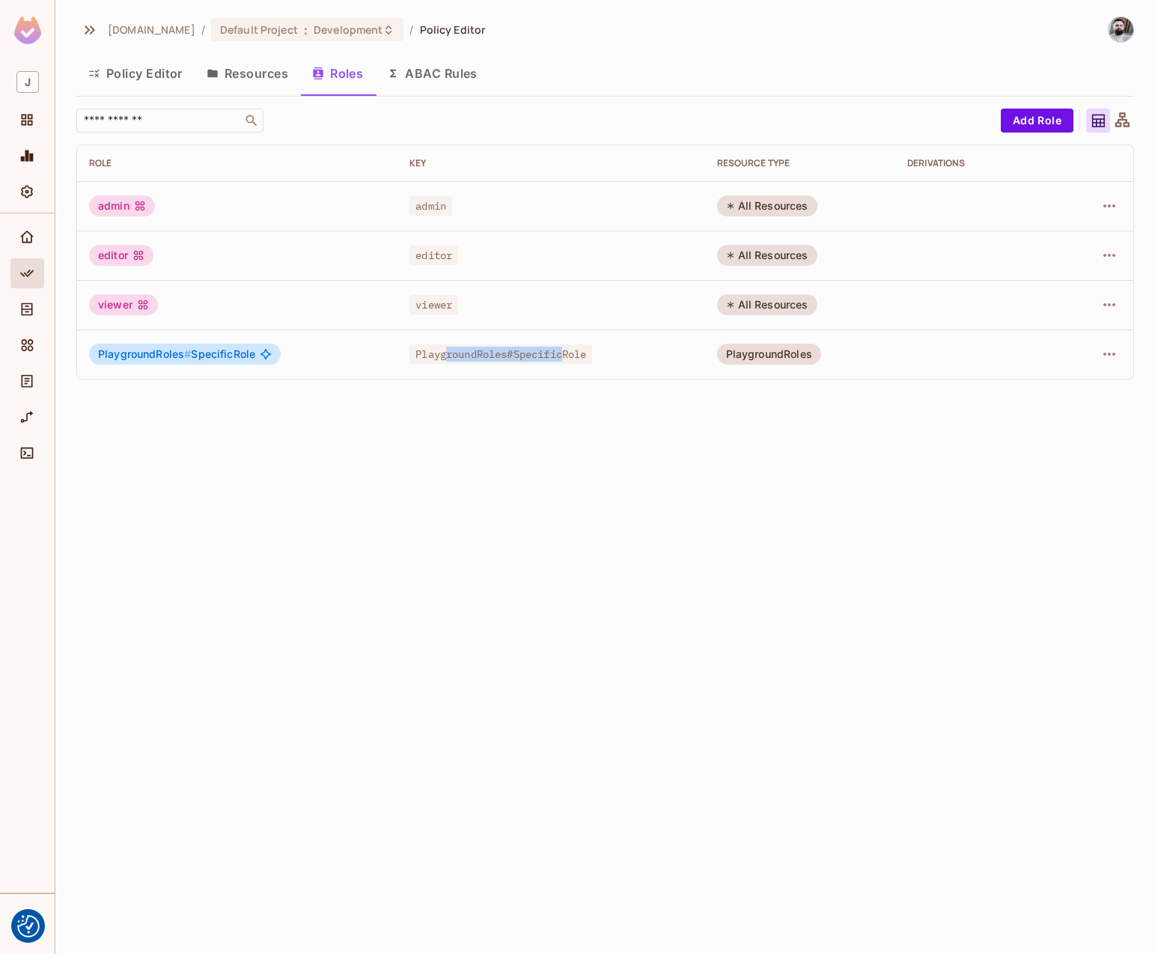
drag, startPoint x: 483, startPoint y: 350, endPoint x: 567, endPoint y: 347, distance: 83.9
click at [563, 348] on span "PlaygroundRoles#SpecificRole" at bounding box center [501, 353] width 183 height 19
drag, startPoint x: 567, startPoint y: 347, endPoint x: 588, endPoint y: 349, distance: 21.0
click at [568, 347] on span "PlaygroundRoles#SpecificRole" at bounding box center [501, 353] width 183 height 19
click at [1117, 120] on icon at bounding box center [1123, 121] width 19 height 19
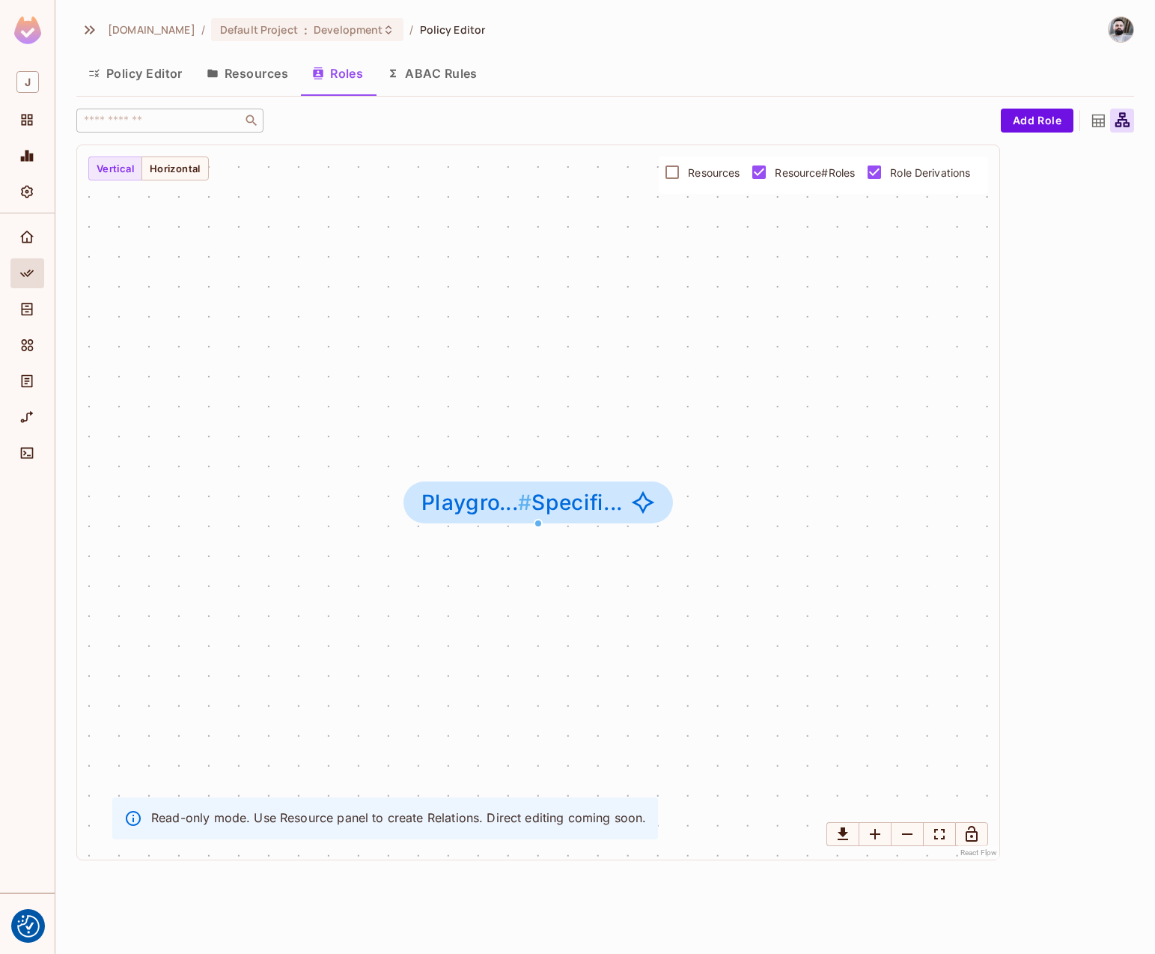
click at [1093, 120] on icon at bounding box center [1099, 121] width 13 height 13
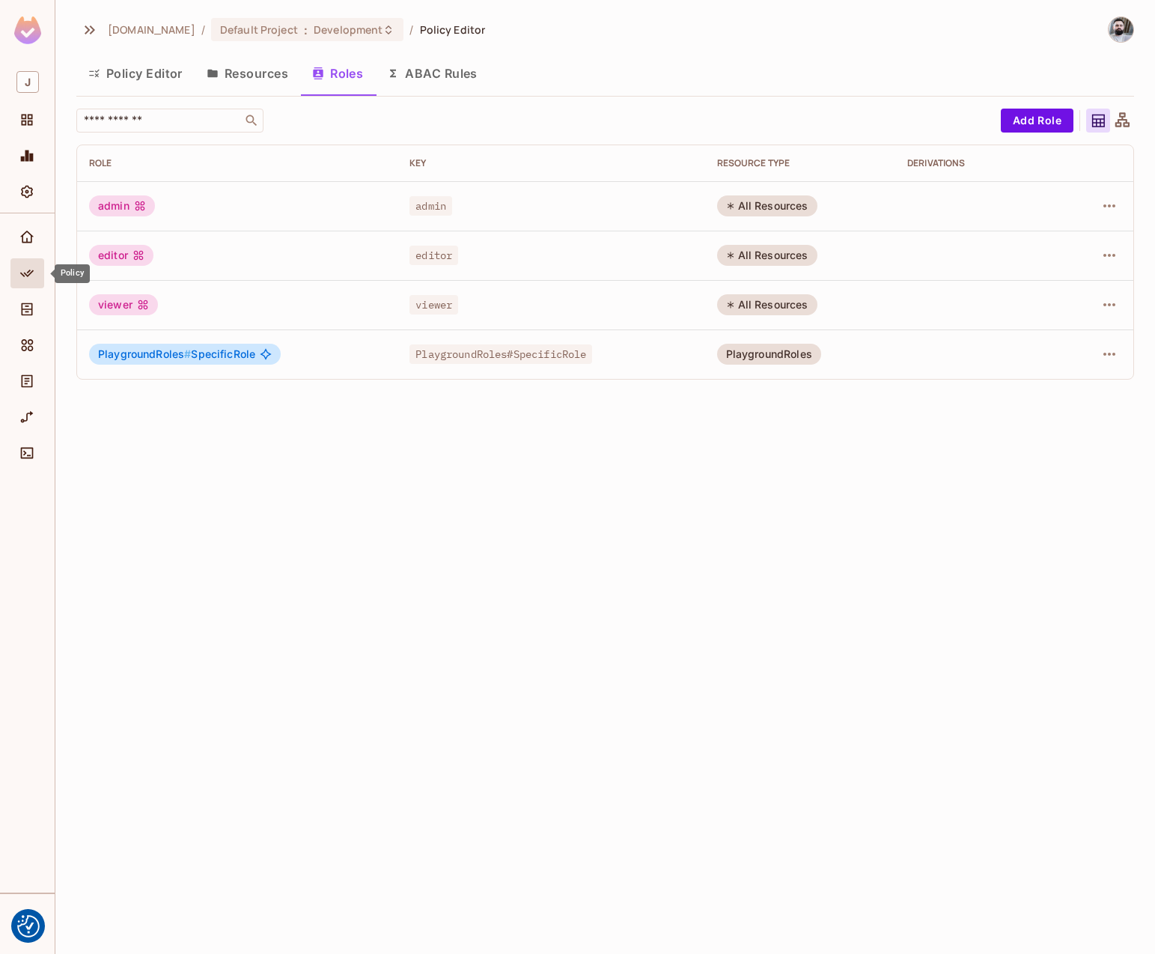
click at [22, 274] on icon "Policy" at bounding box center [26, 273] width 15 height 15
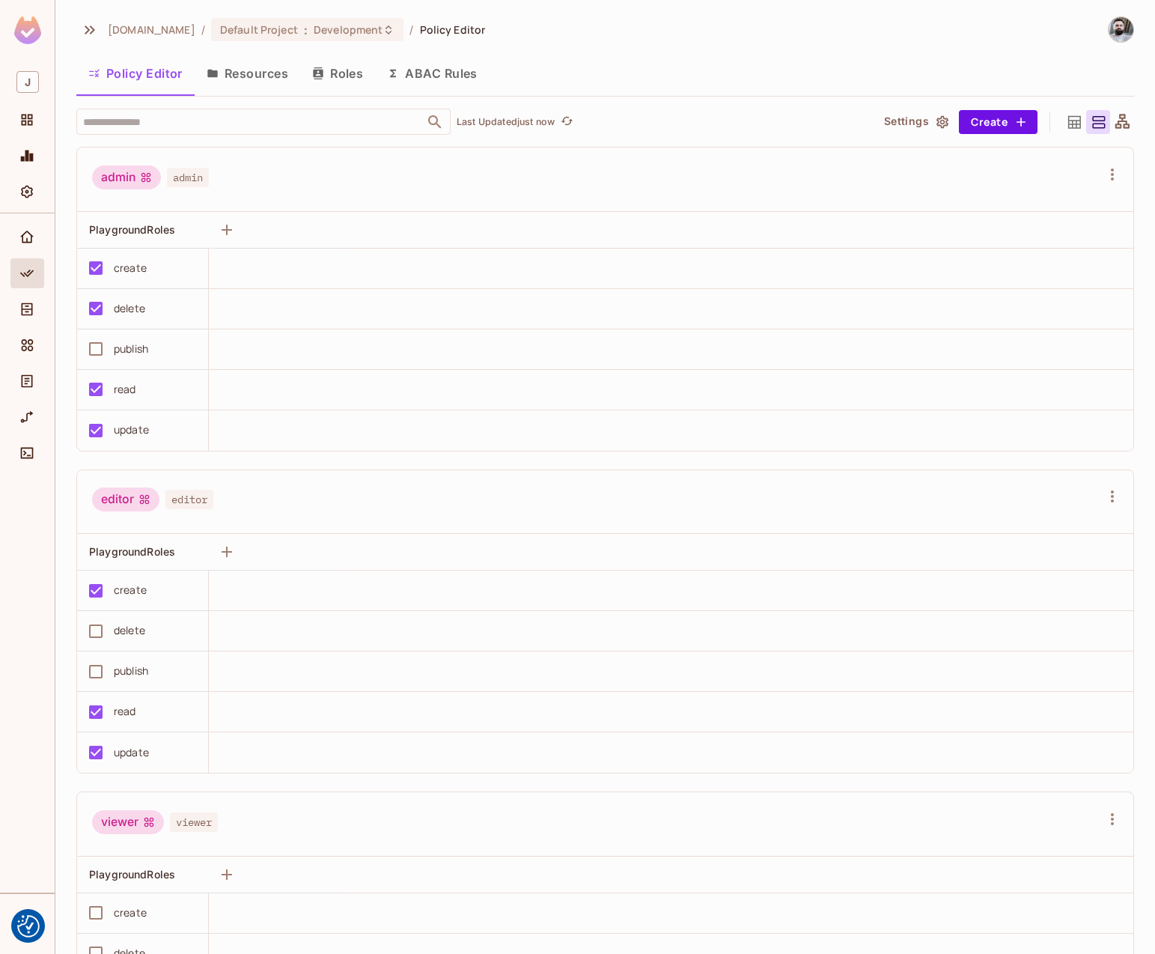
click at [351, 73] on button "Roles" at bounding box center [337, 73] width 75 height 37
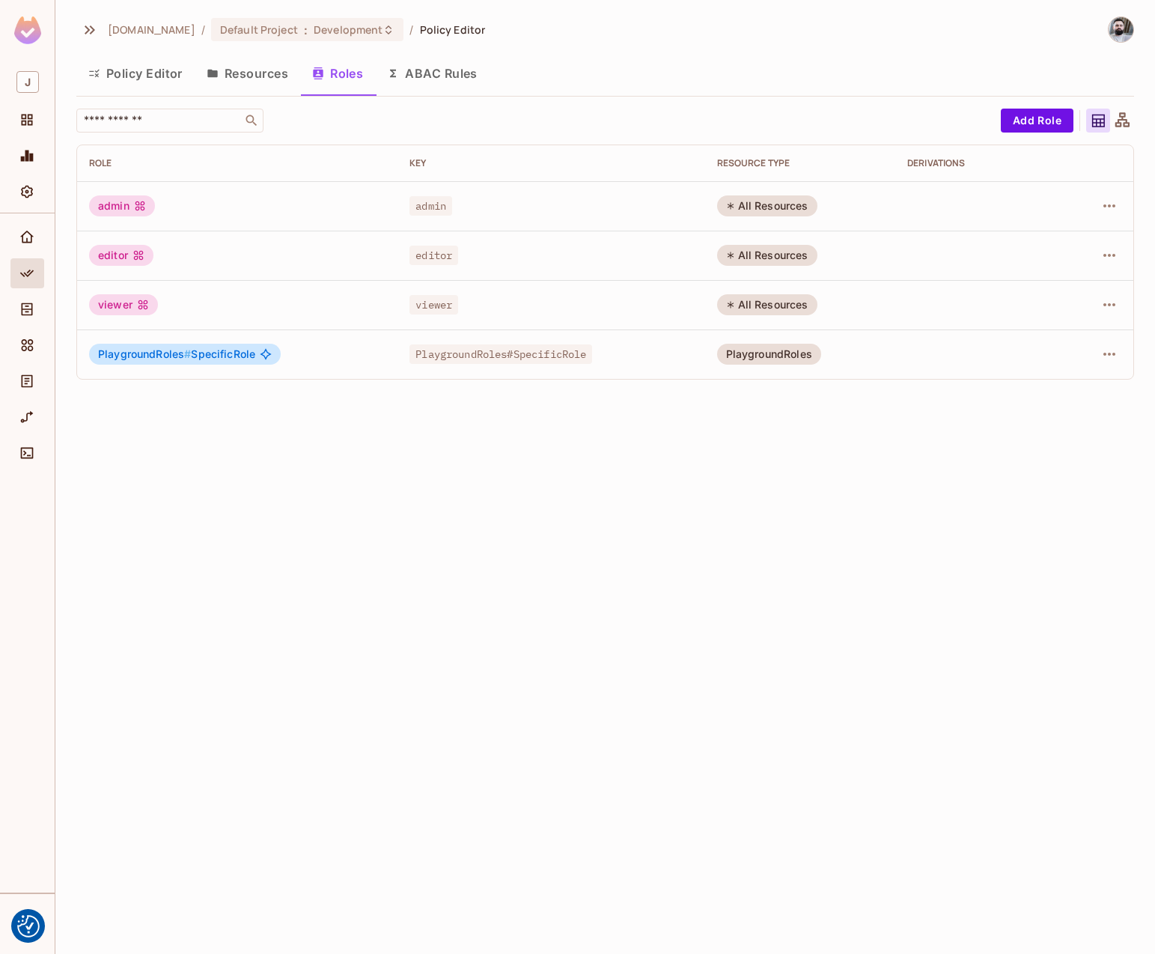
click at [124, 75] on button "Policy Editor" at bounding box center [135, 73] width 118 height 37
